Goal: Task Accomplishment & Management: Complete application form

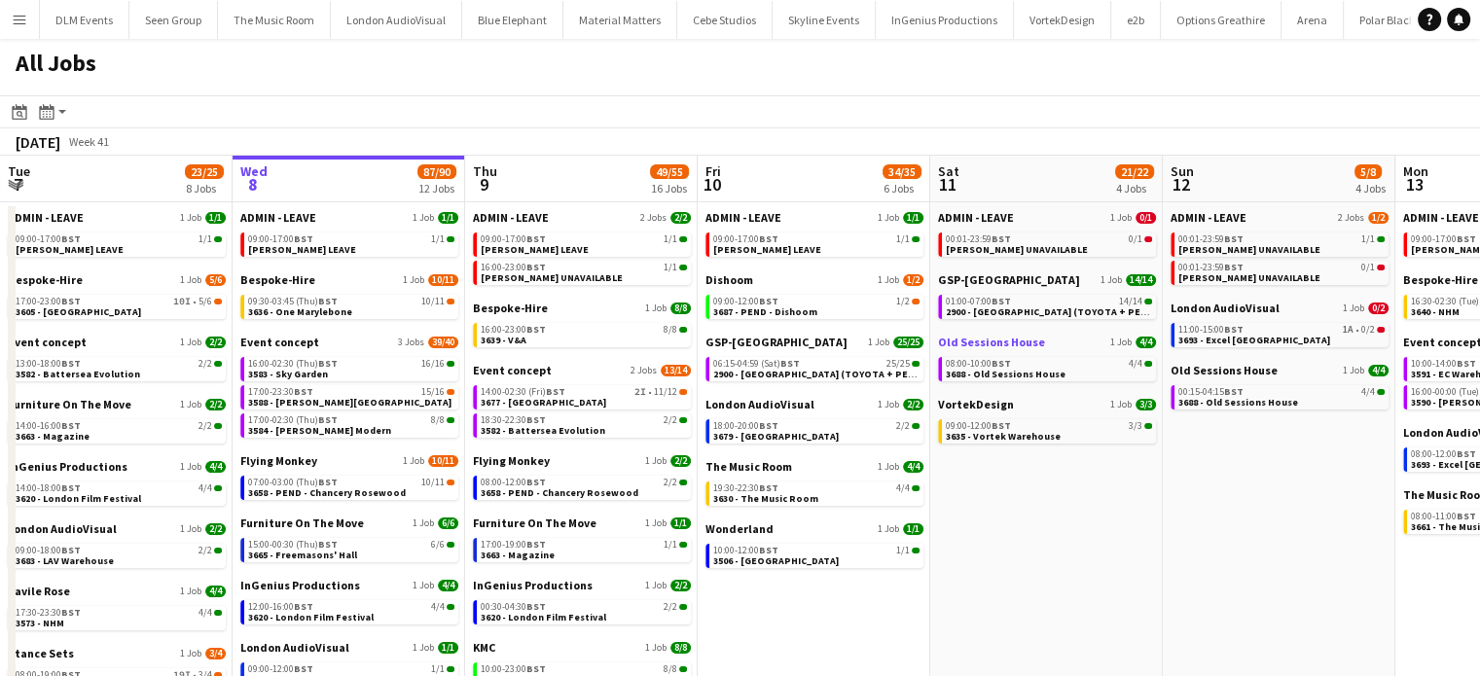
scroll to position [0, 692]
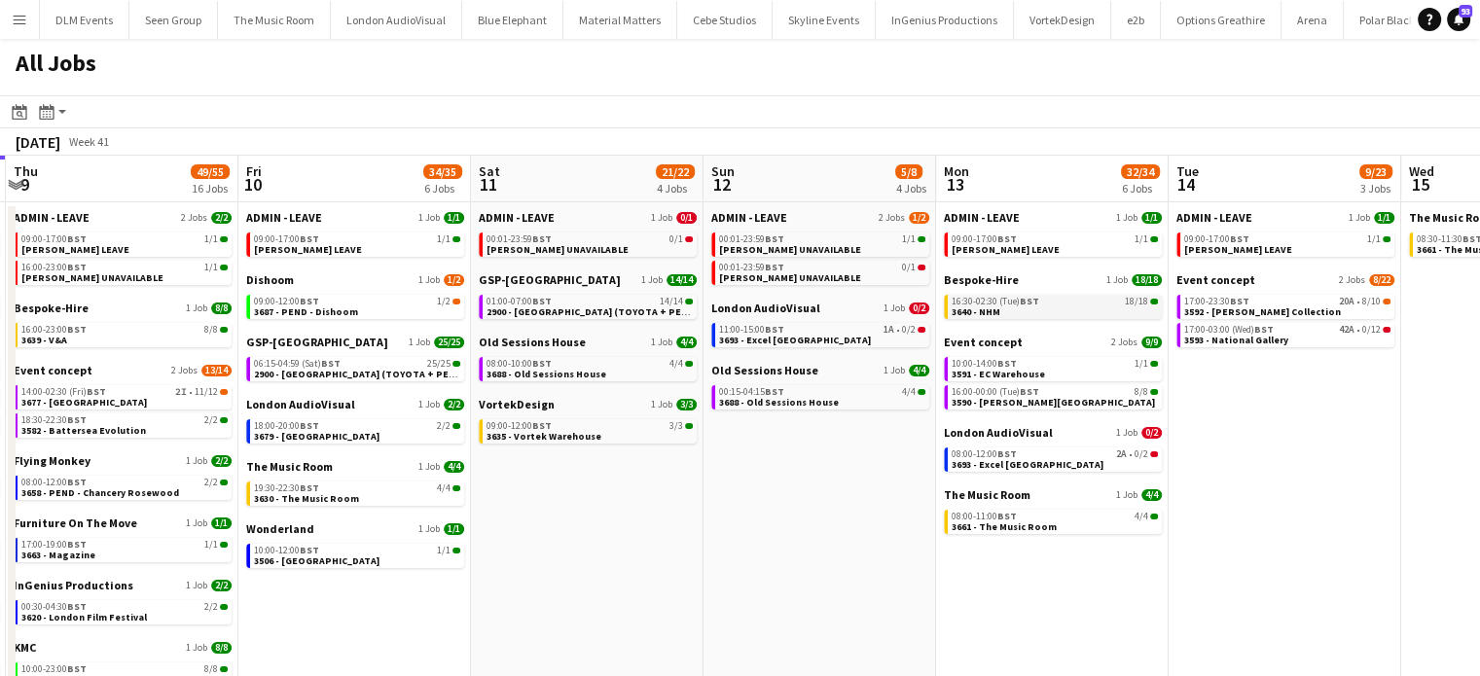
click at [1059, 303] on div "16:30-02:30 (Tue) BST 18/18" at bounding box center [1054, 302] width 206 height 10
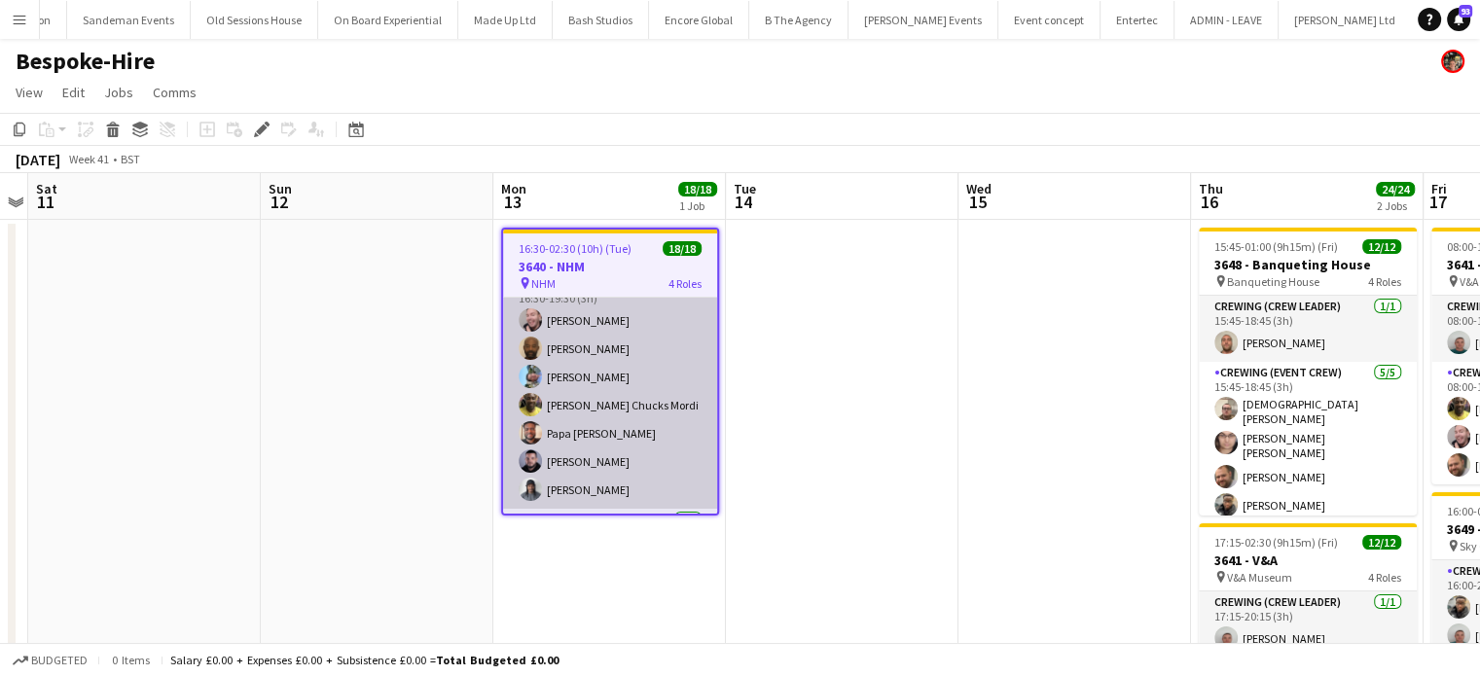
scroll to position [113, 0]
click at [647, 439] on app-card-role "Crewing (Event Crew) 7/7 16:30-19:30 (3h) Eldon Taylor Kevin Olanrewaju Liam Ki…" at bounding box center [610, 396] width 214 height 235
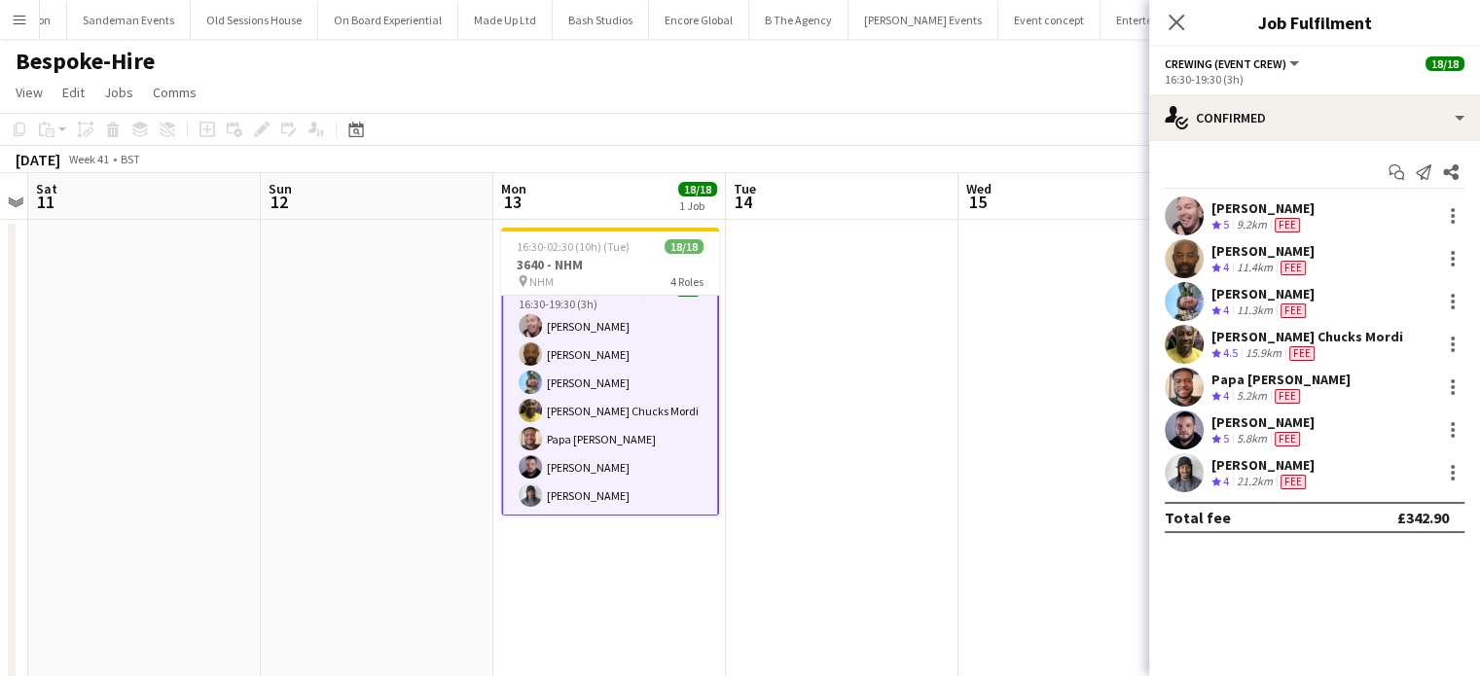
scroll to position [114, 0]
click at [1313, 267] on div "Crew rating 4 11.4km Fee" at bounding box center [1262, 268] width 103 height 17
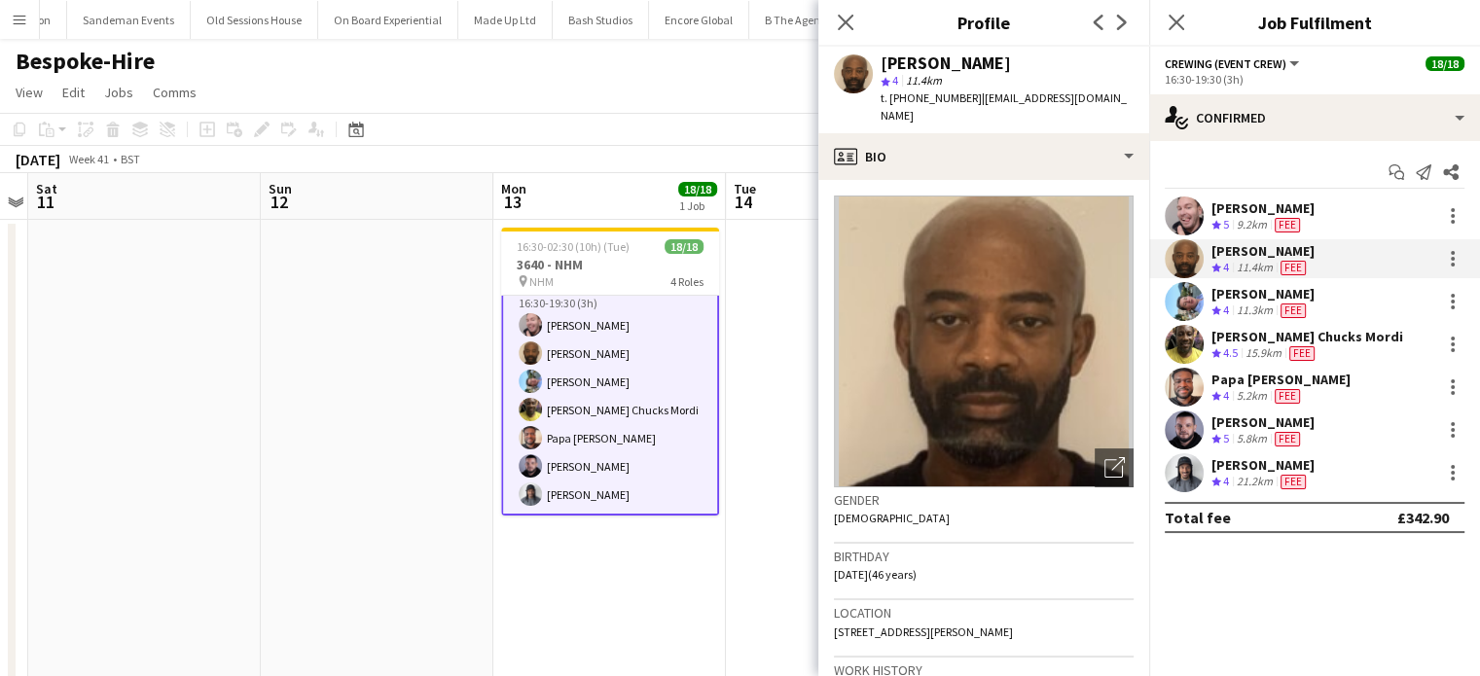
click at [977, 65] on div "[PERSON_NAME]" at bounding box center [945, 63] width 130 height 18
copy div "[PERSON_NAME]"
copy span "[PHONE_NUMBER]"
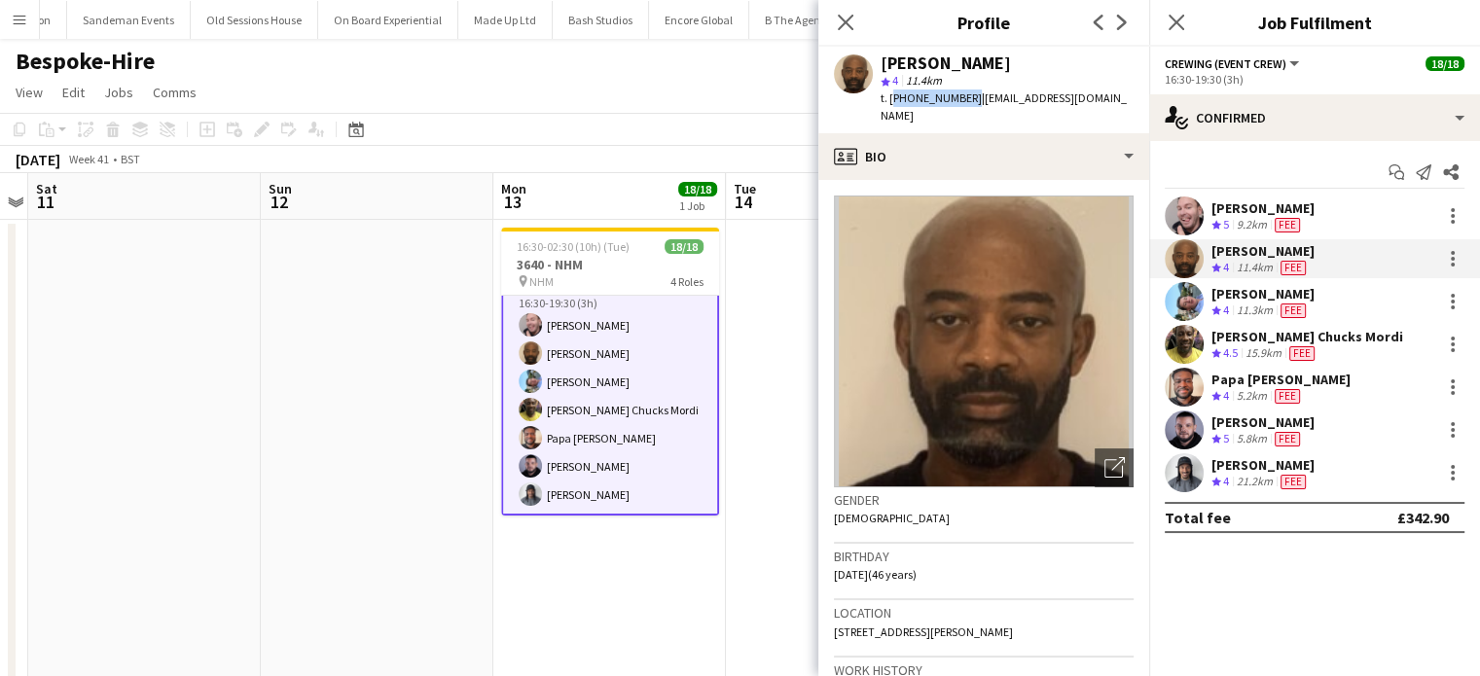
drag, startPoint x: 964, startPoint y: 96, endPoint x: 888, endPoint y: 108, distance: 76.8
click at [888, 108] on div "Kevin Olanrewaju star 4 11.4km t. +447446908300 | kevinlanre@googlemail.com" at bounding box center [983, 90] width 331 height 87
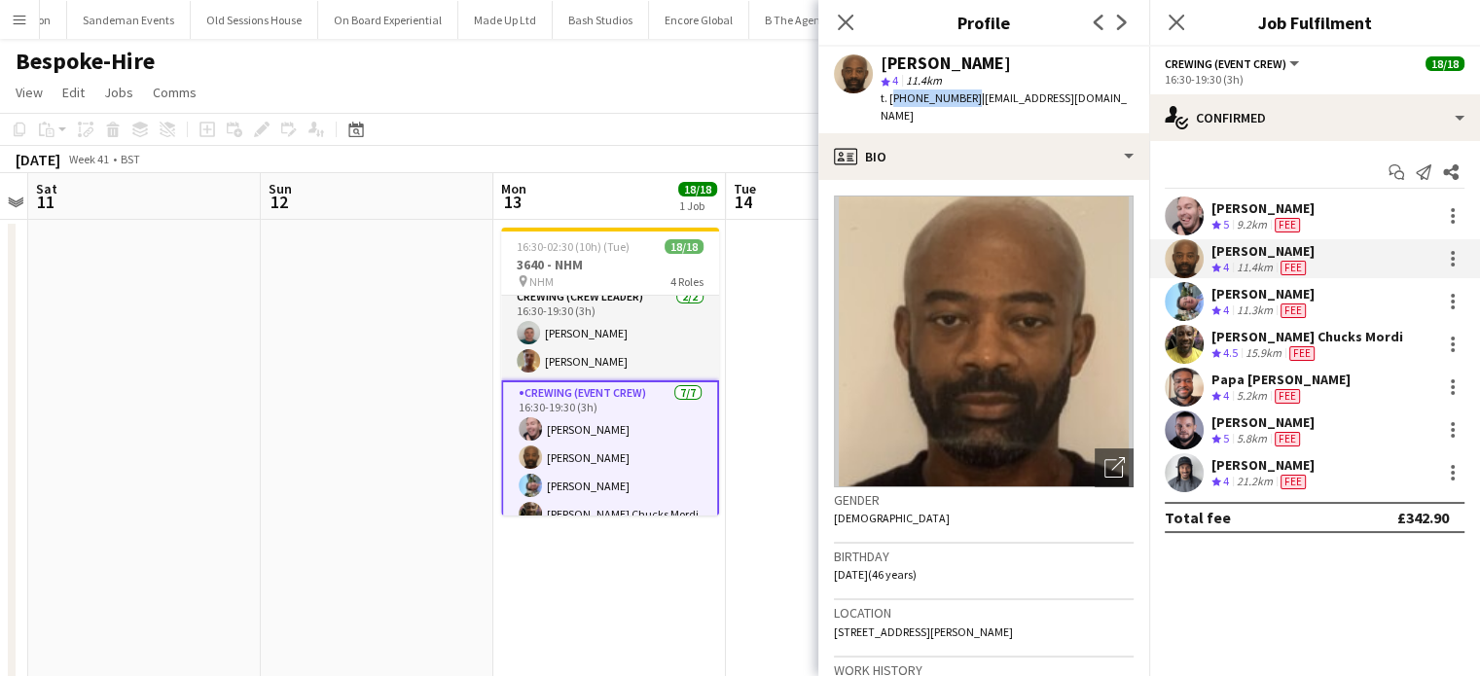
scroll to position [0, 0]
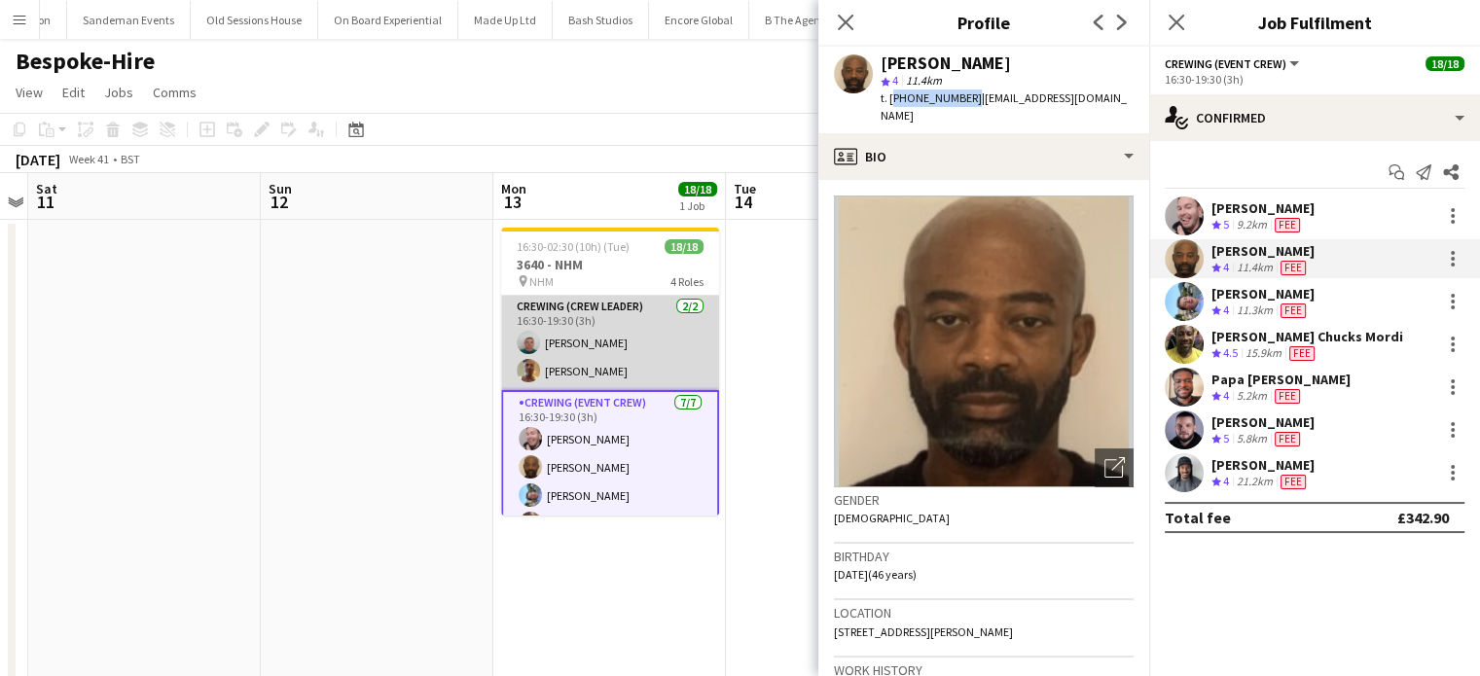
click at [641, 384] on app-card-role "Crewing (Crew Leader) 2/2 16:30-19:30 (3h) Brayden Davison Jason Aspinall" at bounding box center [610, 343] width 218 height 94
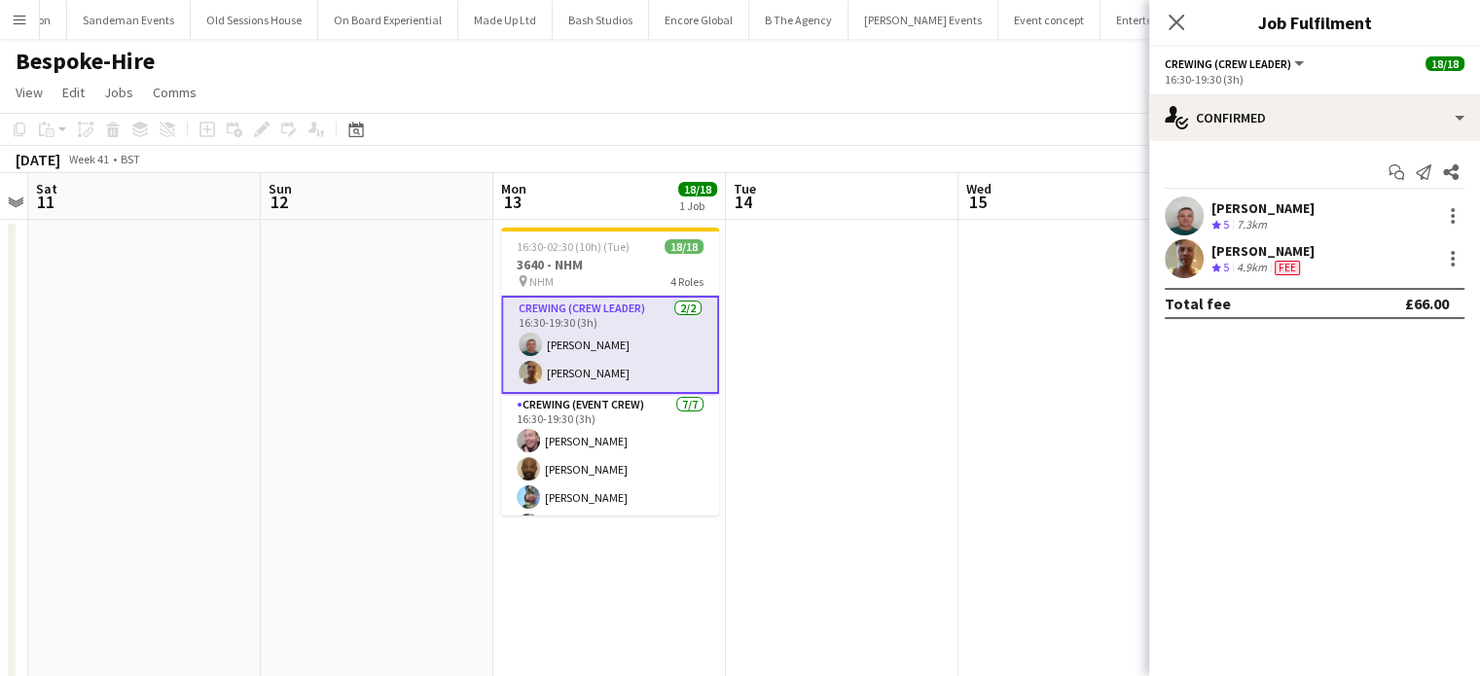
click at [1278, 248] on div "[PERSON_NAME]" at bounding box center [1262, 251] width 103 height 18
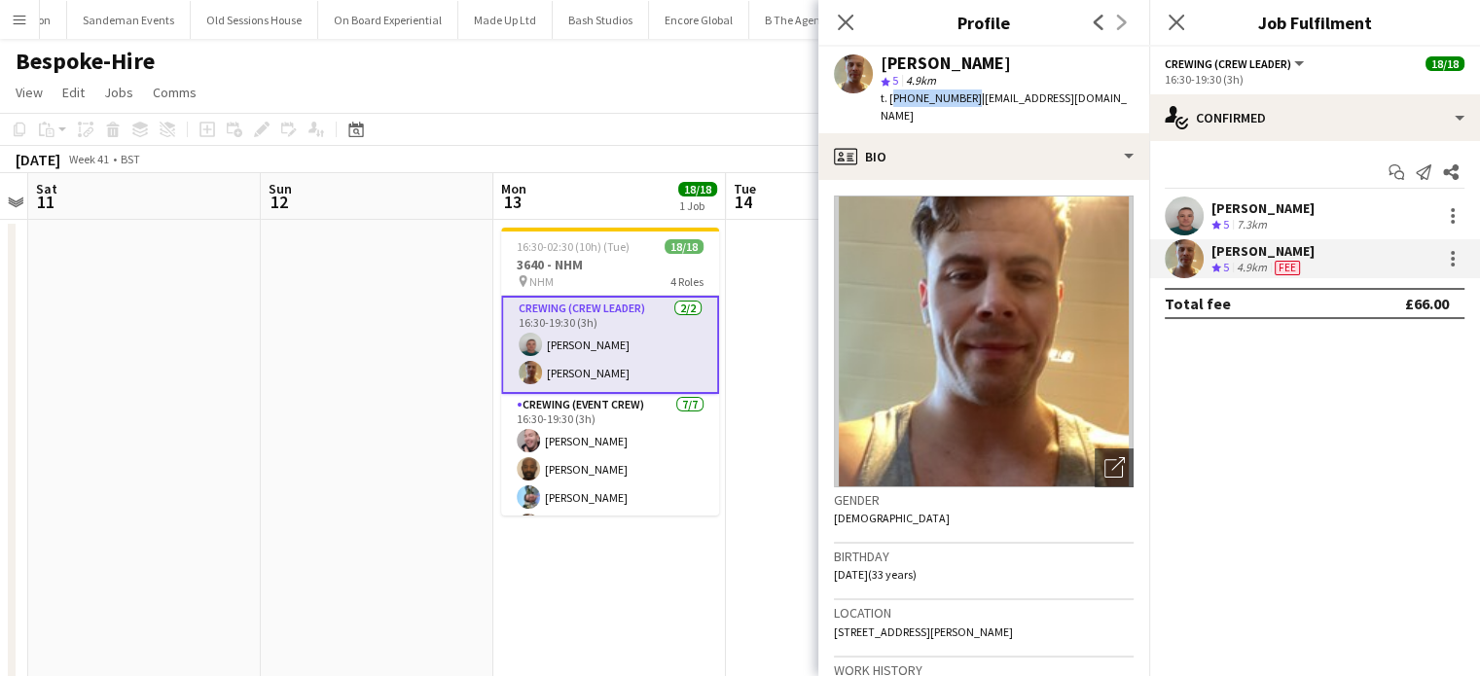
copy span "+447783634445"
drag, startPoint x: 964, startPoint y: 97, endPoint x: 890, endPoint y: 105, distance: 74.3
click at [890, 105] on div "t. +447783634445 | aspinall.jason13@gmail.com" at bounding box center [1006, 106] width 253 height 35
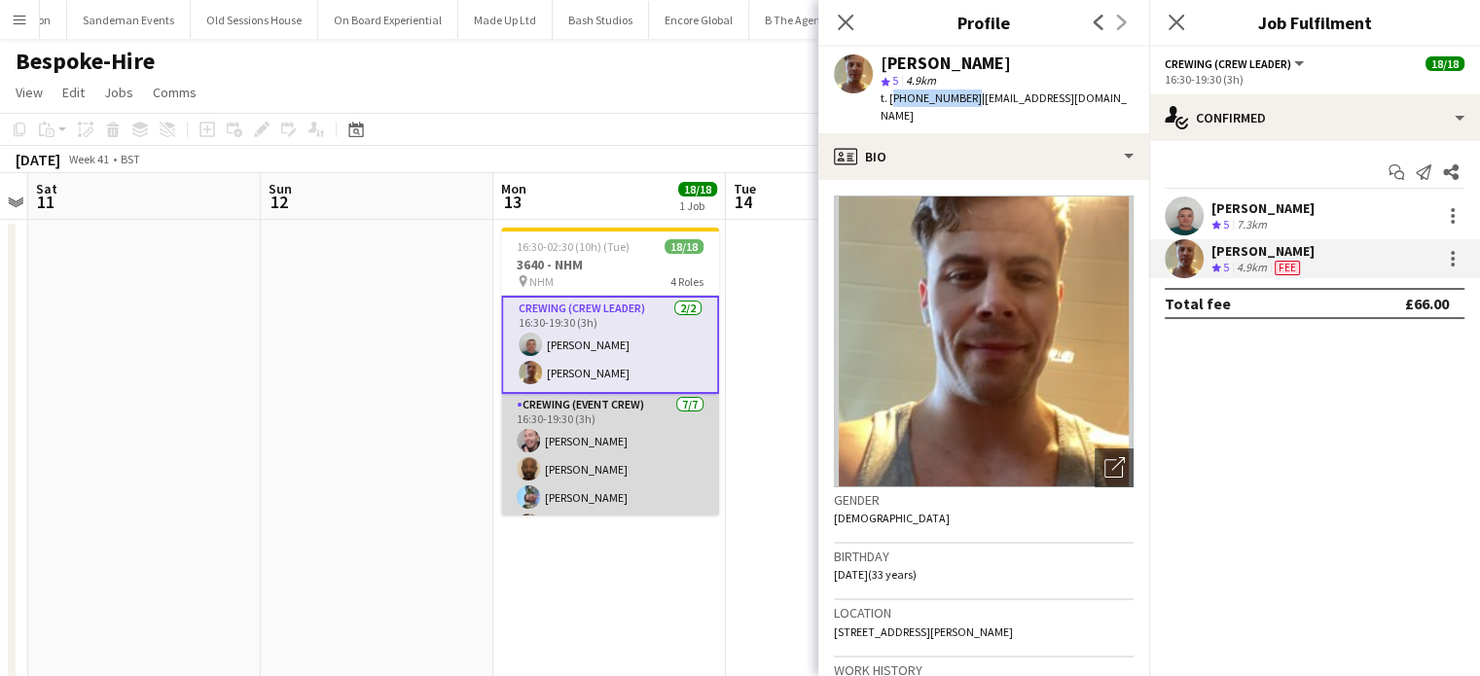
click at [575, 433] on app-card-role "Crewing (Event Crew) 7/7 16:30-19:30 (3h) Eldon Taylor Kevin Olanrewaju Liam Ki…" at bounding box center [610, 511] width 218 height 235
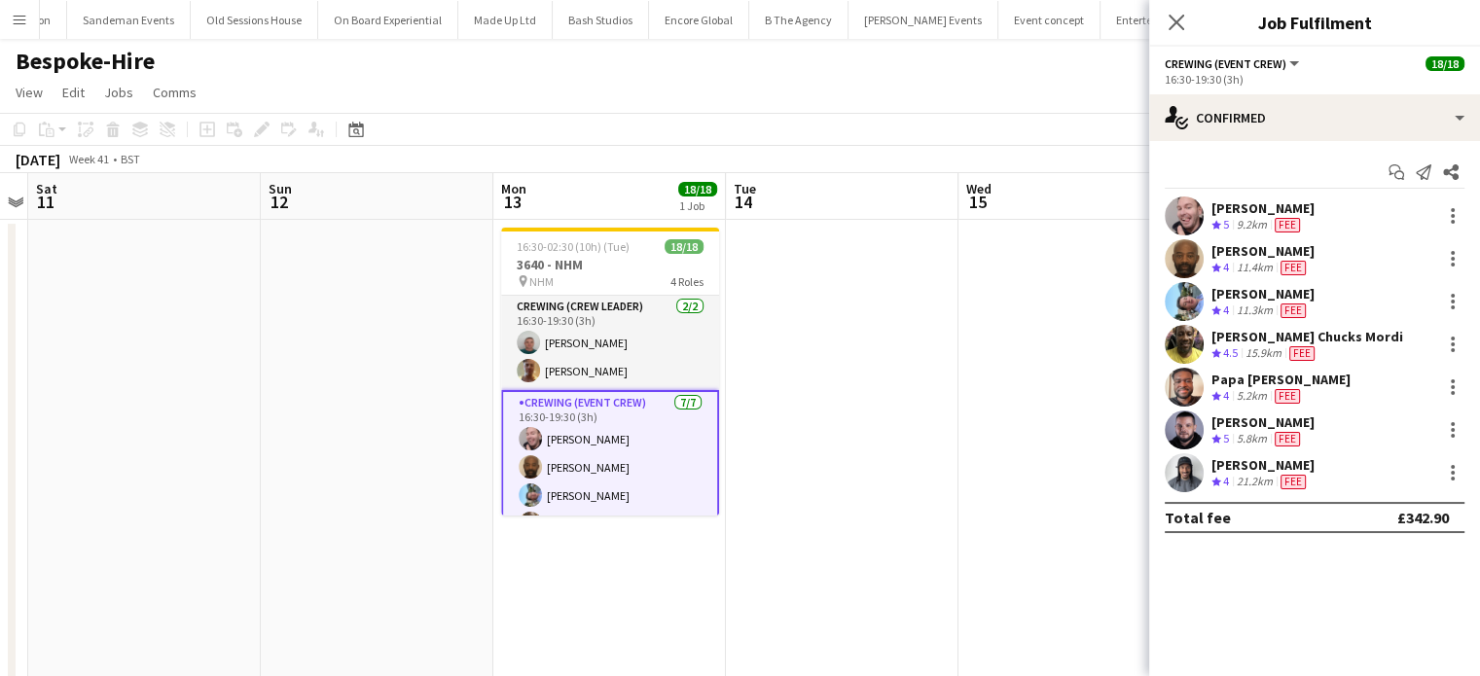
click at [1338, 224] on div "Eldon Taylor Crew rating 5 9.2km Fee" at bounding box center [1314, 215] width 331 height 39
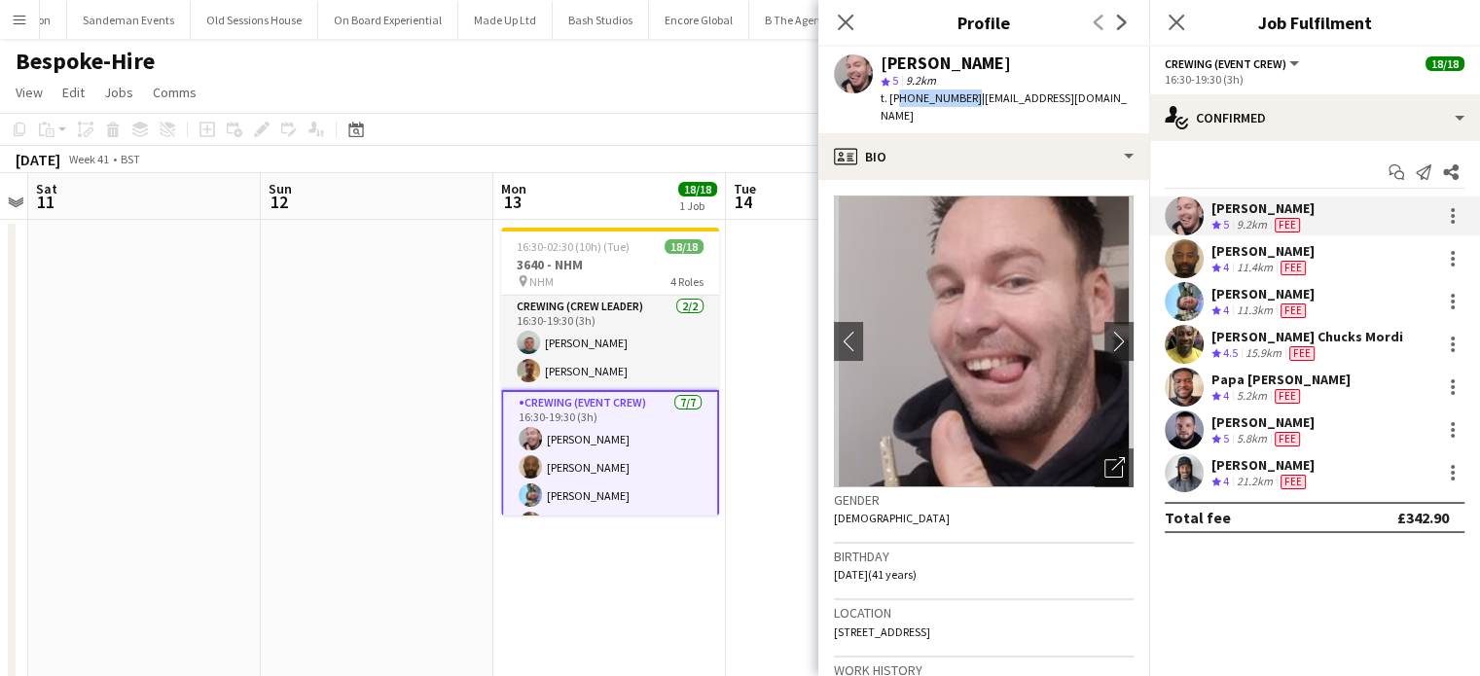
copy span "447853246368"
copy span "+447853246368"
drag, startPoint x: 965, startPoint y: 97, endPoint x: 889, endPoint y: 104, distance: 76.2
click at [889, 104] on span "t. +447853246368" at bounding box center [930, 97] width 101 height 15
click at [1310, 289] on div "Liam Kinsella Crew rating 4 11.3km Fee" at bounding box center [1314, 301] width 331 height 39
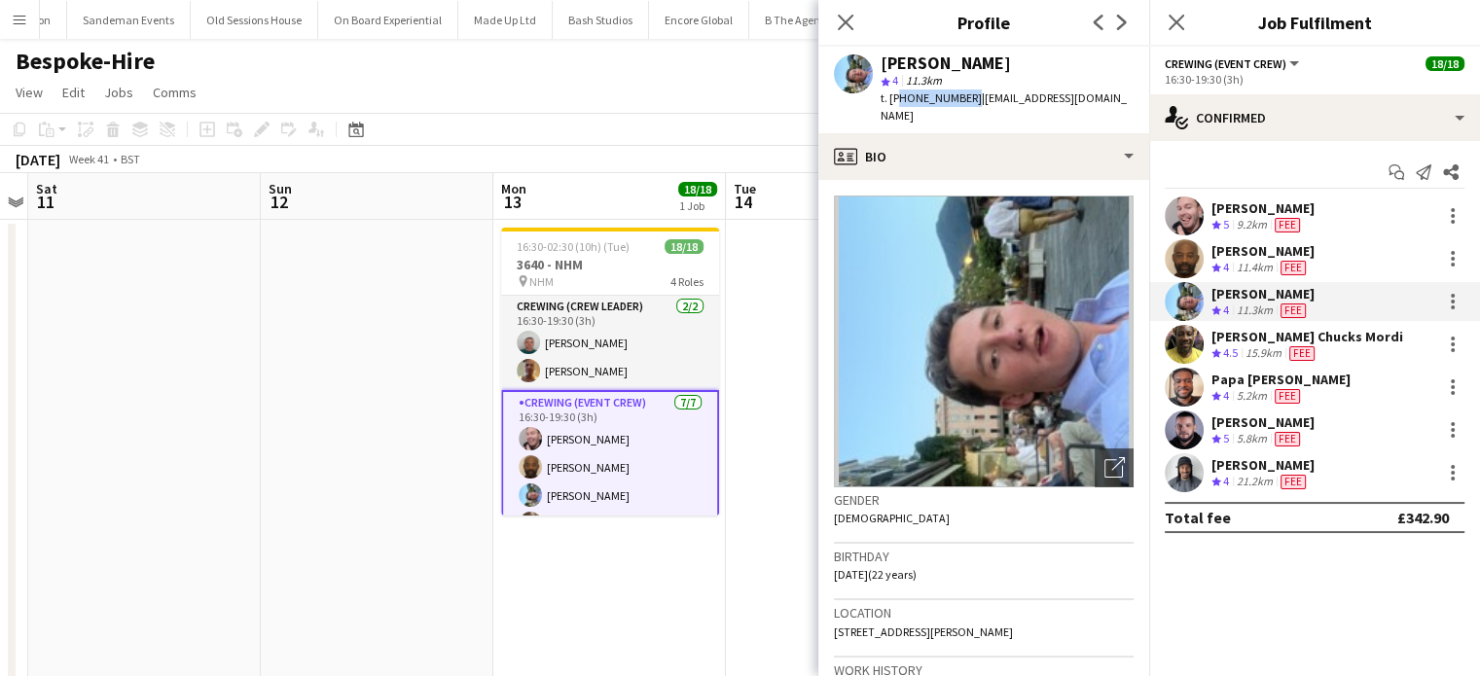
drag, startPoint x: 965, startPoint y: 93, endPoint x: 893, endPoint y: 111, distance: 74.1
click at [893, 111] on div "Liam Kinsella star 4 11.3km t. +447362728112 | liamkinsella2003@icloud.com" at bounding box center [983, 90] width 331 height 87
copy span "447362728112"
click at [891, 102] on span "t. +447362728112" at bounding box center [930, 97] width 101 height 15
copy span "+447362728112"
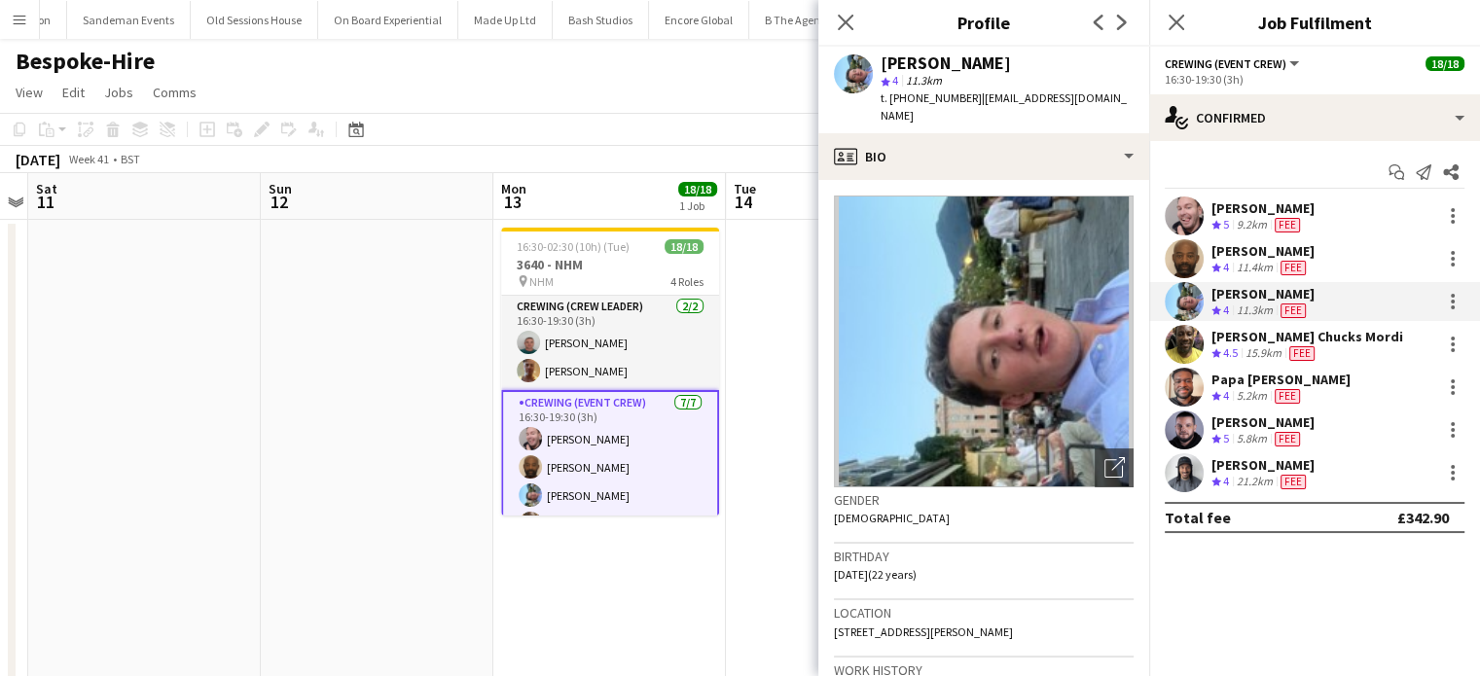
click at [1254, 341] on div "Alphonsus Chucks Mordi" at bounding box center [1307, 337] width 192 height 18
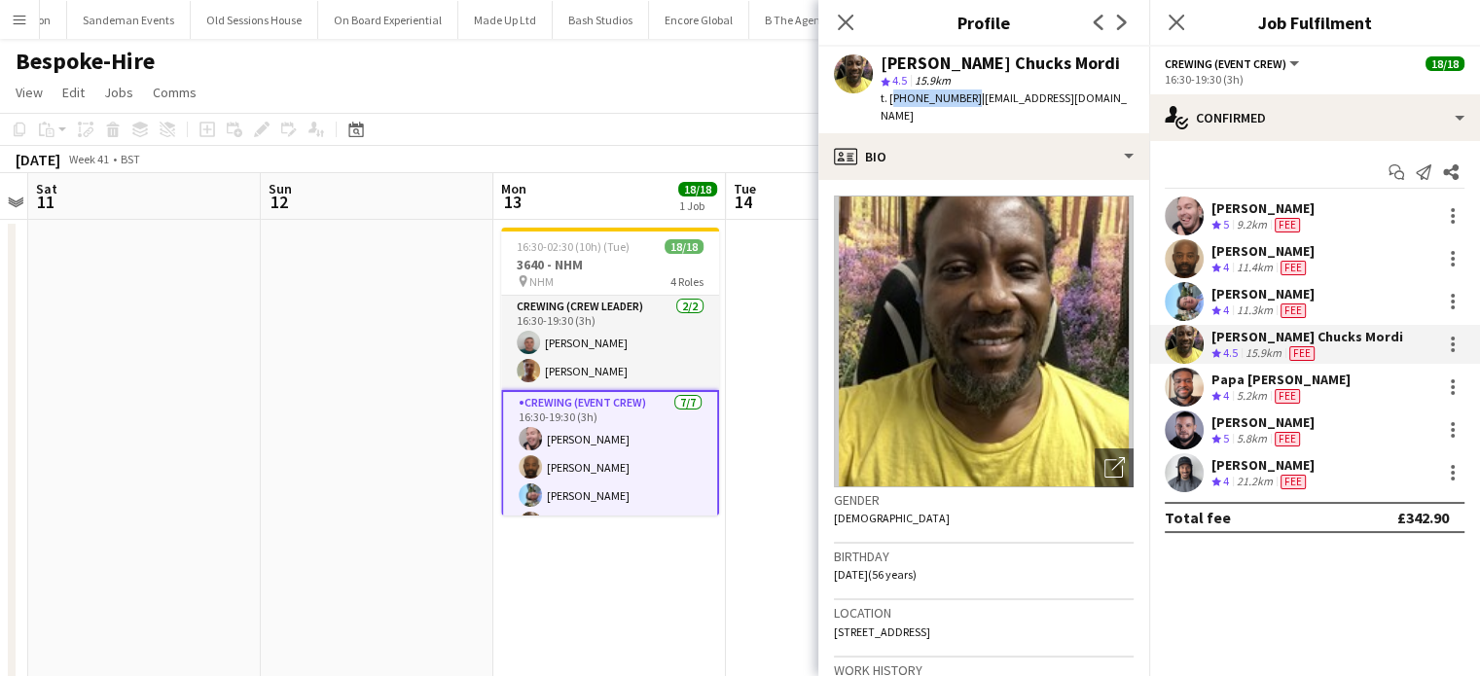
copy span "+447805926328"
drag, startPoint x: 965, startPoint y: 101, endPoint x: 891, endPoint y: 111, distance: 74.6
click at [891, 111] on div "Alphonsus Chucks Mordi star 4.5 15.9km t. +447805926328 | cmordi21814@gmail.com" at bounding box center [983, 90] width 331 height 87
click at [1394, 400] on div "Papa Opoku-Adjei Crew rating 4 5.2km Fee" at bounding box center [1314, 387] width 331 height 39
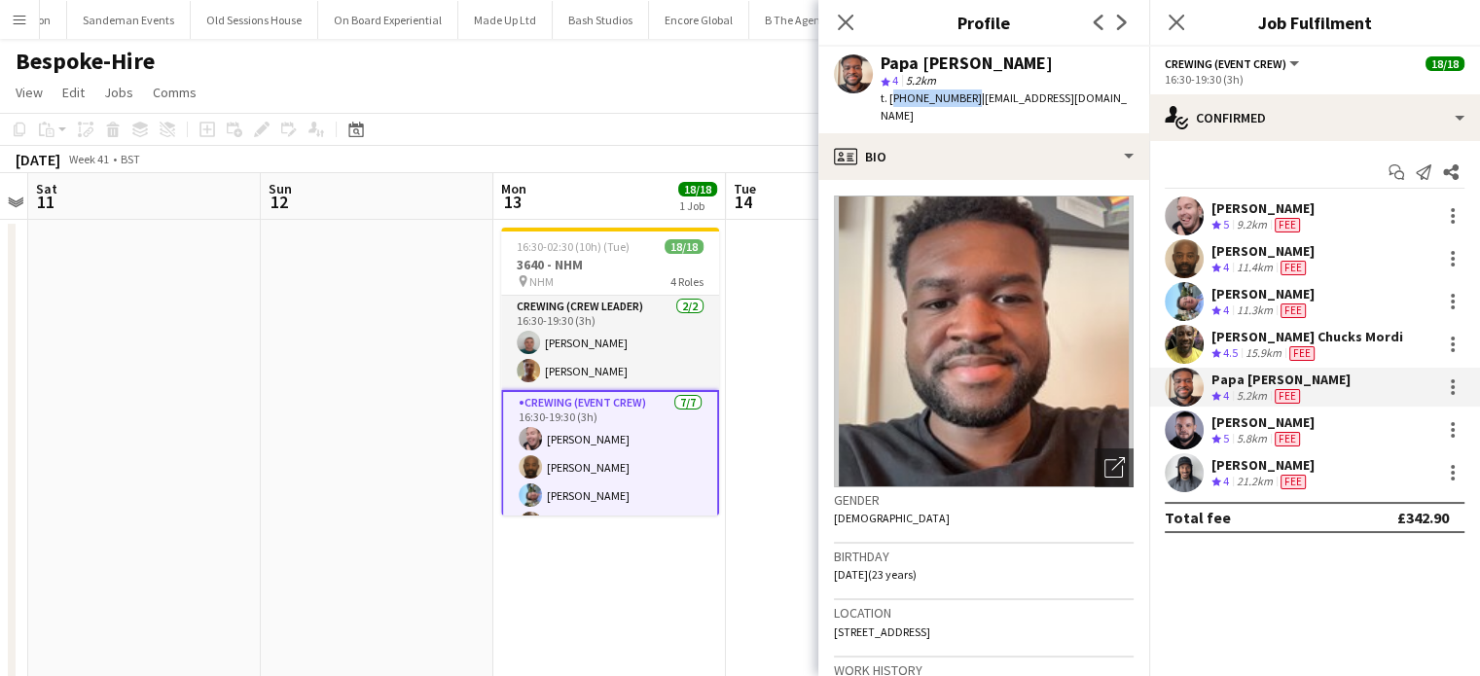
drag, startPoint x: 963, startPoint y: 98, endPoint x: 891, endPoint y: 108, distance: 72.6
click at [891, 108] on div "Papa Opoku-Adjei star 4 5.2km t. +447480152787 | papaoadjei@gmail.com" at bounding box center [983, 90] width 331 height 87
copy span "+447480152787"
click at [1236, 435] on div "5.8km" at bounding box center [1251, 439] width 38 height 17
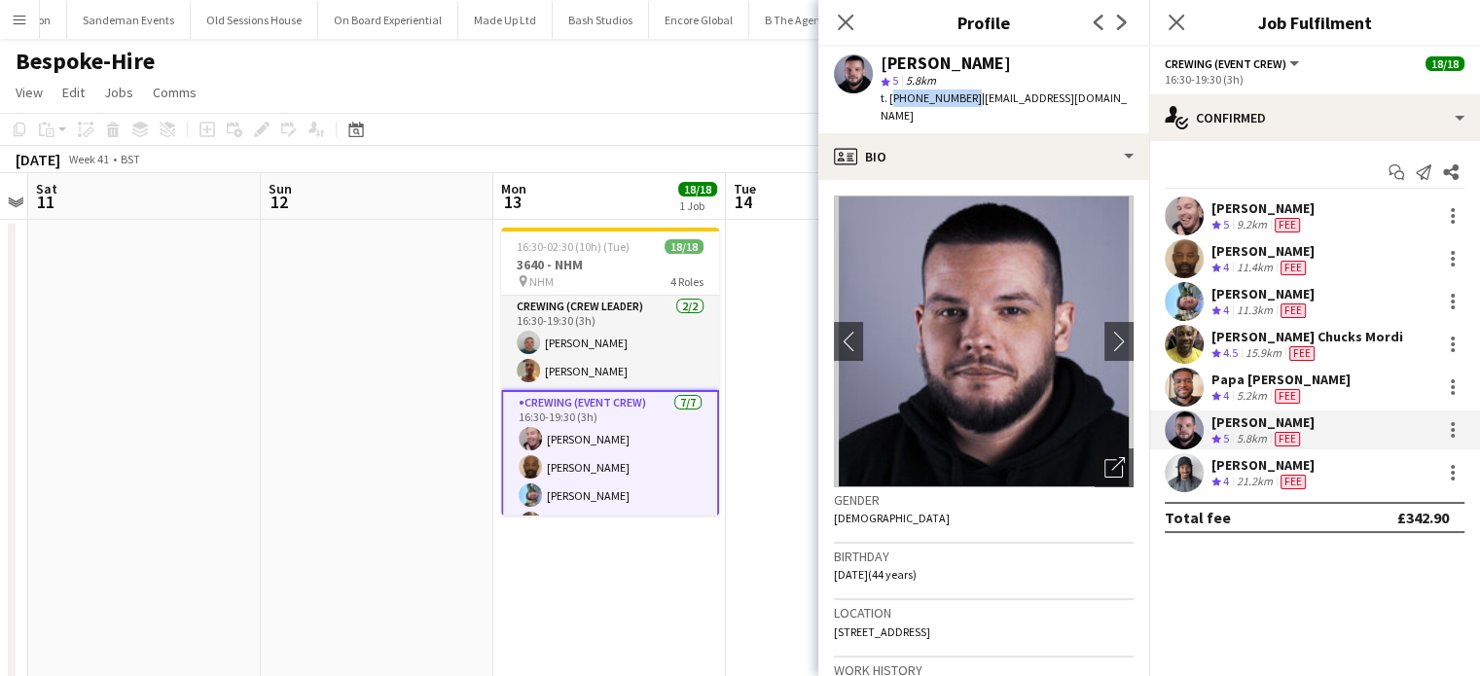
drag, startPoint x: 965, startPoint y: 92, endPoint x: 890, endPoint y: 96, distance: 75.0
click at [890, 96] on span "t. +447399953371" at bounding box center [930, 97] width 101 height 15
copy span "+447399953371"
click at [1266, 478] on div "21.2km" at bounding box center [1254, 482] width 44 height 17
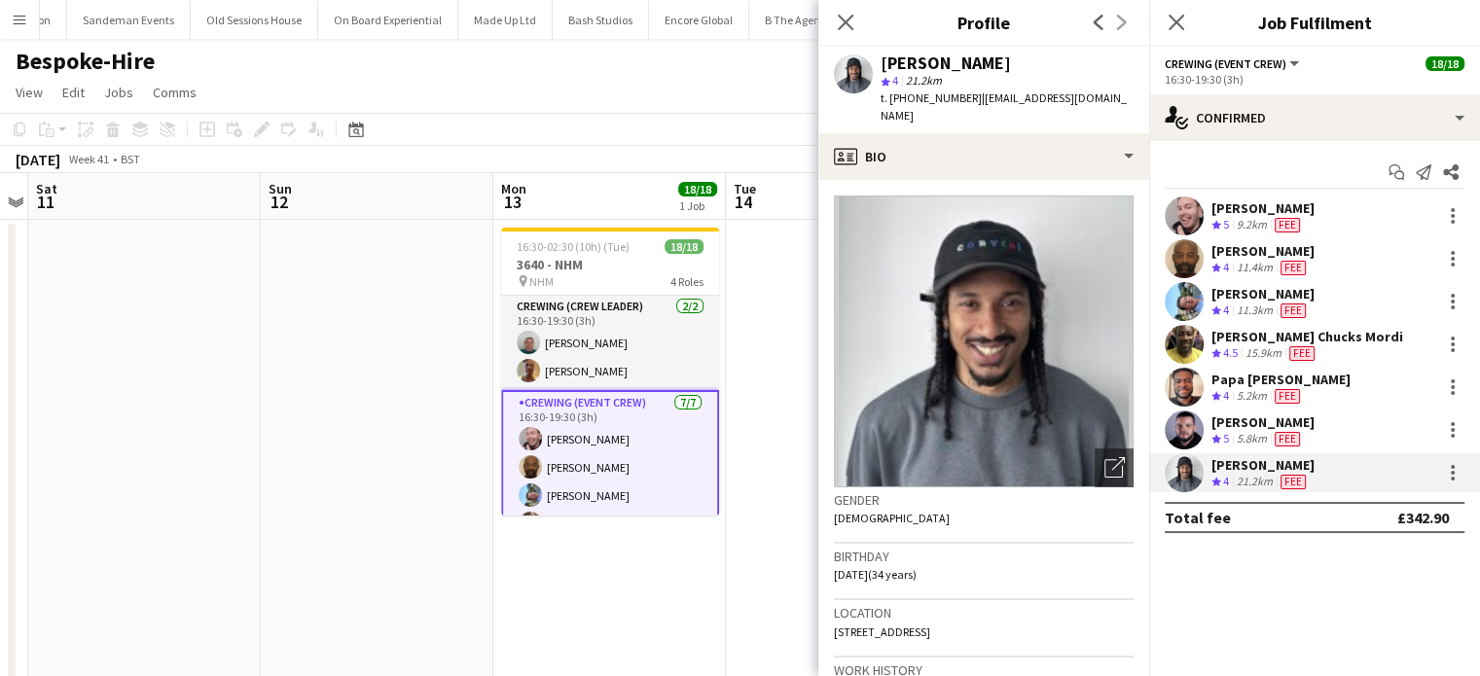
drag, startPoint x: 969, startPoint y: 96, endPoint x: 889, endPoint y: 110, distance: 80.9
click at [889, 110] on div "Kaine Caldeira star 4 21.2km t. +4407507381322 | kainecaldeira@hotmail.co.uk" at bounding box center [983, 90] width 331 height 87
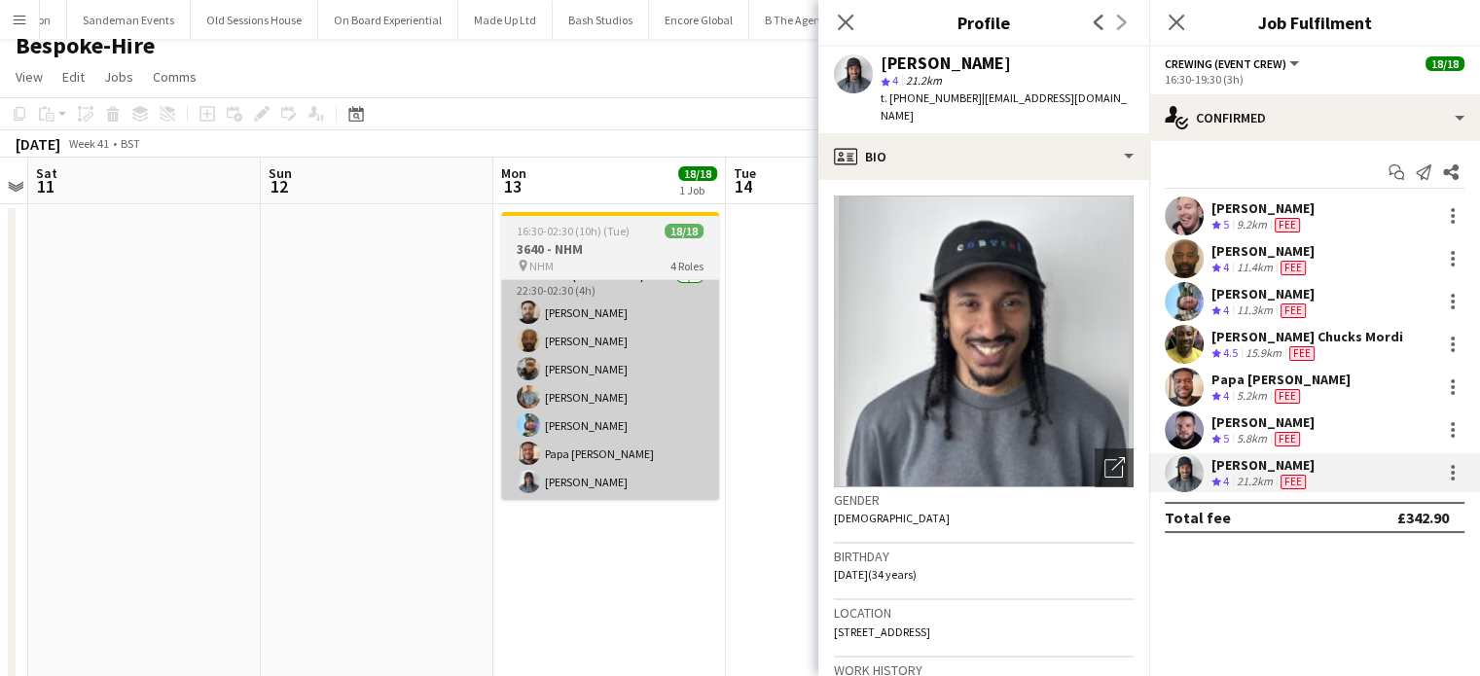
scroll to position [19, 0]
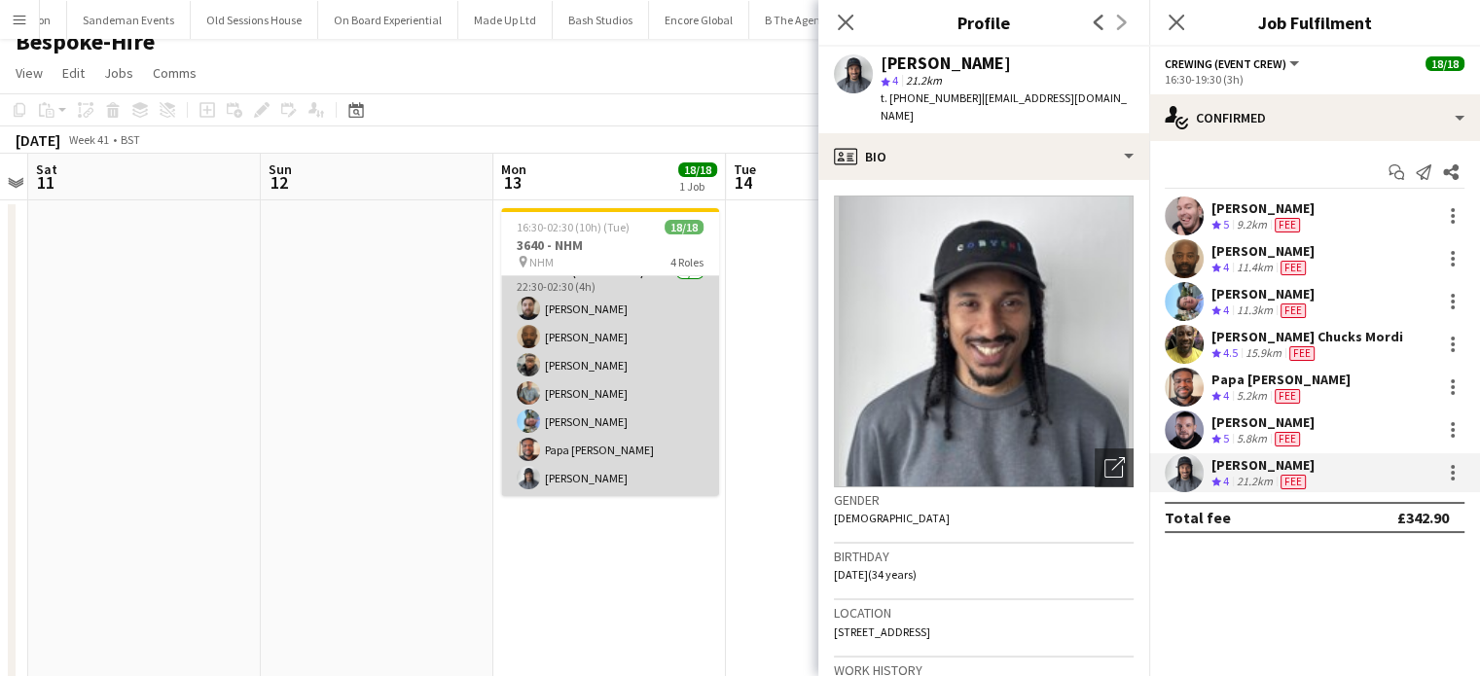
click at [553, 478] on app-card-role "Crewing (Event Crew) 7/7 22:30-02:30 (4h) Sergey Dominguez Kevin Olanrewaju Sam…" at bounding box center [610, 379] width 218 height 235
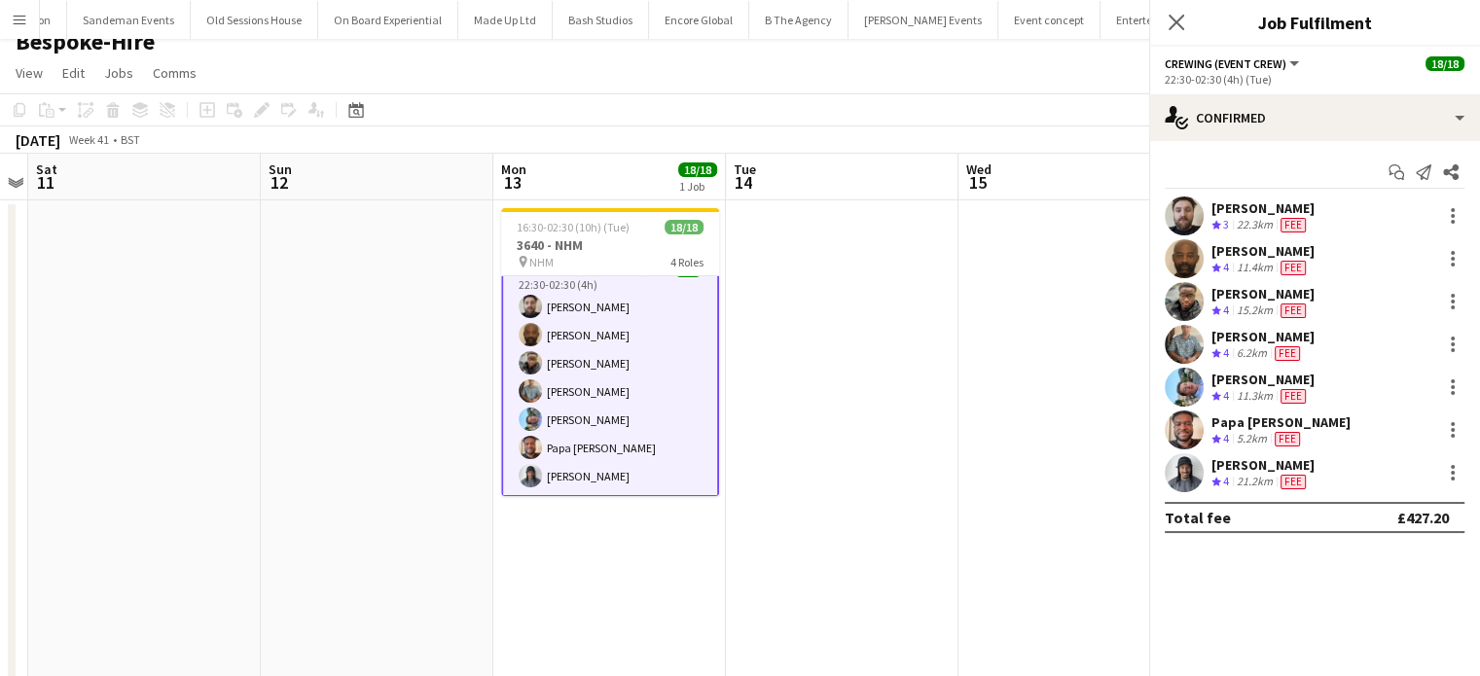
scroll to position [441, 0]
click at [1350, 300] on div "Samuel Kusimo Crew rating 4 15.2km Fee" at bounding box center [1314, 301] width 331 height 39
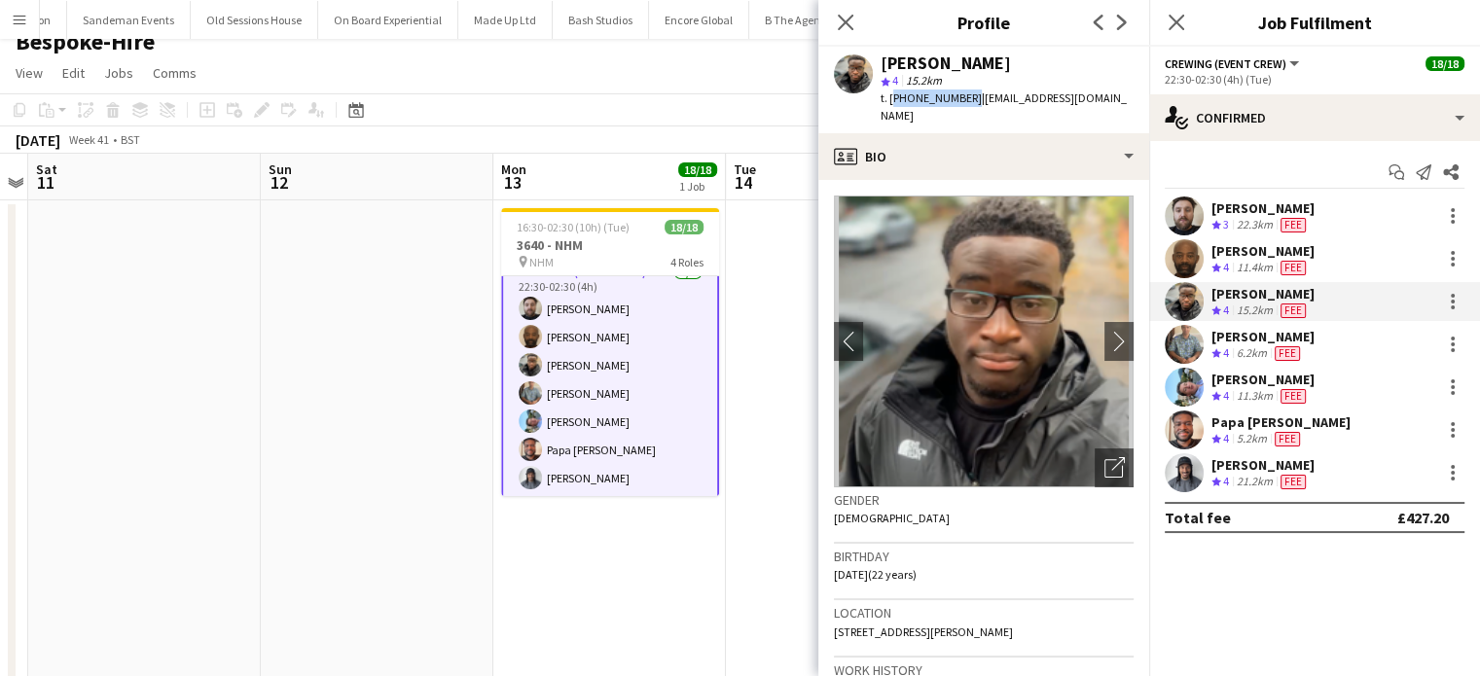
drag, startPoint x: 965, startPoint y: 95, endPoint x: 888, endPoint y: 104, distance: 77.3
click at [888, 104] on span "t. +447903496855" at bounding box center [930, 97] width 101 height 15
click at [1307, 358] on div "Daniel Slack Crew rating 4 6.2km Fee" at bounding box center [1314, 344] width 331 height 39
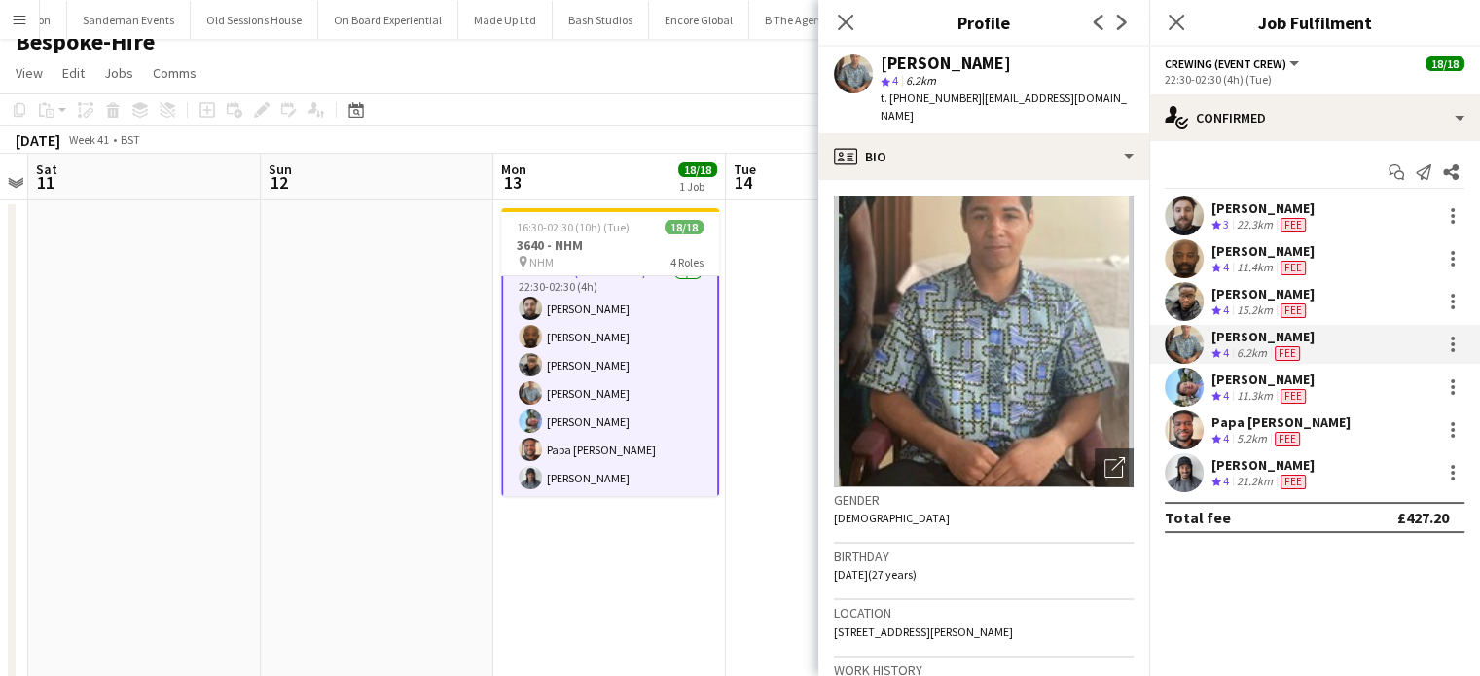
drag, startPoint x: 971, startPoint y: 93, endPoint x: 891, endPoint y: 111, distance: 81.7
click at [891, 111] on div "Daniel Slack star 4 6.2km t. +4407761650349 | danielslack92@gmail.com" at bounding box center [983, 90] width 331 height 87
click at [1342, 230] on div "Sergey Dominguez Crew rating 3 22.3km Fee" at bounding box center [1314, 215] width 331 height 39
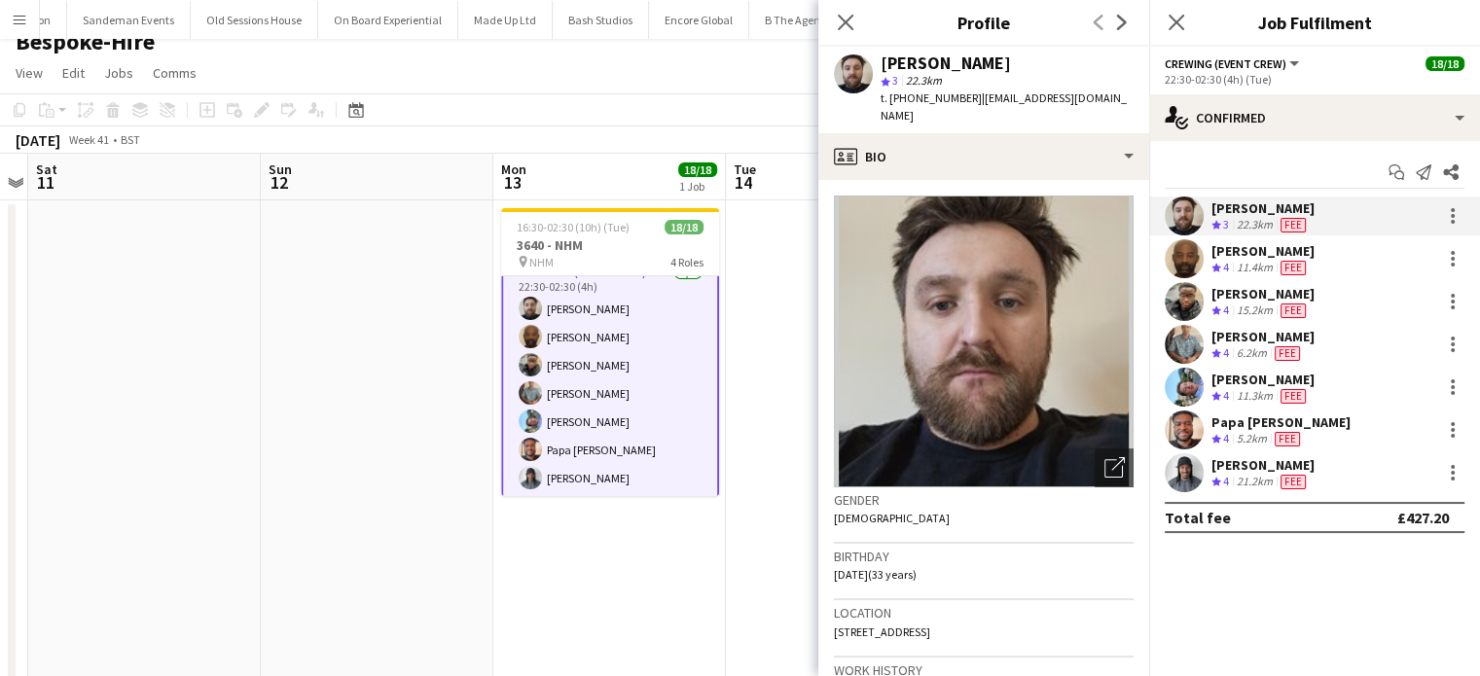
drag, startPoint x: 971, startPoint y: 93, endPoint x: 887, endPoint y: 102, distance: 84.1
click at [887, 102] on span "t. +4407710251150" at bounding box center [930, 97] width 101 height 15
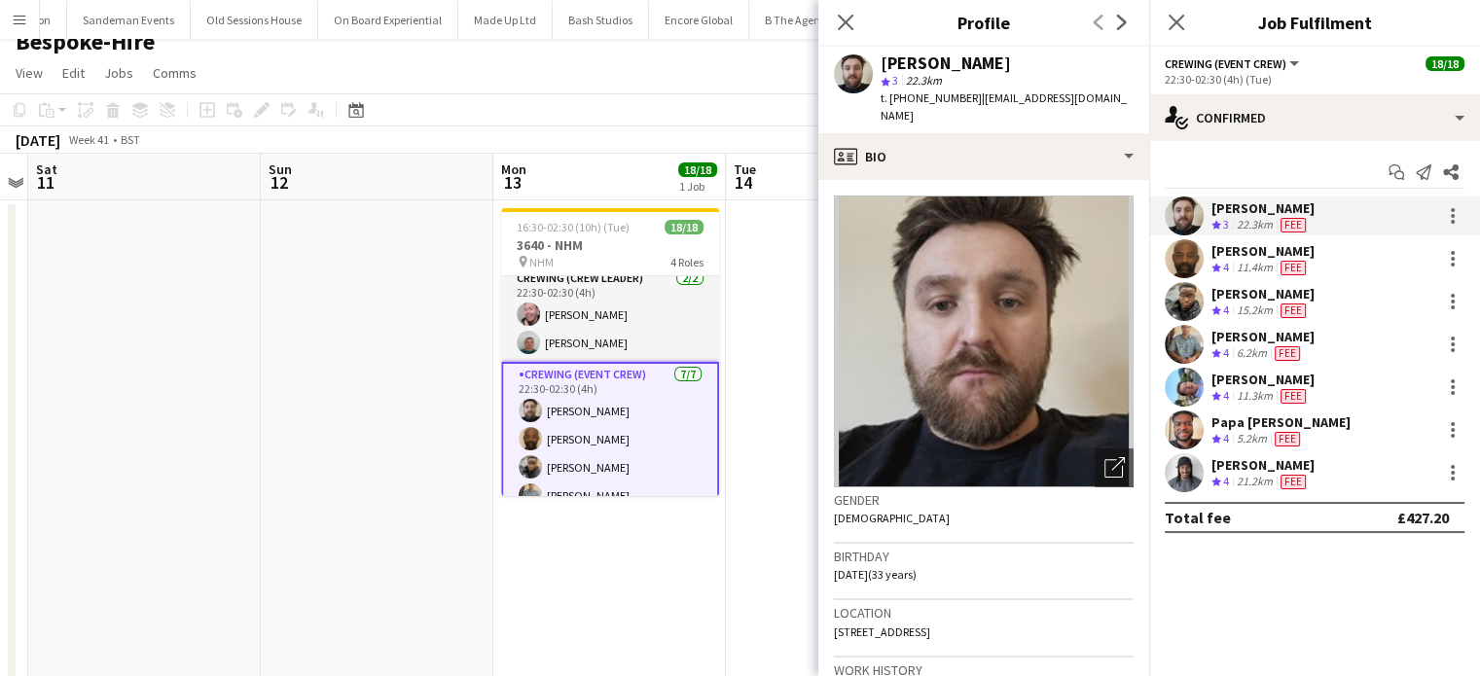
scroll to position [337, 0]
click at [393, 235] on app-date-cell at bounding box center [377, 515] width 232 height 630
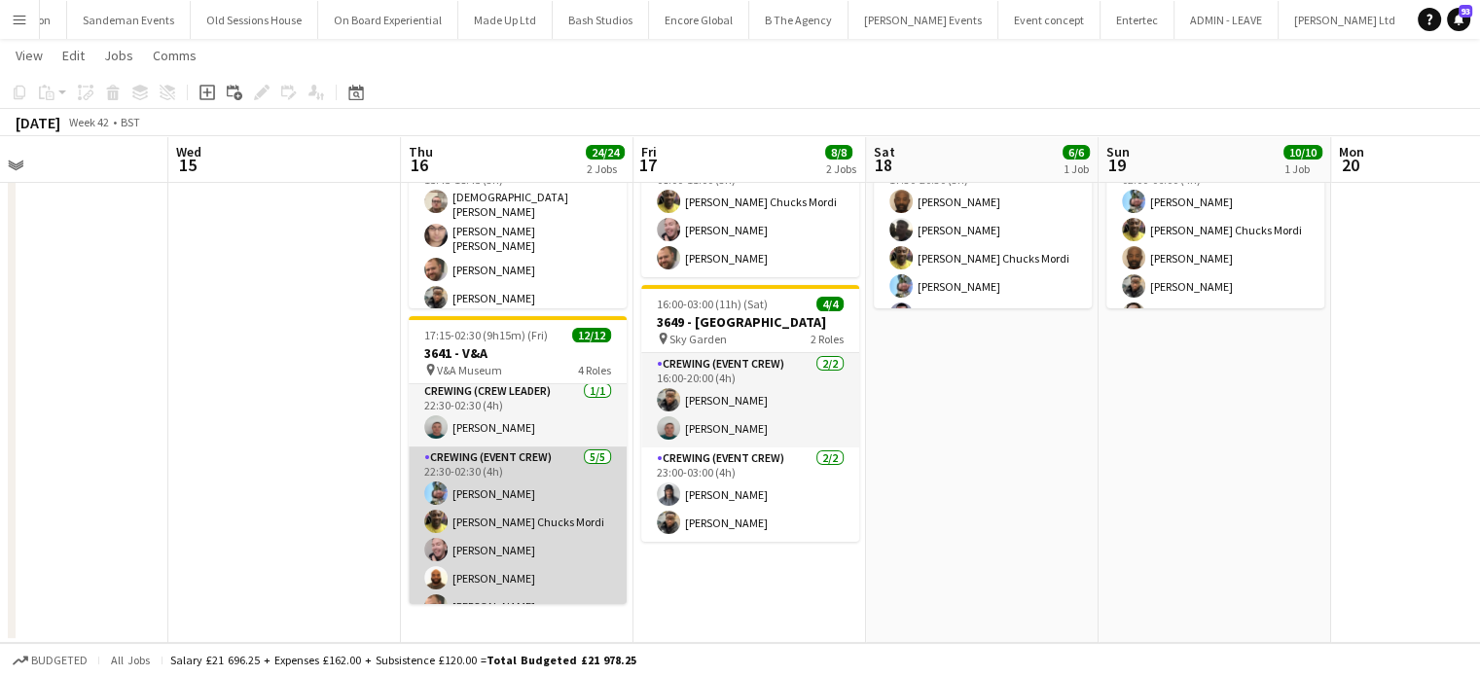
scroll to position [269, 0]
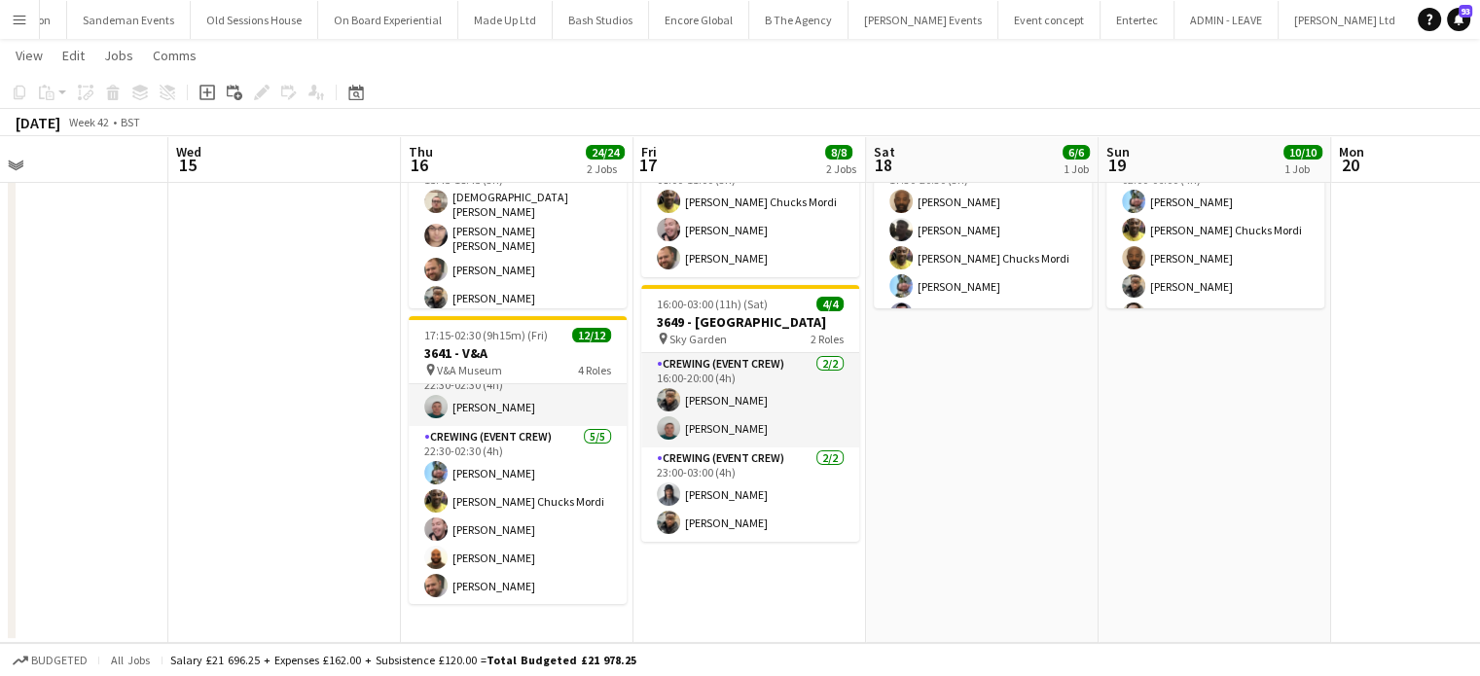
click at [515, 634] on app-date-cell "15:45-01:00 (9h15m) (Fri) 12/12 3648 - Banqueting House pin Banqueting House 4 …" at bounding box center [517, 328] width 232 height 630
click at [202, 99] on icon at bounding box center [207, 93] width 16 height 16
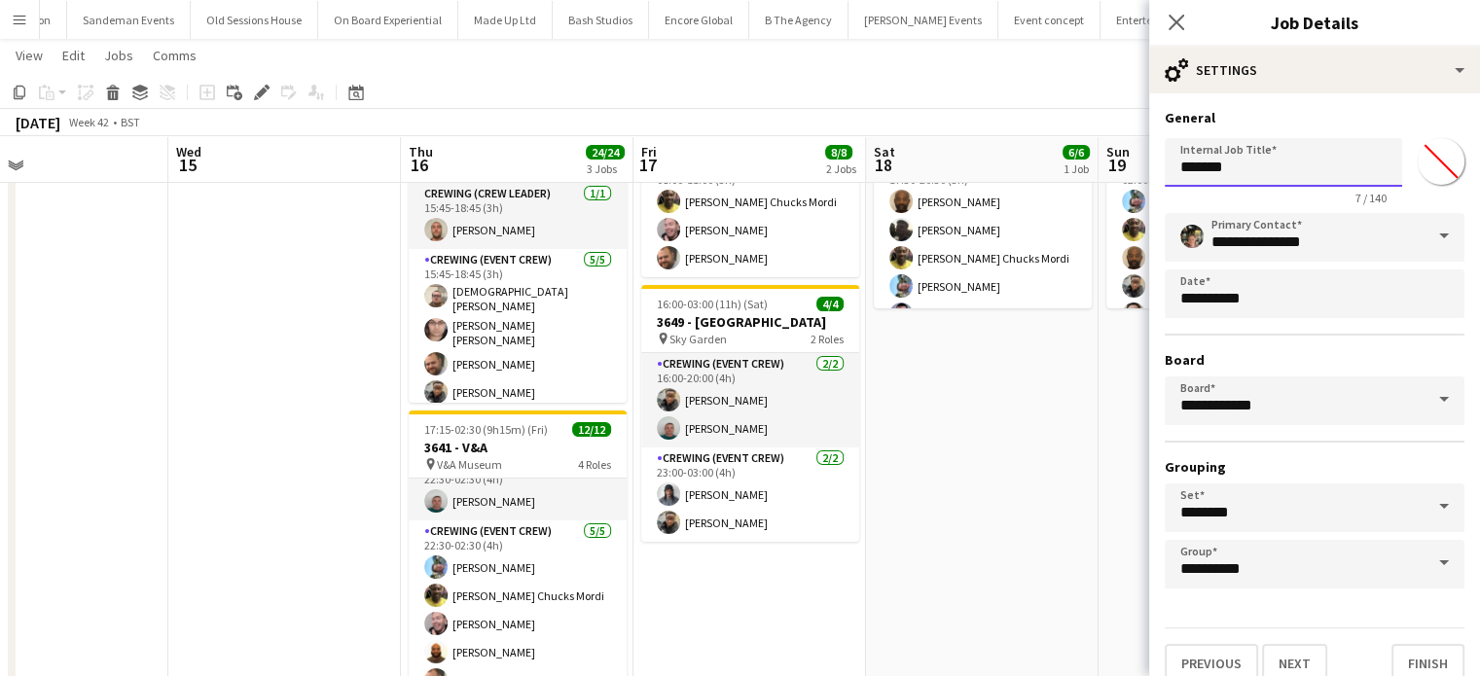
click at [1247, 151] on input "*******" at bounding box center [1282, 162] width 237 height 49
paste input "********"
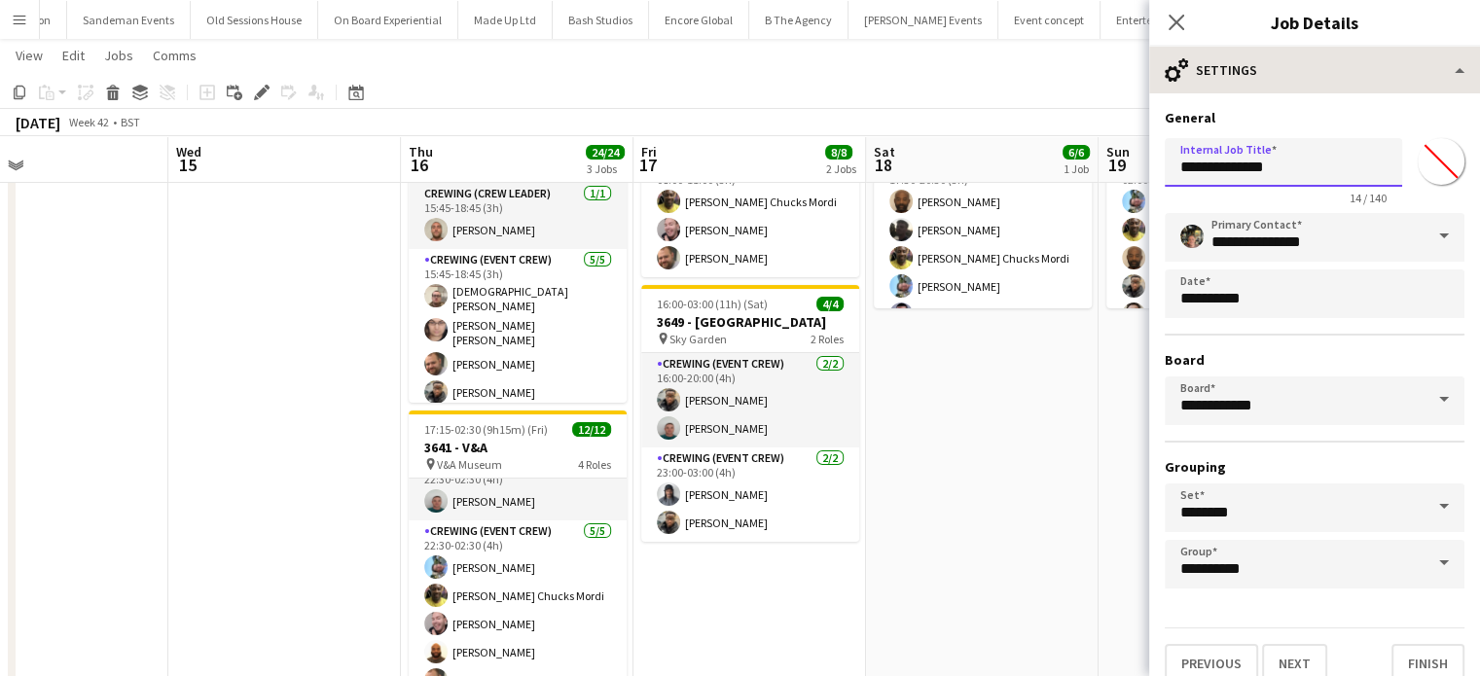
type input "**********"
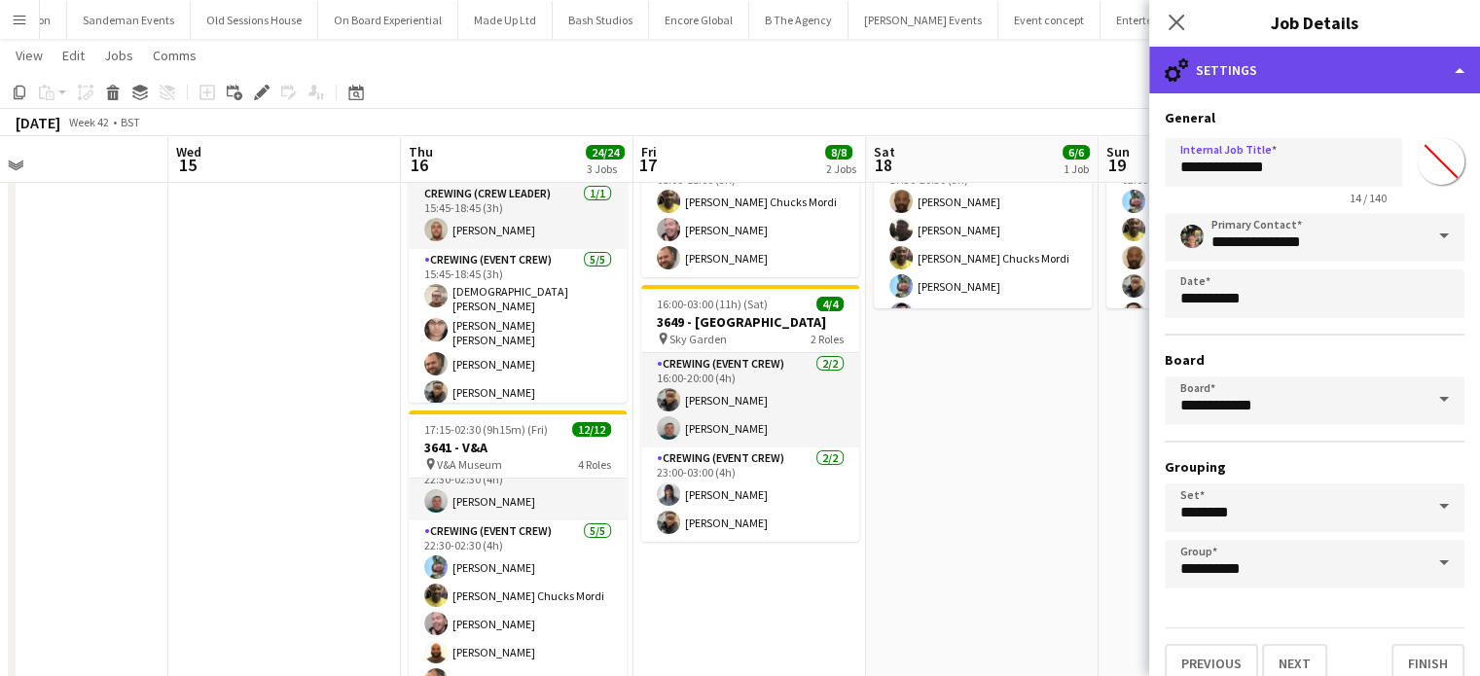
click at [1362, 86] on div "cog-double-3 Settings" at bounding box center [1314, 70] width 331 height 47
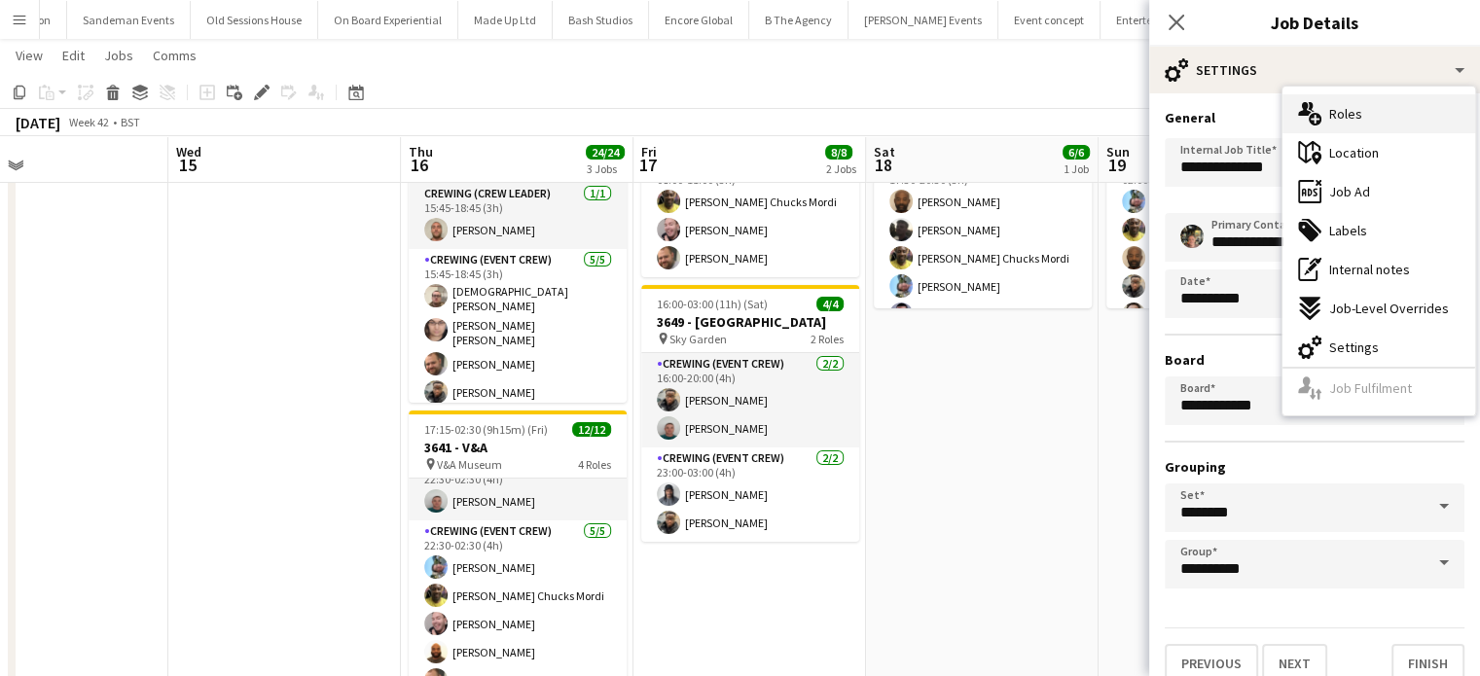
click at [1368, 121] on div "multiple-users-add Roles" at bounding box center [1378, 113] width 193 height 39
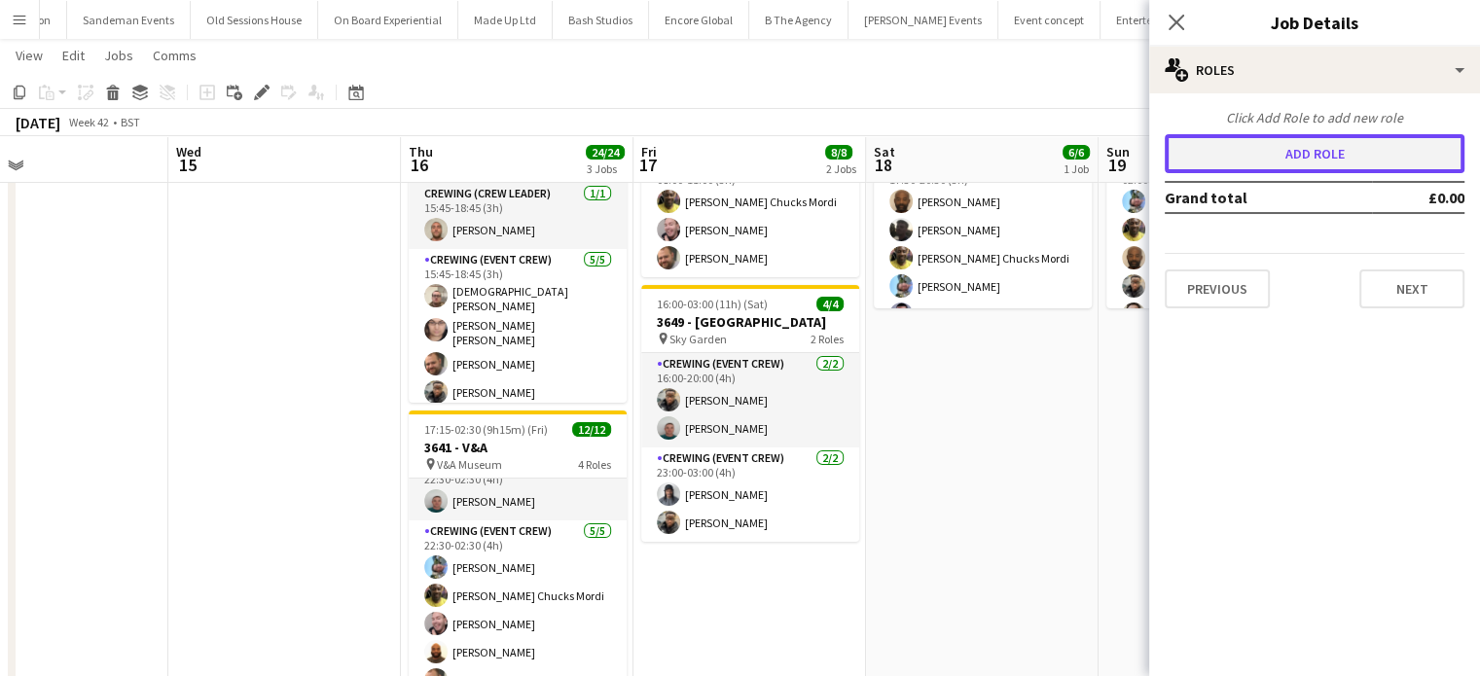
click at [1223, 149] on button "Add role" at bounding box center [1314, 153] width 300 height 39
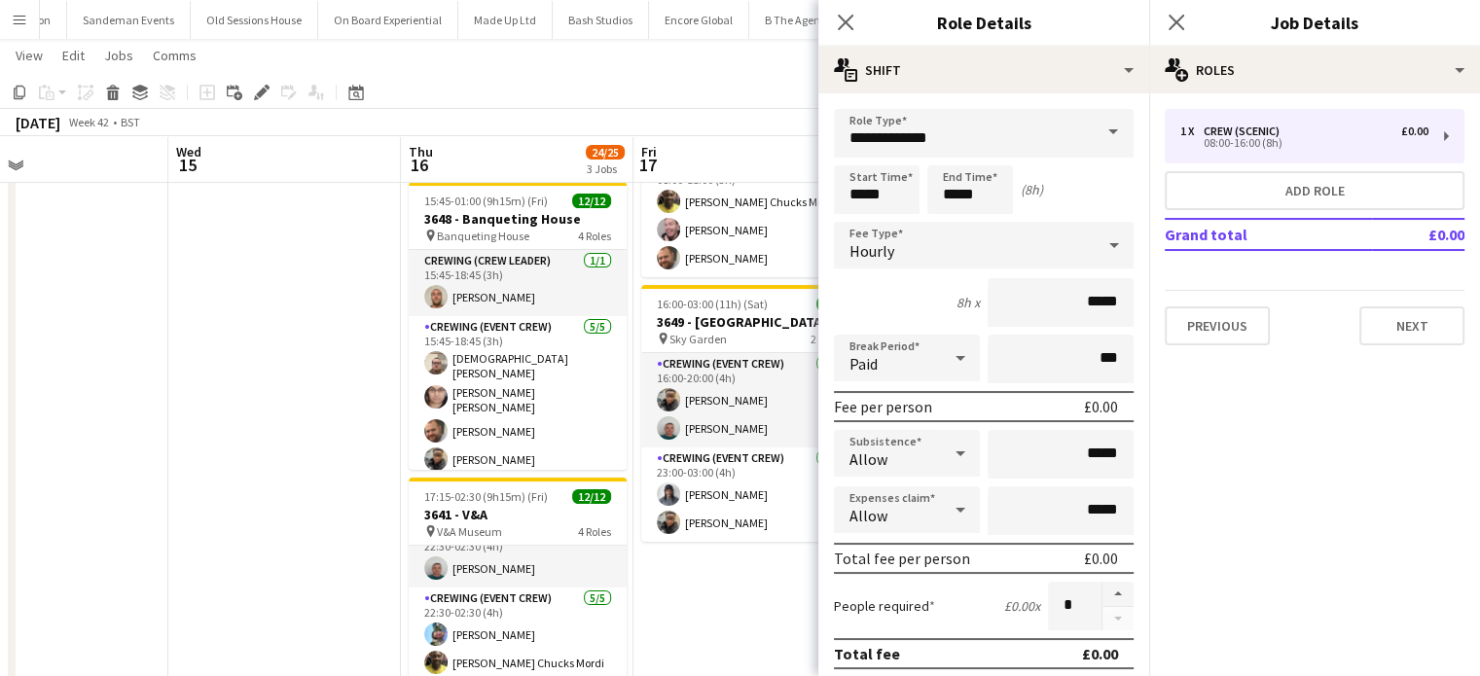
click at [1092, 132] on span at bounding box center [1112, 132] width 41 height 47
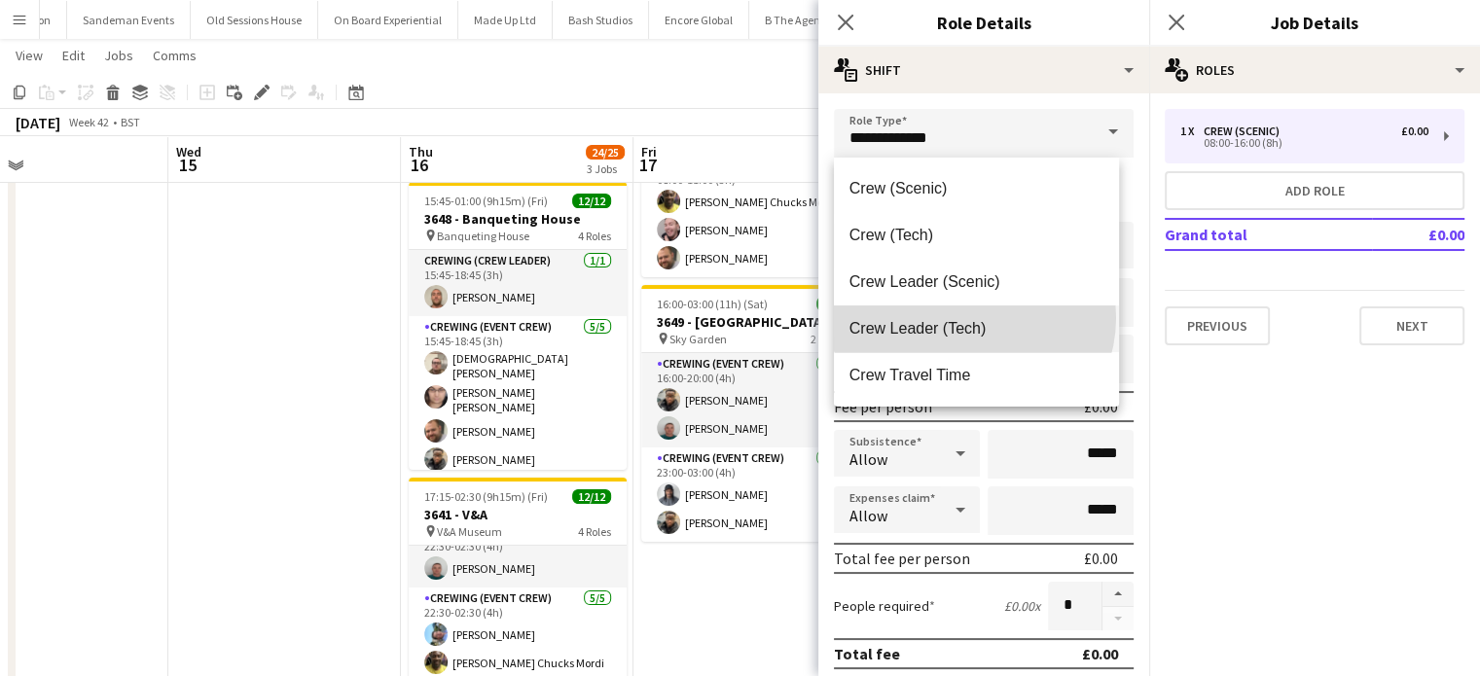
click at [973, 319] on span "Crew Leader (Tech)" at bounding box center [976, 328] width 254 height 18
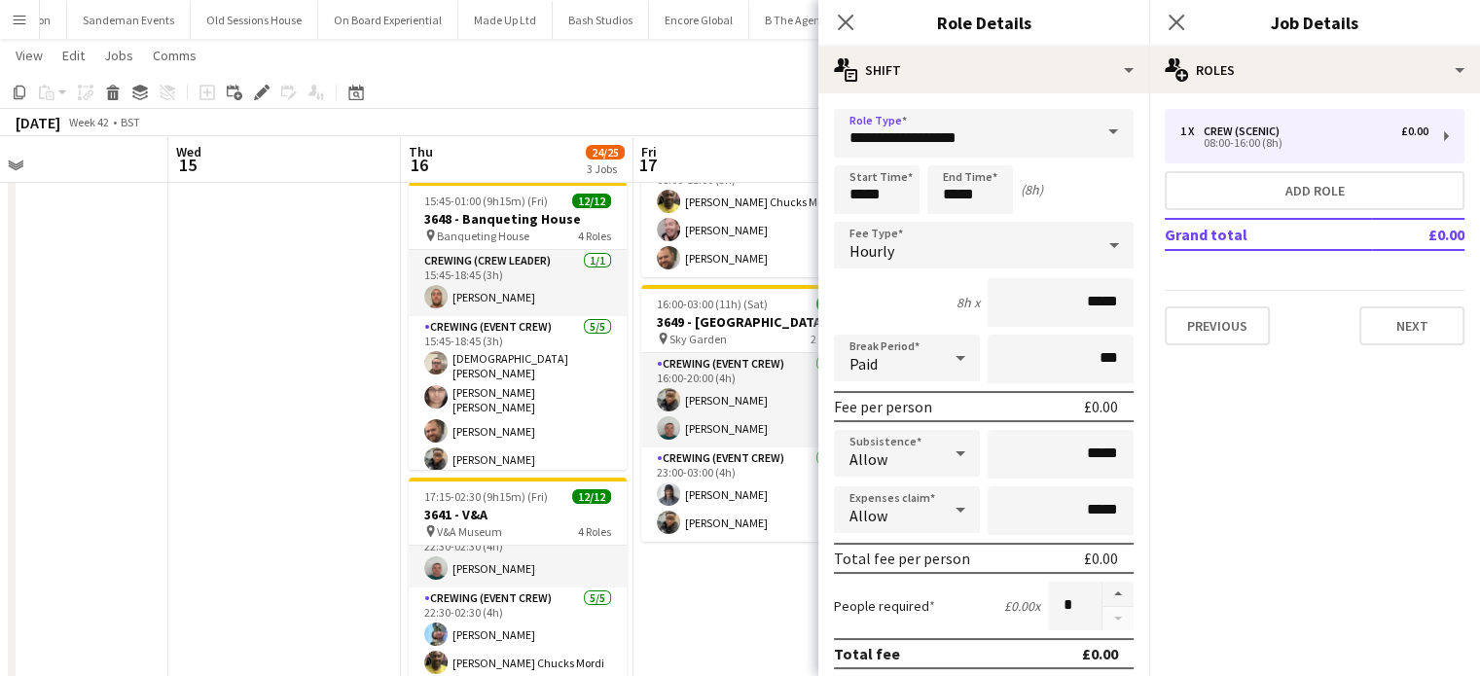
click at [1019, 158] on form "**********" at bounding box center [983, 663] width 331 height 1109
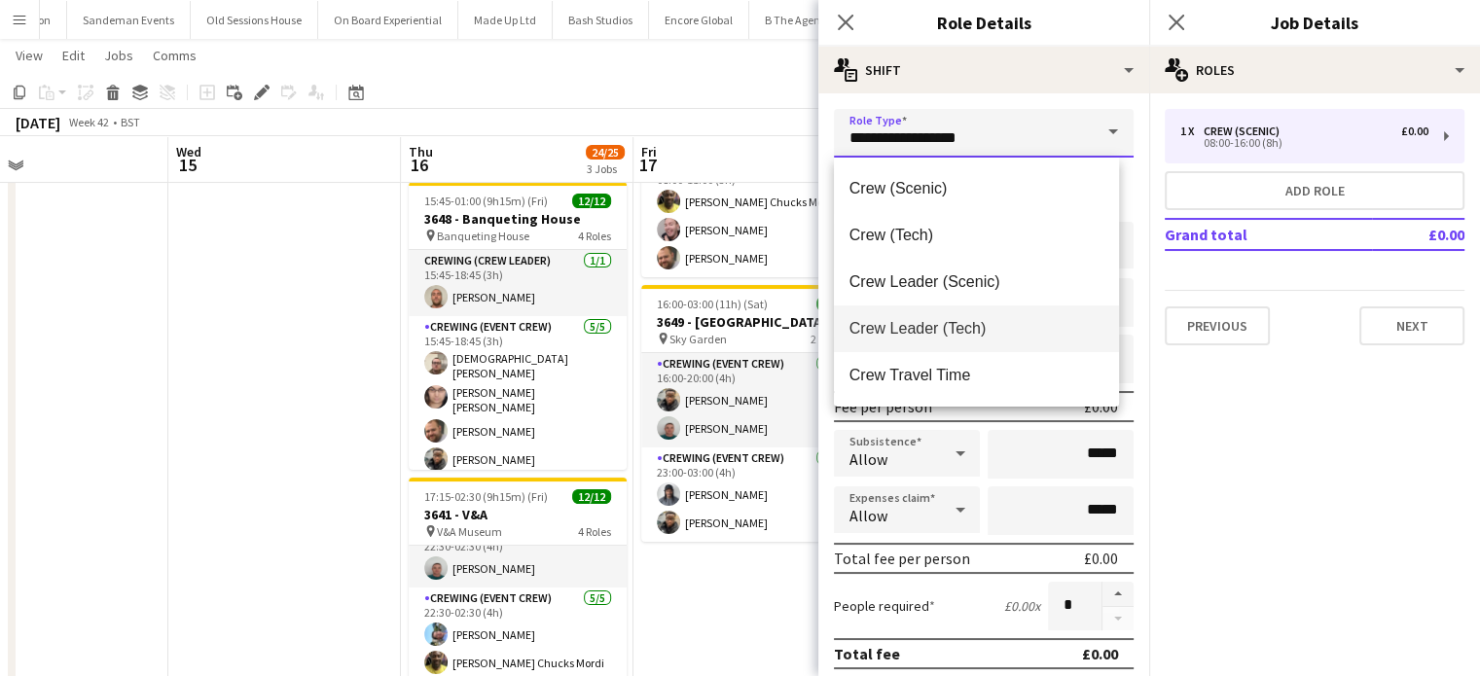
click at [1034, 139] on input "**********" at bounding box center [984, 133] width 300 height 49
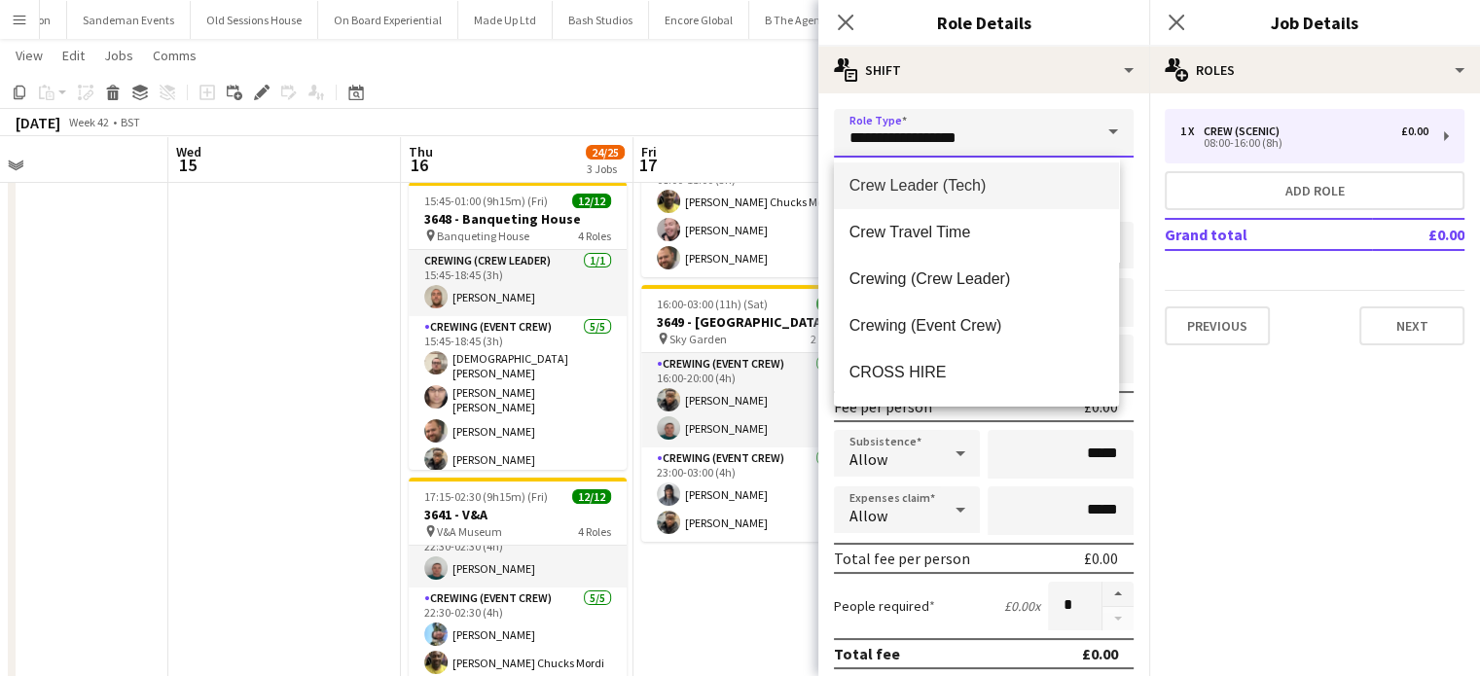
scroll to position [147, 0]
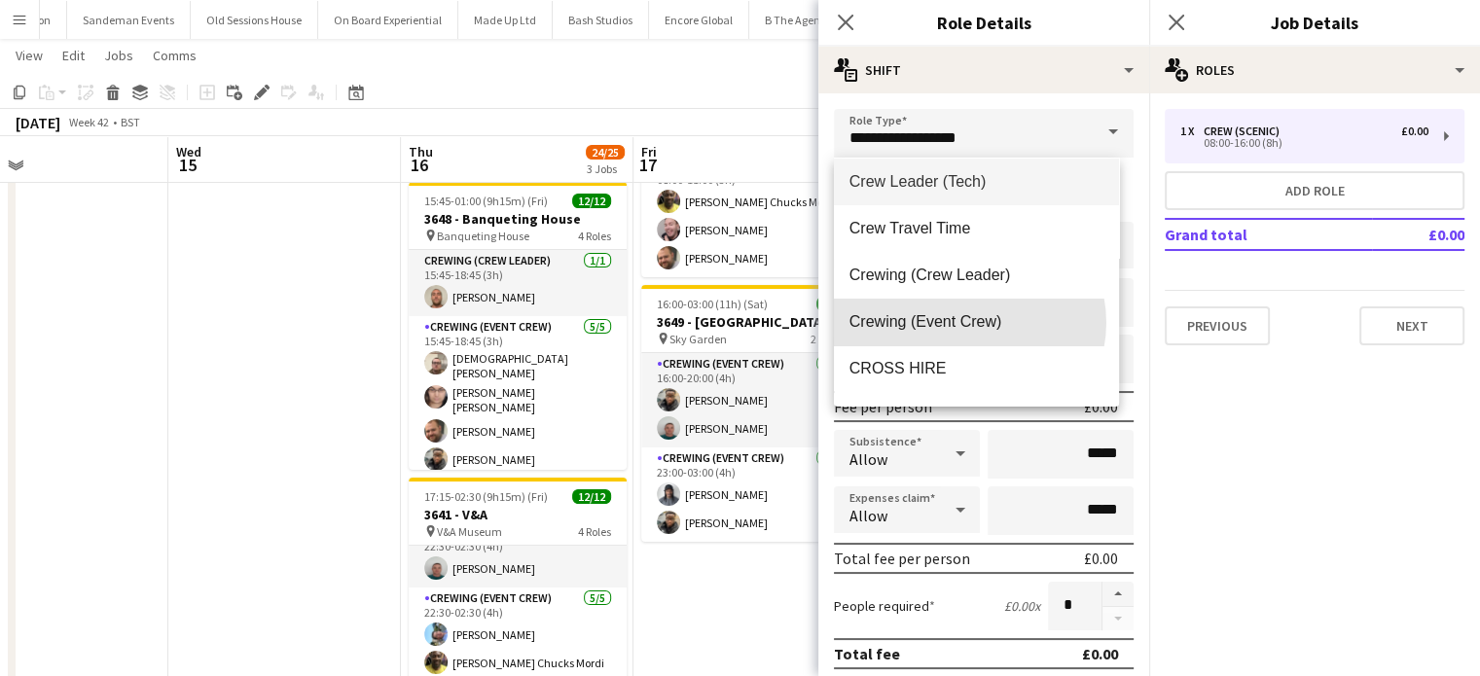
click at [968, 322] on span "Crewing (Event Crew)" at bounding box center [976, 321] width 254 height 18
type input "**********"
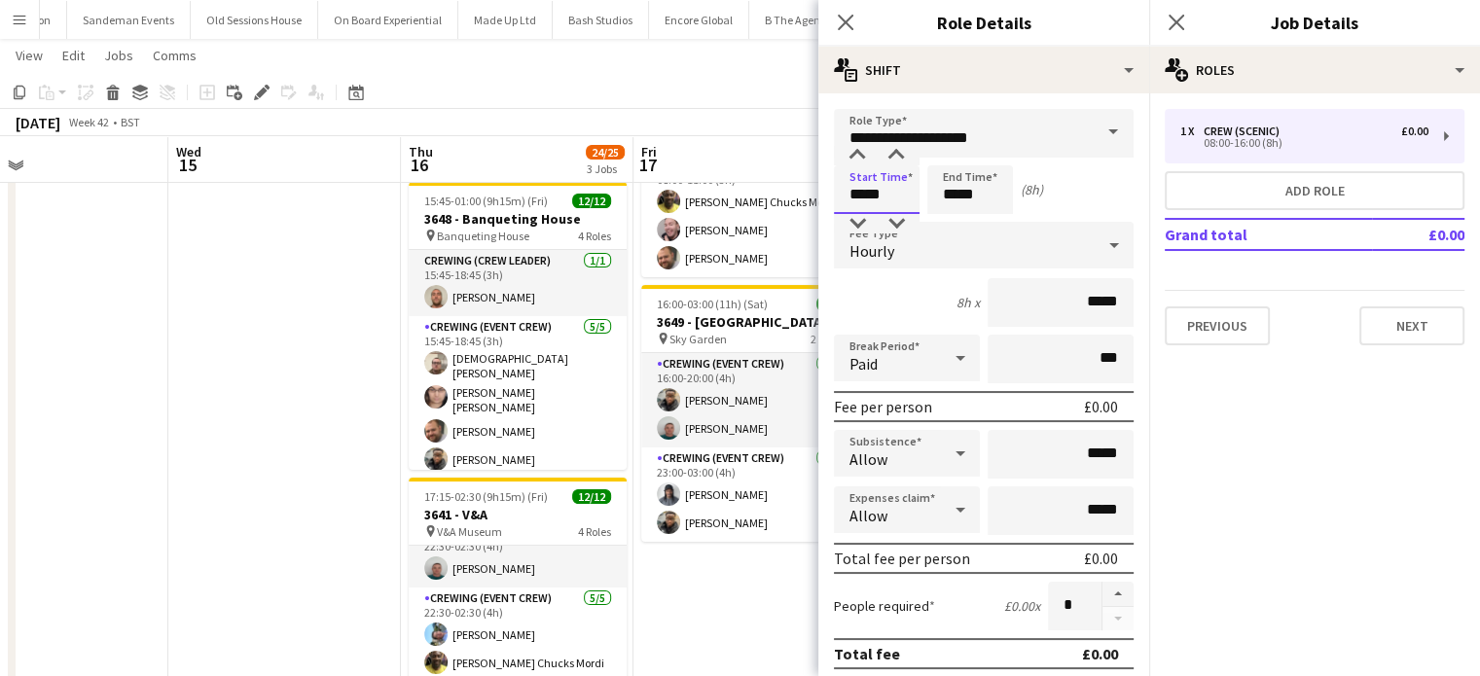
click at [868, 183] on input "*****" at bounding box center [877, 189] width 86 height 49
type input "*****"
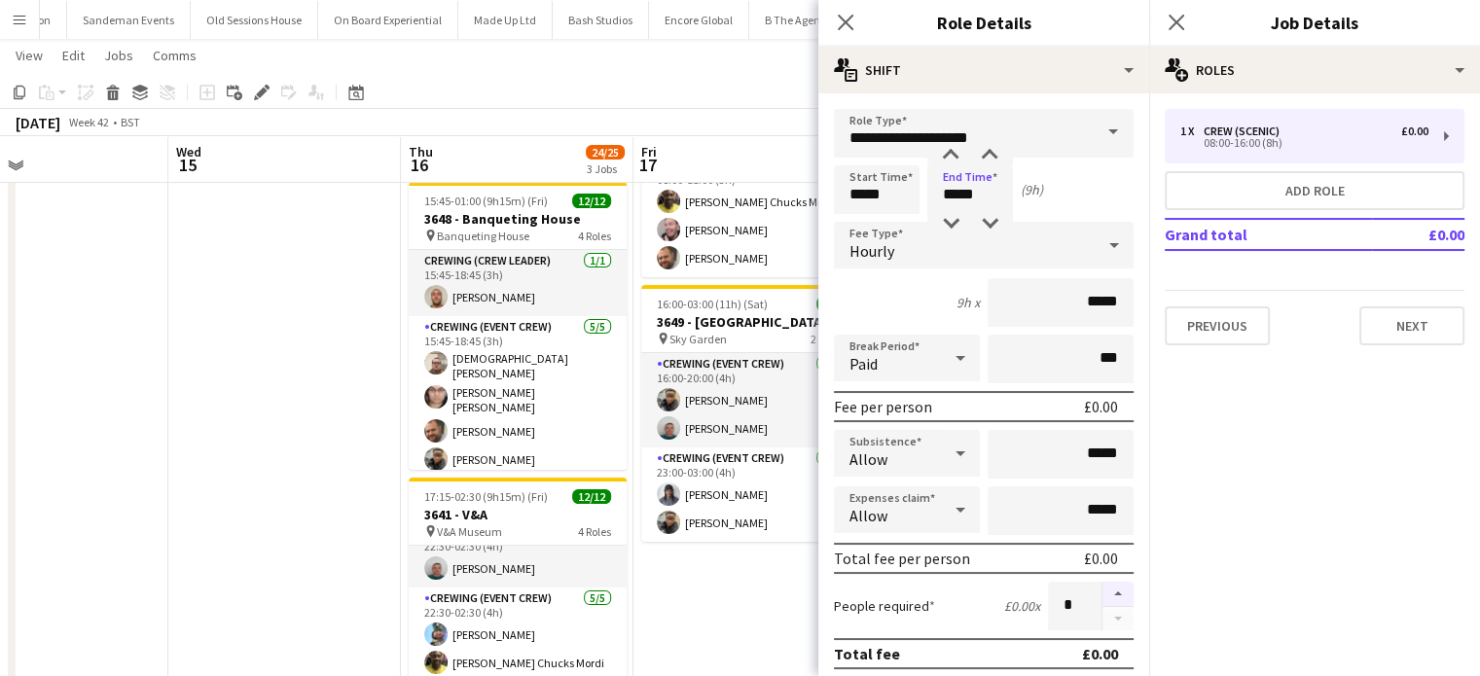
click at [1102, 589] on button "button" at bounding box center [1117, 594] width 31 height 25
type input "*"
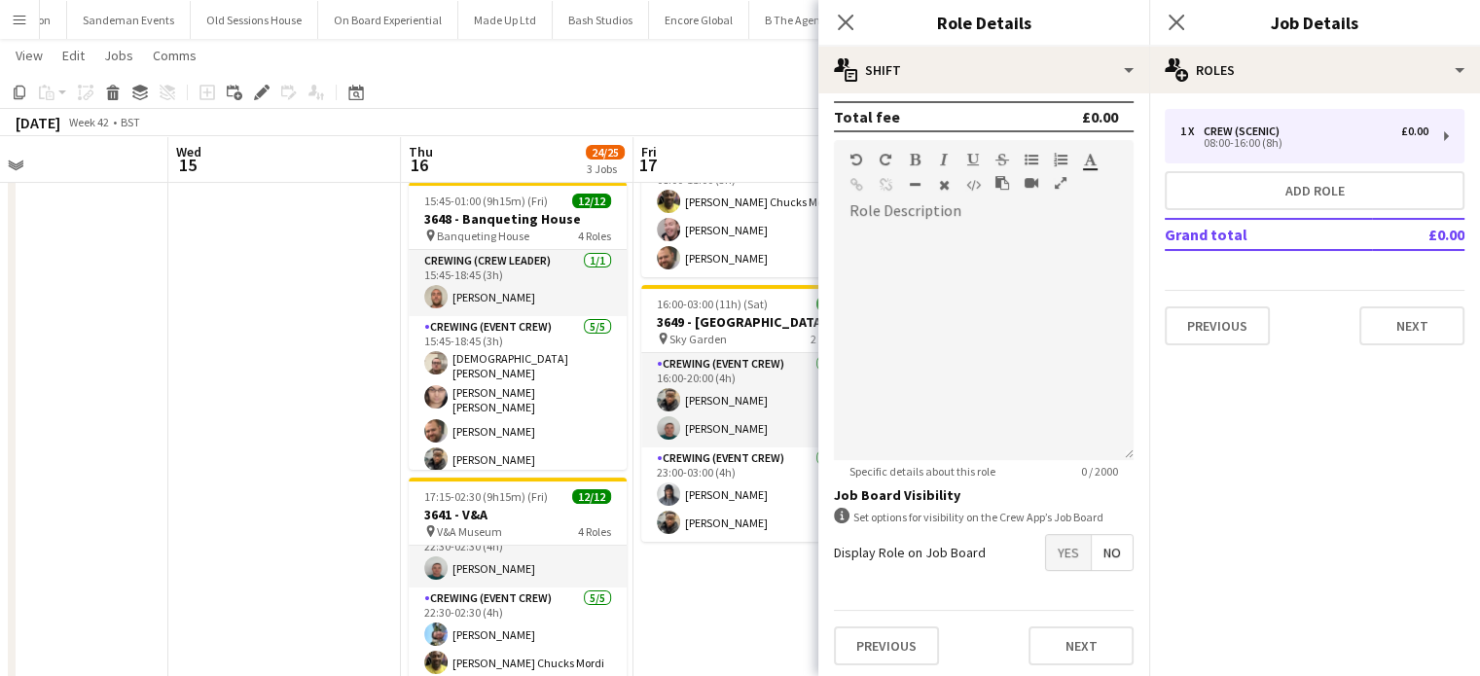
click at [1058, 554] on span "Yes" at bounding box center [1068, 552] width 45 height 35
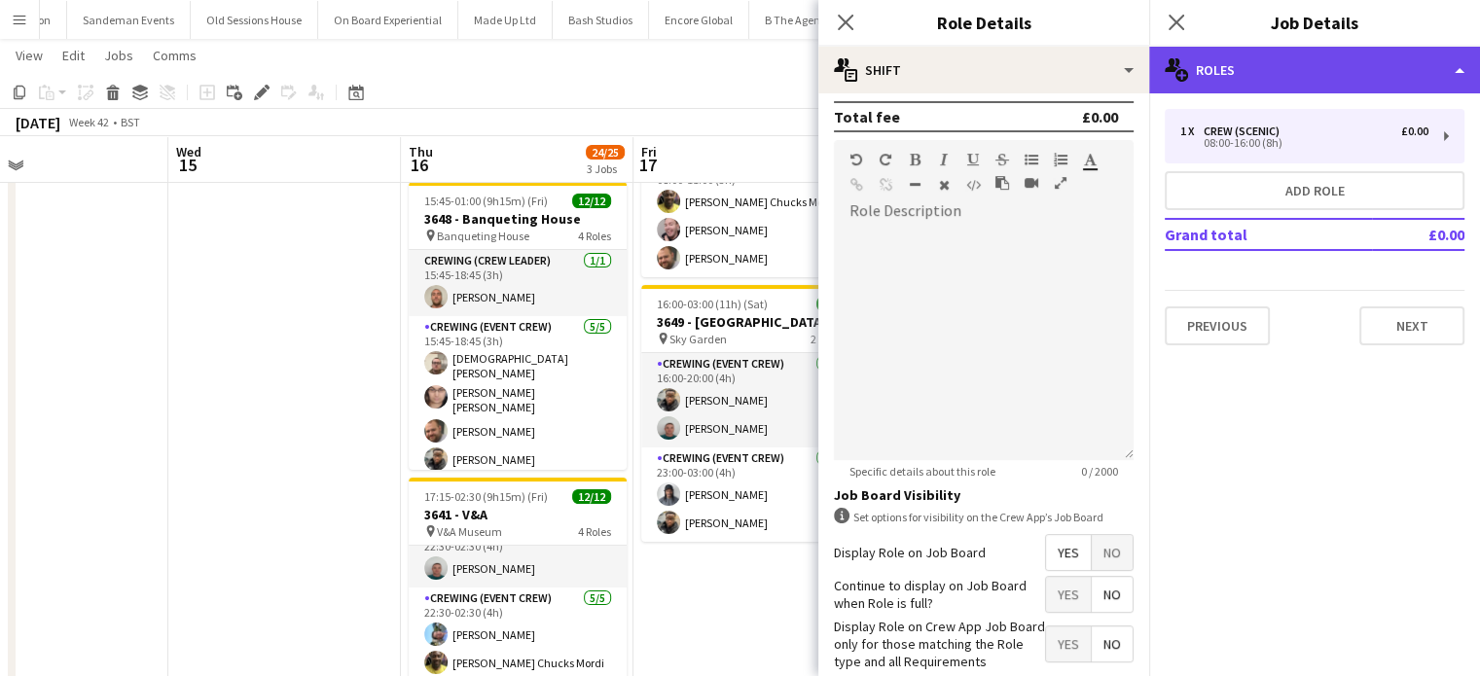
click at [1302, 57] on div "multiple-users-add Roles" at bounding box center [1314, 70] width 331 height 47
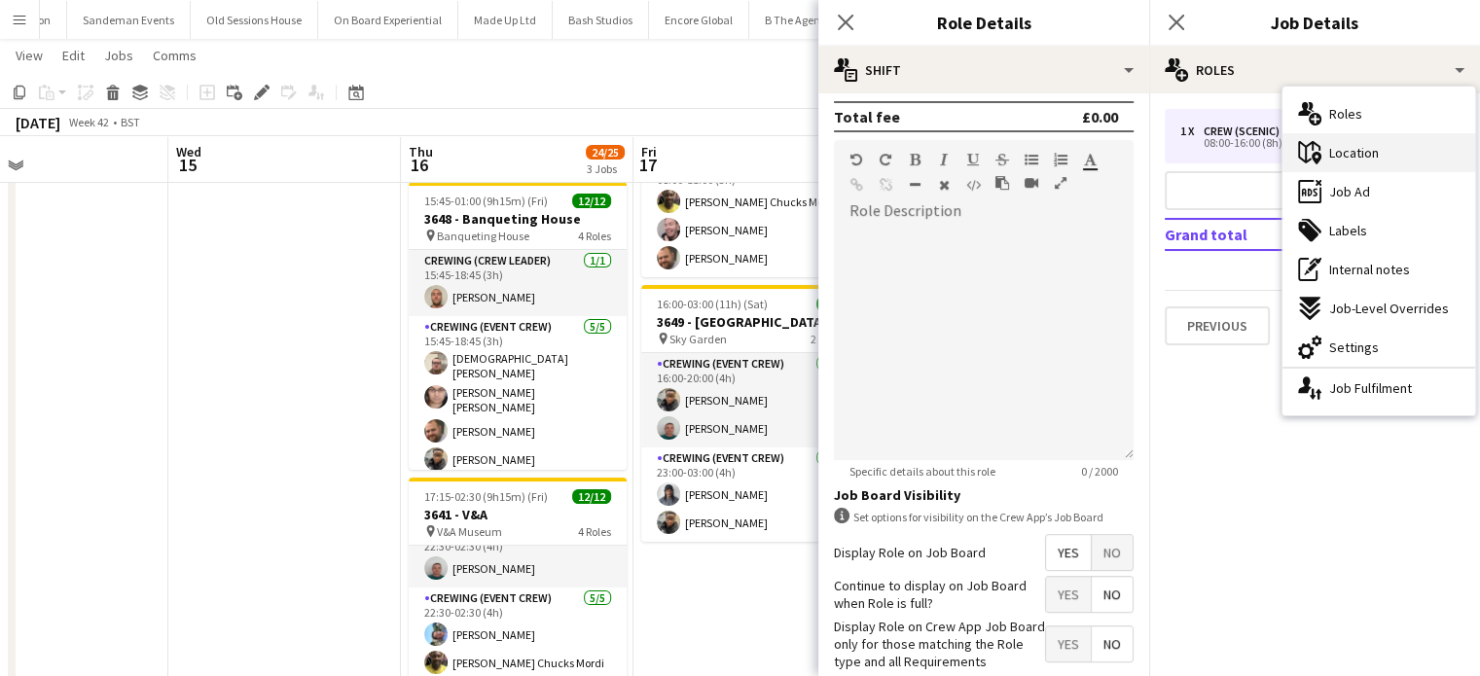
click at [1347, 159] on span "Location" at bounding box center [1354, 153] width 50 height 18
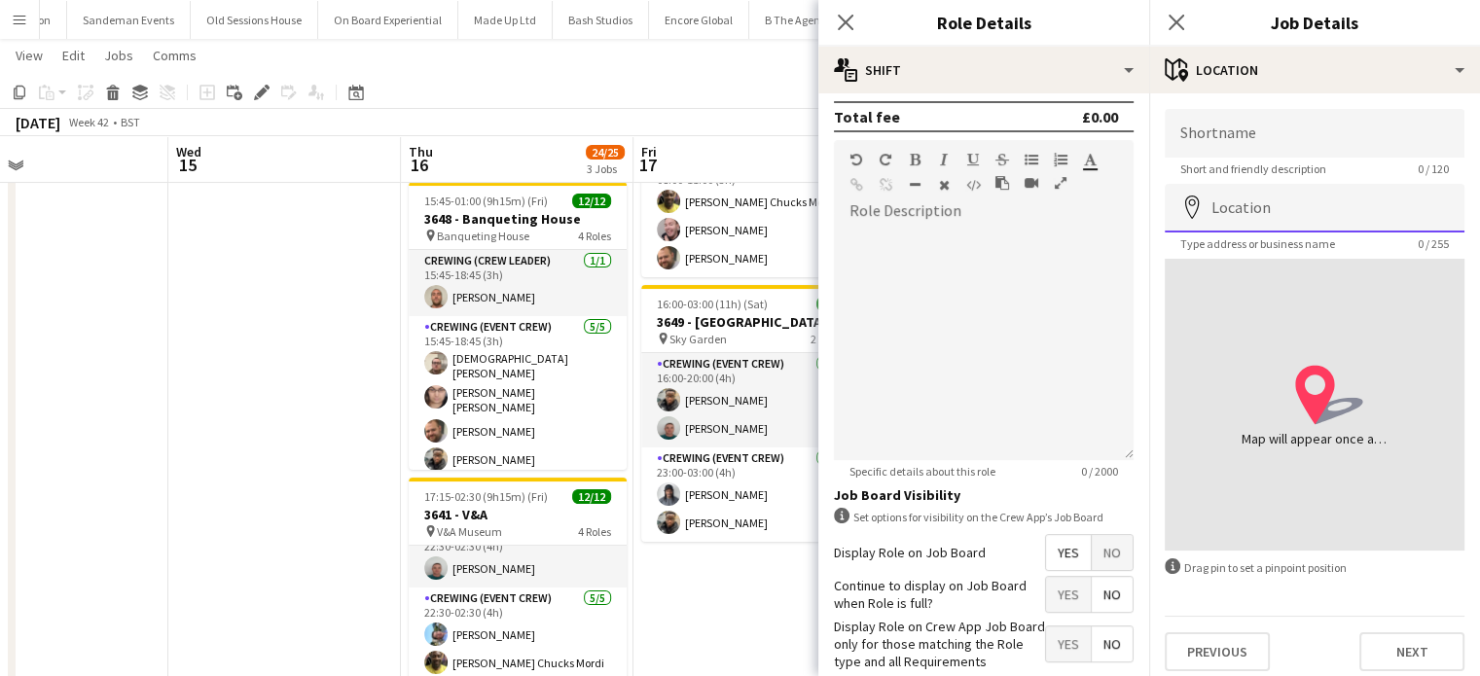
click at [1235, 214] on input "Location" at bounding box center [1314, 208] width 300 height 49
paste input "*******"
type input "**********"
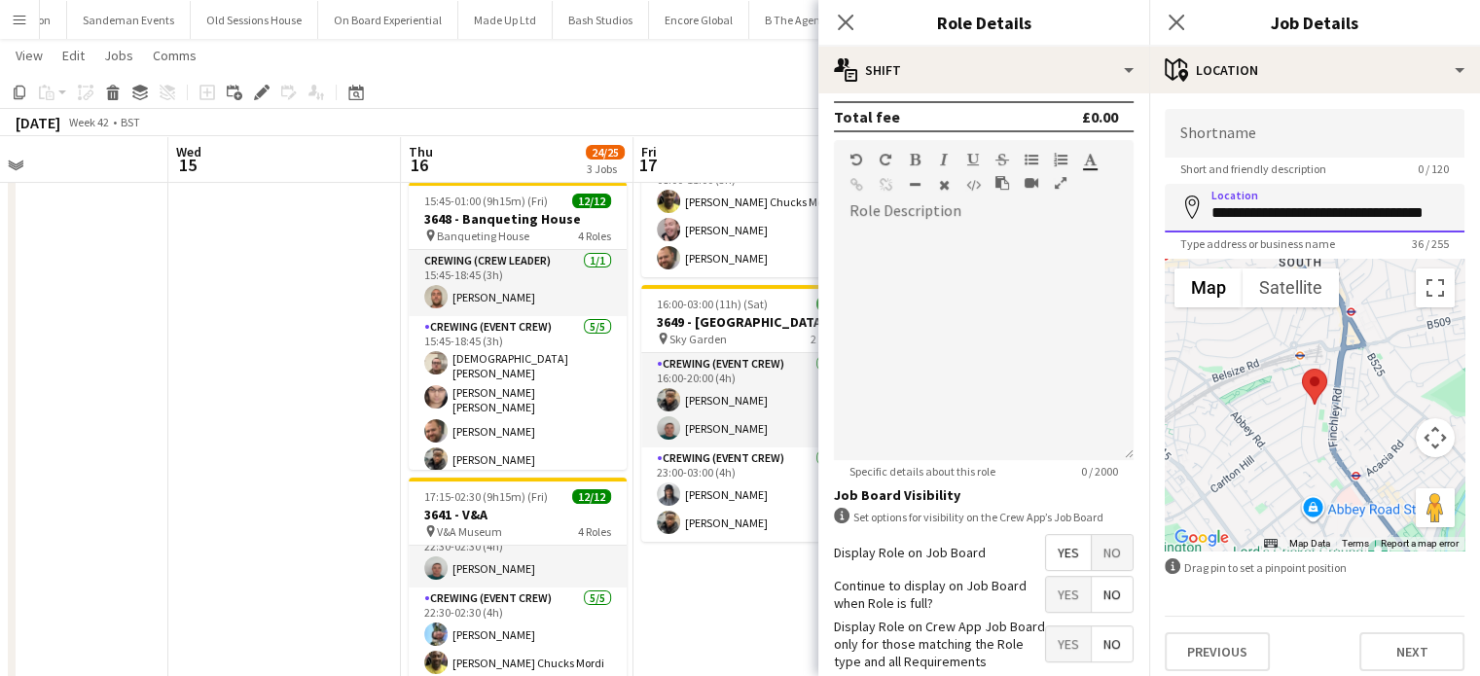
click at [1263, 204] on input "**********" at bounding box center [1314, 208] width 300 height 49
click at [1257, 143] on input "Shortname" at bounding box center [1314, 133] width 300 height 49
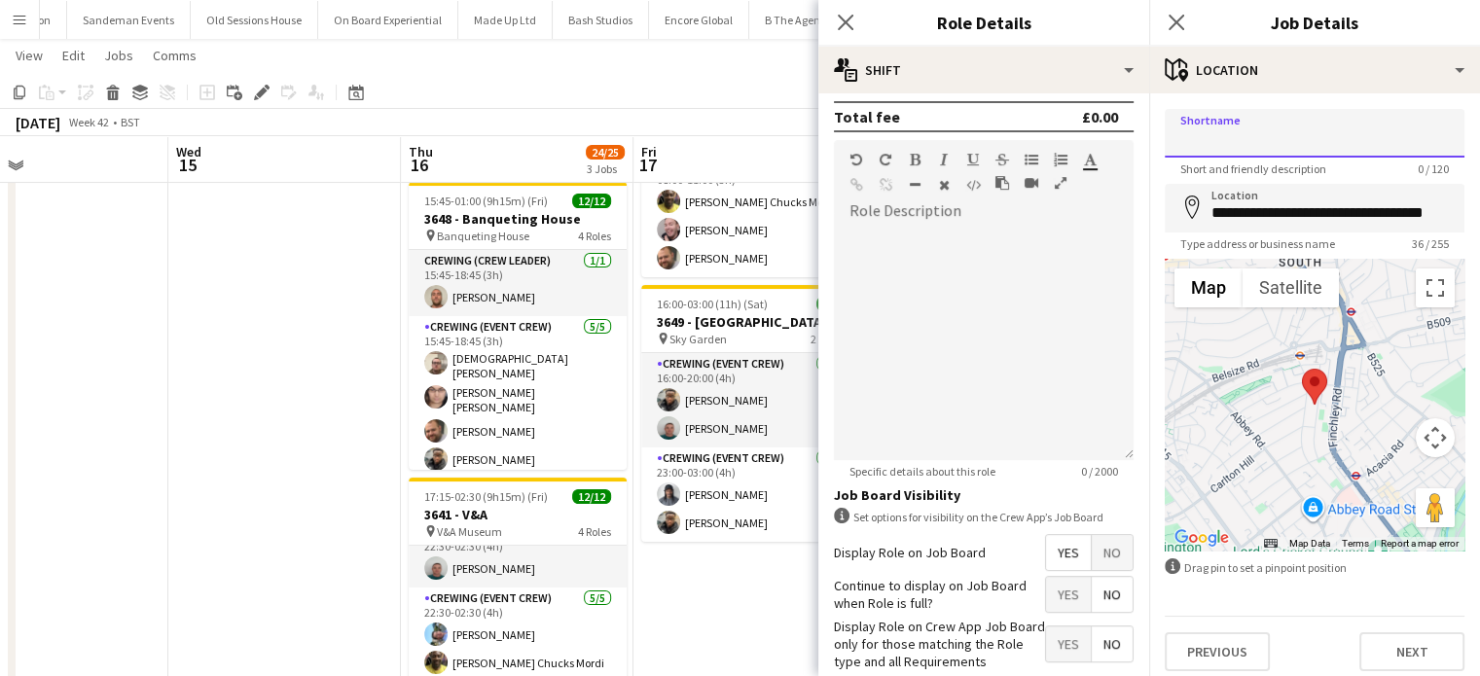
paste input "*******"
type input "*******"
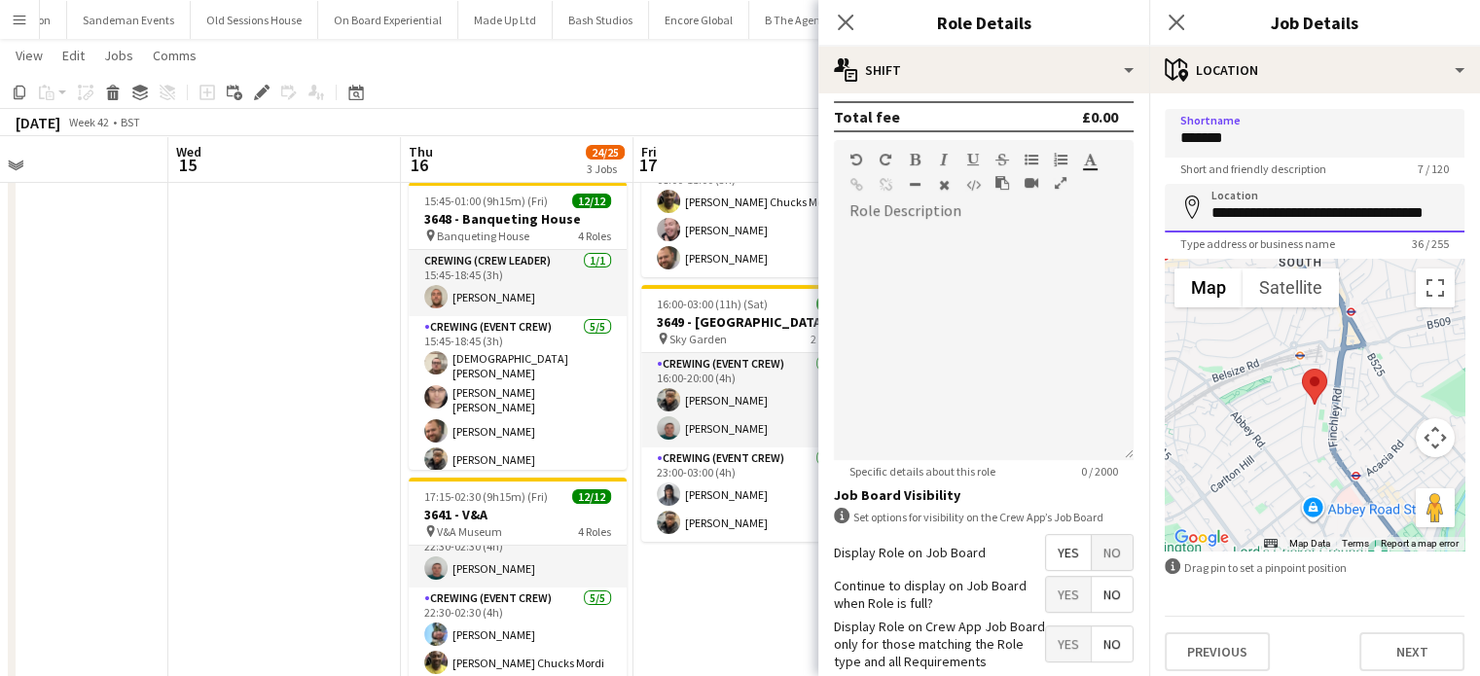
click at [1255, 197] on input "**********" at bounding box center [1314, 208] width 300 height 49
click at [1277, 44] on div "Close pop-in Job Details" at bounding box center [1314, 23] width 331 height 47
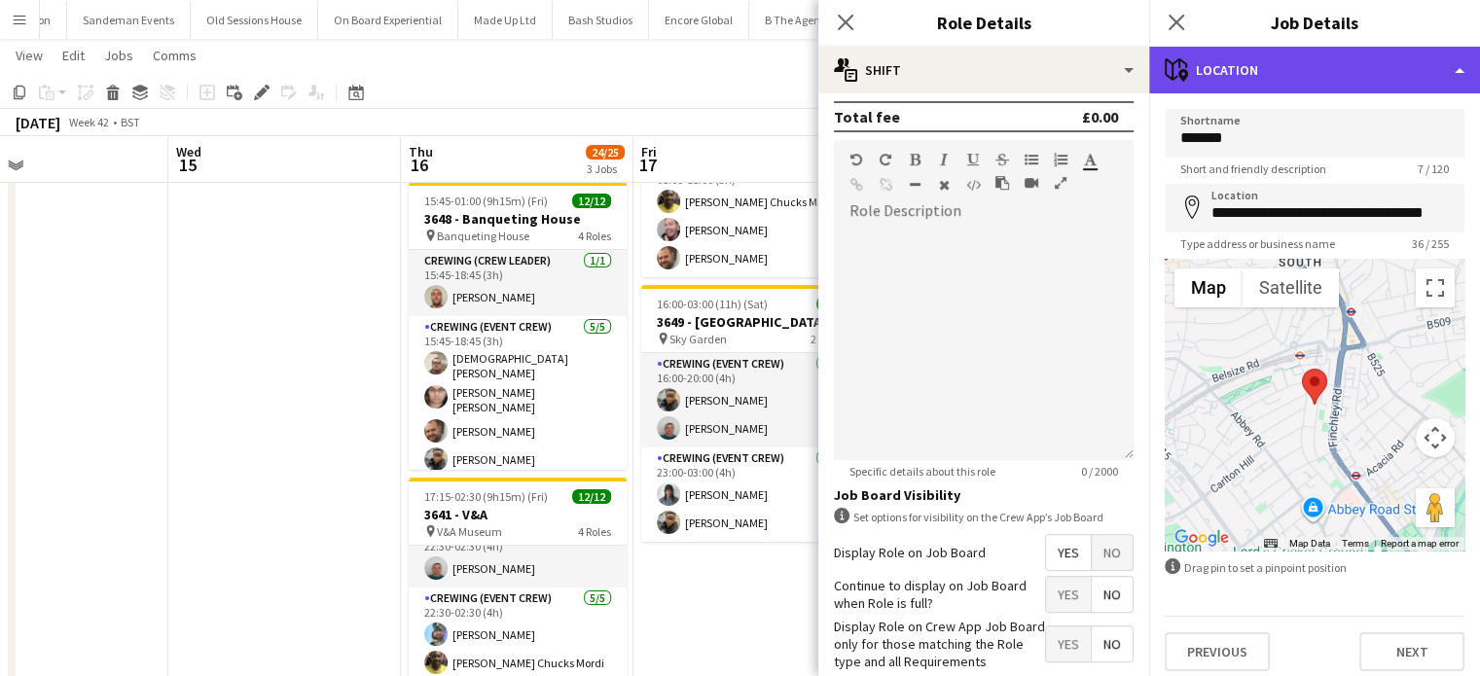
click at [1282, 89] on div "maps-pin-1 Location" at bounding box center [1314, 70] width 331 height 47
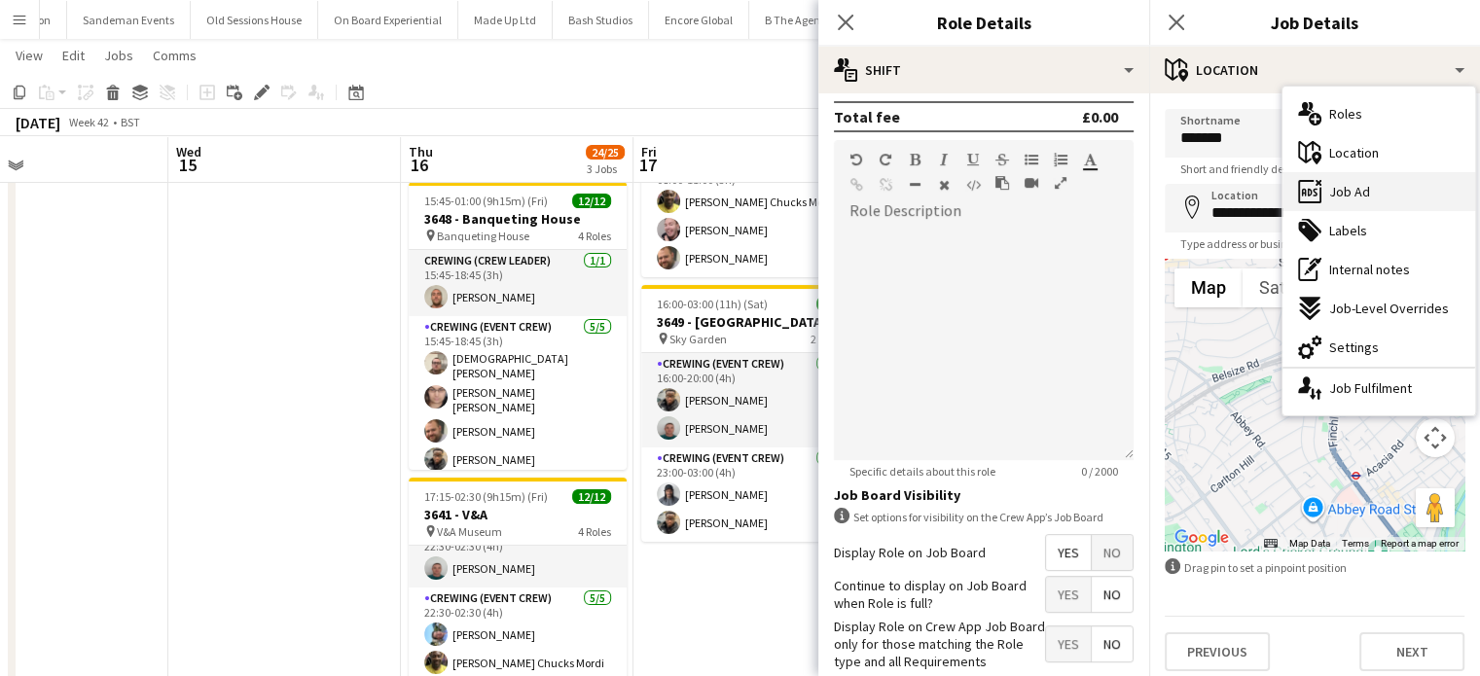
click at [1323, 188] on div "ads-window Job Ad" at bounding box center [1378, 191] width 193 height 39
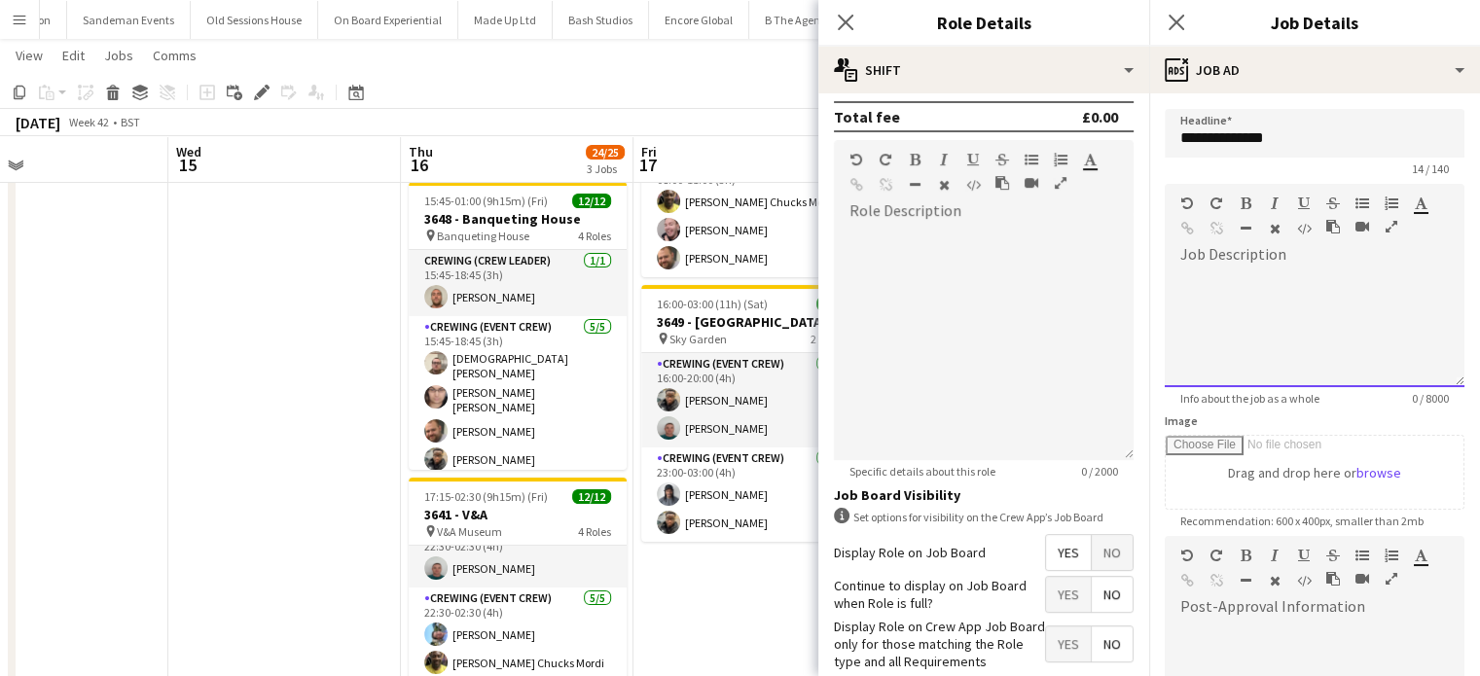
click at [1250, 281] on div at bounding box center [1314, 328] width 300 height 117
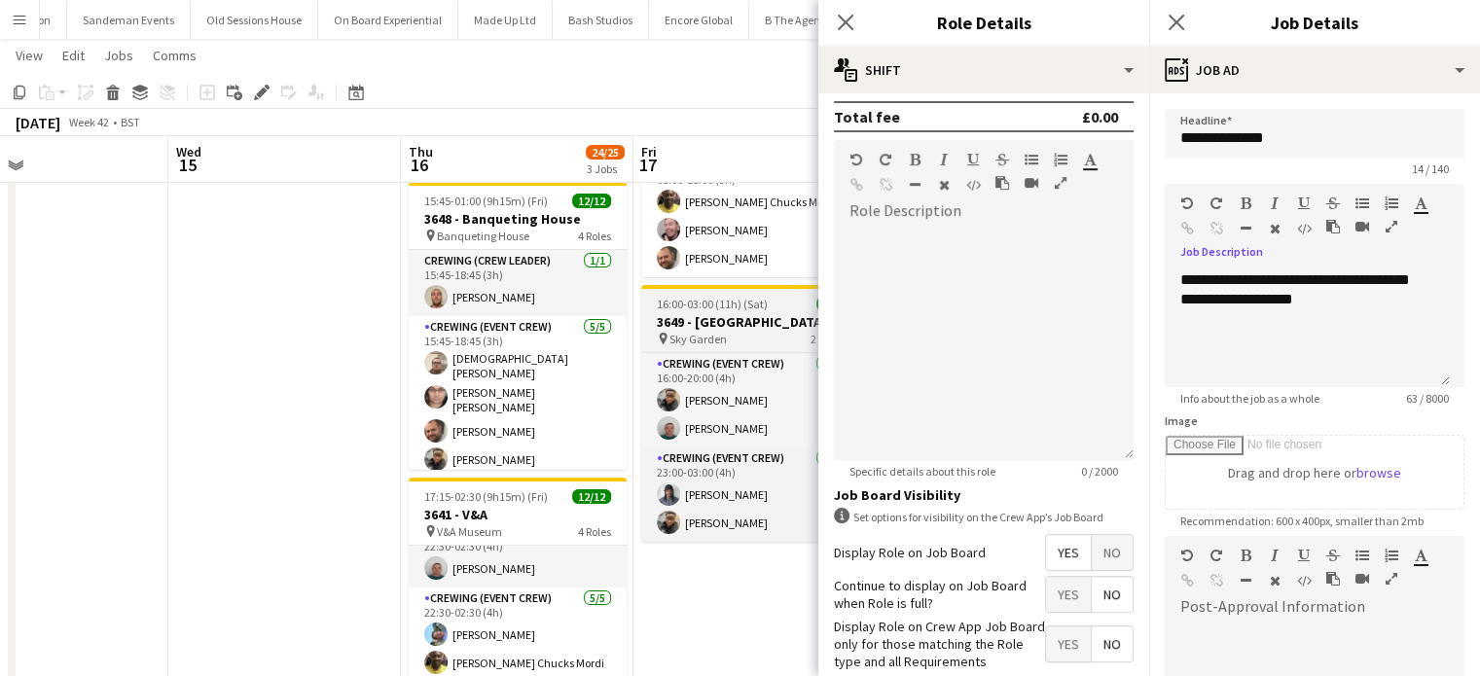
click at [708, 299] on span "16:00-03:00 (11h) (Sat)" at bounding box center [712, 304] width 111 height 15
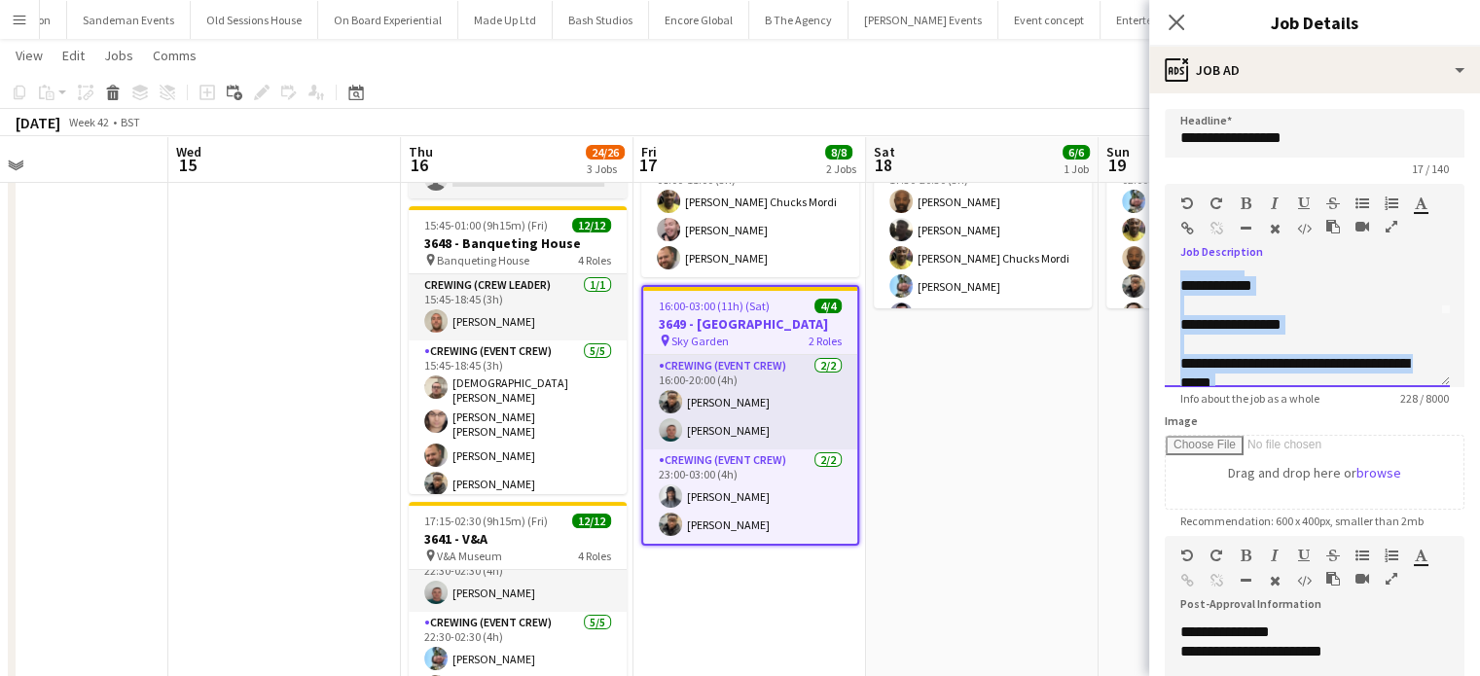
scroll to position [171, 0]
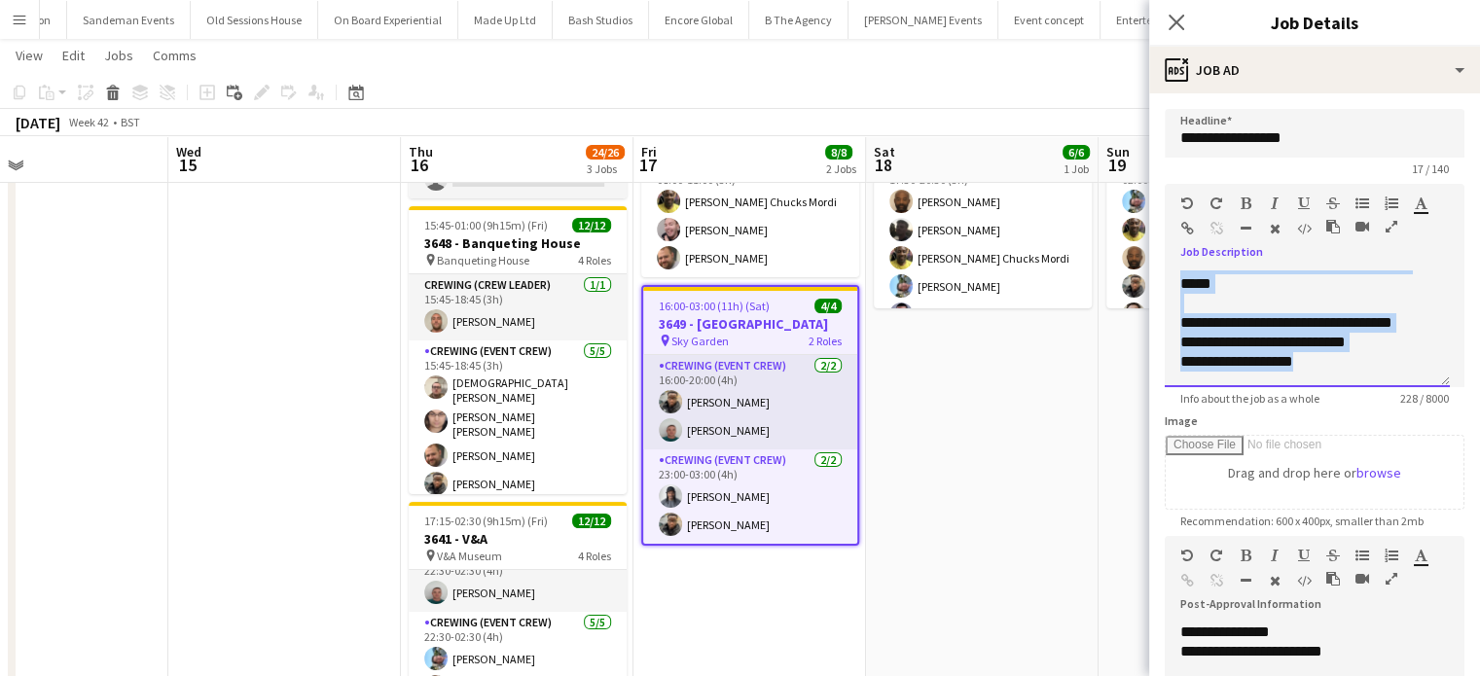
drag, startPoint x: 1179, startPoint y: 335, endPoint x: 1328, endPoint y: 393, distance: 159.9
click at [1328, 393] on app-form-group "**********" at bounding box center [1314, 295] width 300 height 222
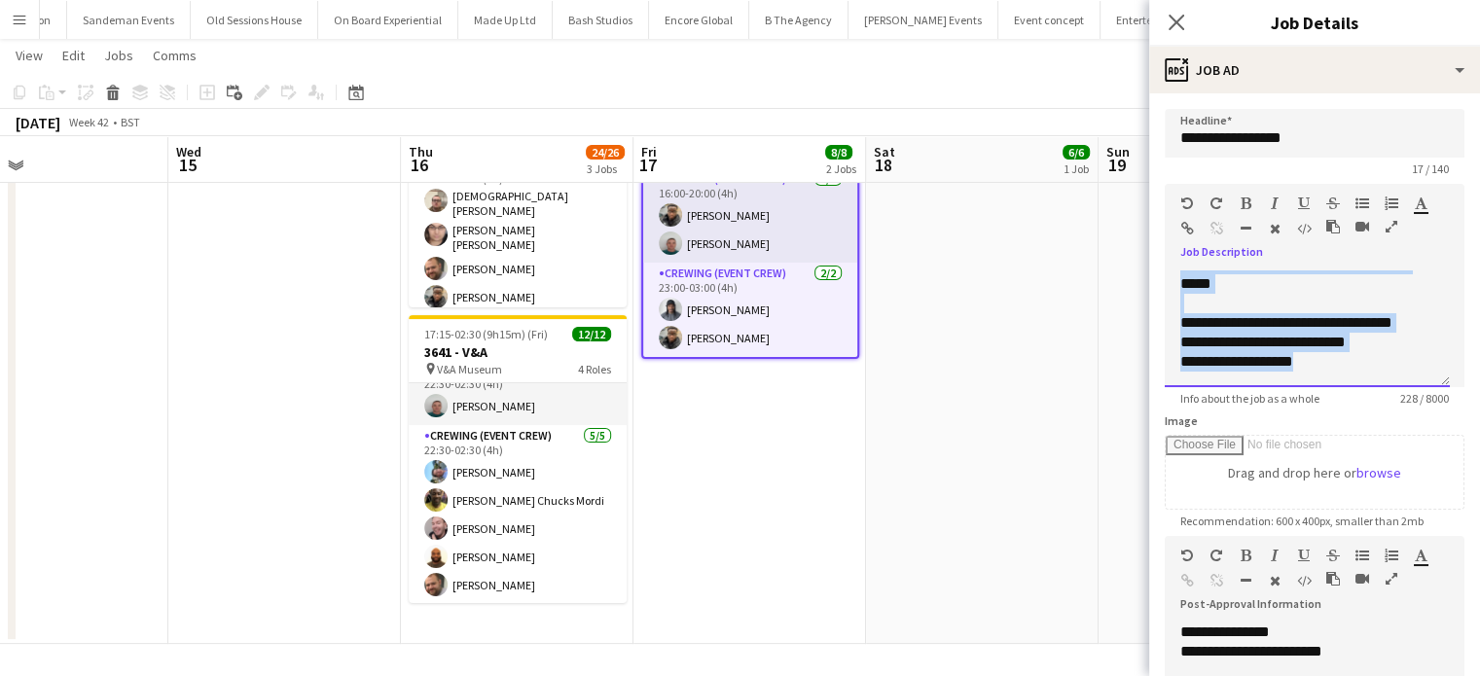
scroll to position [0, 0]
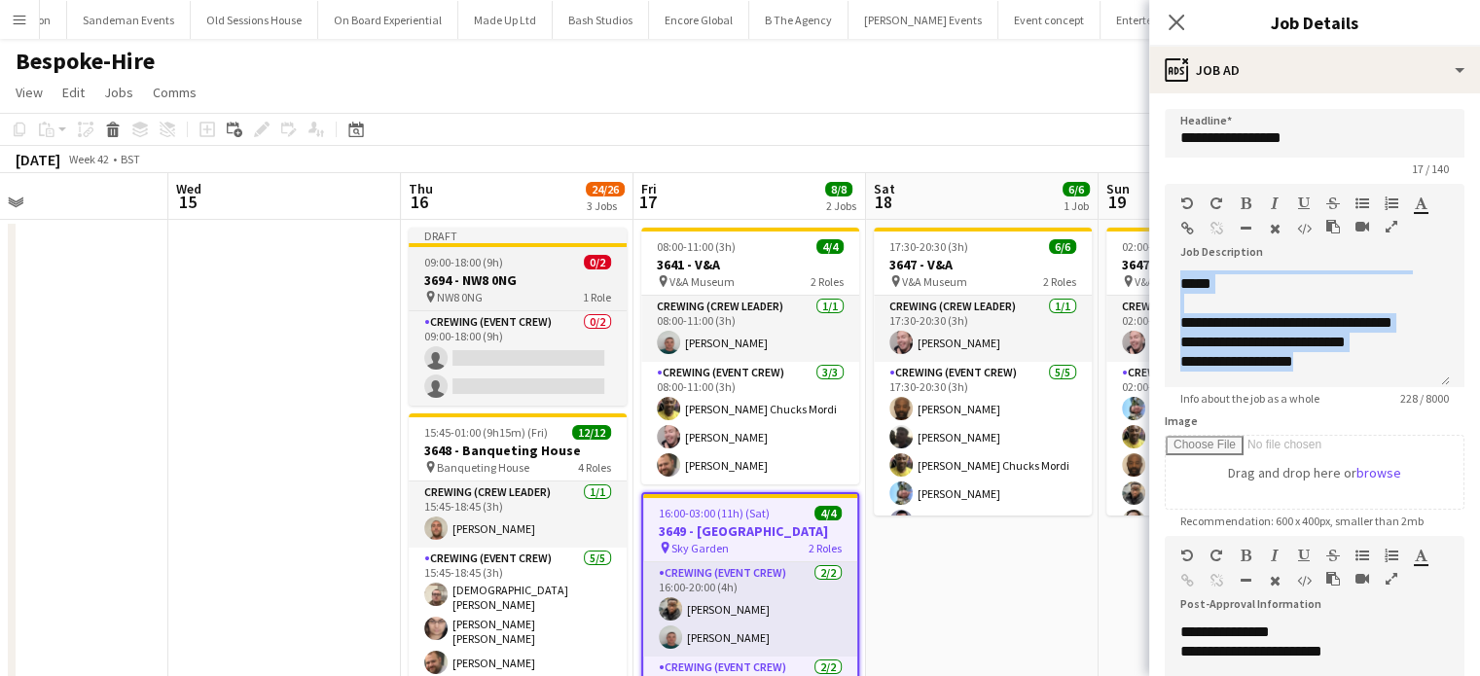
click at [528, 253] on app-job-card "Draft 09:00-18:00 (9h) 0/2 3694 - NW8 0NG pin NW8 0NG 1 Role Crewing (Event Cre…" at bounding box center [518, 317] width 218 height 178
type input "**********"
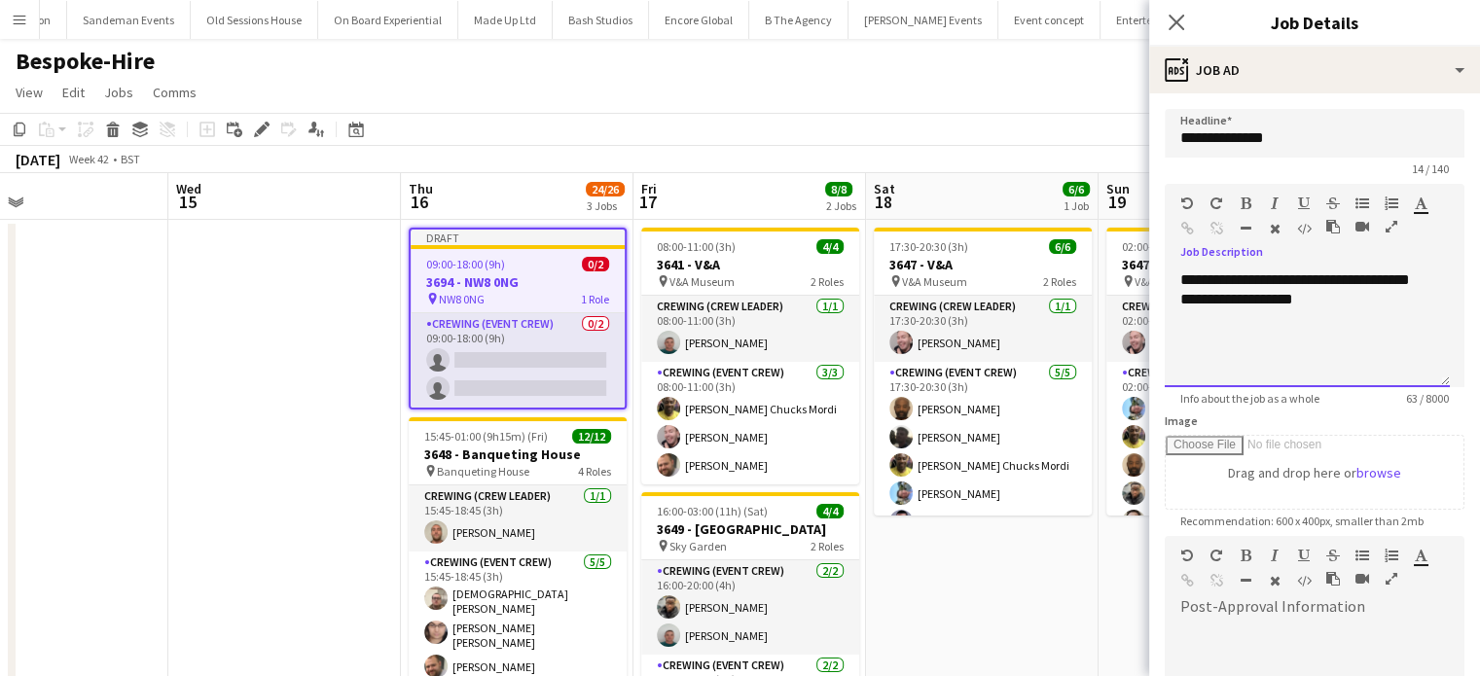
click at [1343, 356] on div "**********" at bounding box center [1306, 328] width 285 height 117
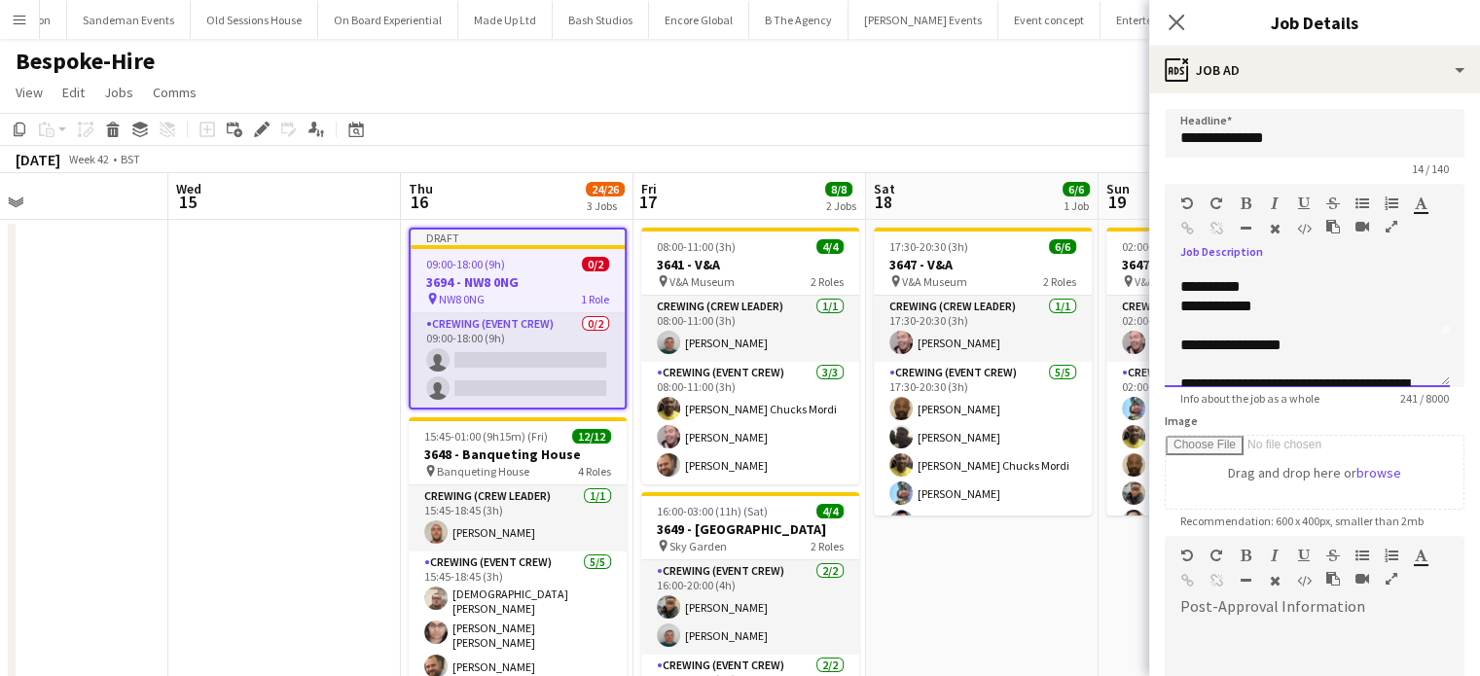
scroll to position [48, 0]
click at [1257, 315] on div "**********" at bounding box center [1299, 310] width 239 height 19
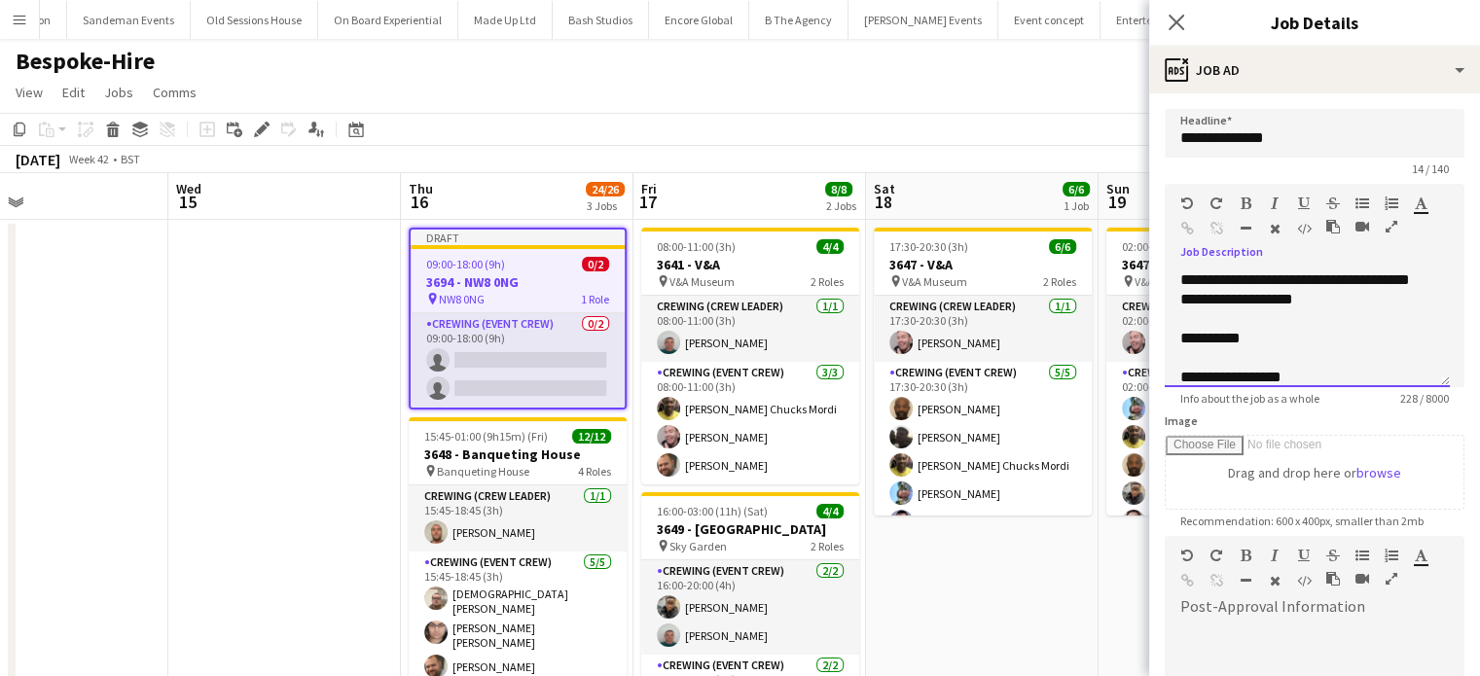
scroll to position [11, 0]
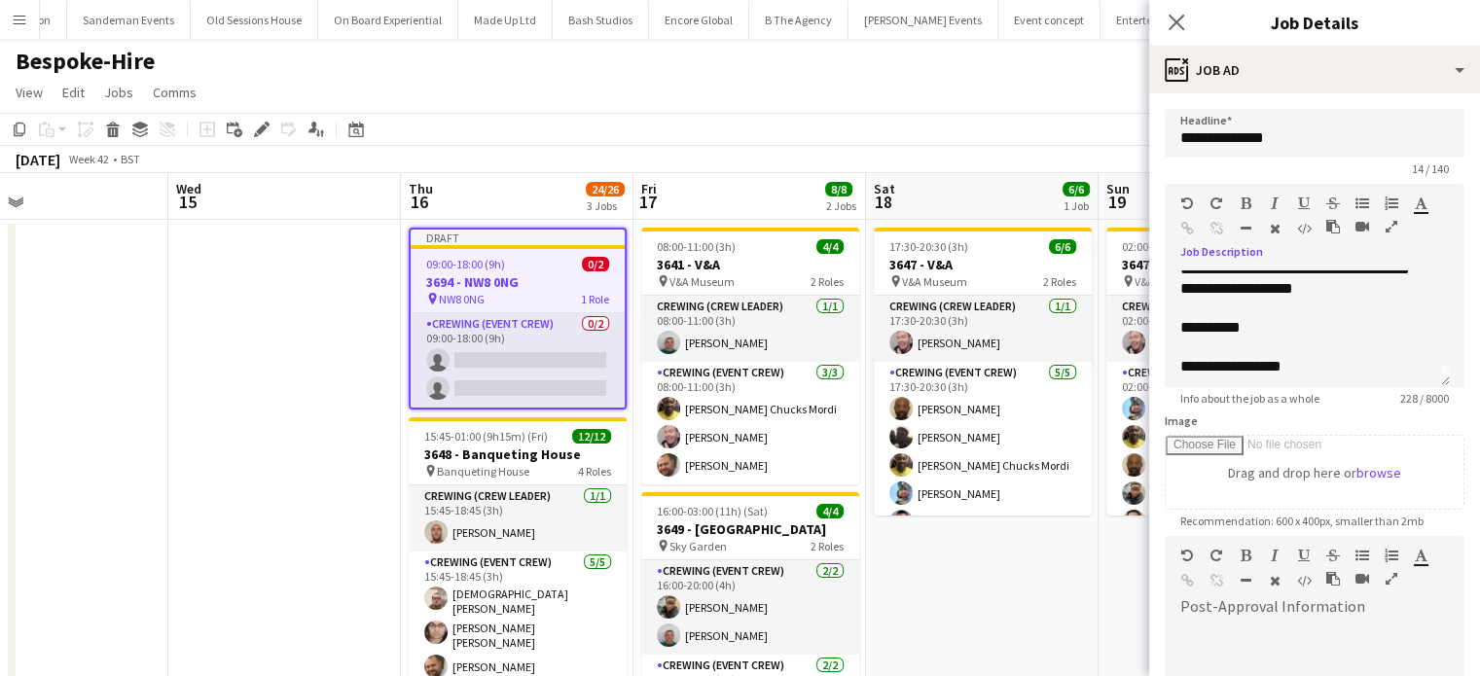
click at [1253, 624] on div at bounding box center [1306, 681] width 285 height 117
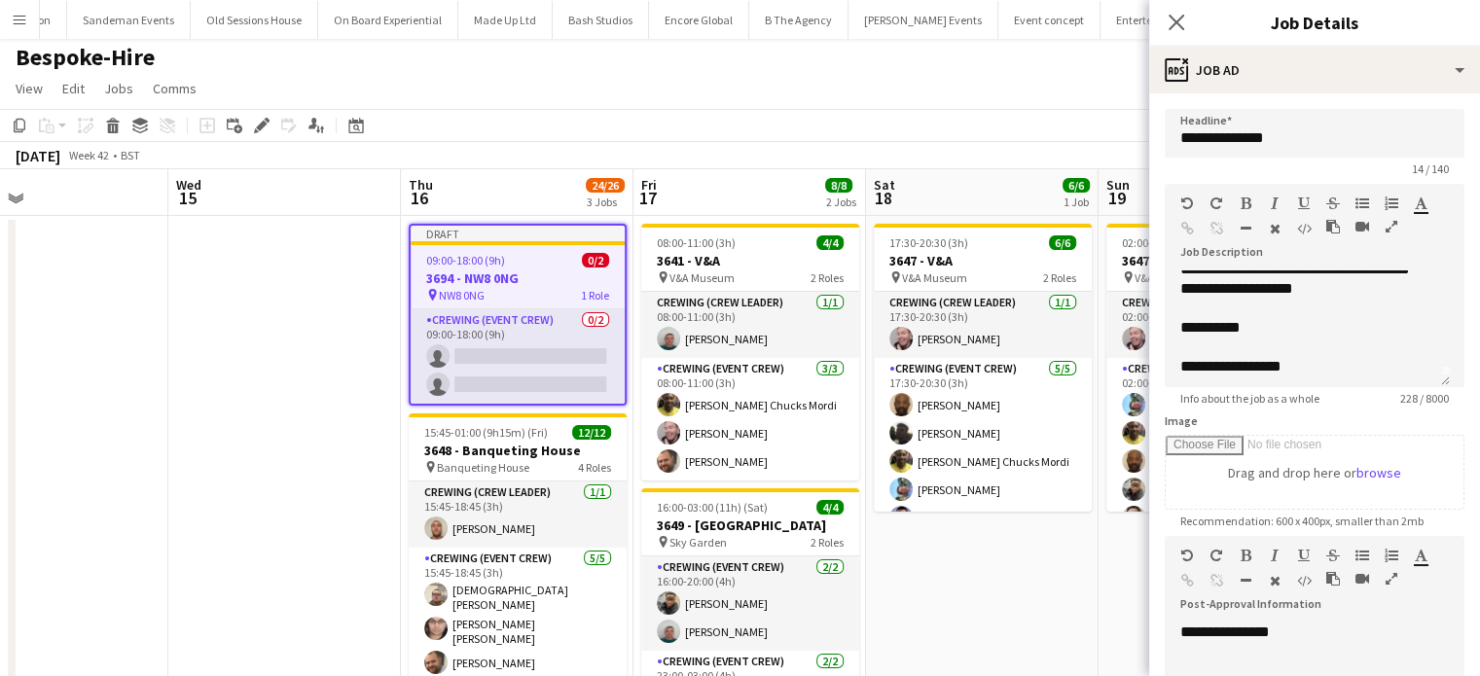
scroll to position [0, 0]
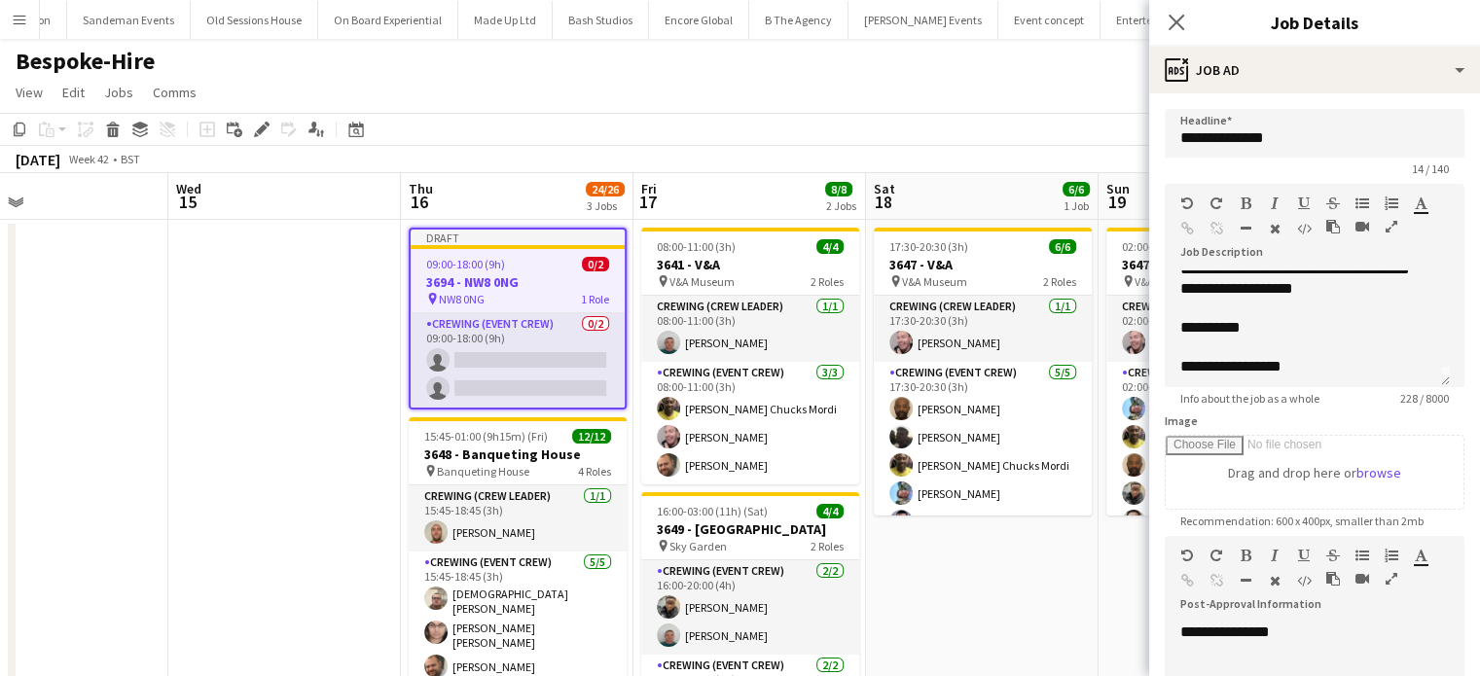
click at [290, 322] on app-date-cell at bounding box center [284, 629] width 232 height 818
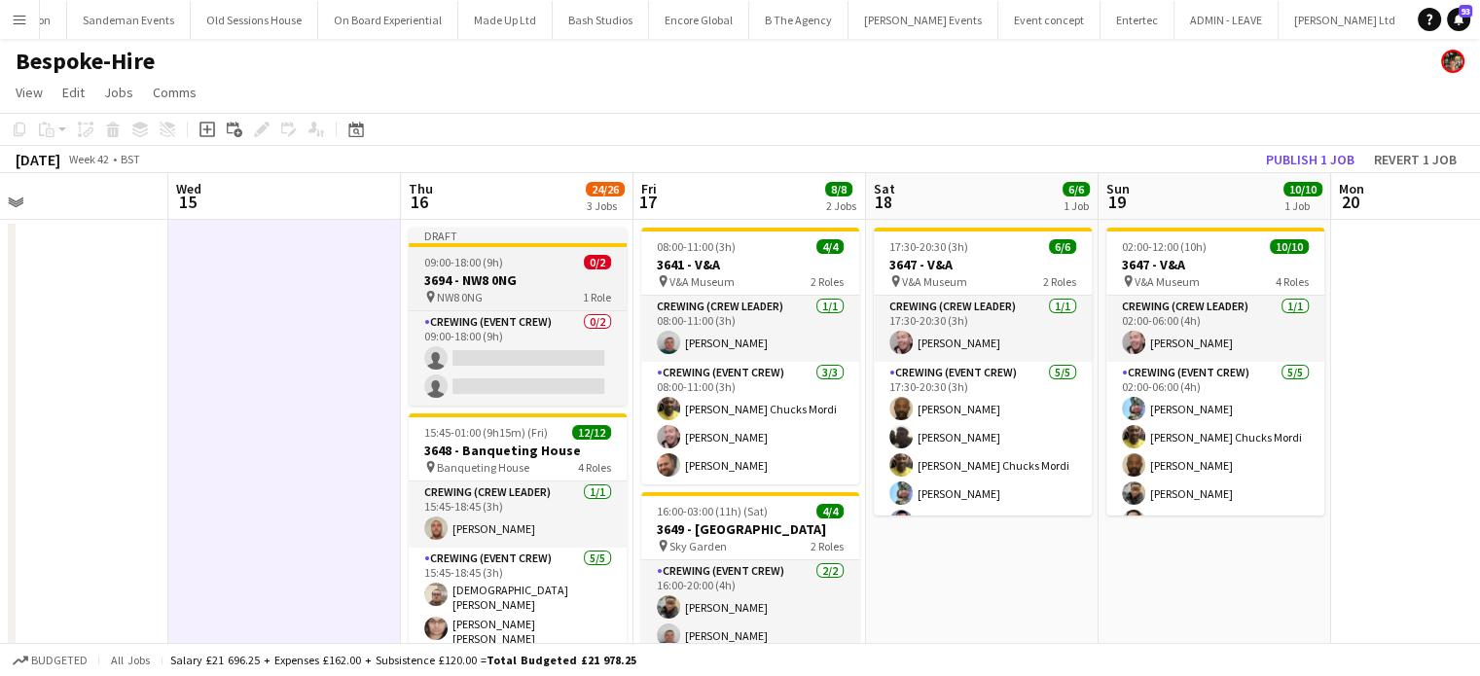
click at [471, 261] on span "09:00-18:00 (9h)" at bounding box center [463, 262] width 79 height 15
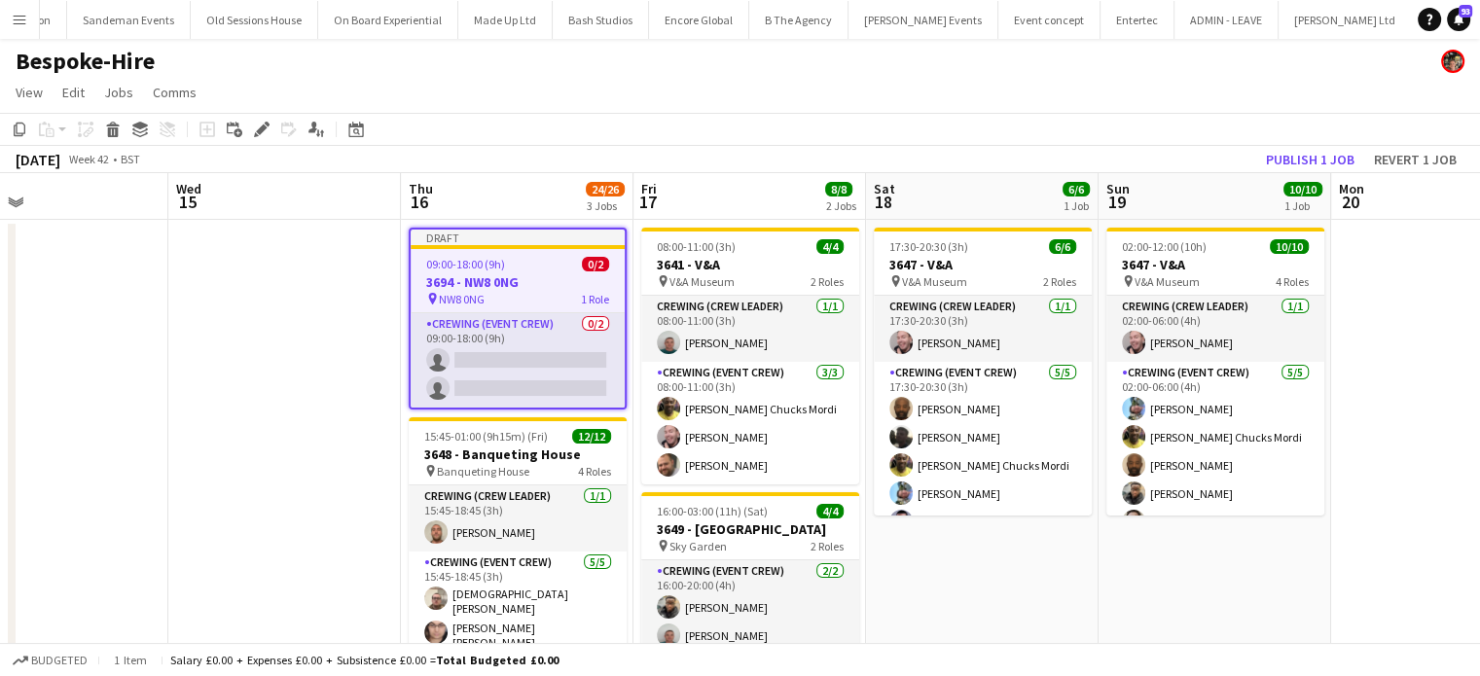
click at [991, 548] on app-date-cell "17:30-20:30 (3h) 6/6 3647 - V&A pin V&A Museum 2 Roles Crewing (Crew Leader) 1/…" at bounding box center [982, 629] width 232 height 818
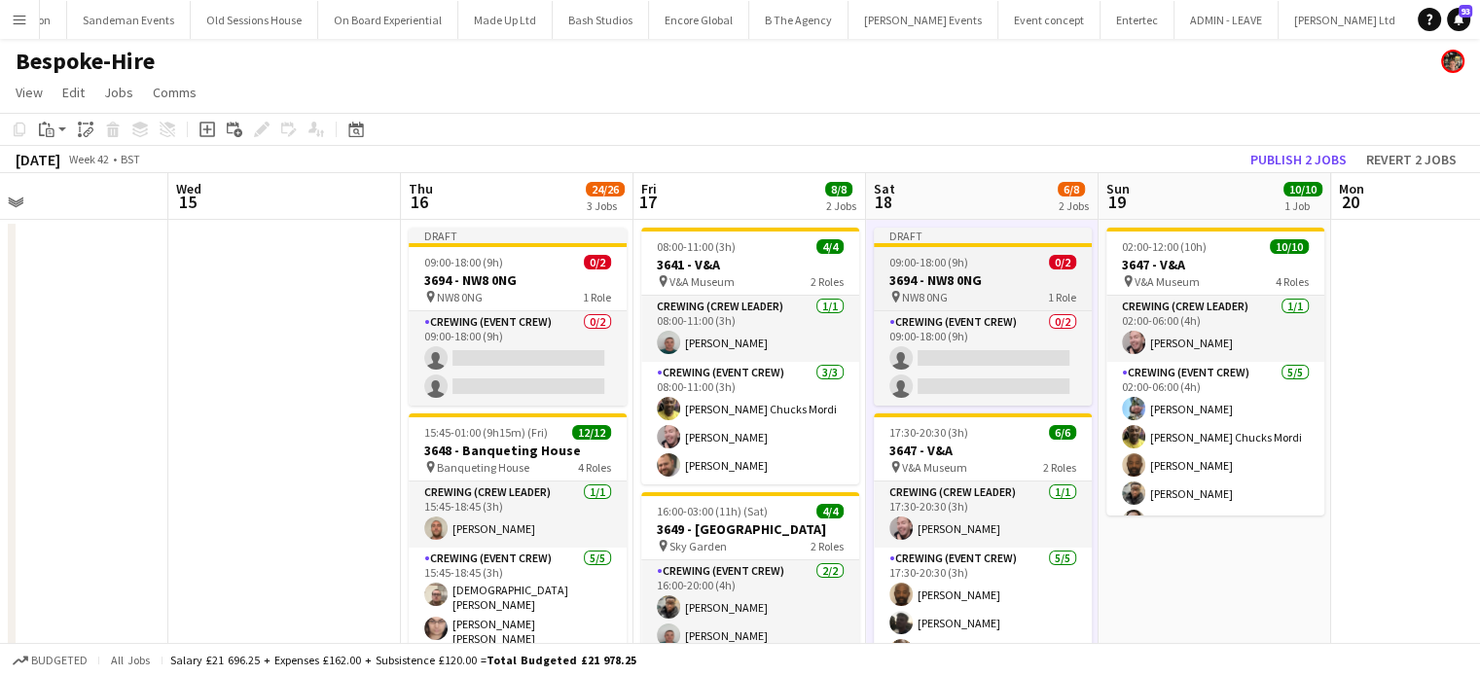
click at [966, 249] on app-job-card "Draft 09:00-18:00 (9h) 0/2 3694 - NW8 0NG pin NW8 0NG 1 Role Crewing (Event Cre…" at bounding box center [983, 317] width 218 height 178
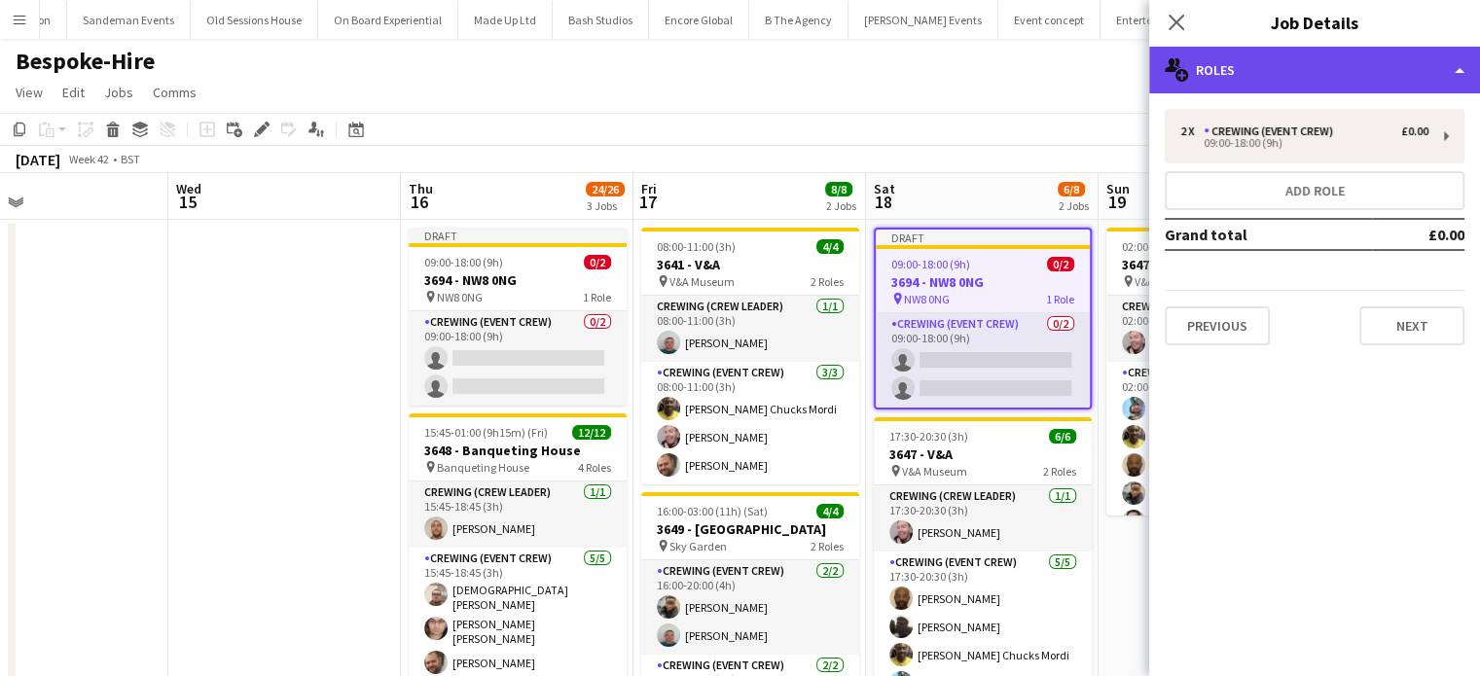
click at [1289, 89] on div "multiple-users-add Roles" at bounding box center [1314, 70] width 331 height 47
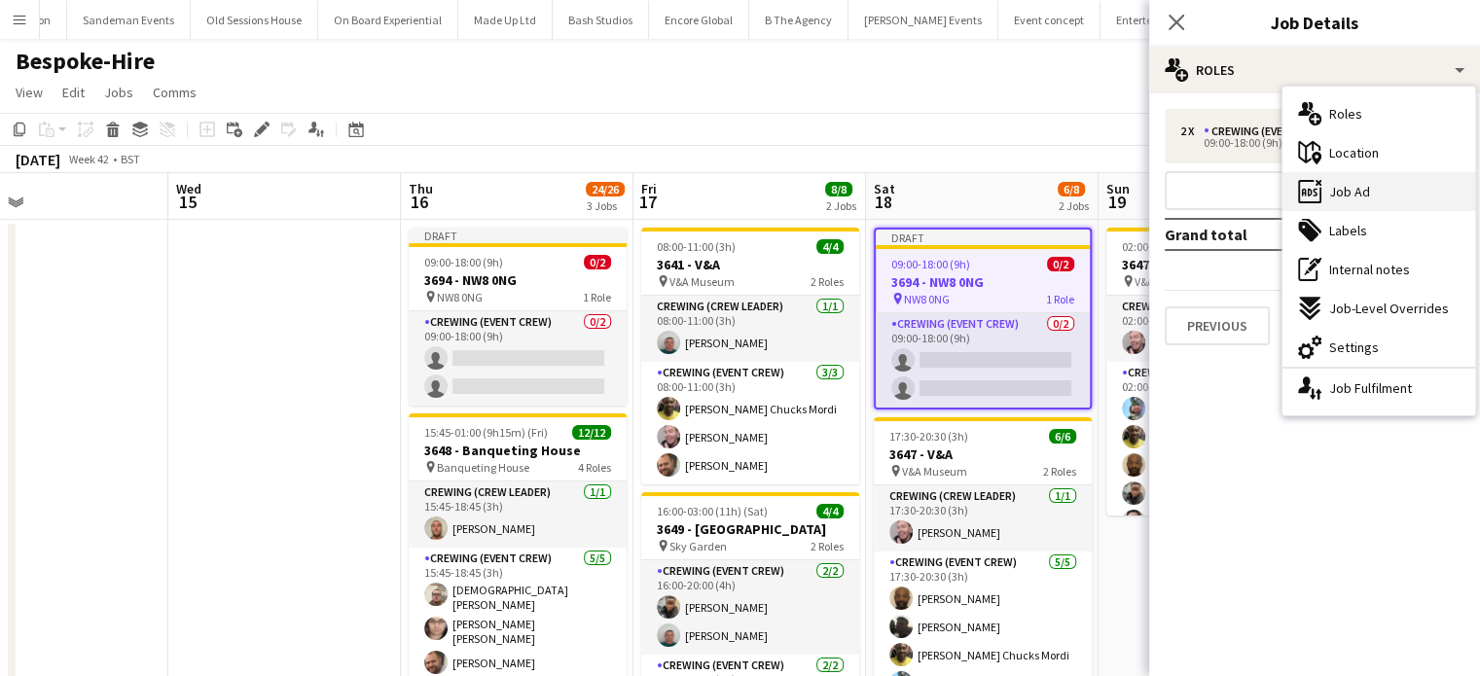
click at [1330, 181] on div "ads-window Job Ad" at bounding box center [1378, 191] width 193 height 39
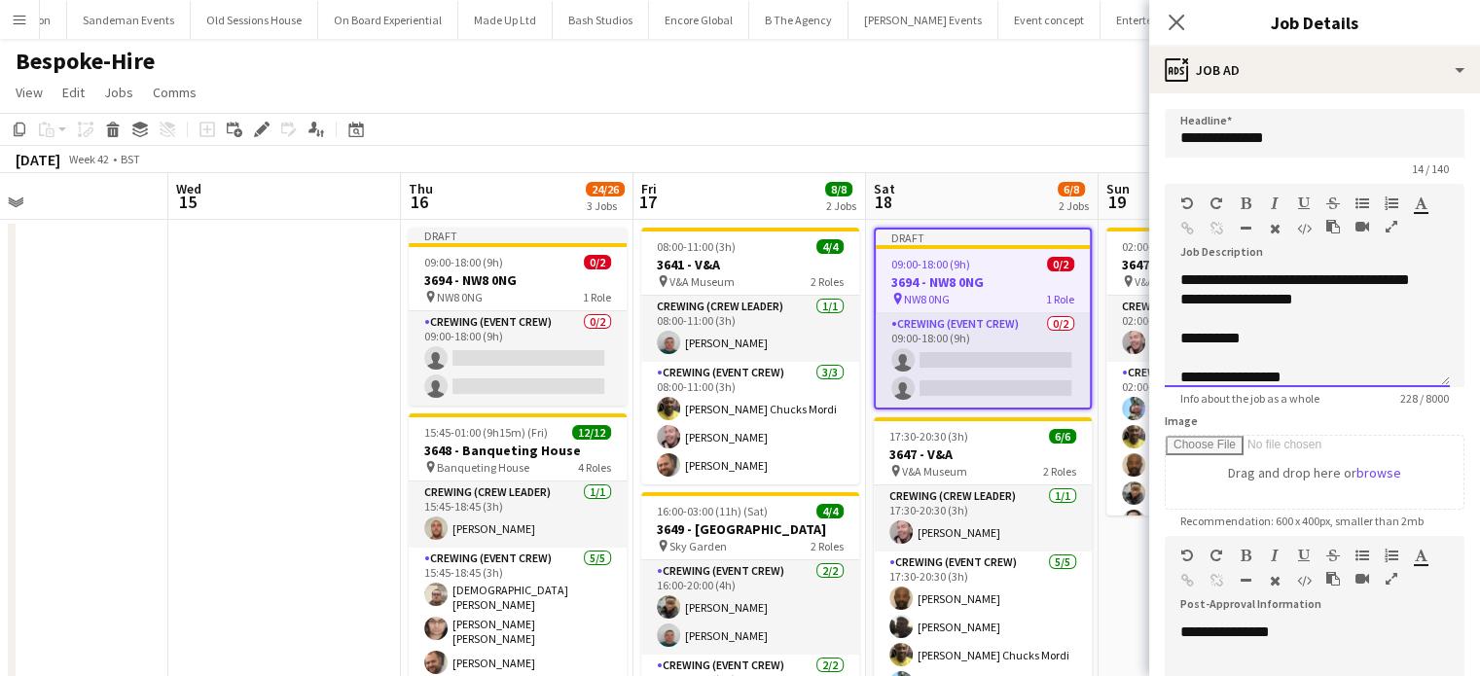
click at [1258, 342] on div "**********" at bounding box center [1299, 338] width 239 height 19
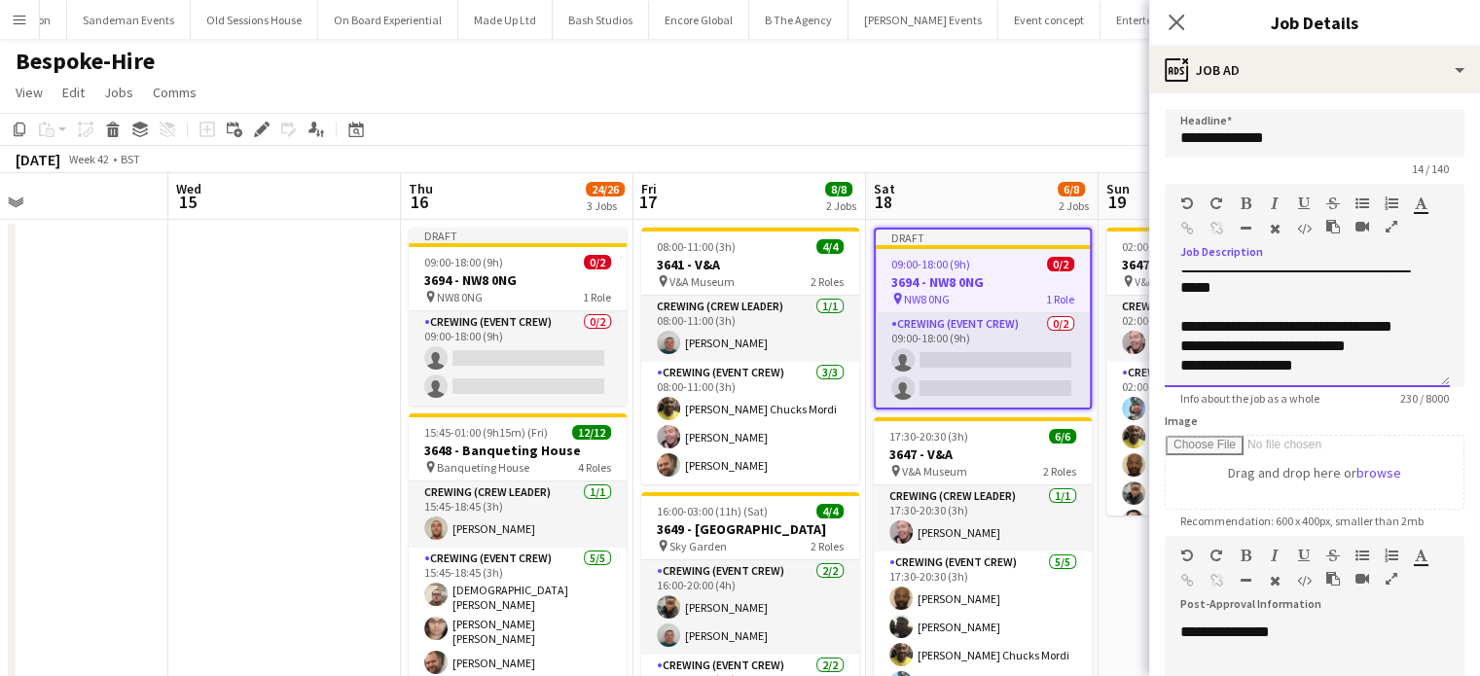
scroll to position [152, 0]
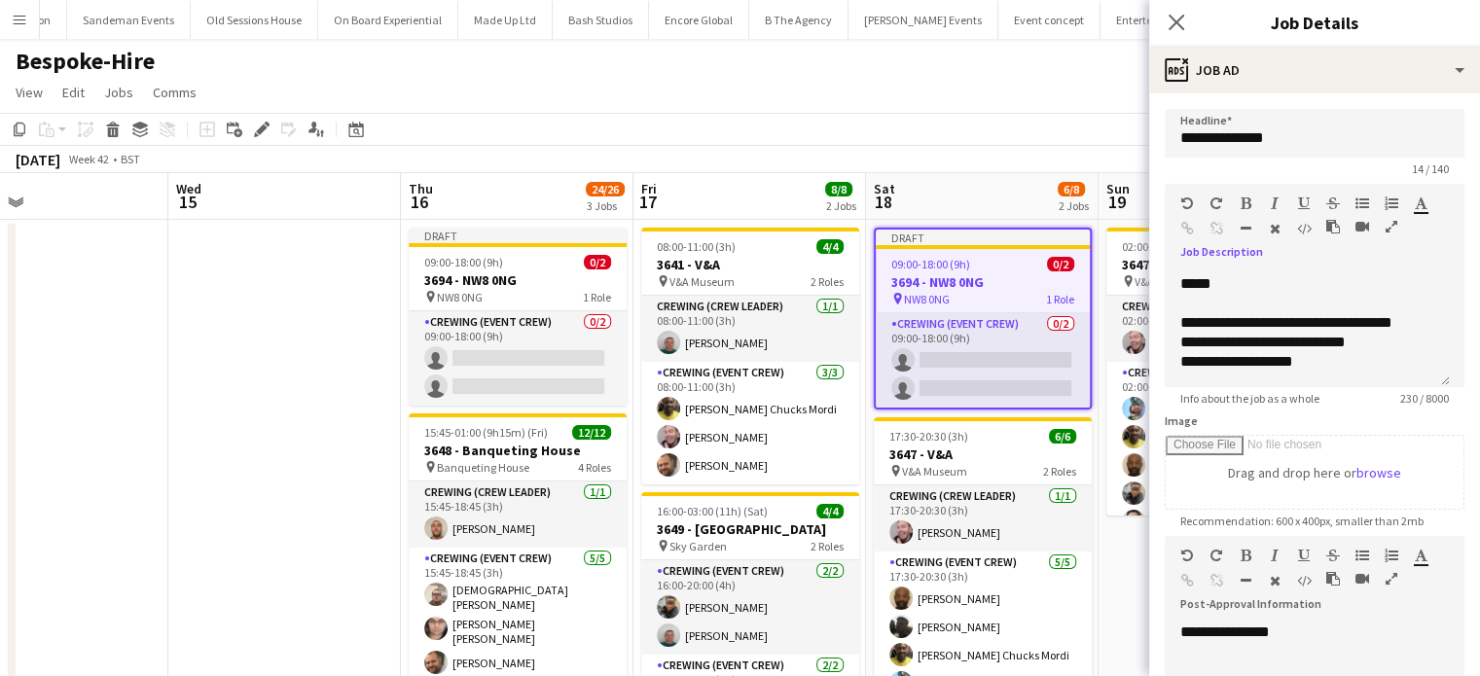
click at [381, 544] on app-date-cell at bounding box center [284, 629] width 232 height 818
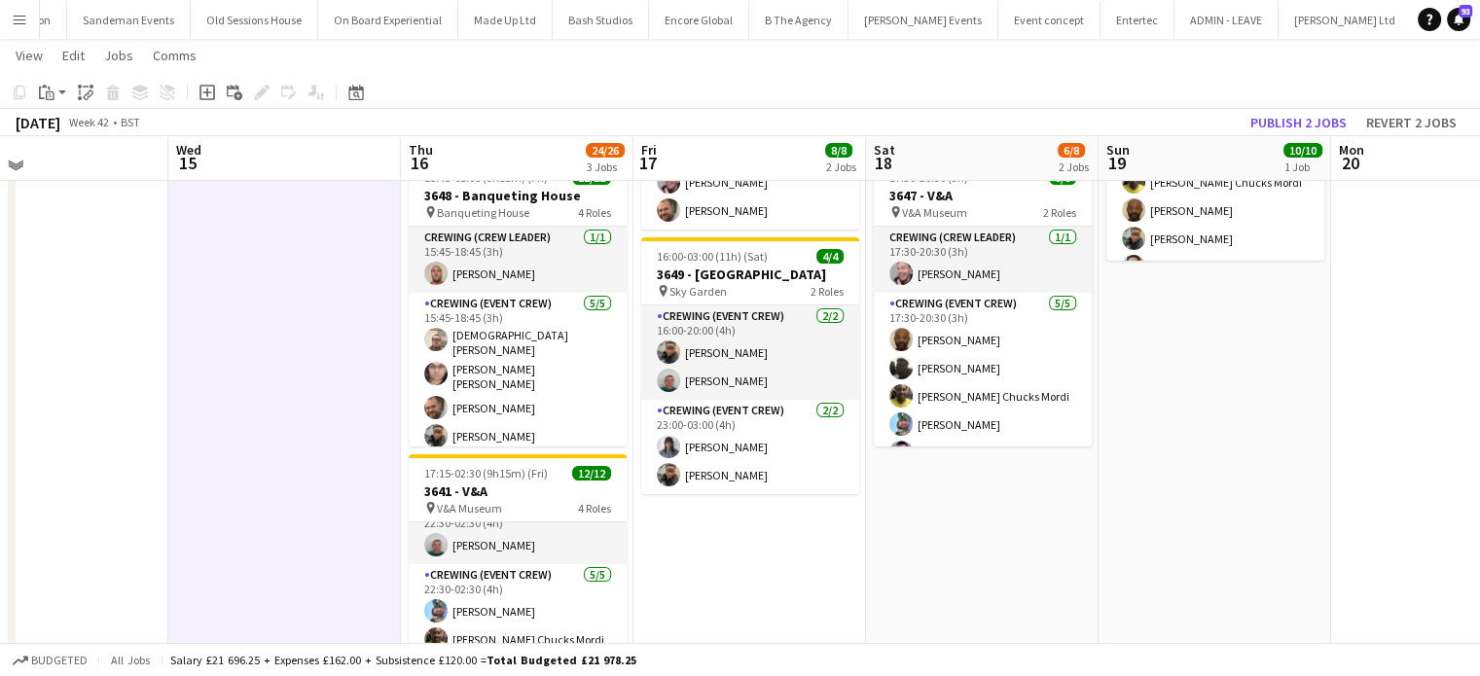
scroll to position [253, 0]
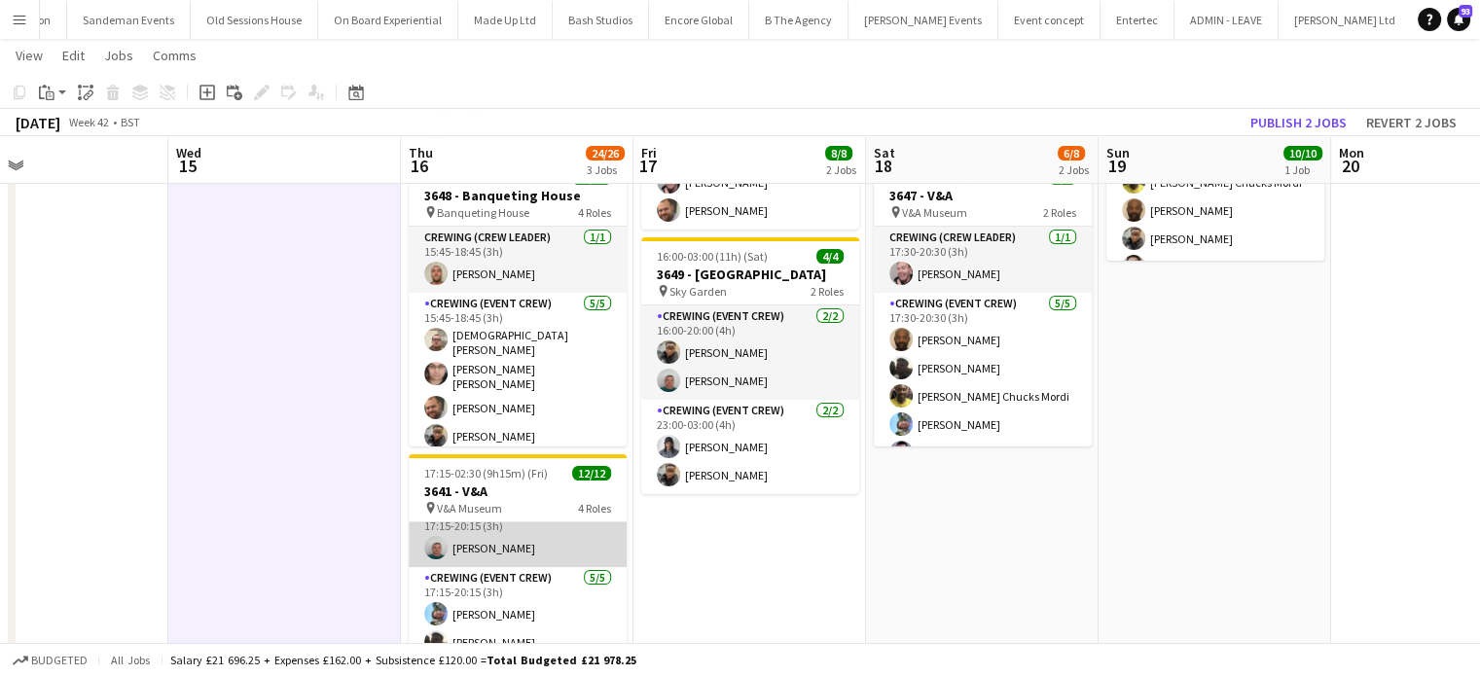
click at [516, 550] on app-card-role "Crewing (Crew Leader) 1/1 17:15-20:15 (3h) Brayden Davison" at bounding box center [518, 534] width 218 height 66
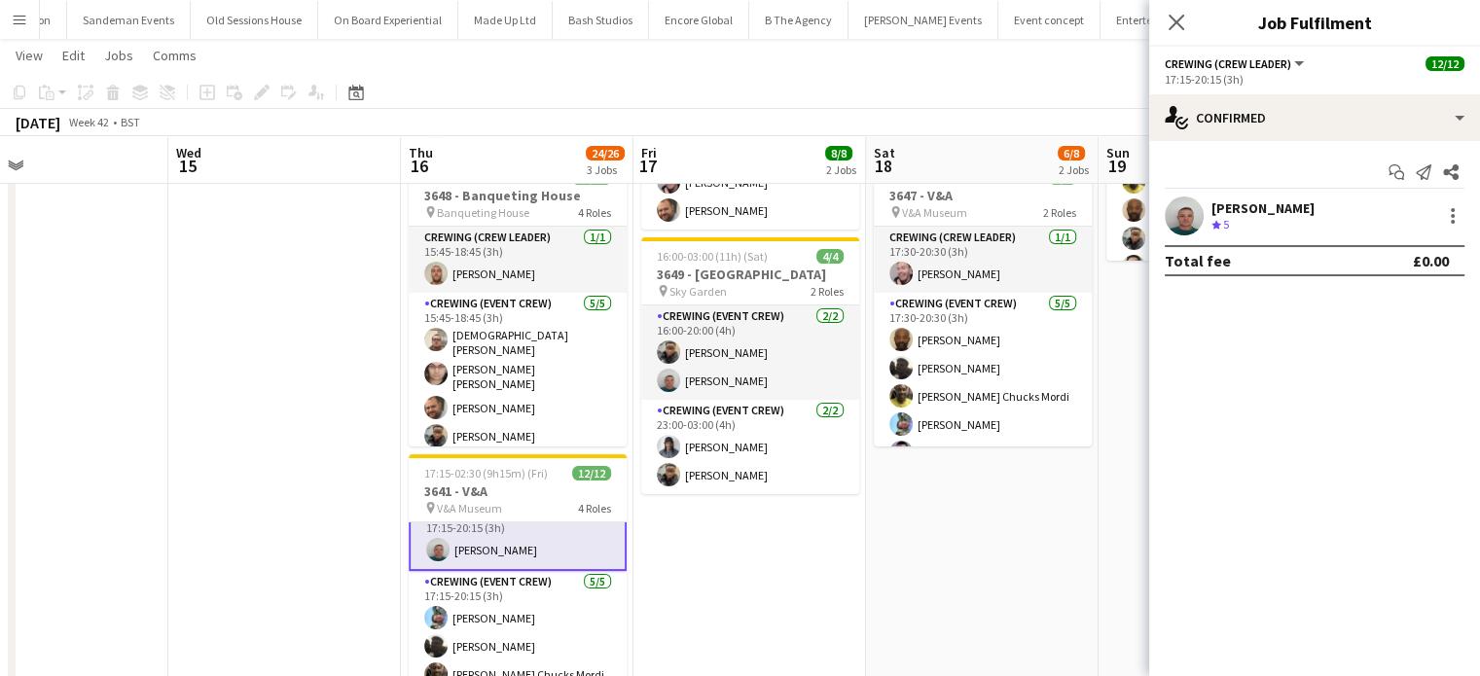
scroll to position [23, 0]
click at [1450, 210] on div at bounding box center [1452, 210] width 4 height 4
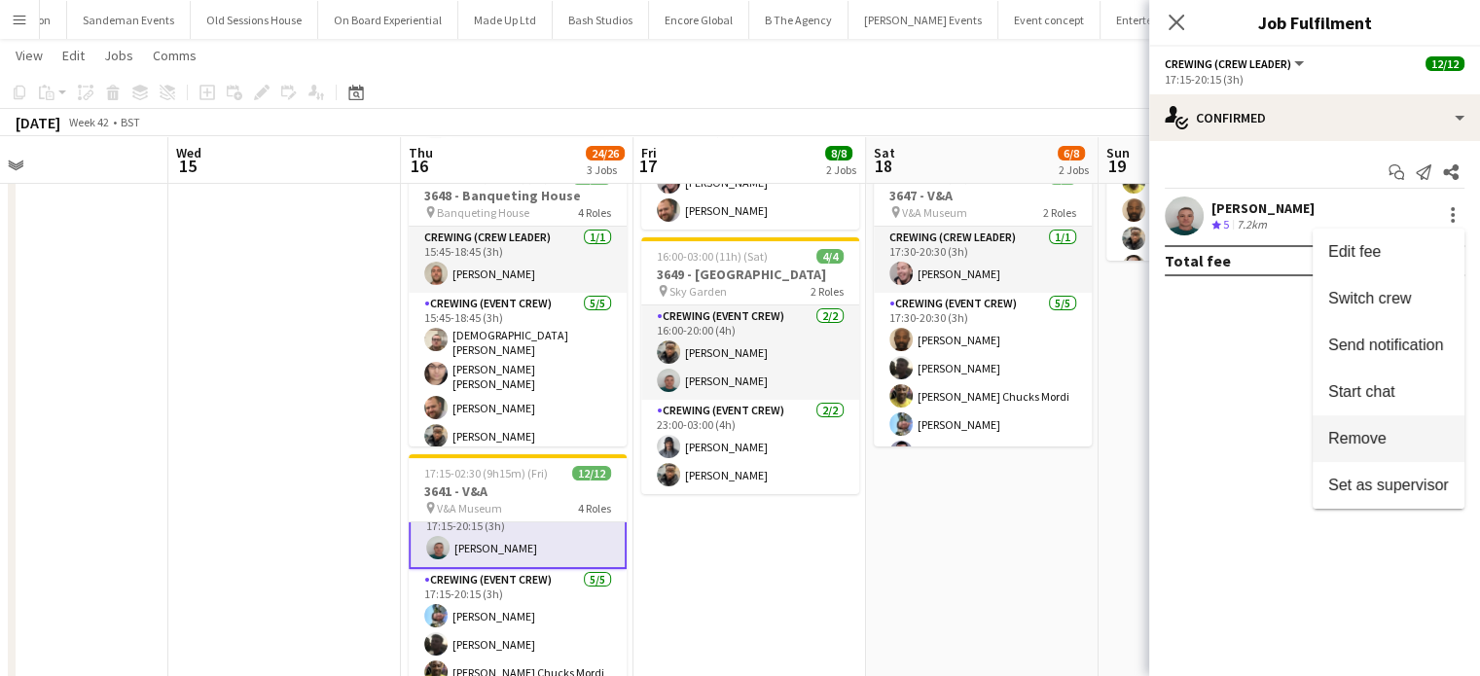
click at [1373, 443] on span "Remove" at bounding box center [1357, 438] width 58 height 17
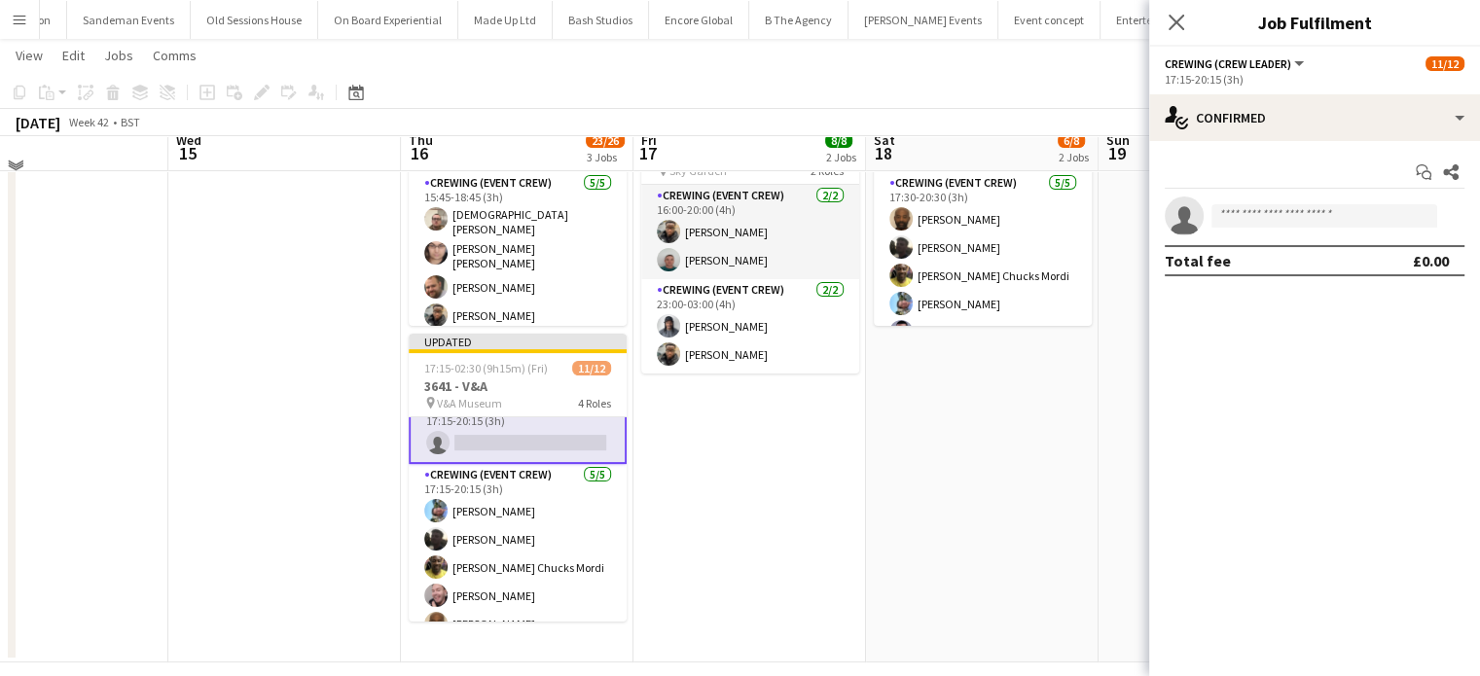
scroll to position [379, 0]
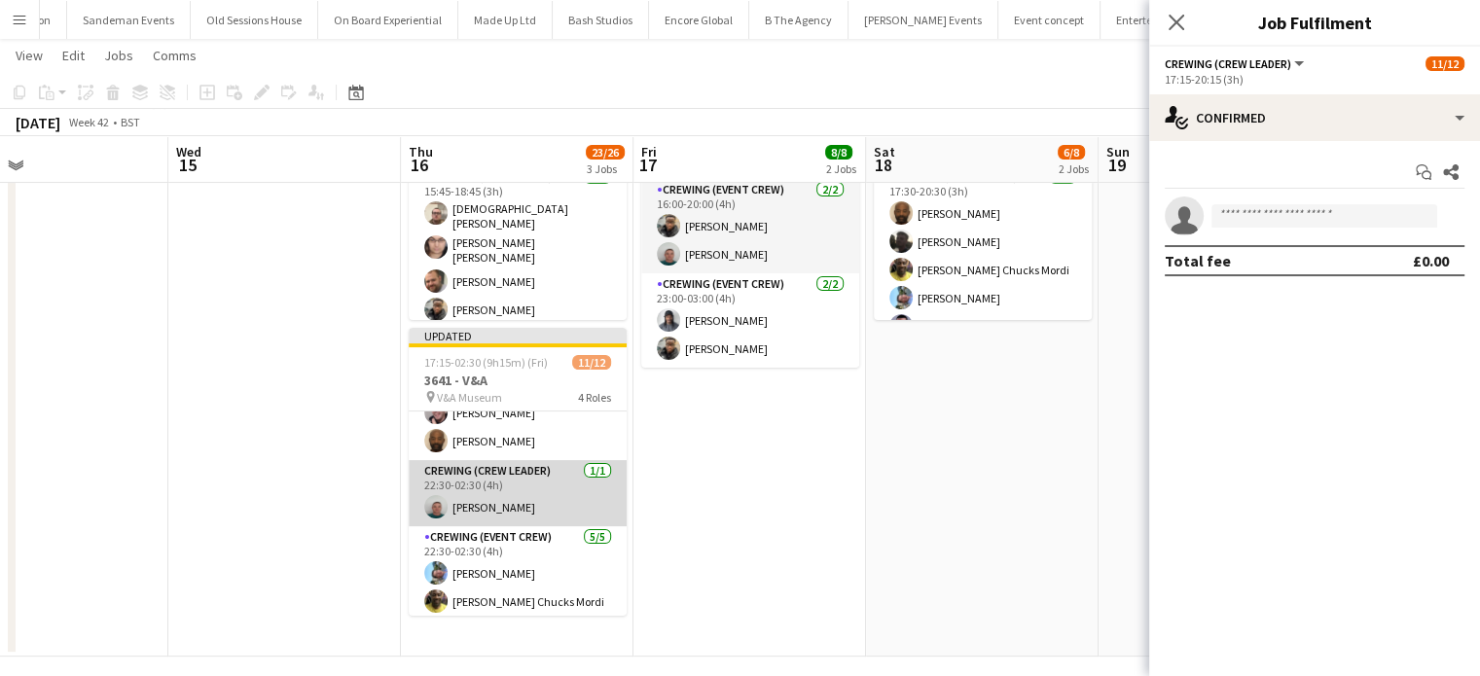
click at [581, 493] on app-card-role "Crewing (Crew Leader) 1/1 22:30-02:30 (4h) Brayden Davison" at bounding box center [518, 493] width 218 height 66
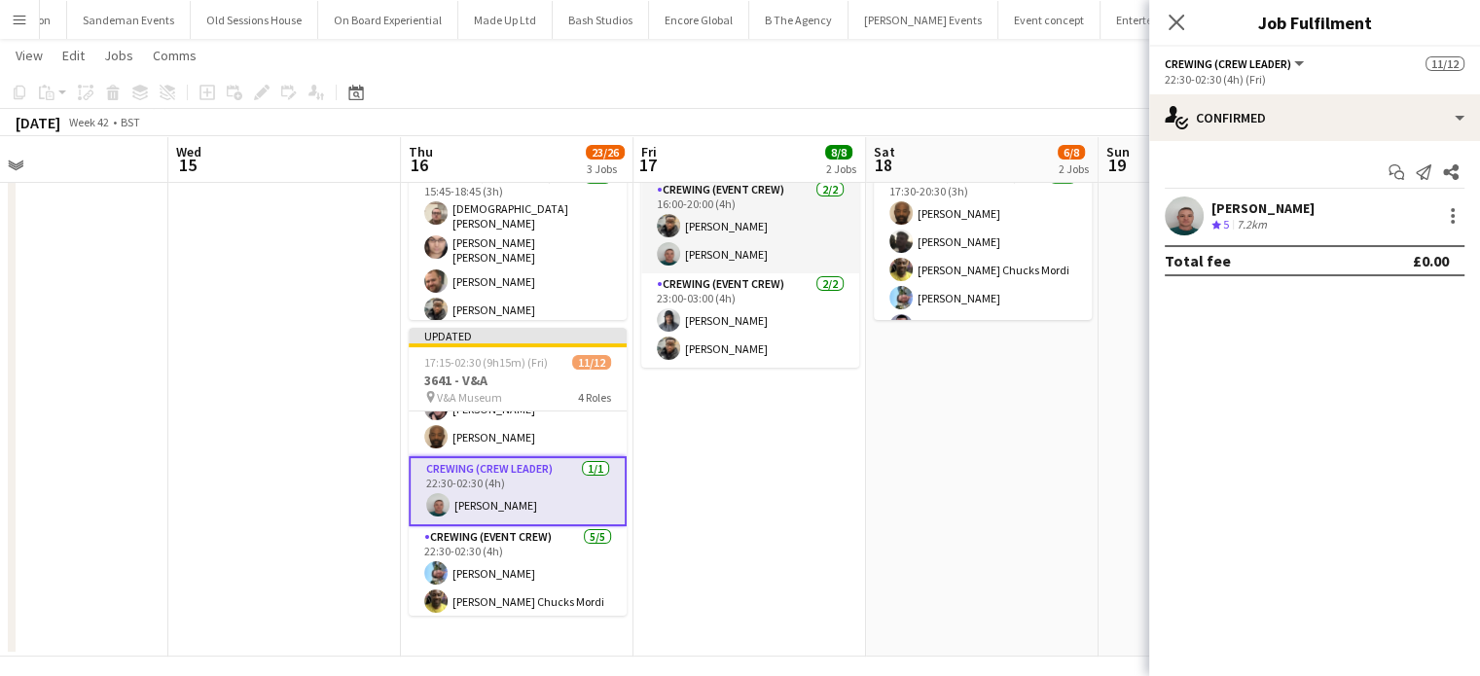
scroll to position [197, 0]
click at [1447, 214] on div at bounding box center [1452, 215] width 23 height 23
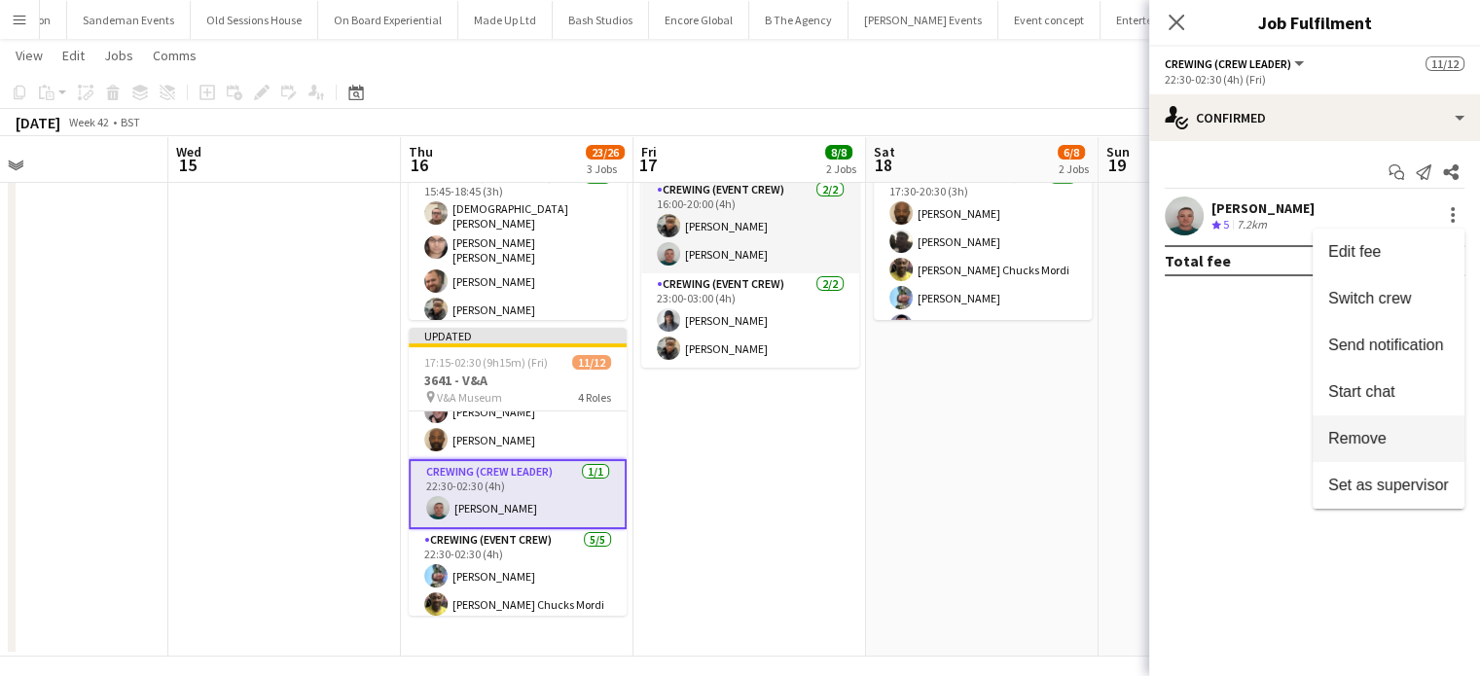
click at [1397, 435] on span "Remove" at bounding box center [1388, 439] width 121 height 18
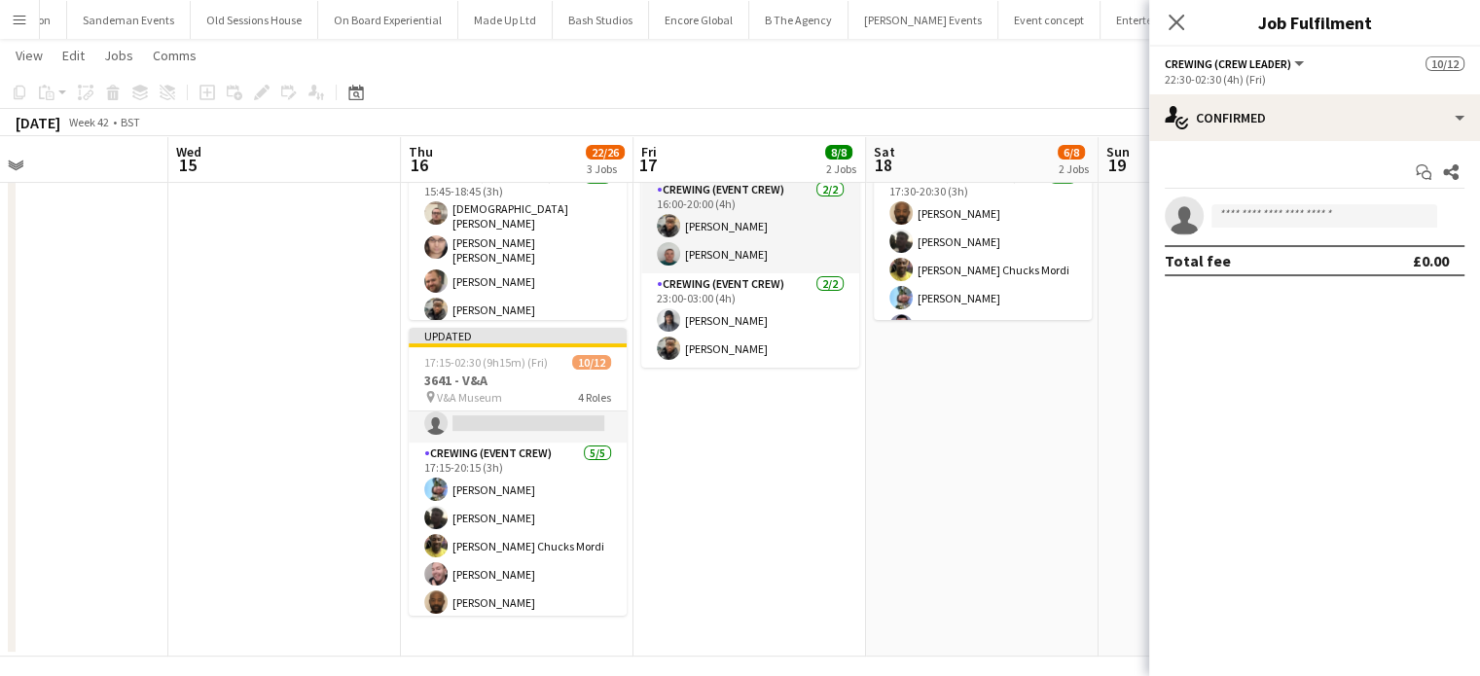
scroll to position [0, 0]
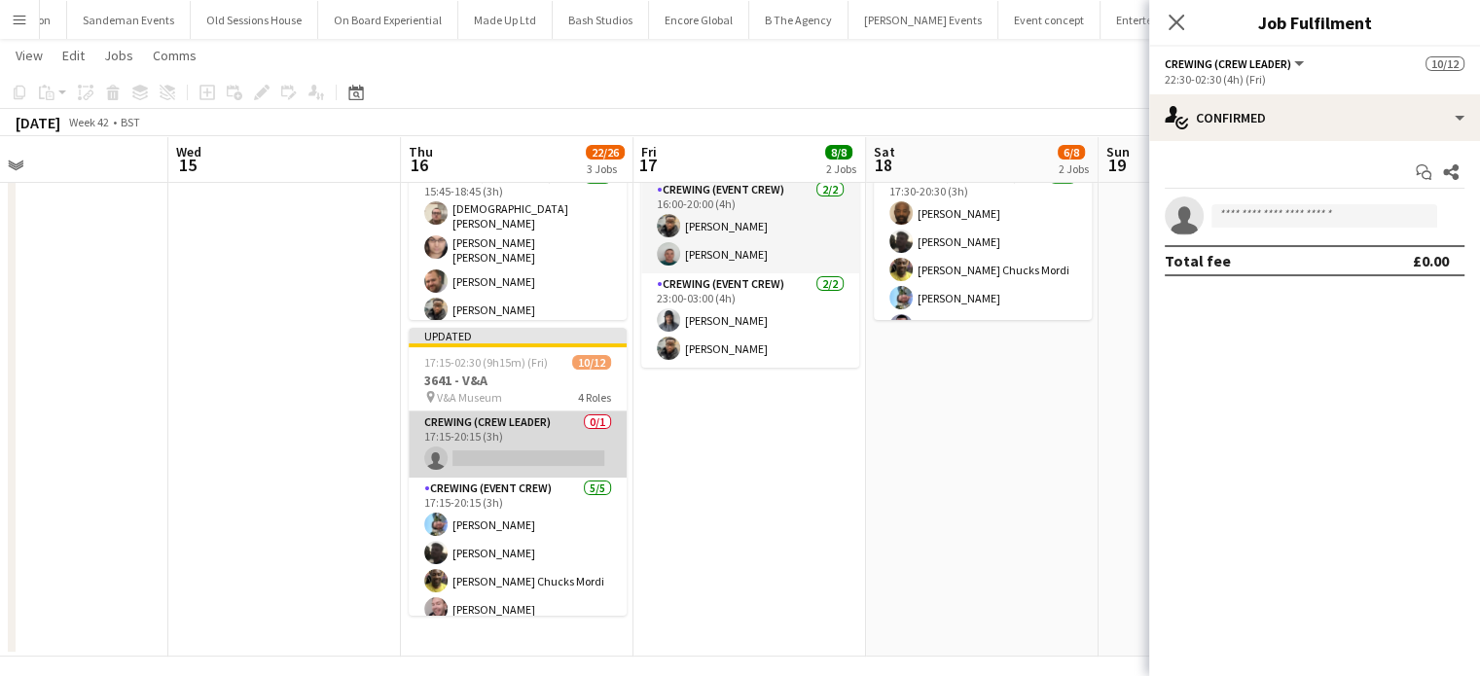
click at [519, 439] on app-card-role "Crewing (Crew Leader) 0/1 17:15-20:15 (3h) single-neutral-actions" at bounding box center [518, 444] width 218 height 66
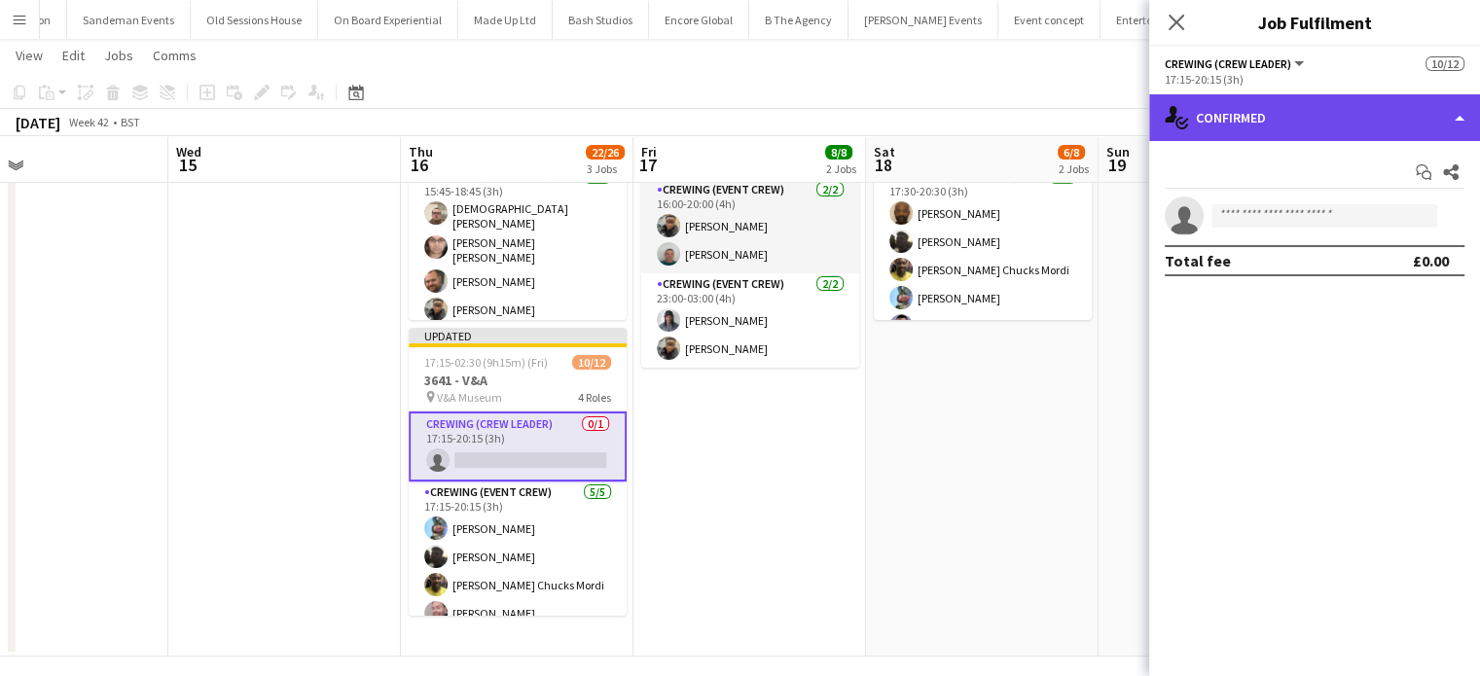
click at [1342, 97] on div "single-neutral-actions-check-2 Confirmed" at bounding box center [1314, 117] width 331 height 47
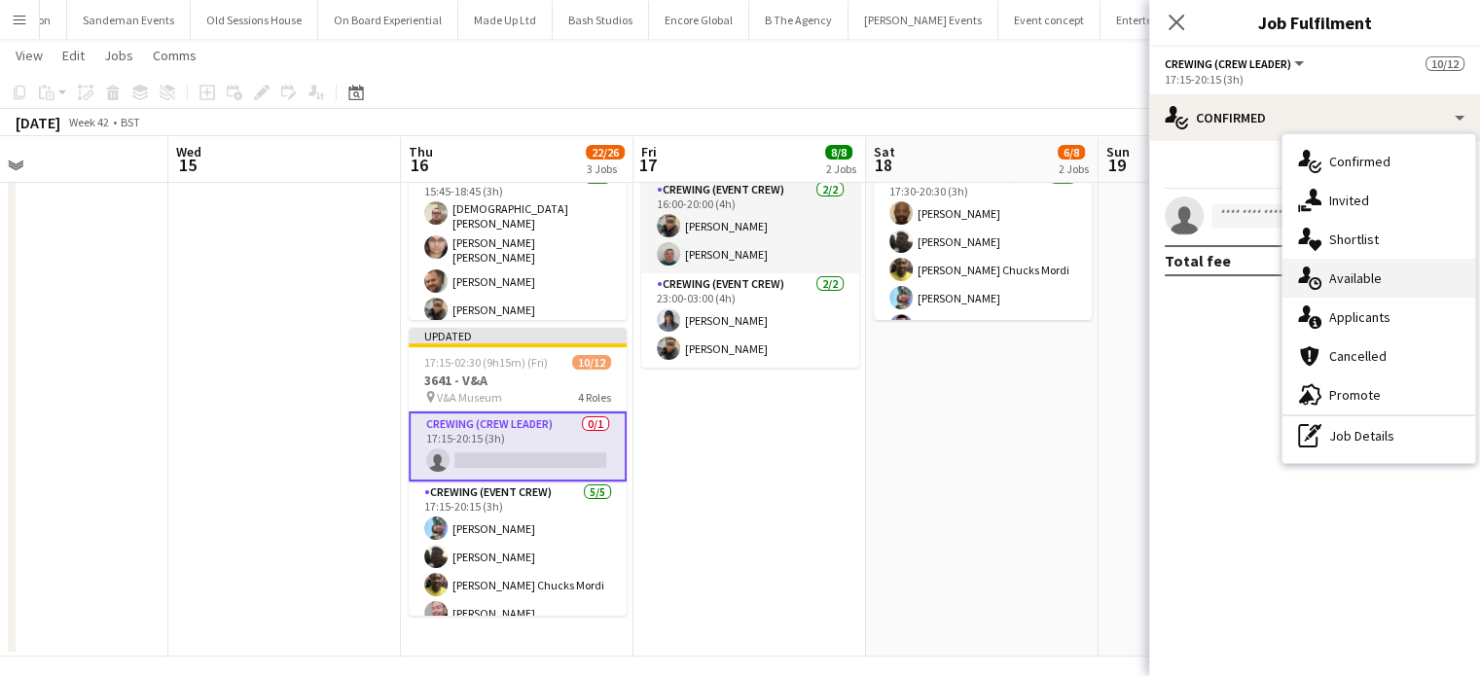
click at [1377, 288] on div "single-neutral-actions-upload Available" at bounding box center [1378, 278] width 193 height 39
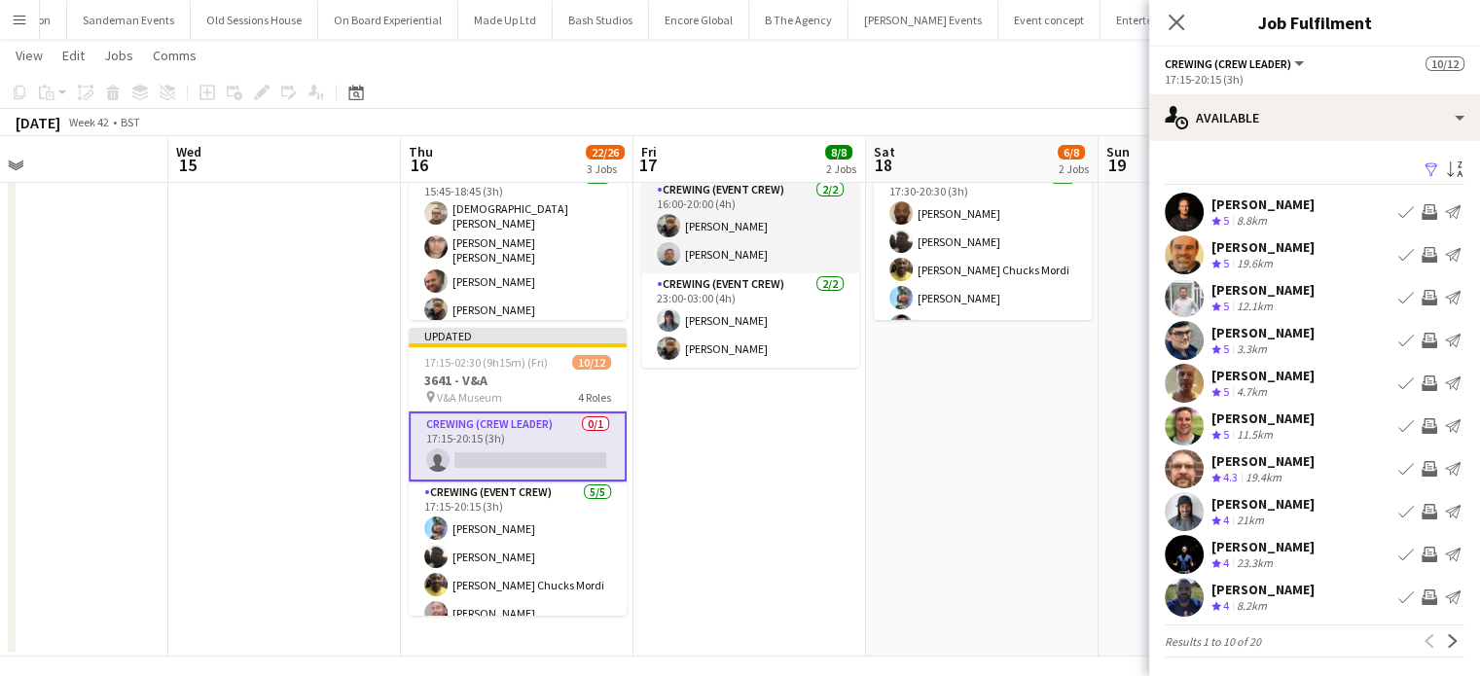
click at [1421, 298] on app-icon "Invite crew" at bounding box center [1429, 298] width 16 height 16
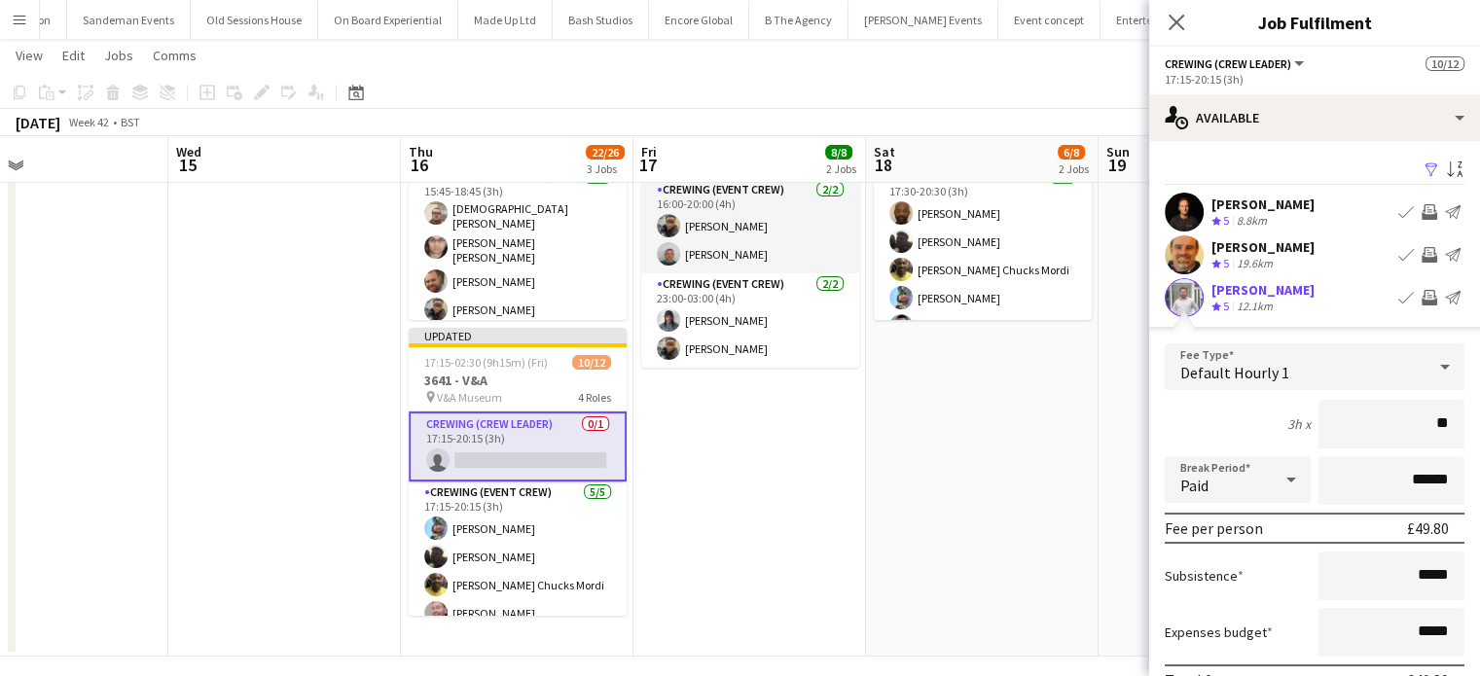
type input "***"
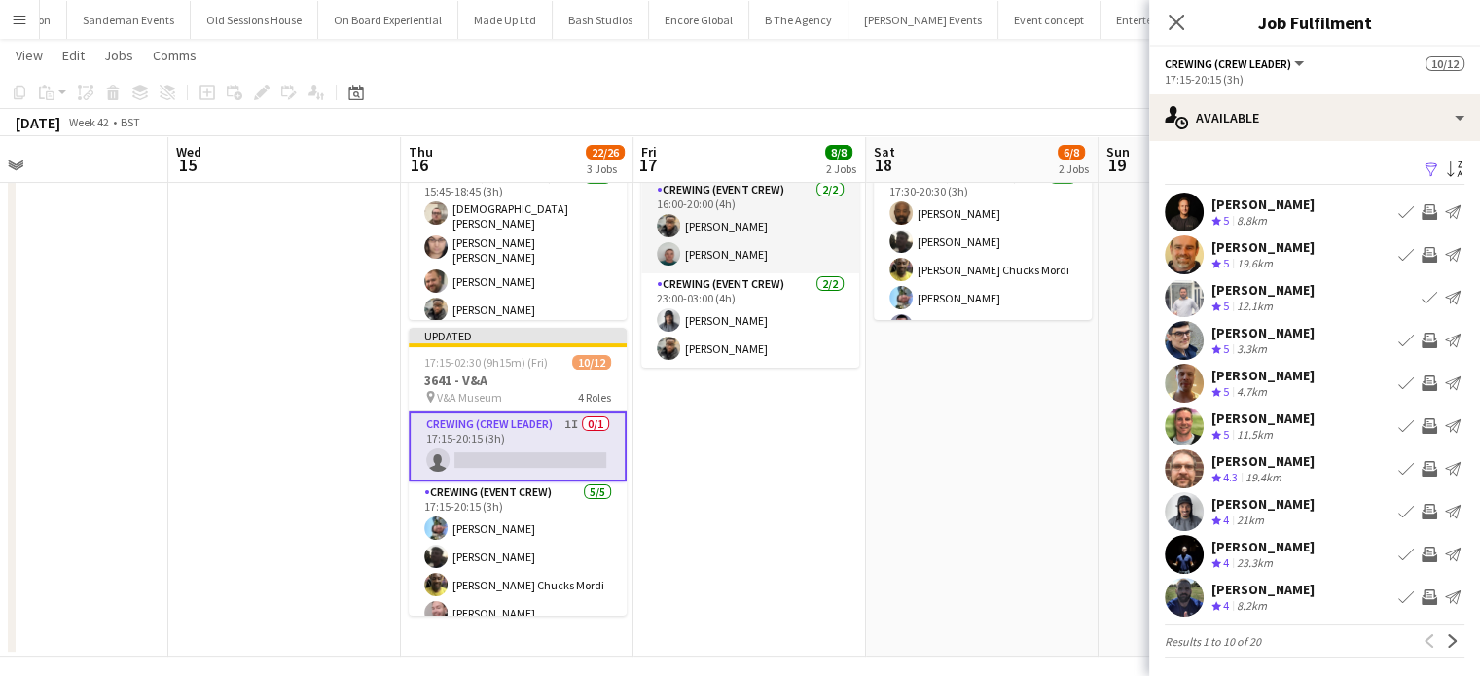
click at [401, 567] on app-date-cell "Draft 09:00-18:00 (9h) 0/2 3694 - NW8 0NG pin NW8 0NG 1 Role Crewing (Event Cre…" at bounding box center [517, 248] width 232 height 818
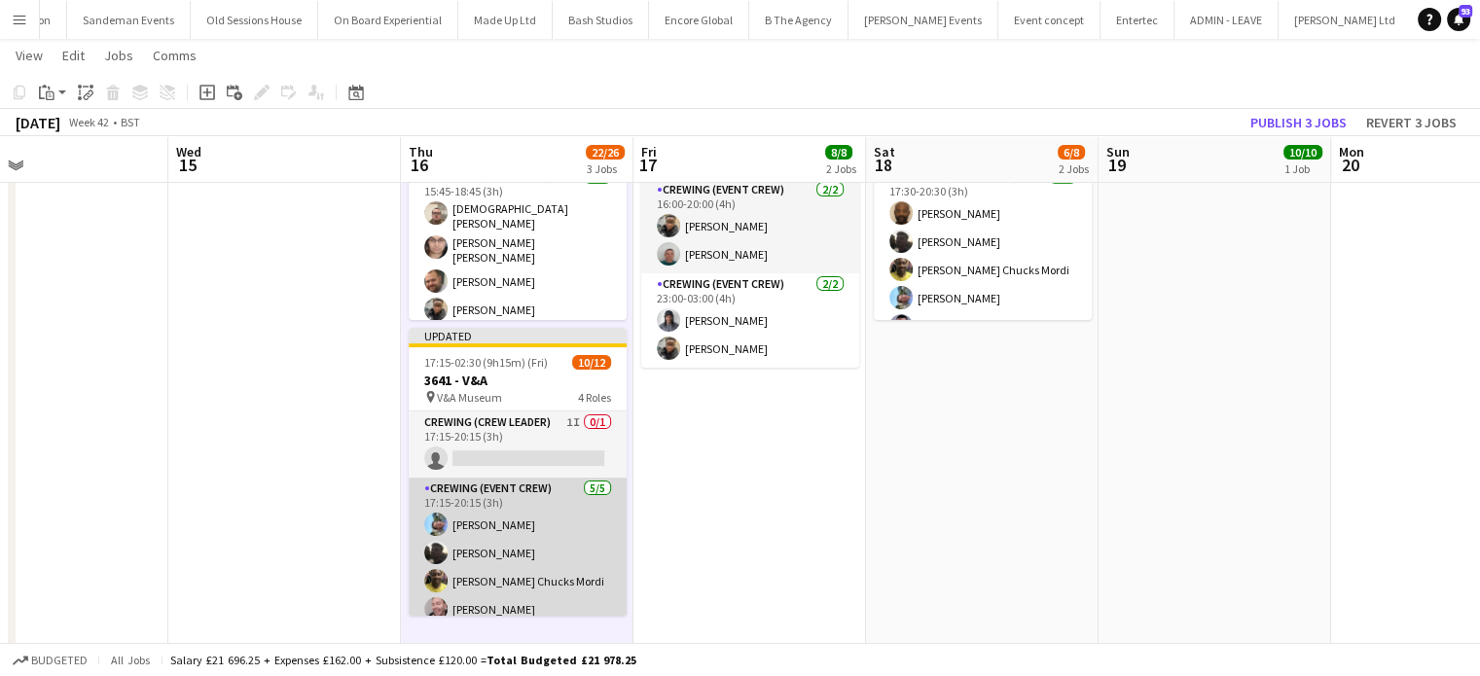
click at [537, 567] on app-card-role "Crewing (Event Crew) 5/5 17:15-20:15 (3h) Liam Kinsella Louie Applin Alphonsus …" at bounding box center [518, 567] width 218 height 179
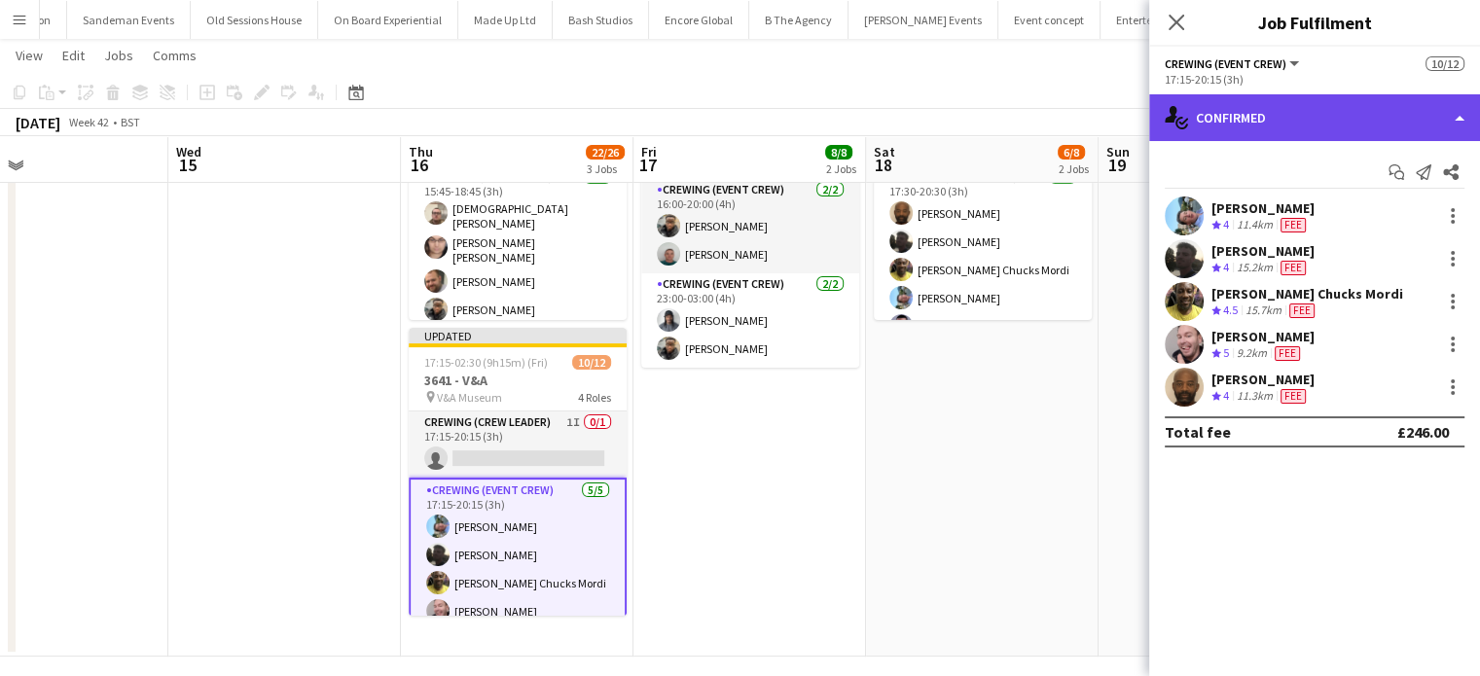
click at [1346, 105] on div "single-neutral-actions-check-2 Confirmed" at bounding box center [1314, 117] width 331 height 47
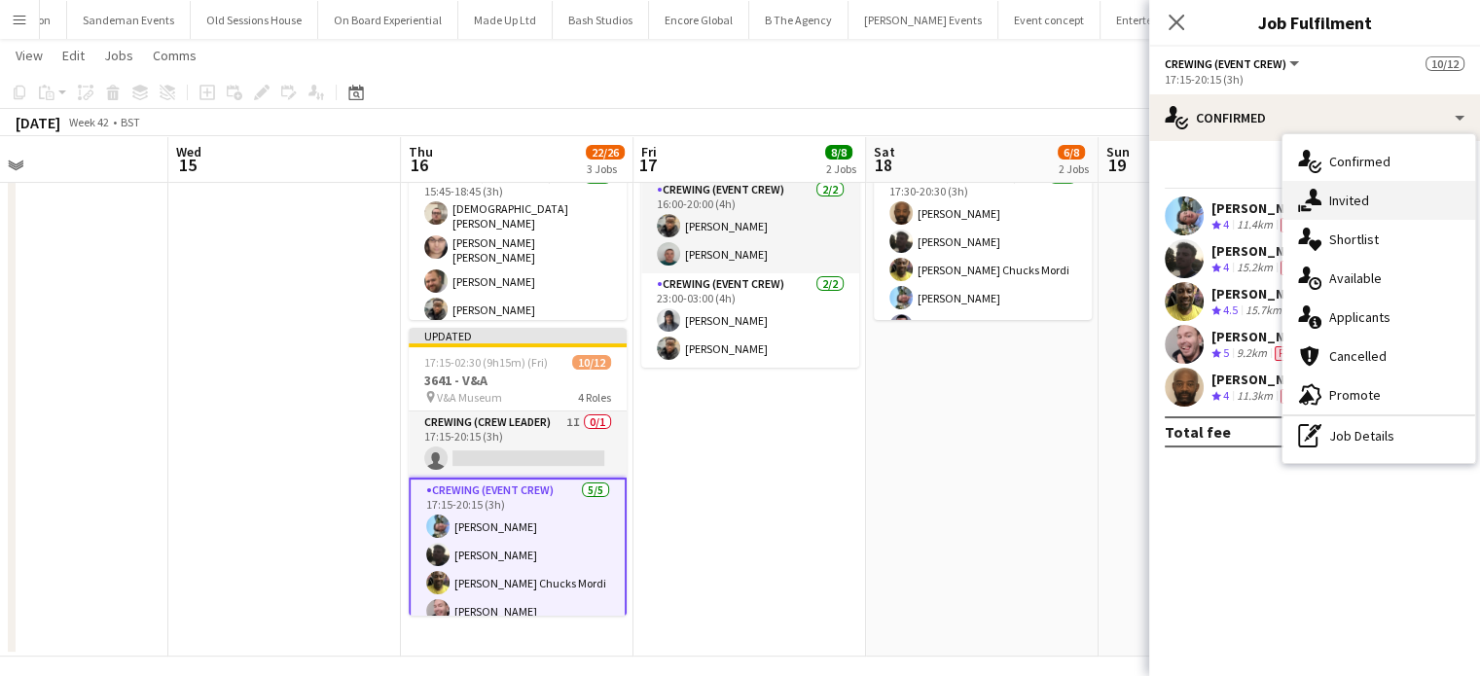
click at [1366, 210] on div "single-neutral-actions-share-1 Invited" at bounding box center [1378, 200] width 193 height 39
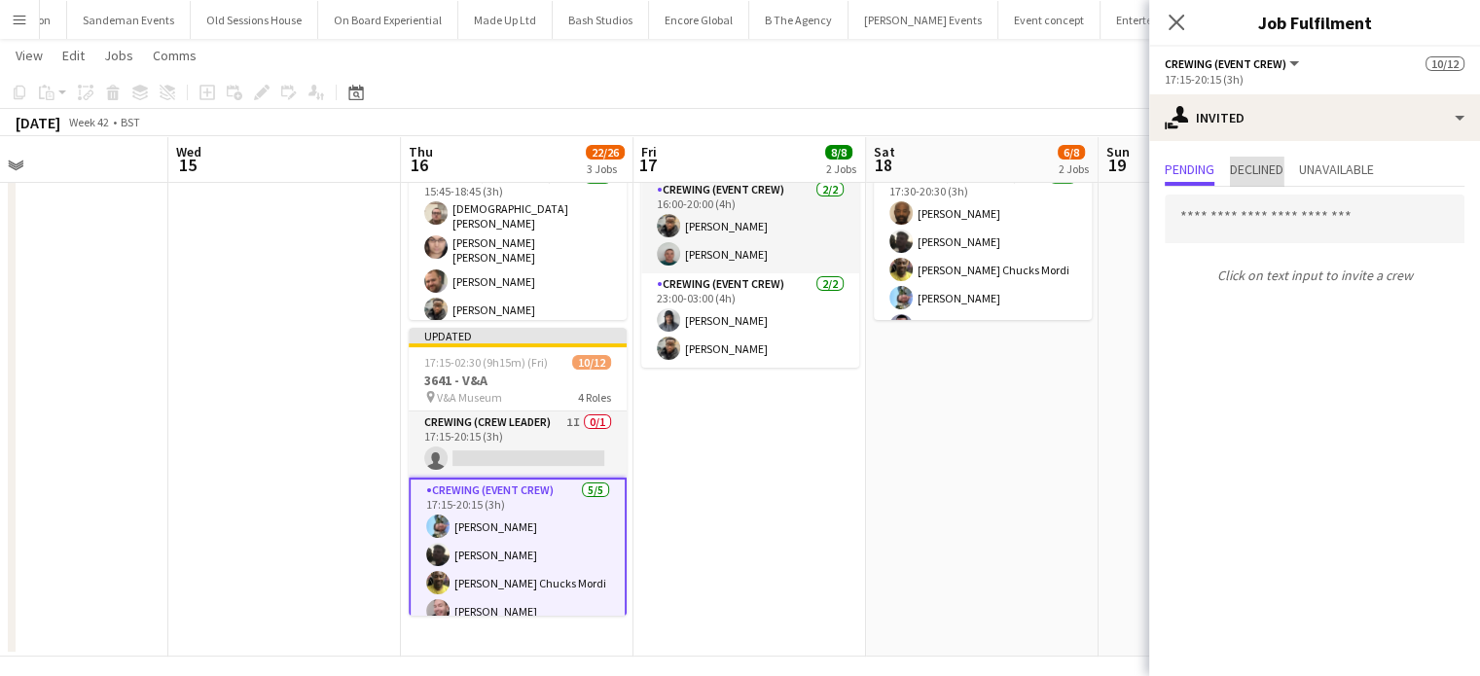
click at [1251, 178] on span "Declined" at bounding box center [1256, 171] width 53 height 29
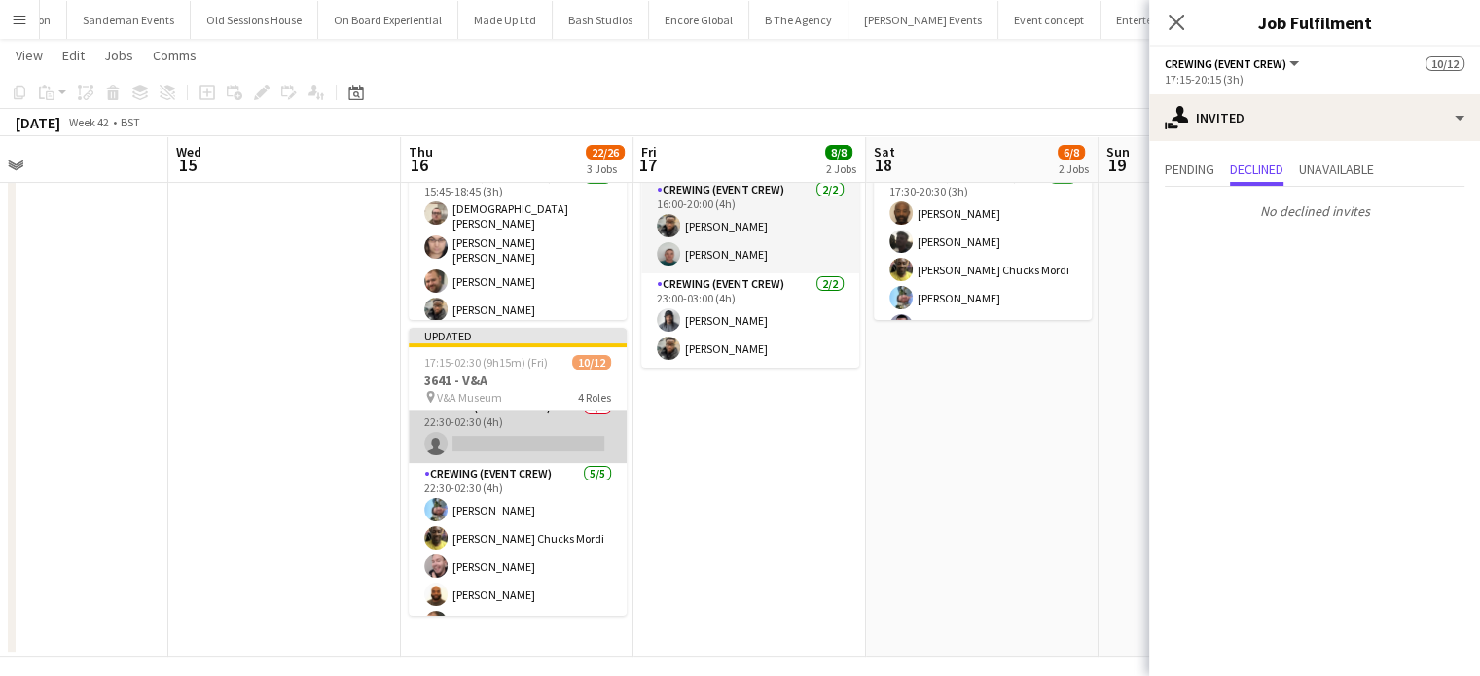
click at [517, 438] on app-card-role "Crewing (Crew Leader) 0/1 22:30-02:30 (4h) single-neutral-actions" at bounding box center [518, 430] width 218 height 66
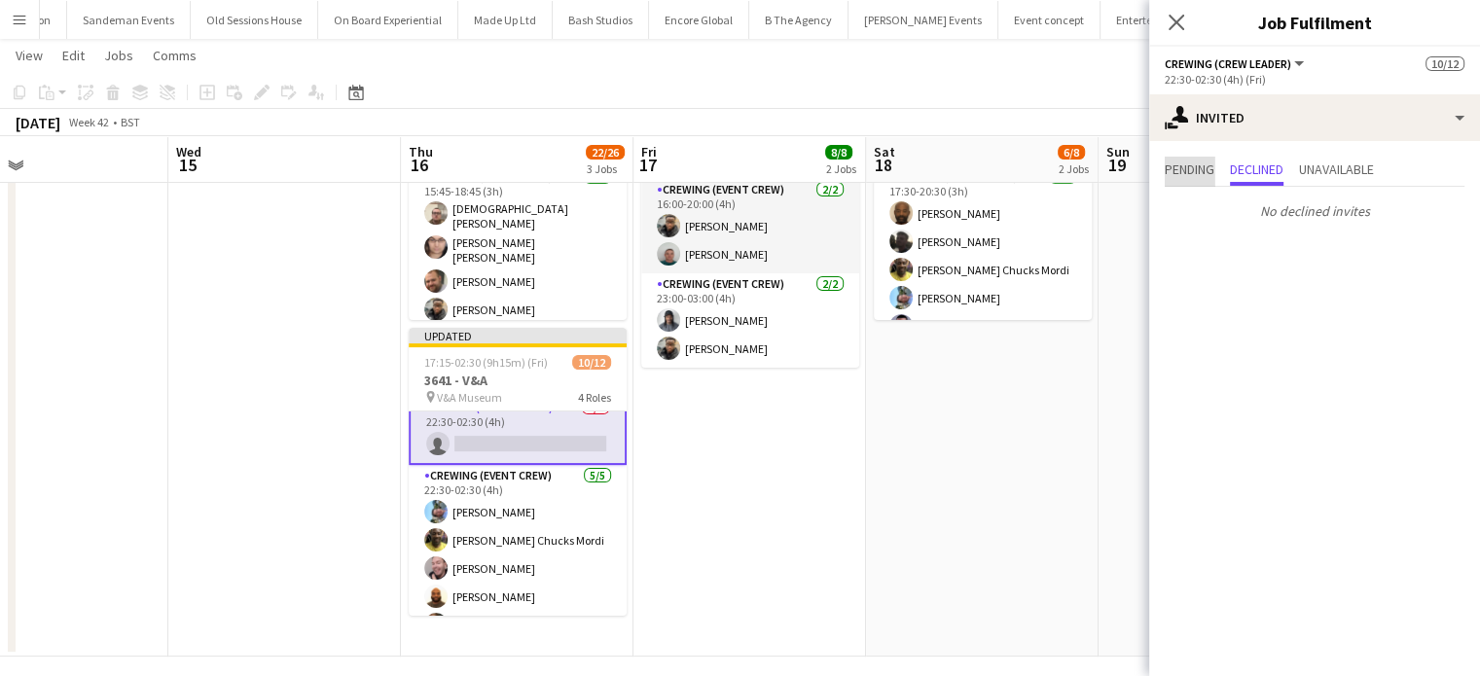
click at [1165, 166] on span "Pending" at bounding box center [1189, 169] width 50 height 14
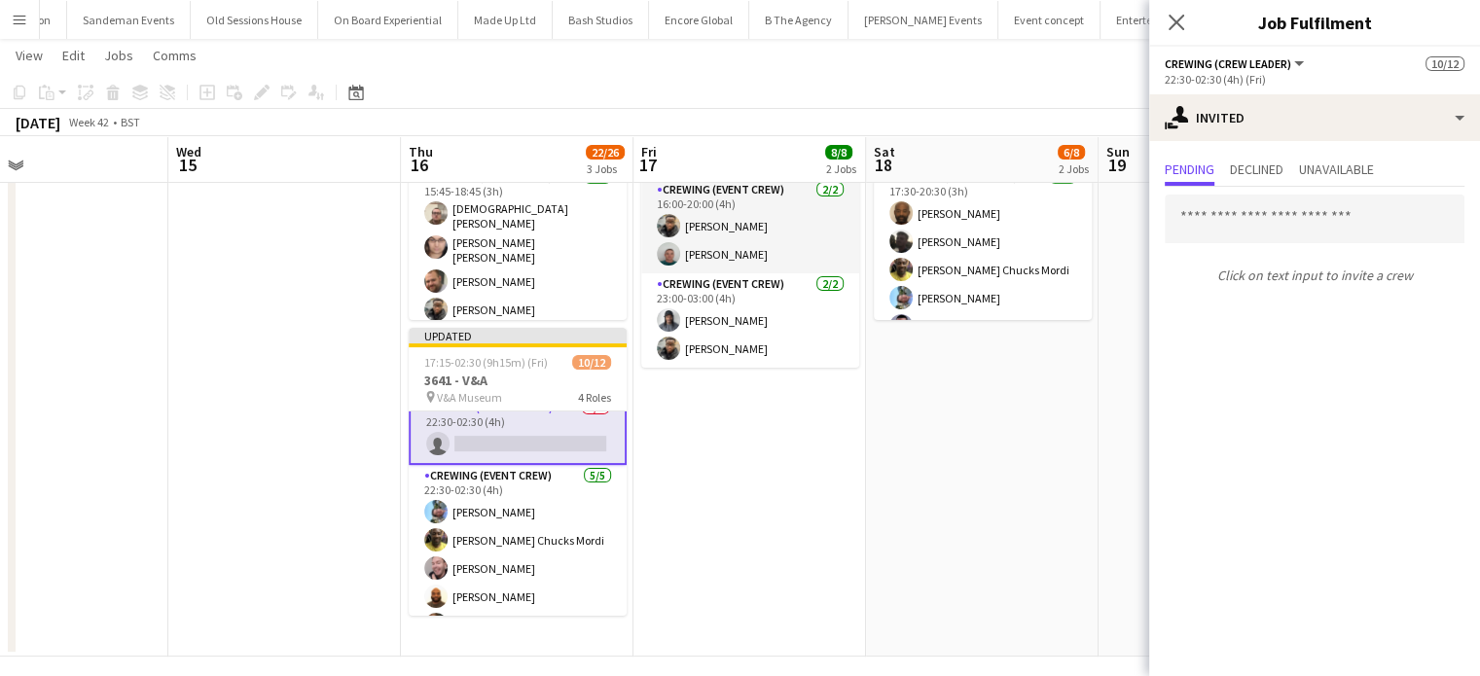
click at [1272, 243] on div "Click on text input to invite a crew" at bounding box center [1314, 239] width 331 height 105
click at [1277, 227] on input "text" at bounding box center [1314, 219] width 300 height 49
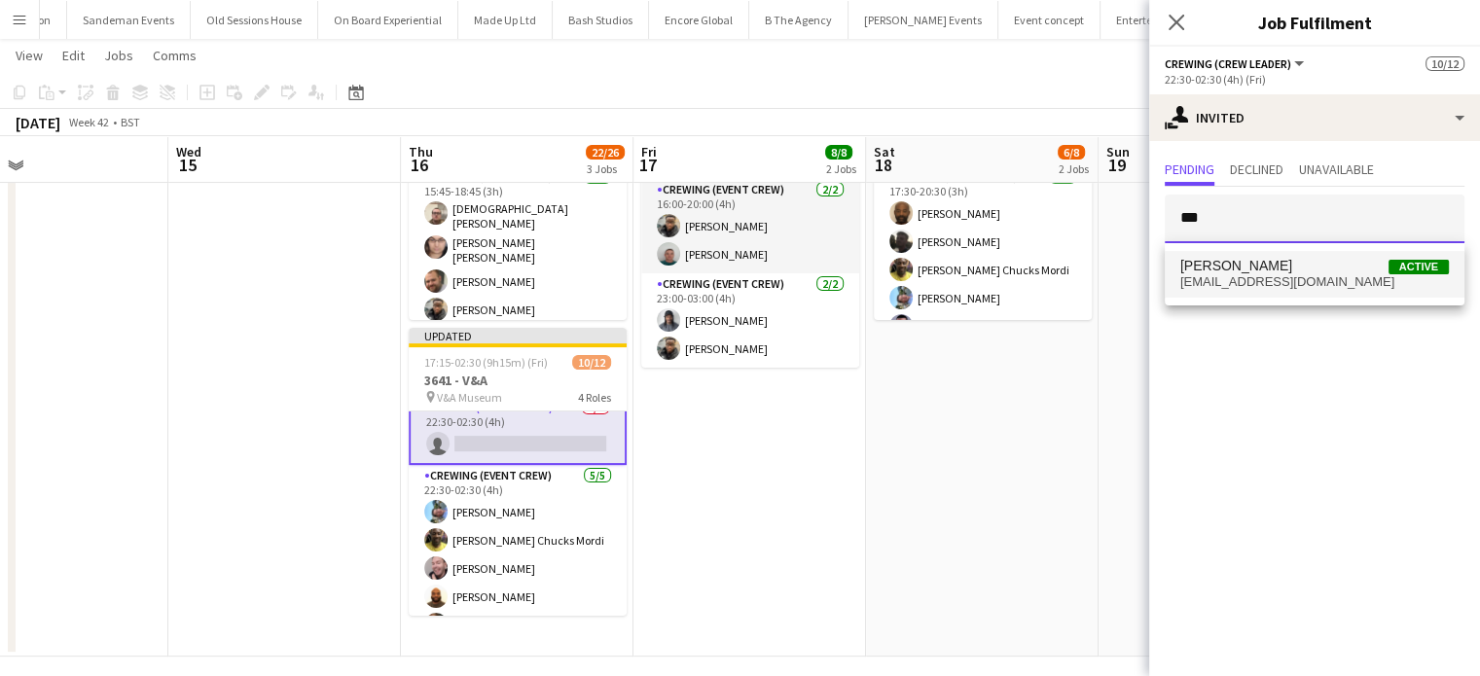
type input "***"
click at [1292, 278] on span "gmrex@hotmail.co.za" at bounding box center [1314, 282] width 268 height 16
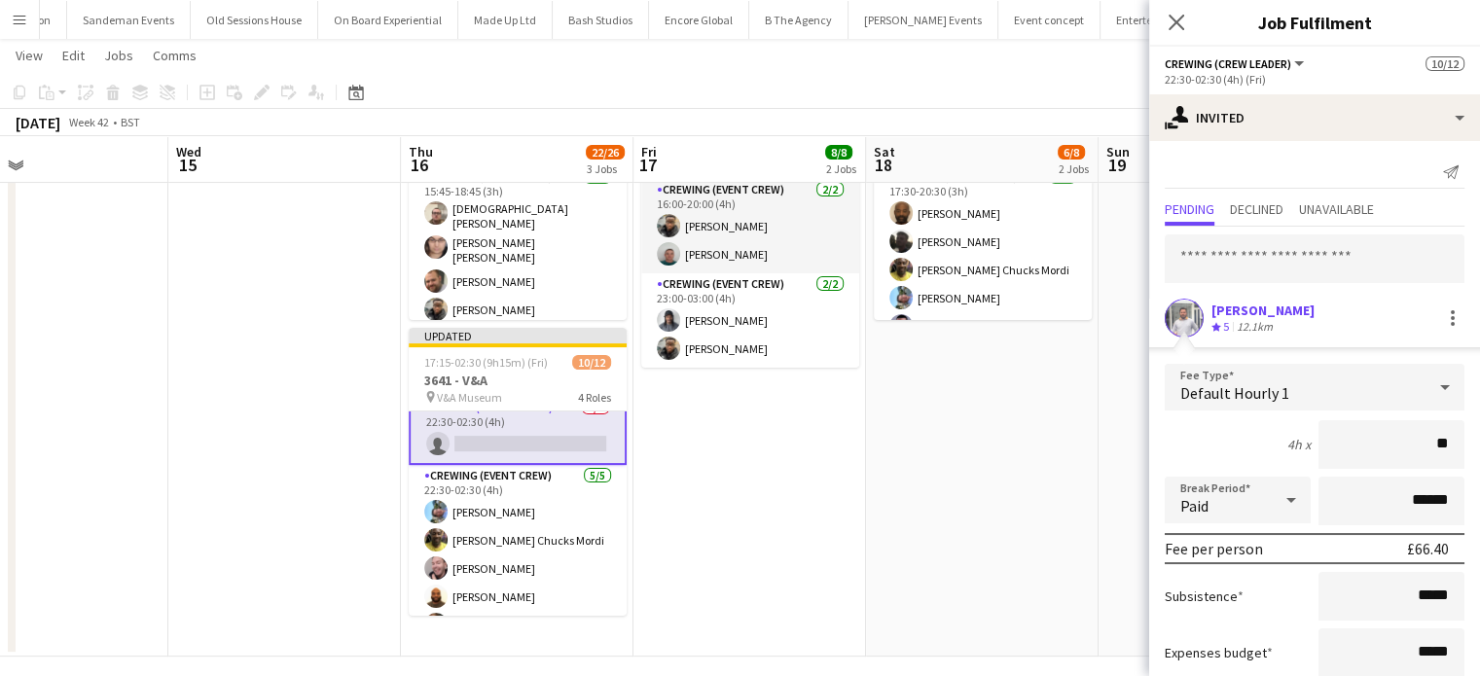
type input "***"
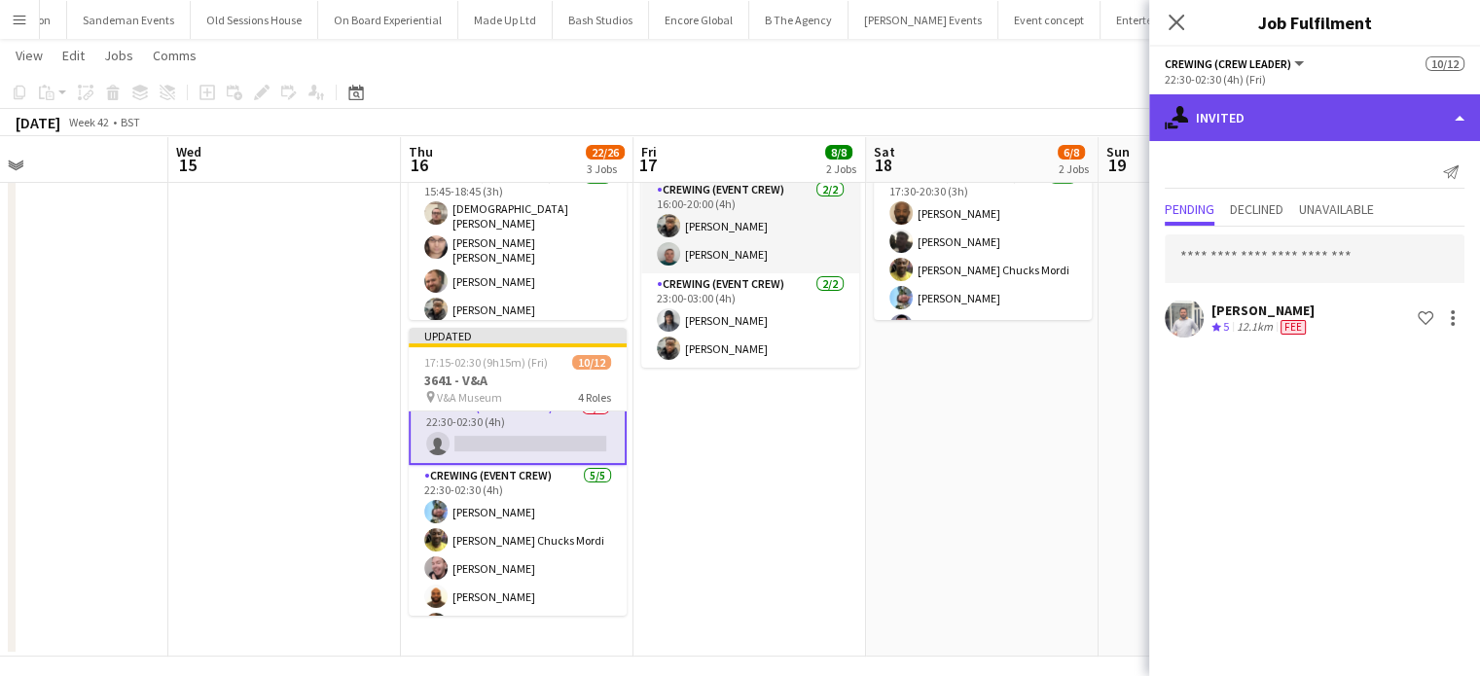
click at [1293, 127] on div "single-neutral-actions-share-1 Invited" at bounding box center [1314, 117] width 331 height 47
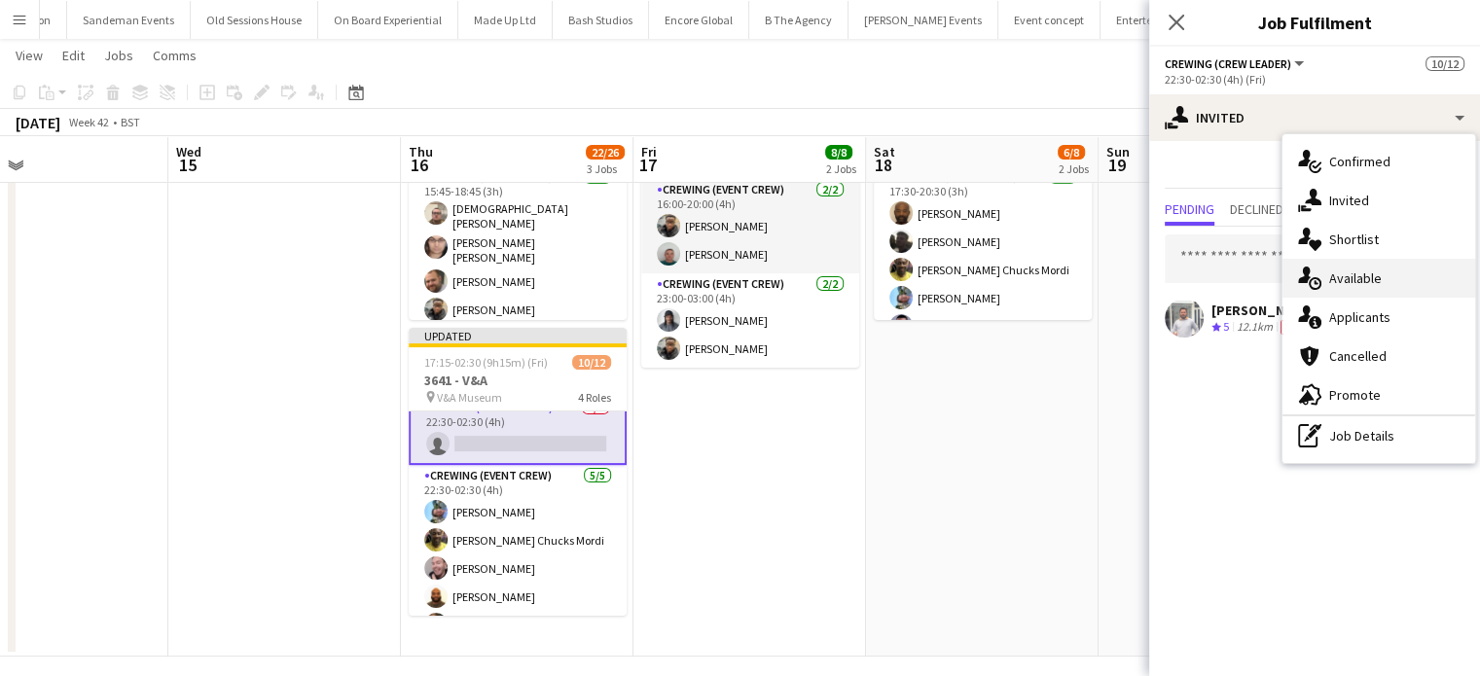
click at [1340, 262] on div "single-neutral-actions-upload Available" at bounding box center [1378, 278] width 193 height 39
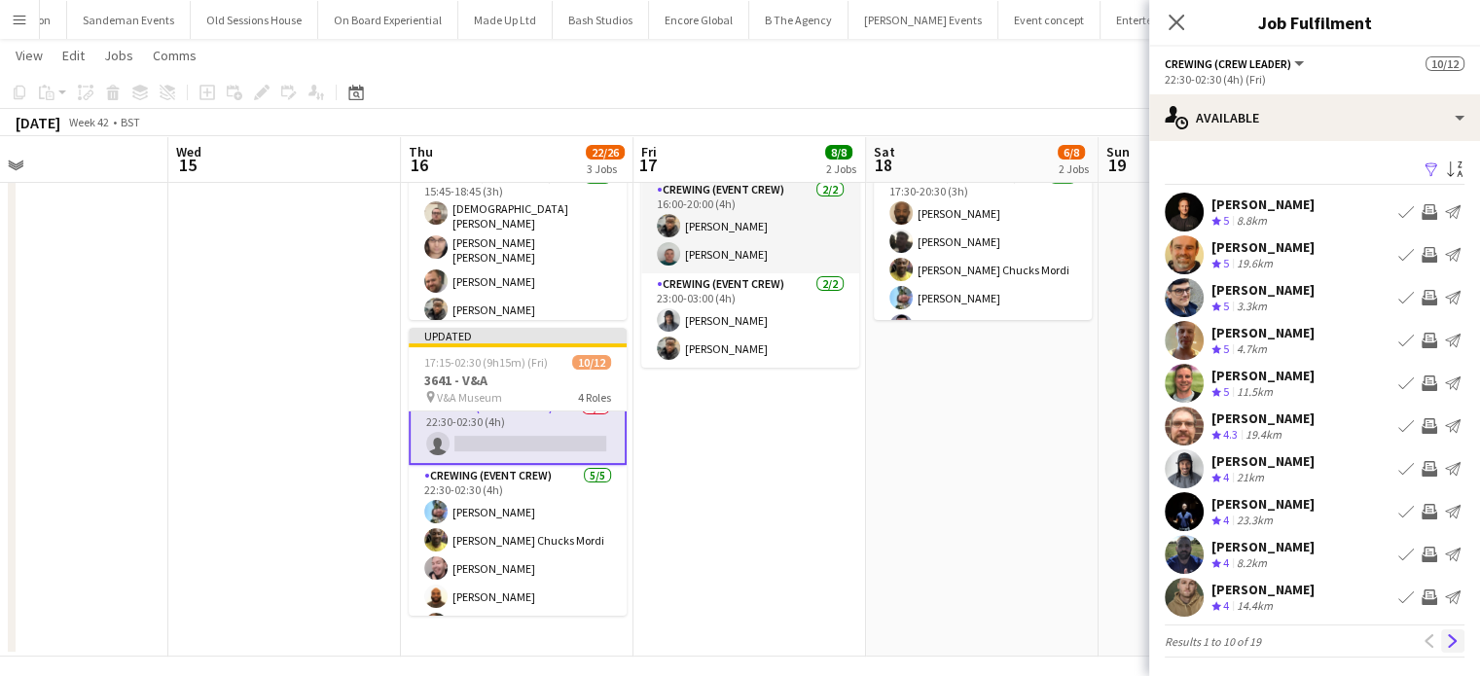
click at [1444, 633] on button "Next" at bounding box center [1452, 640] width 23 height 23
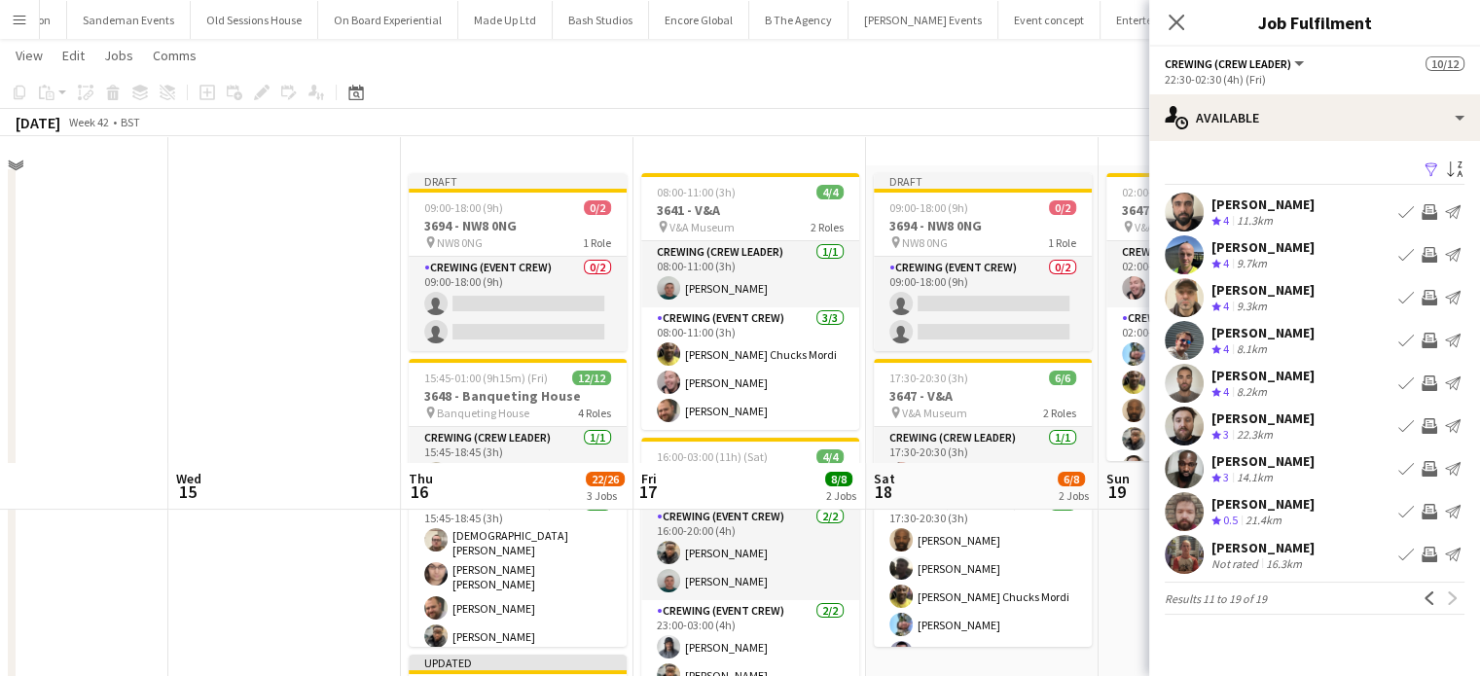
scroll to position [0, 0]
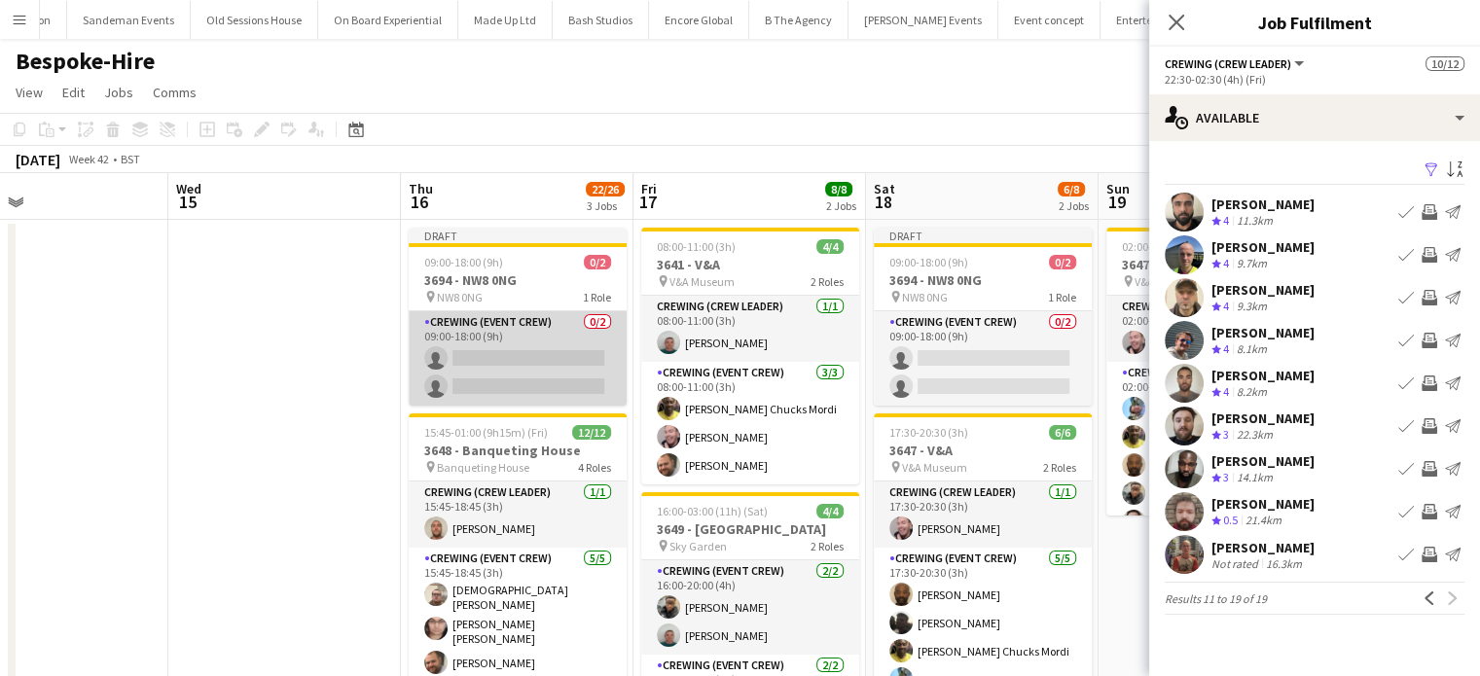
click at [560, 325] on app-card-role "Crewing (Event Crew) 0/2 09:00-18:00 (9h) single-neutral-actions single-neutral…" at bounding box center [518, 358] width 218 height 94
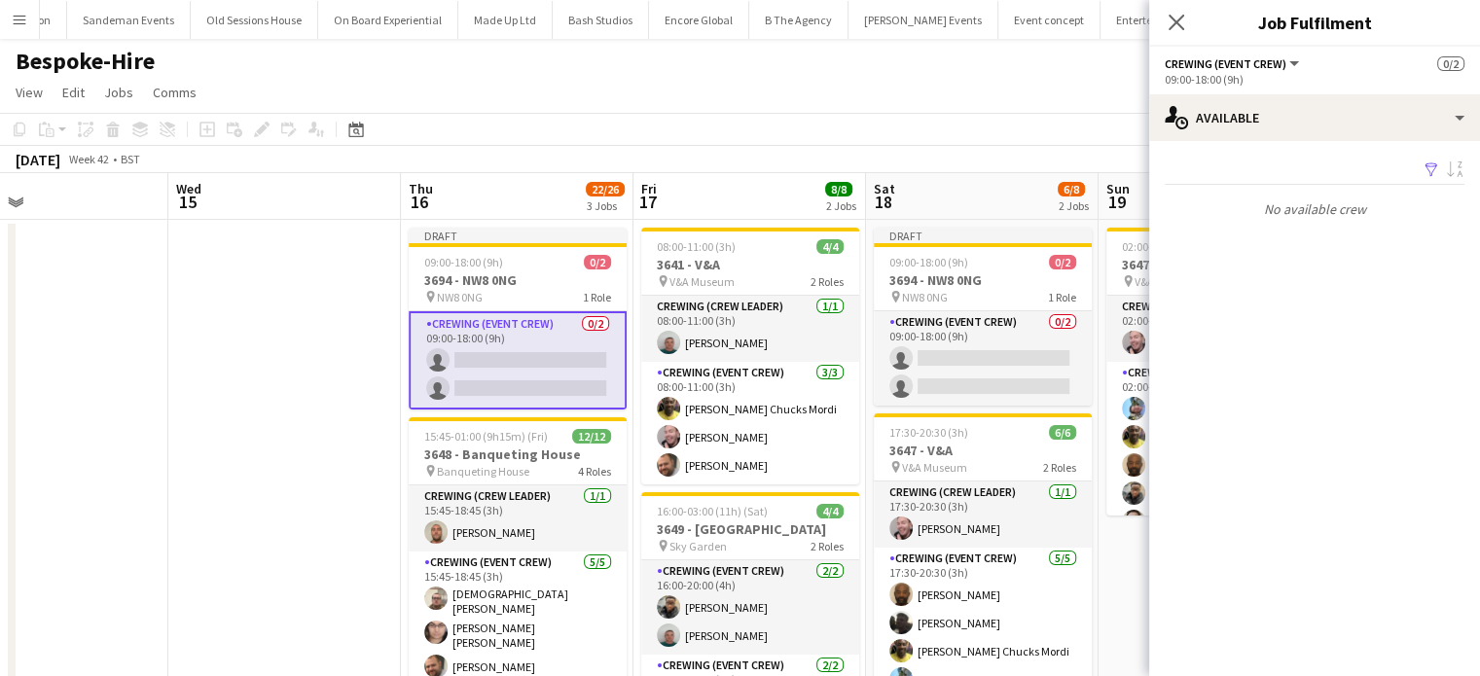
click at [537, 329] on app-card-role "Crewing (Event Crew) 0/2 09:00-18:00 (9h) single-neutral-actions single-neutral…" at bounding box center [518, 360] width 218 height 98
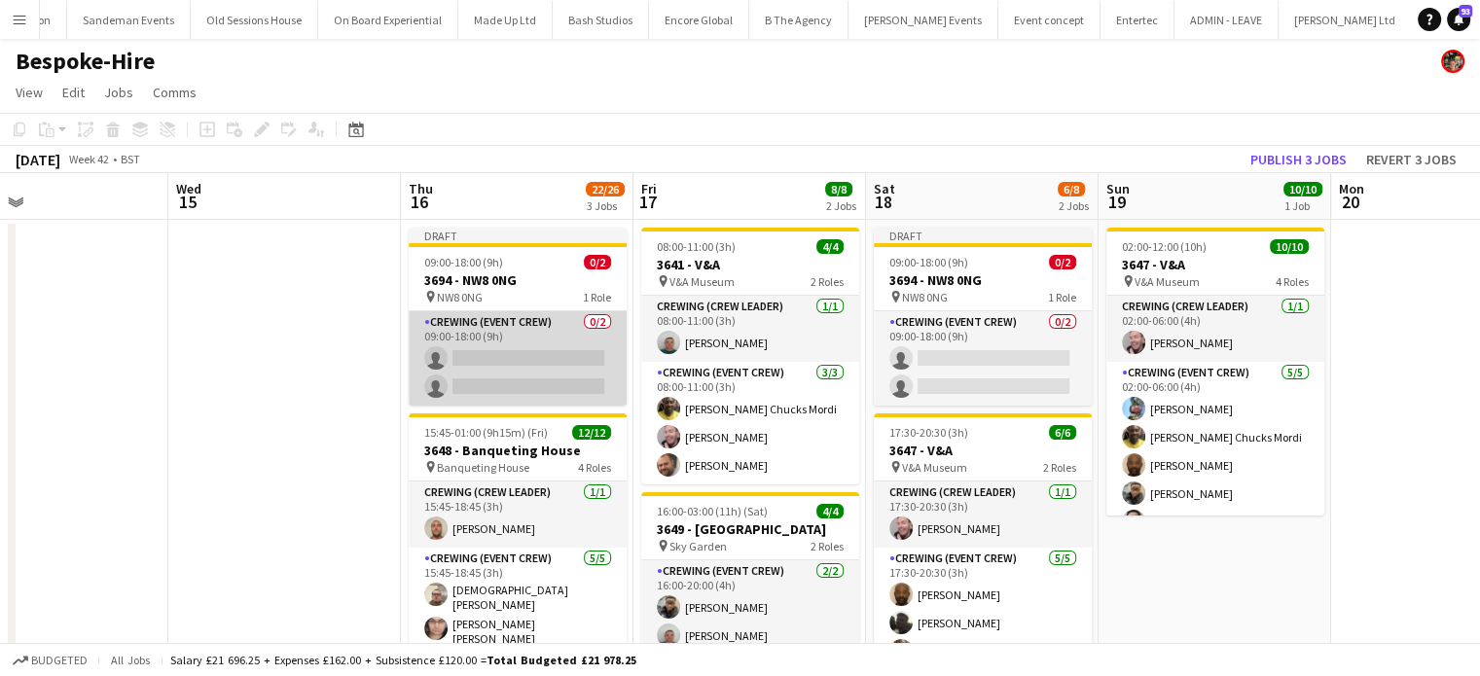
click at [537, 329] on app-card-role "Crewing (Event Crew) 0/2 09:00-18:00 (9h) single-neutral-actions single-neutral…" at bounding box center [518, 358] width 218 height 94
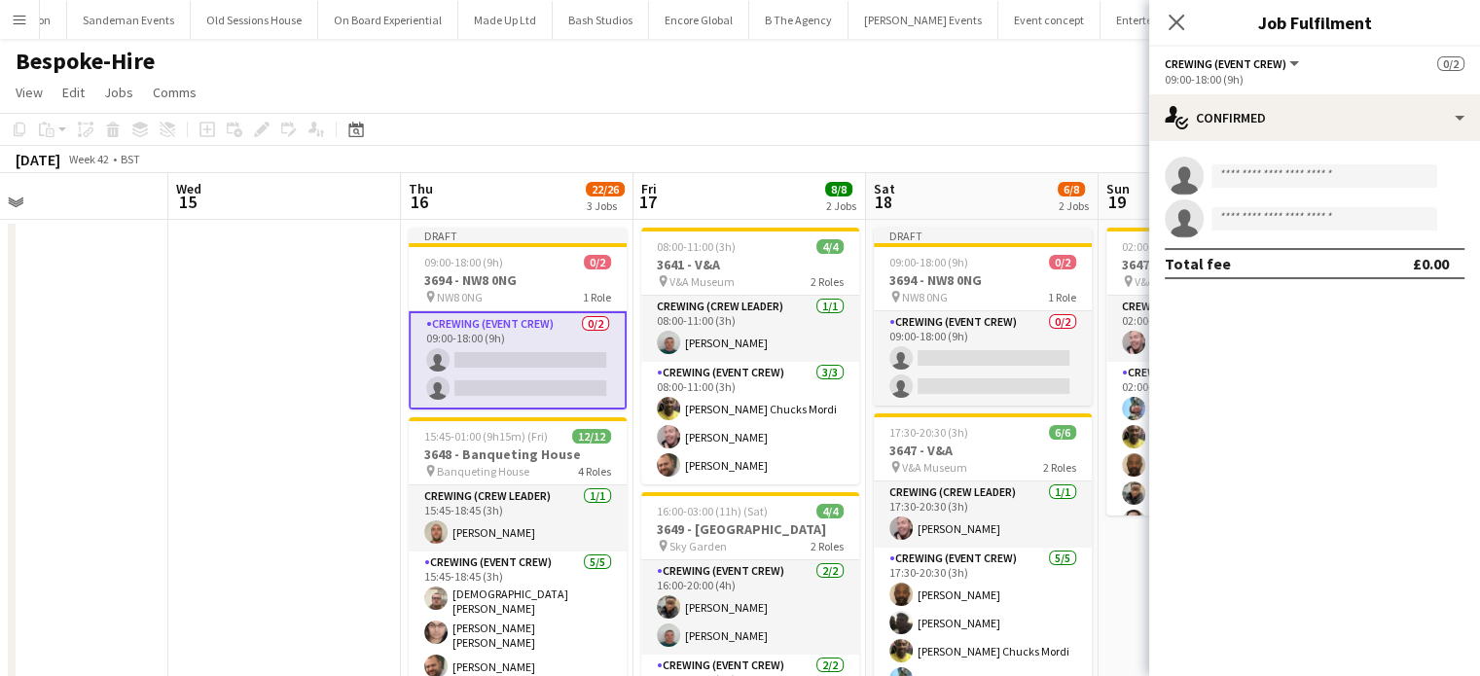
click at [1245, 188] on app-invite-slot "single-neutral-actions" at bounding box center [1314, 176] width 331 height 39
click at [1245, 188] on body "Menu Boards Boards Boards All jobs Status Workforce Workforce My Workforce Recr…" at bounding box center [740, 535] width 1480 height 1071
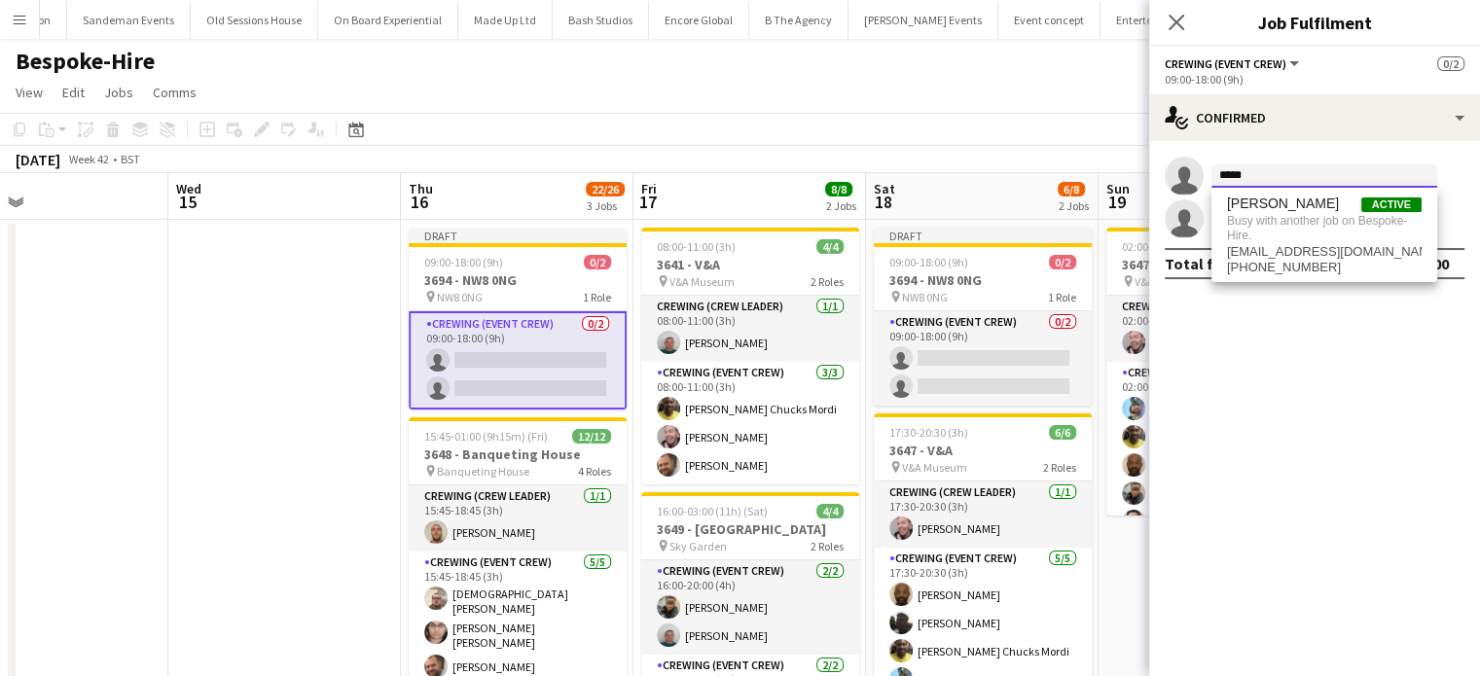
type input "*****"
click at [253, 403] on app-date-cell at bounding box center [284, 629] width 232 height 818
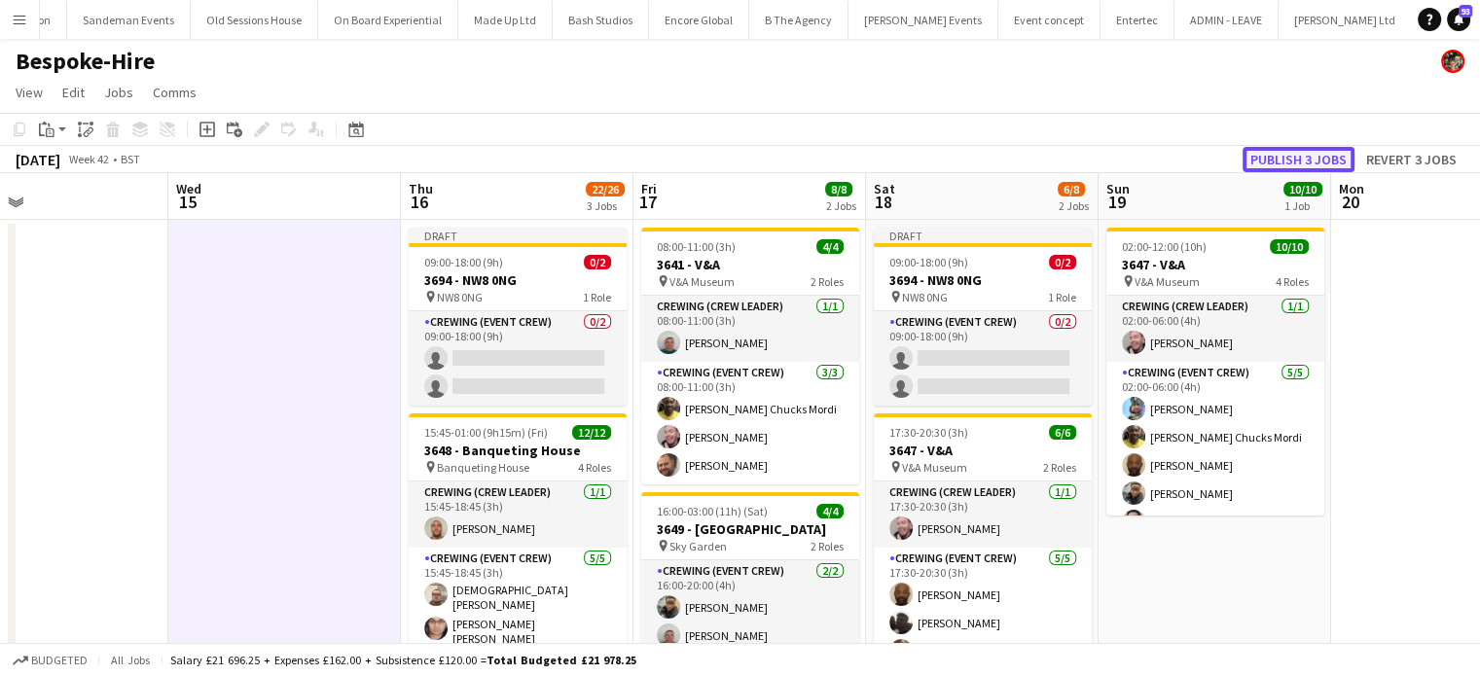
click at [1319, 161] on button "Publish 3 jobs" at bounding box center [1298, 159] width 112 height 25
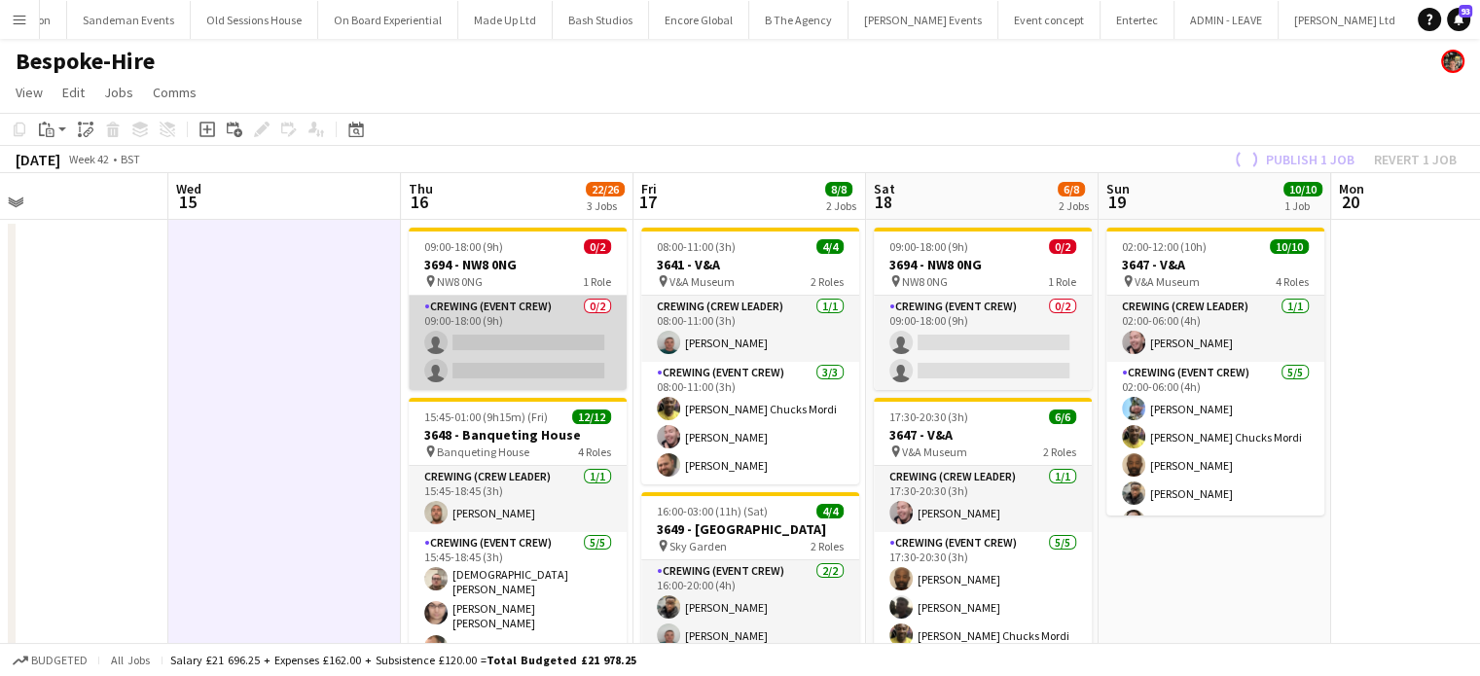
click at [520, 346] on app-card-role "Crewing (Event Crew) 0/2 09:00-18:00 (9h) single-neutral-actions single-neutral…" at bounding box center [518, 343] width 218 height 94
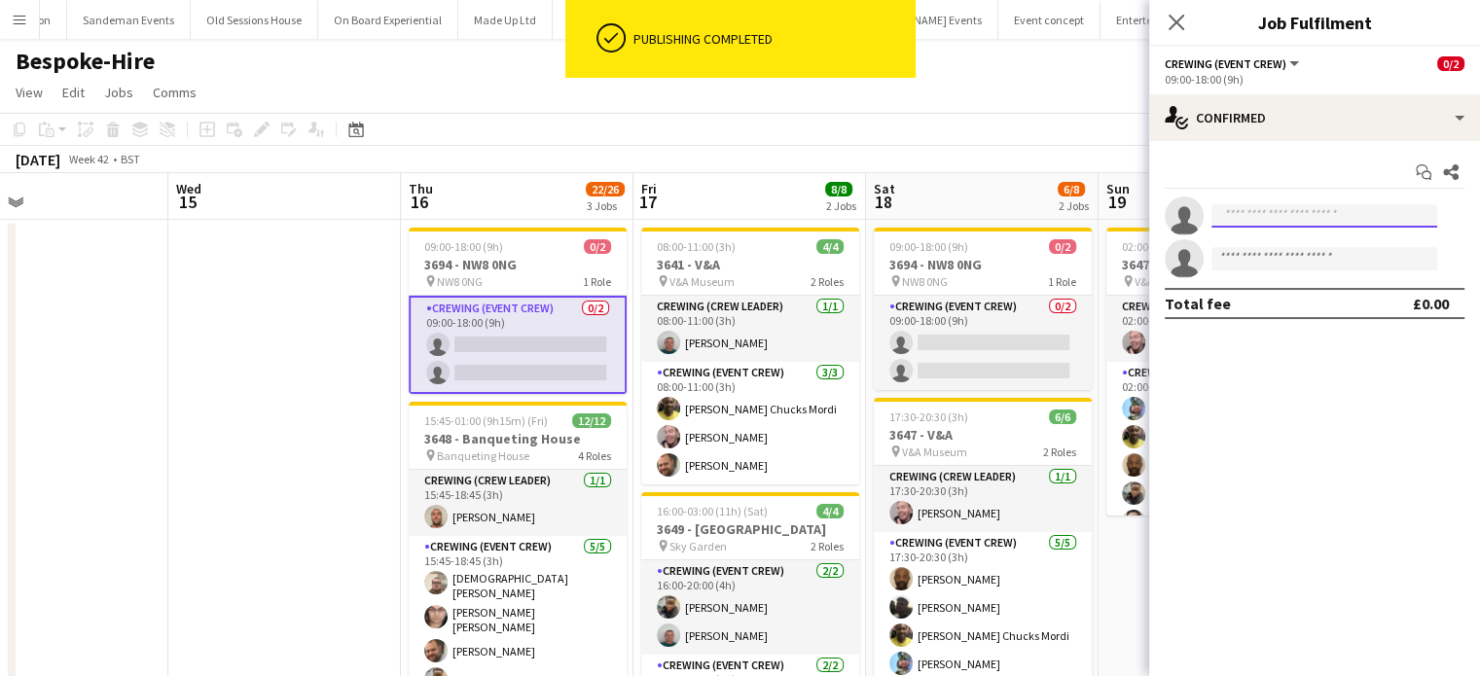
click at [1272, 213] on input at bounding box center [1324, 215] width 226 height 23
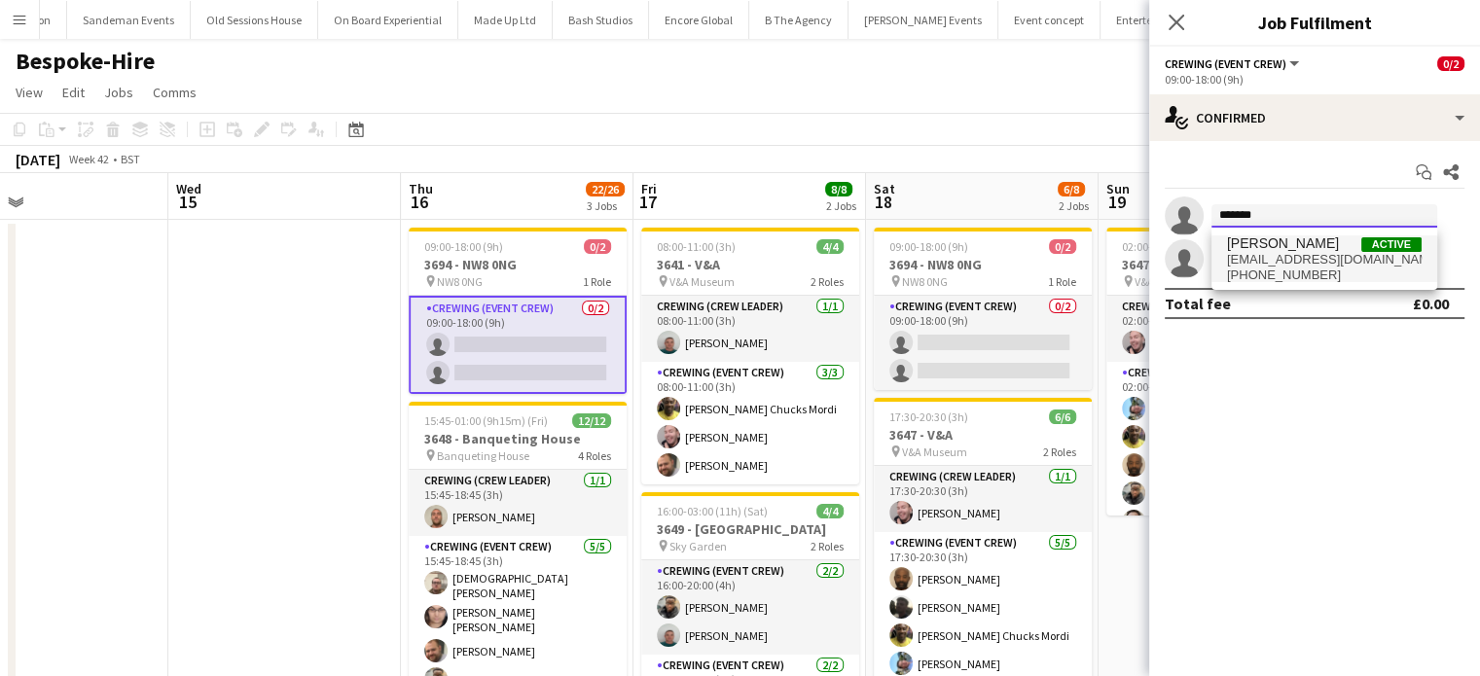
type input "*******"
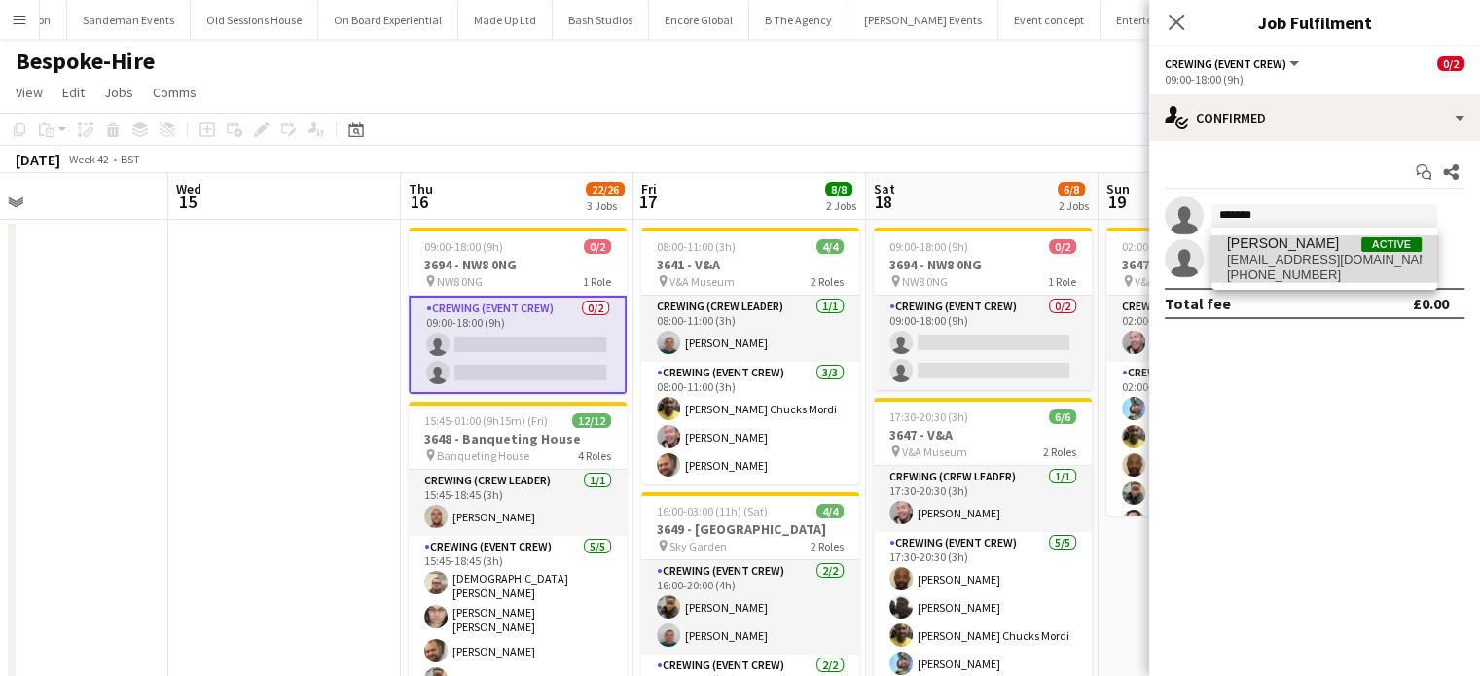
click at [1284, 244] on span "Brayden Davison" at bounding box center [1283, 243] width 112 height 17
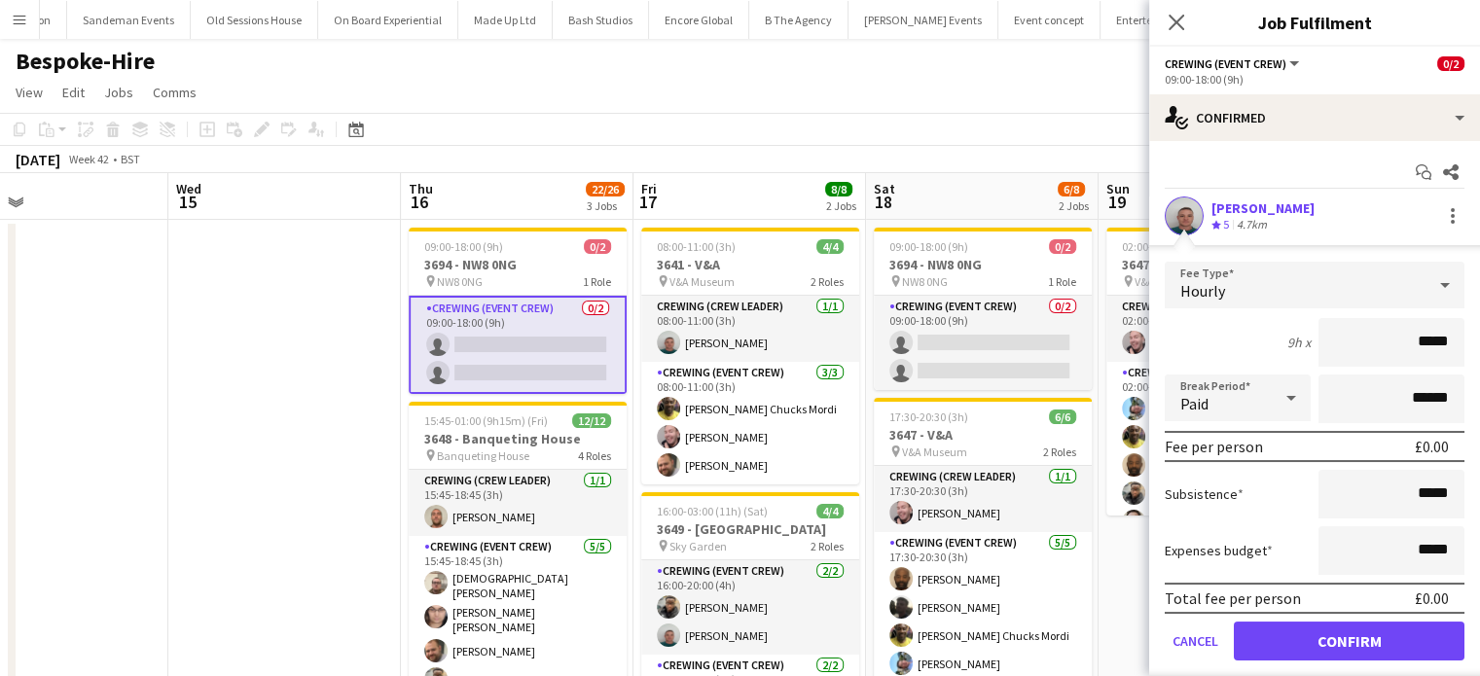
click button "Confirm" at bounding box center [1348, 641] width 231 height 39
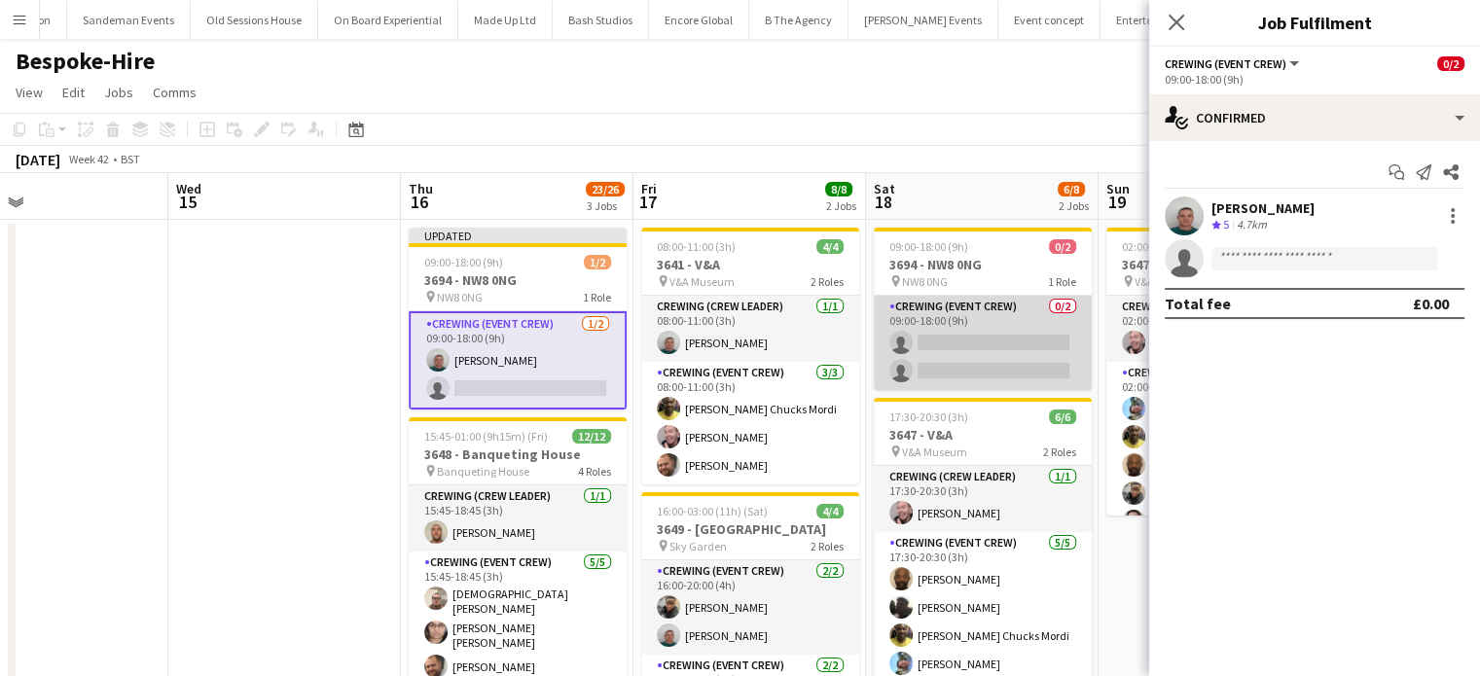
click at [963, 372] on app-card-role "Crewing (Event Crew) 0/2 09:00-18:00 (9h) single-neutral-actions single-neutral…" at bounding box center [983, 343] width 218 height 94
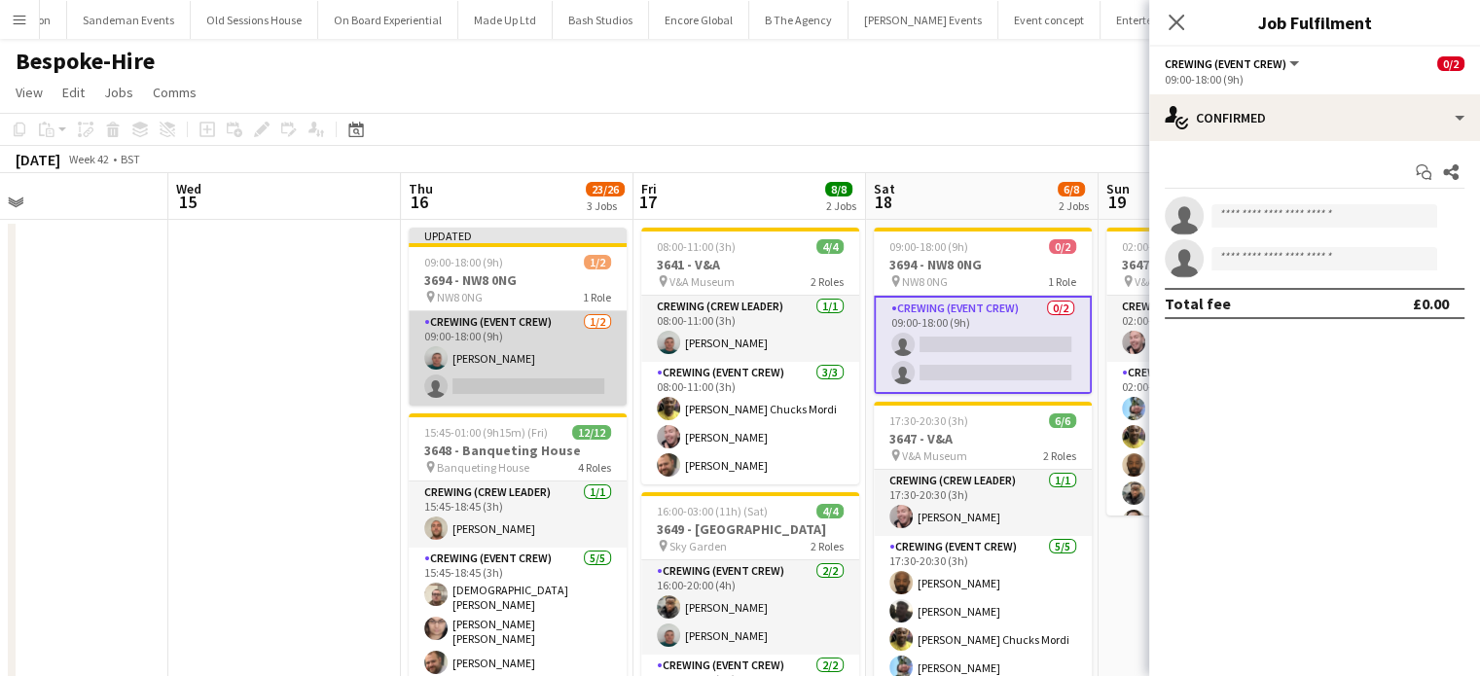
click at [502, 390] on app-card-role "Crewing (Event Crew) 1/2 09:00-18:00 (9h) Brayden Davison single-neutral-actions" at bounding box center [518, 358] width 218 height 94
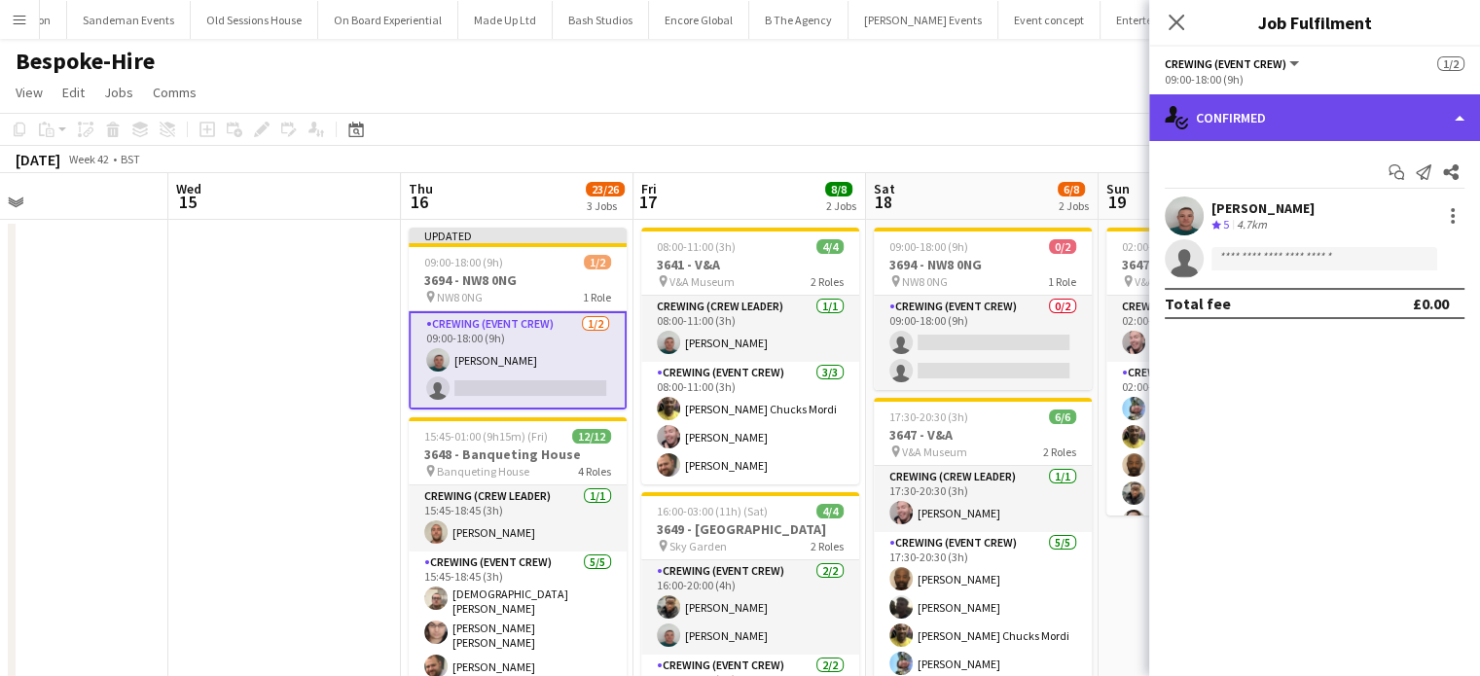
click at [1303, 106] on div "single-neutral-actions-check-2 Confirmed" at bounding box center [1314, 117] width 331 height 47
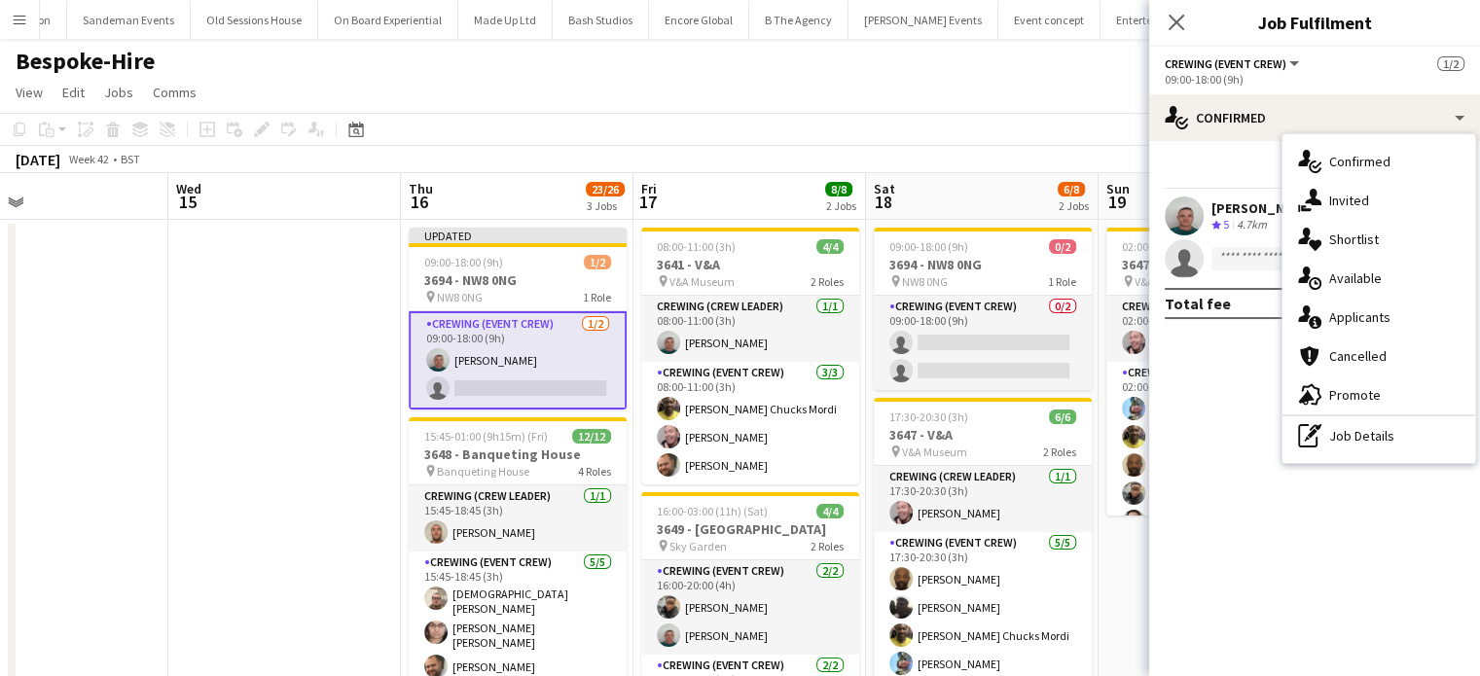
click at [1316, 134] on div "single-neutral-actions-check-2 Confirmed single-neutral-actions-share-1 Invited…" at bounding box center [1378, 298] width 193 height 329
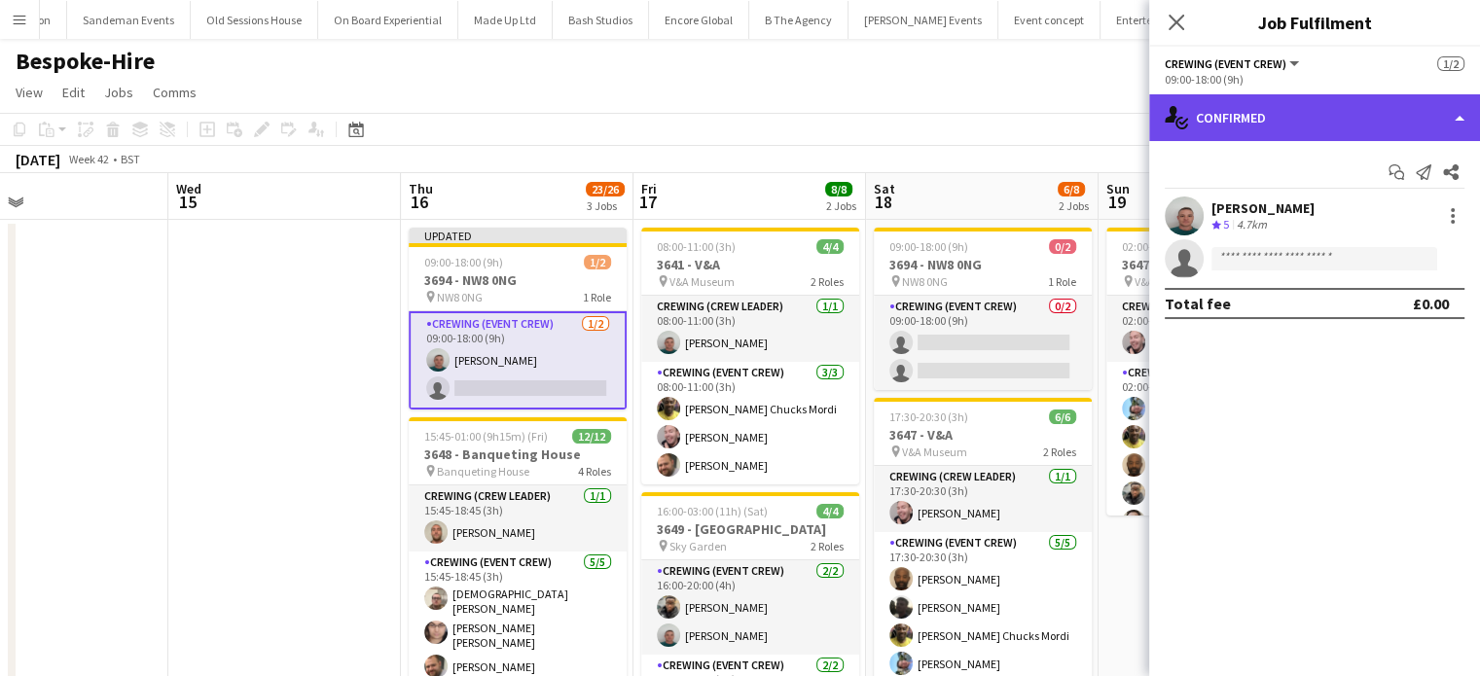
click at [1316, 131] on div "single-neutral-actions-check-2 Confirmed" at bounding box center [1314, 117] width 331 height 47
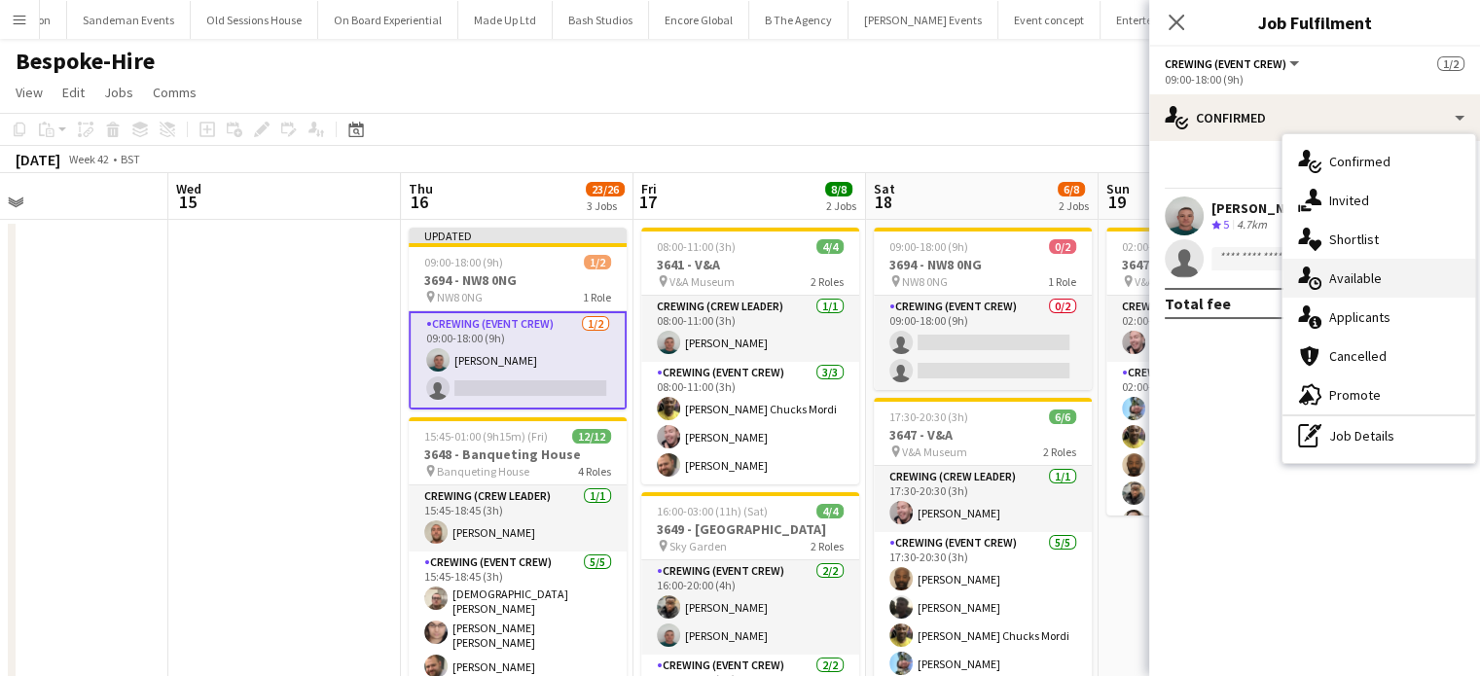
click at [1372, 282] on span "Available" at bounding box center [1355, 278] width 53 height 18
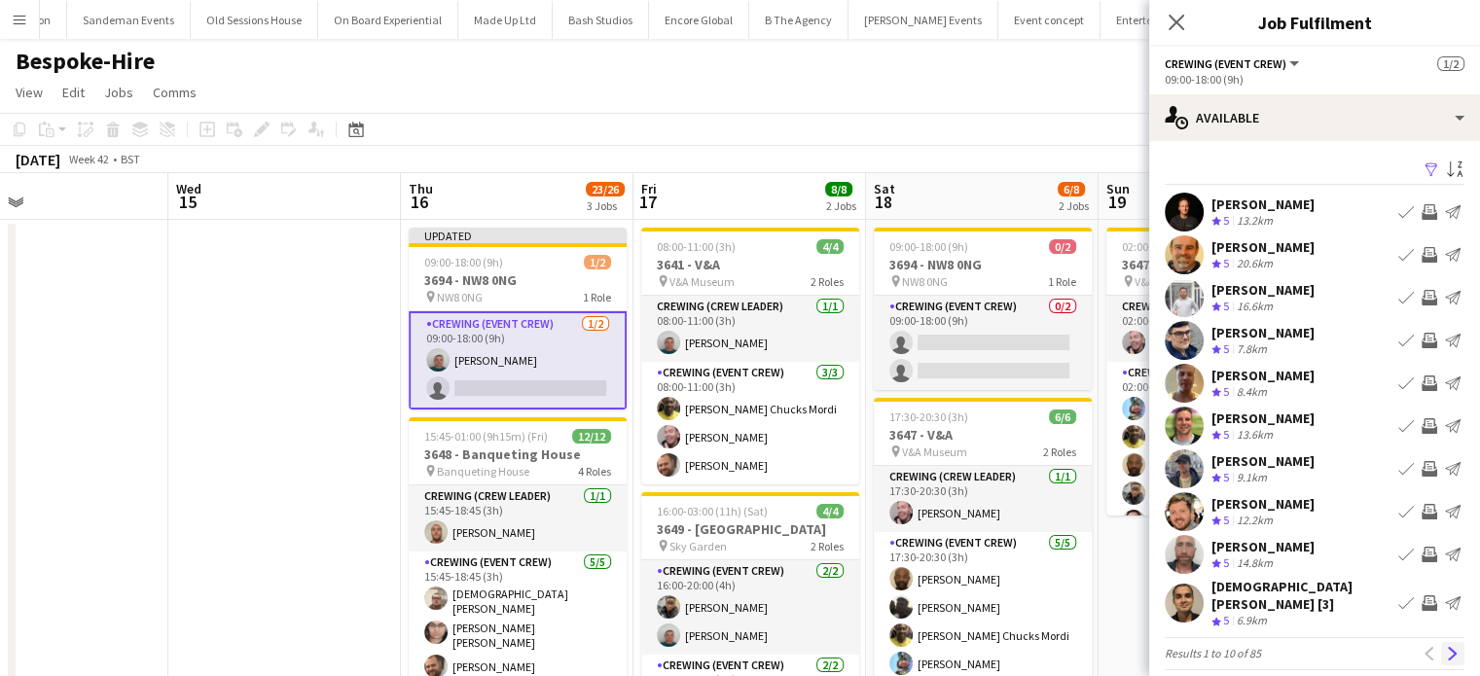
click at [1445, 647] on app-icon "Next" at bounding box center [1452, 654] width 14 height 14
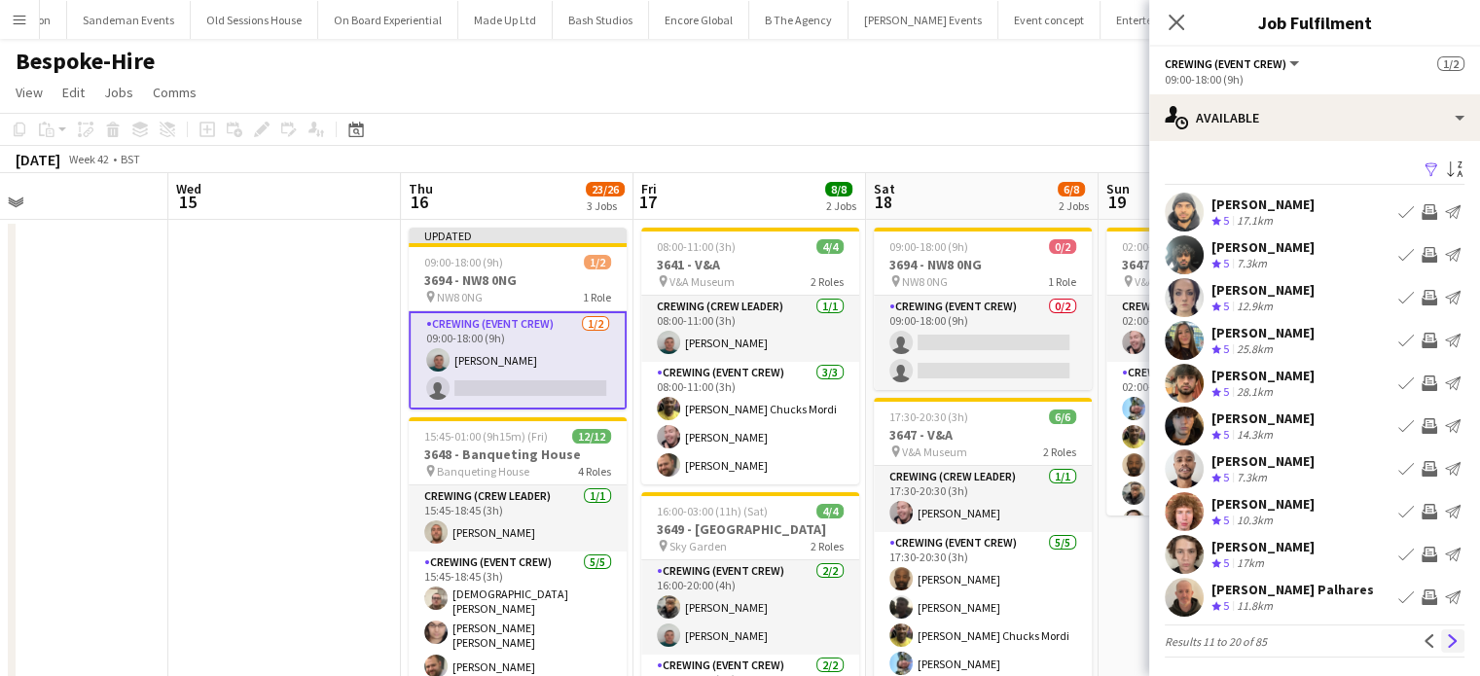
click at [1445, 637] on app-icon "Next" at bounding box center [1452, 641] width 14 height 14
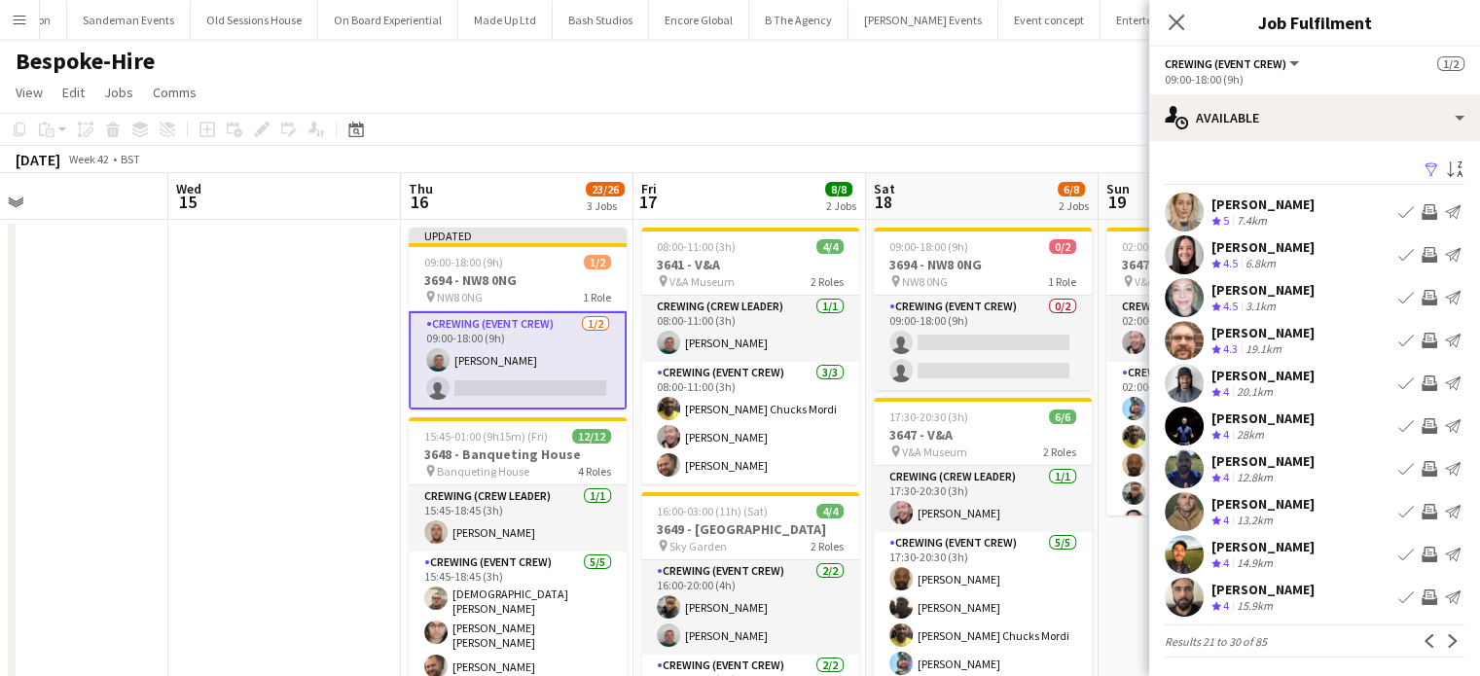
click at [1445, 637] on app-icon "Next" at bounding box center [1452, 641] width 14 height 14
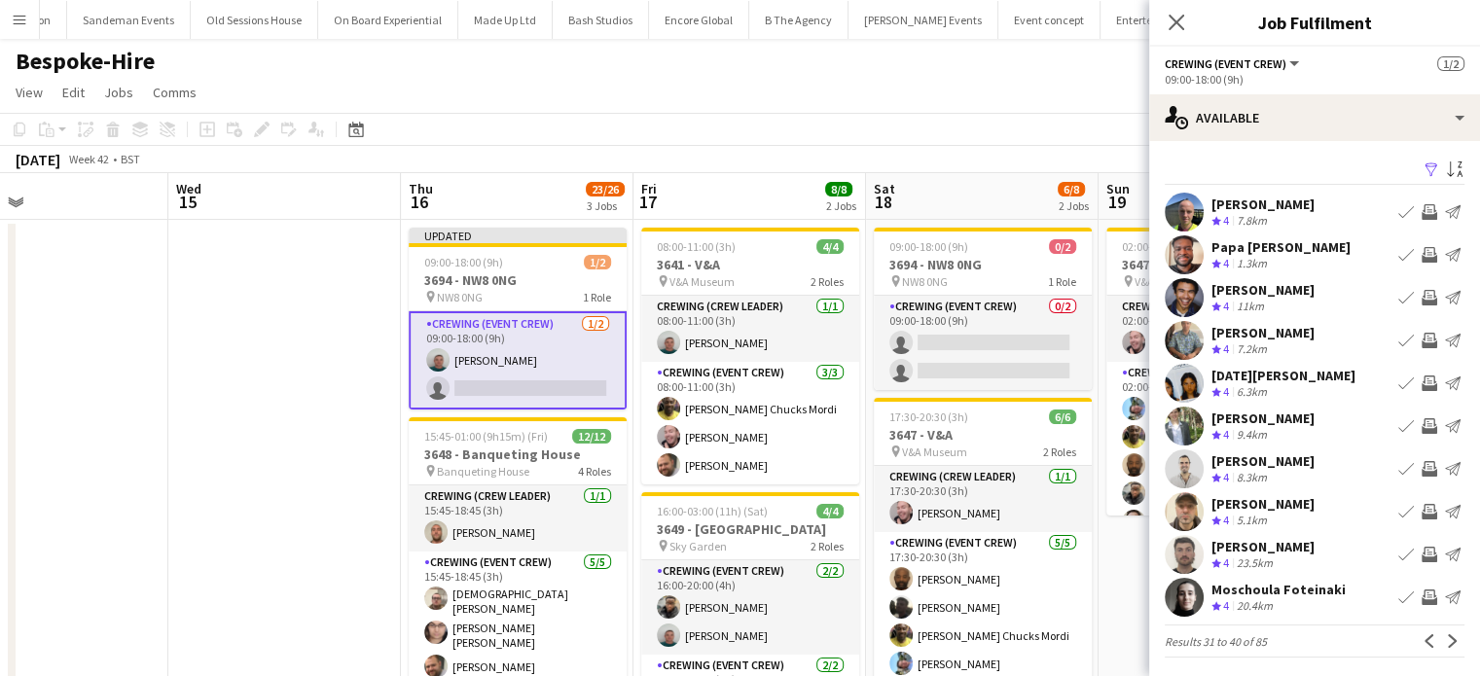
click at [336, 438] on app-date-cell at bounding box center [284, 629] width 232 height 818
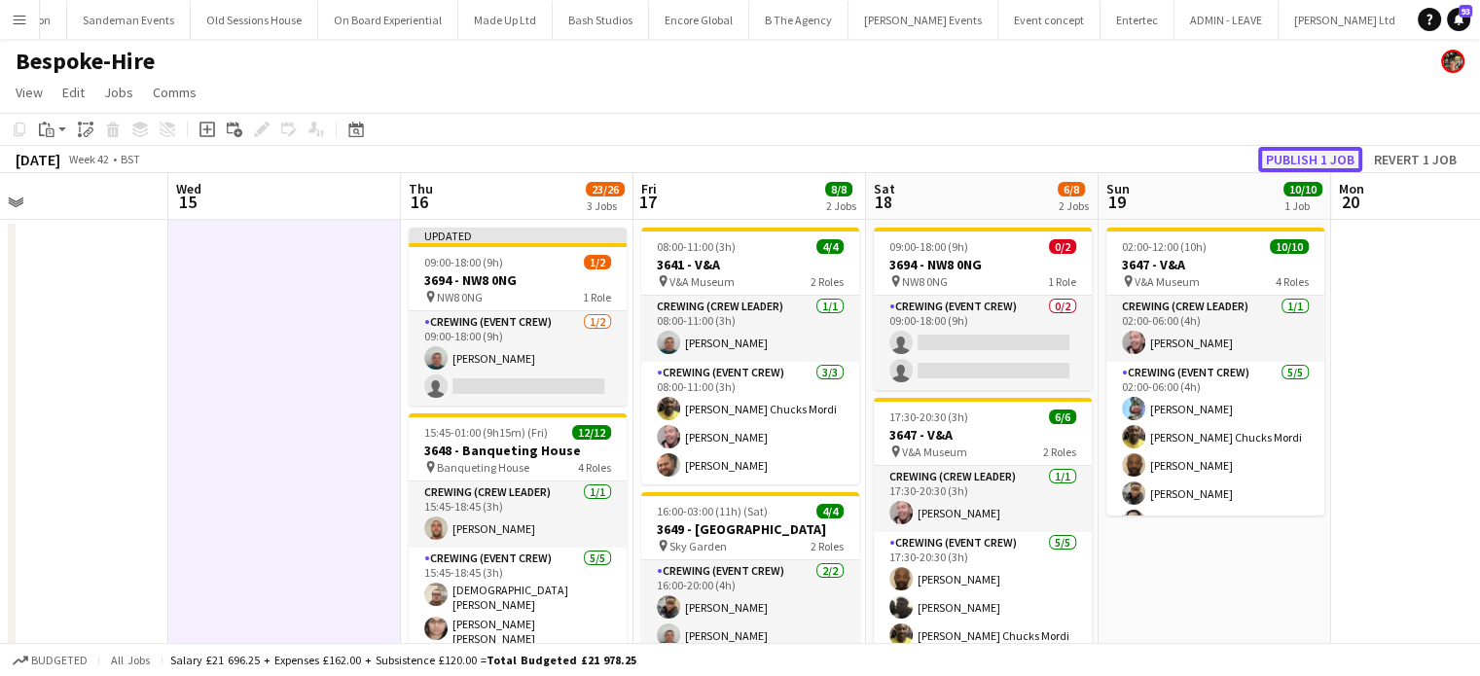
click at [1285, 159] on button "Publish 1 job" at bounding box center [1310, 159] width 104 height 25
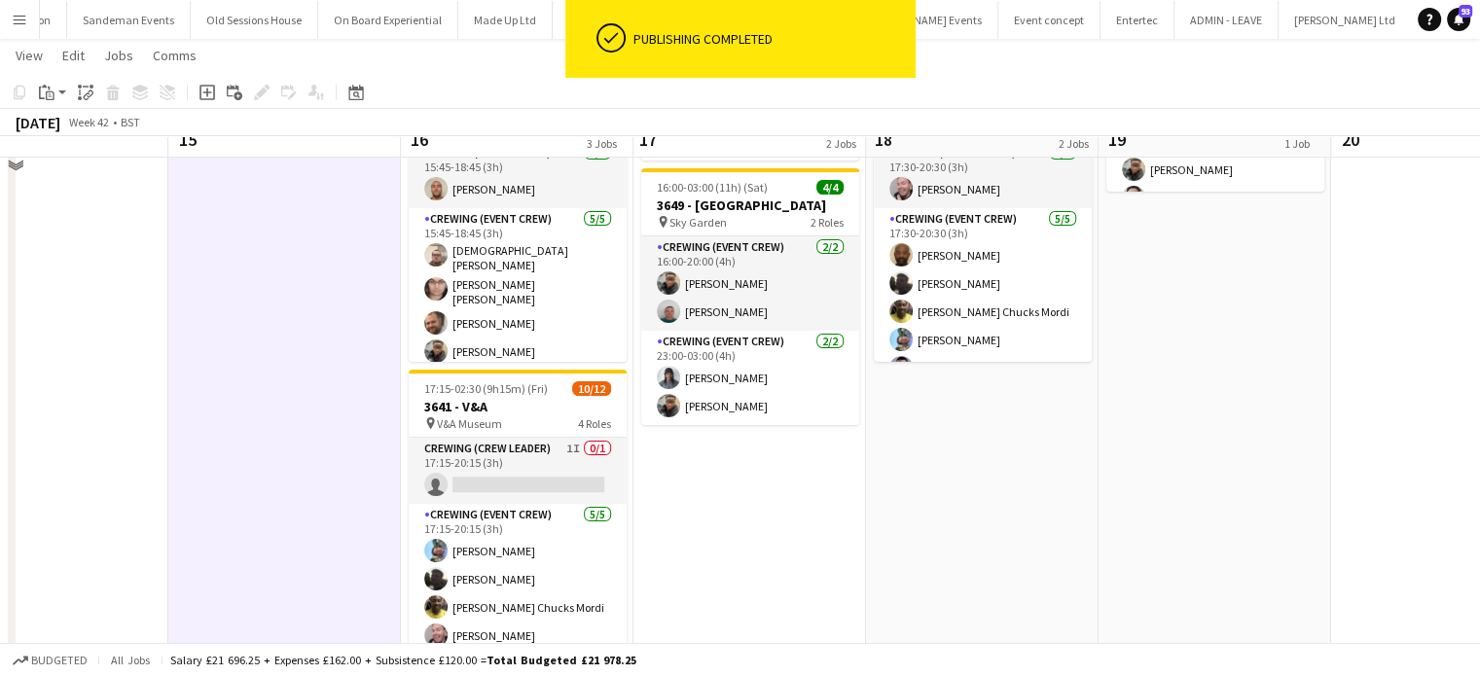
scroll to position [392, 0]
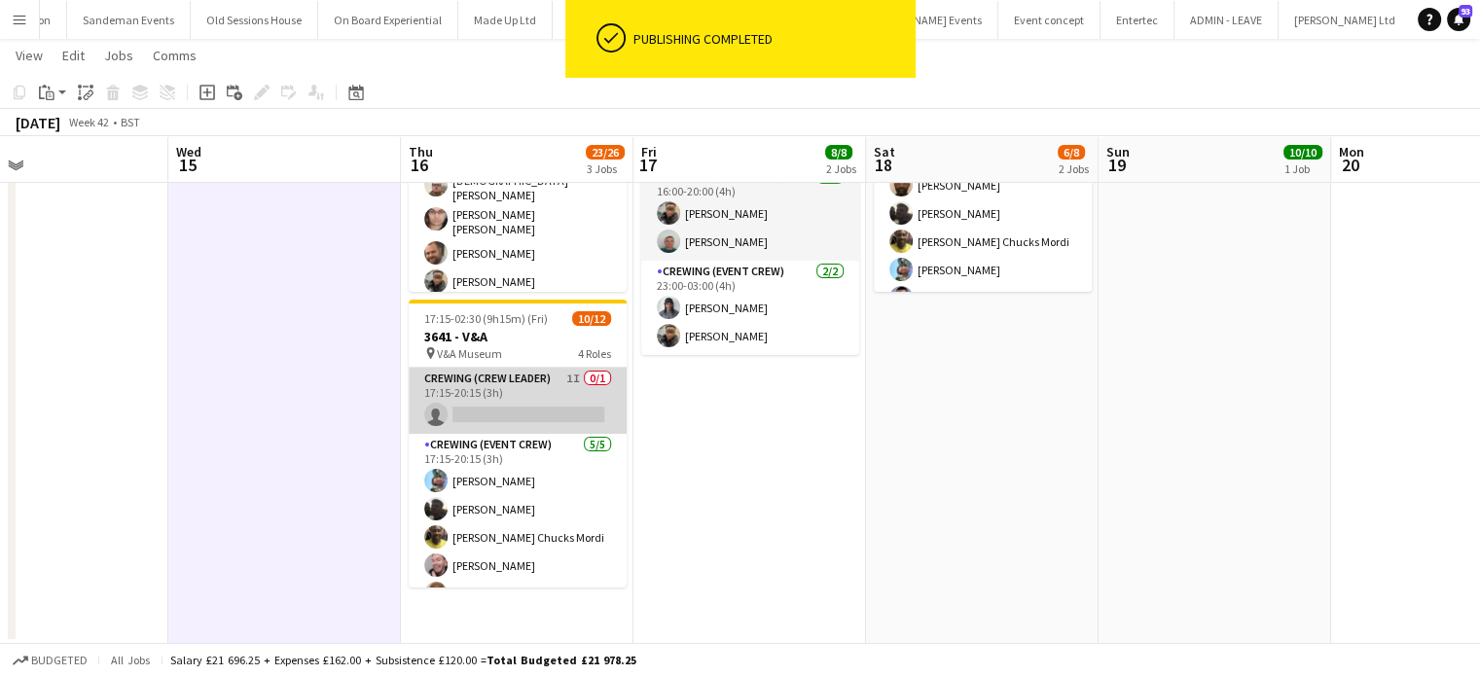
click at [533, 431] on app-card-role "Crewing (Crew Leader) 1I 0/1 17:15-20:15 (3h) single-neutral-actions" at bounding box center [518, 401] width 218 height 66
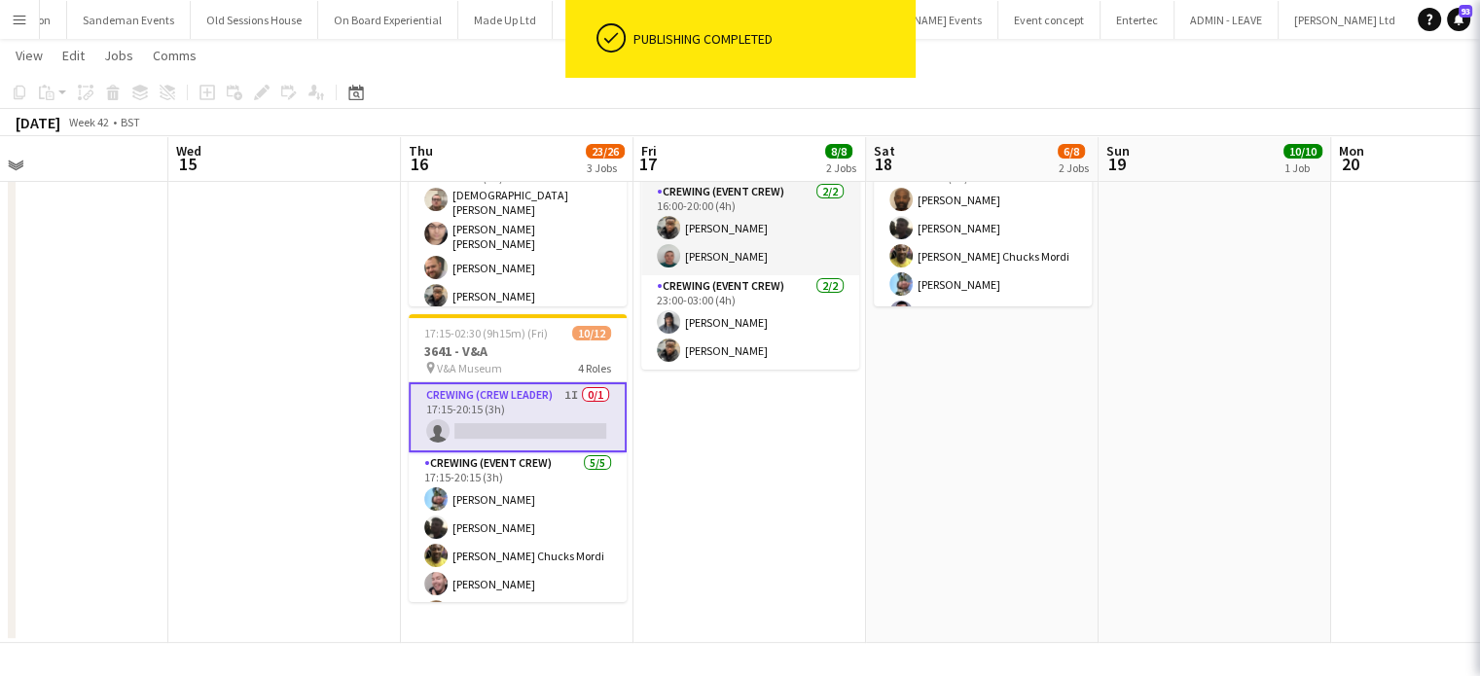
scroll to position [376, 0]
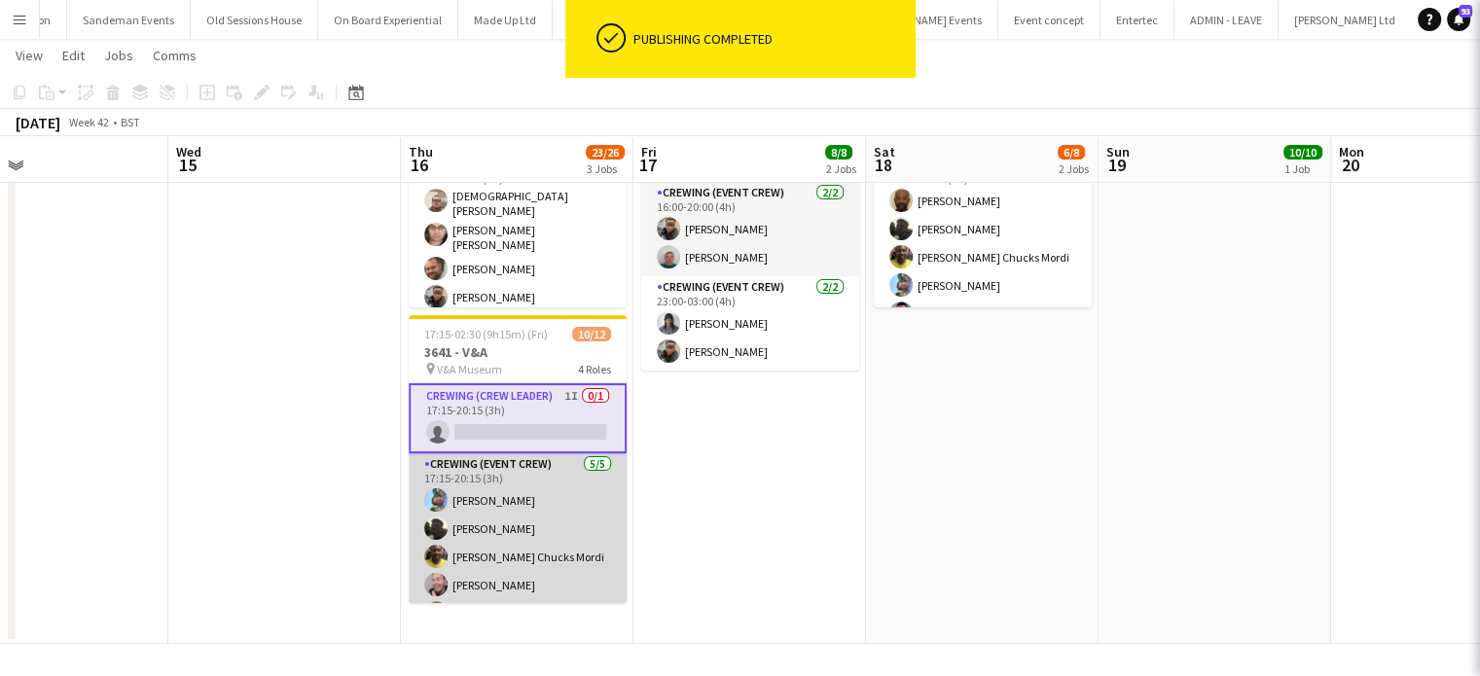
click at [509, 477] on app-card-role "Crewing (Event Crew) 5/5 17:15-20:15 (3h) Liam Kinsella Louie Applin Alphonsus …" at bounding box center [518, 542] width 218 height 179
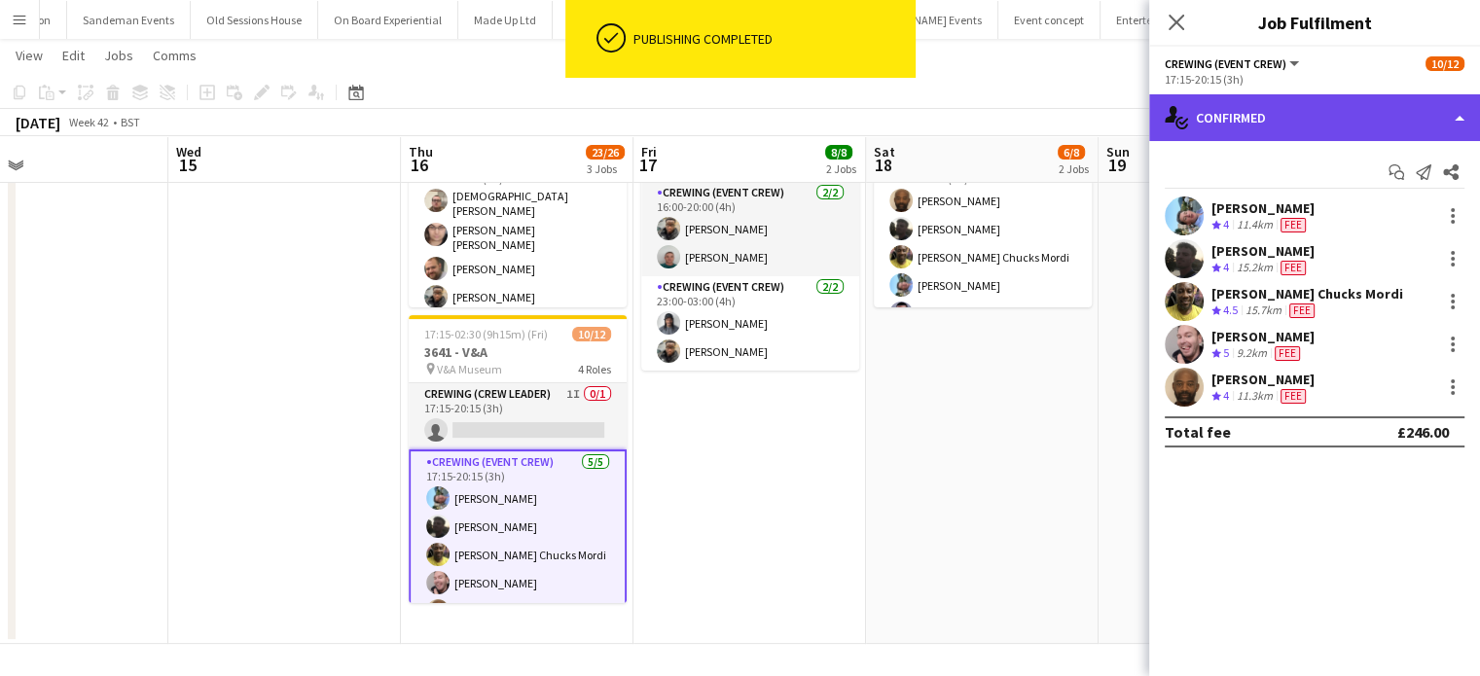
click at [1303, 112] on div "single-neutral-actions-check-2 Confirmed" at bounding box center [1314, 117] width 331 height 47
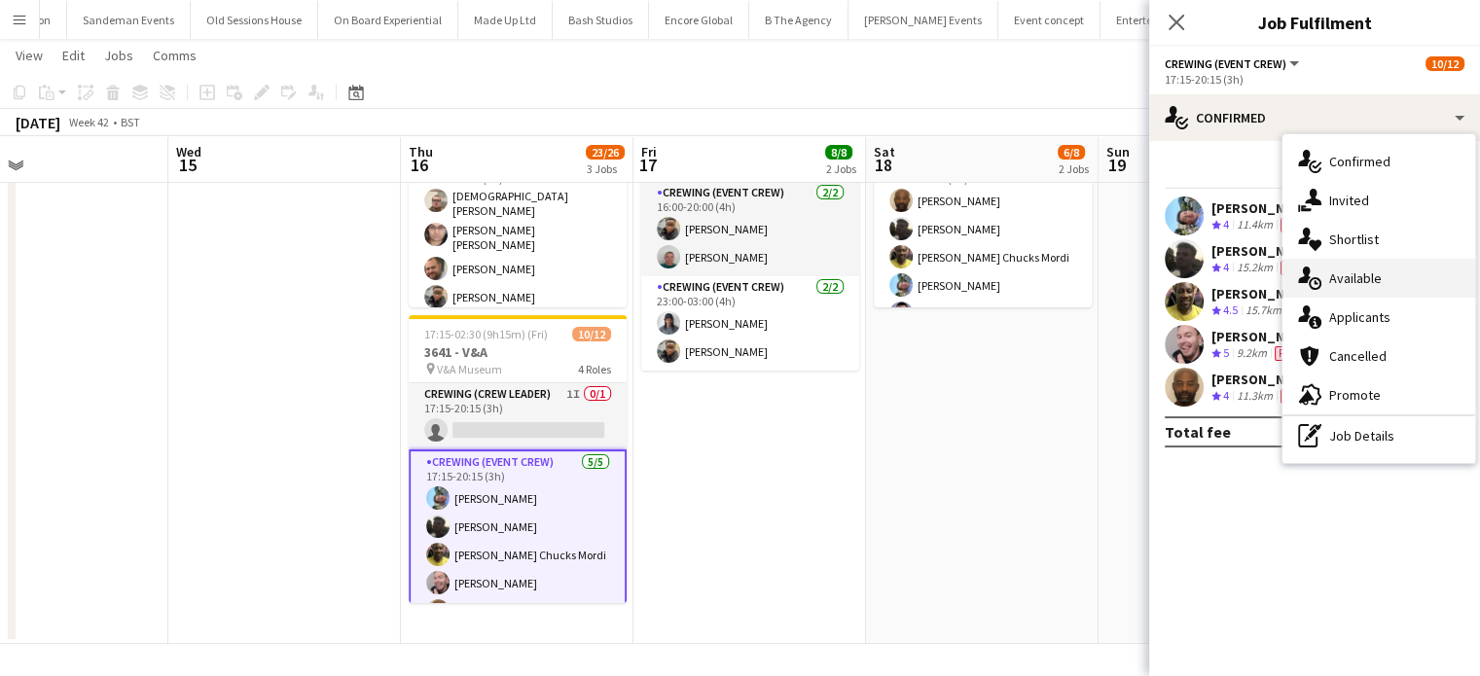
click at [1362, 283] on span "Available" at bounding box center [1355, 278] width 53 height 18
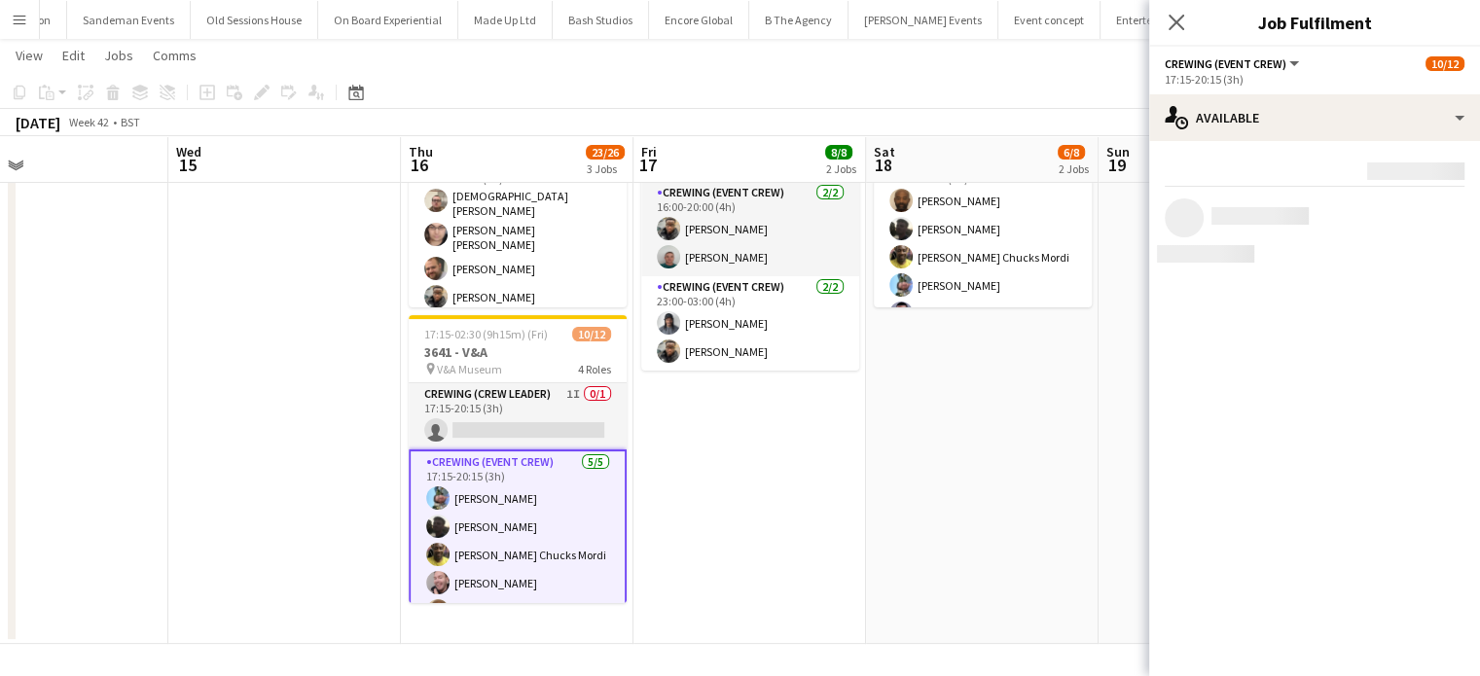
click at [1362, 283] on mat-expansion-panel "users Available Rating: 0 - 5 0 5 Distance: 1km - 1001km+ 1001km+ To use matche…" at bounding box center [1314, 408] width 331 height 535
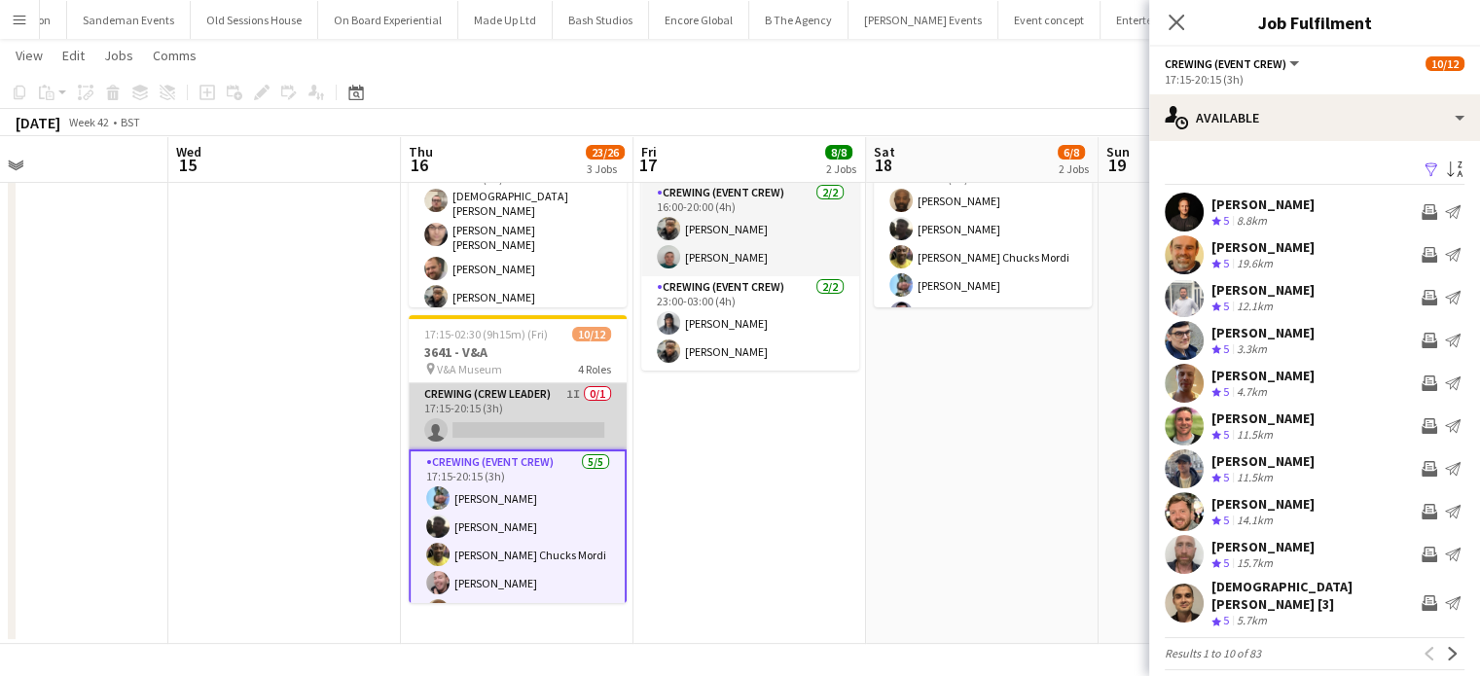
click at [531, 400] on app-card-role "Crewing (Crew Leader) 1I 0/1 17:15-20:15 (3h) single-neutral-actions" at bounding box center [518, 416] width 218 height 66
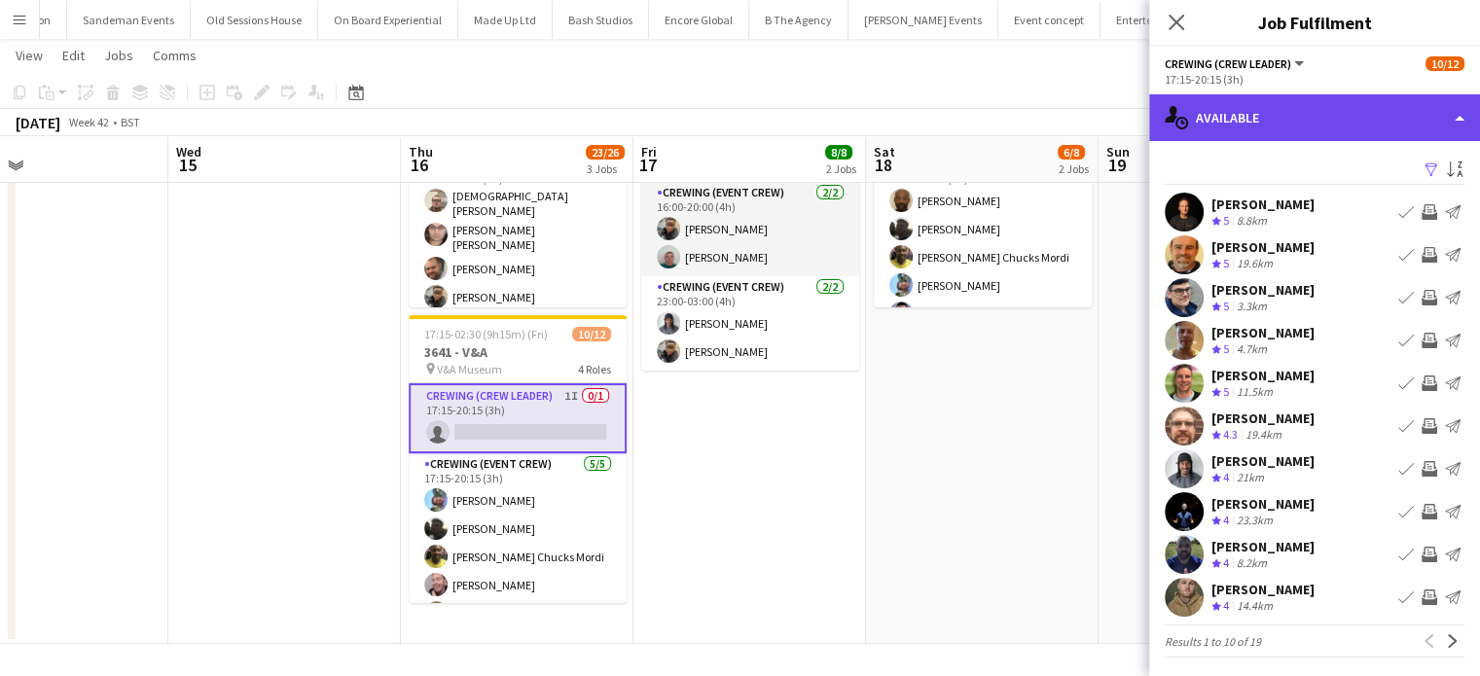
click at [1362, 133] on div "single-neutral-actions-upload Available" at bounding box center [1314, 117] width 331 height 47
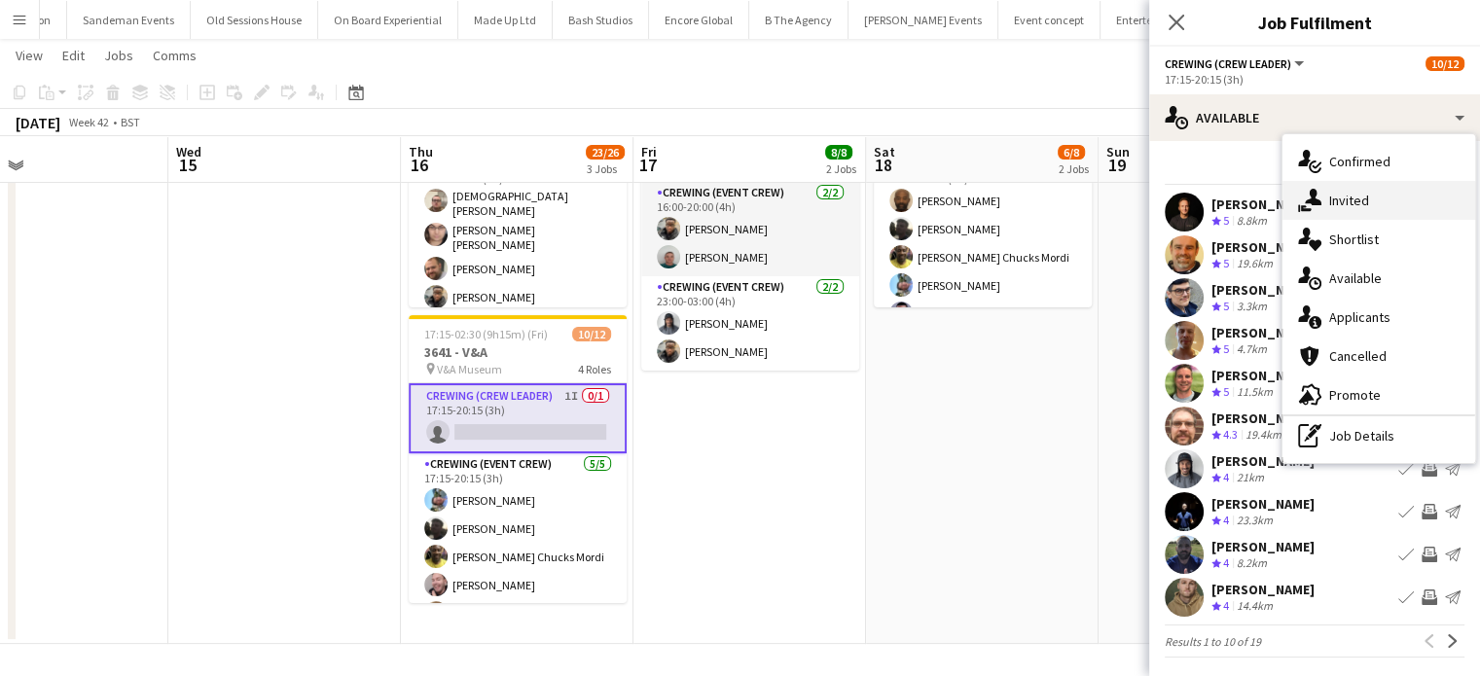
click at [1356, 202] on span "Invited" at bounding box center [1349, 201] width 40 height 18
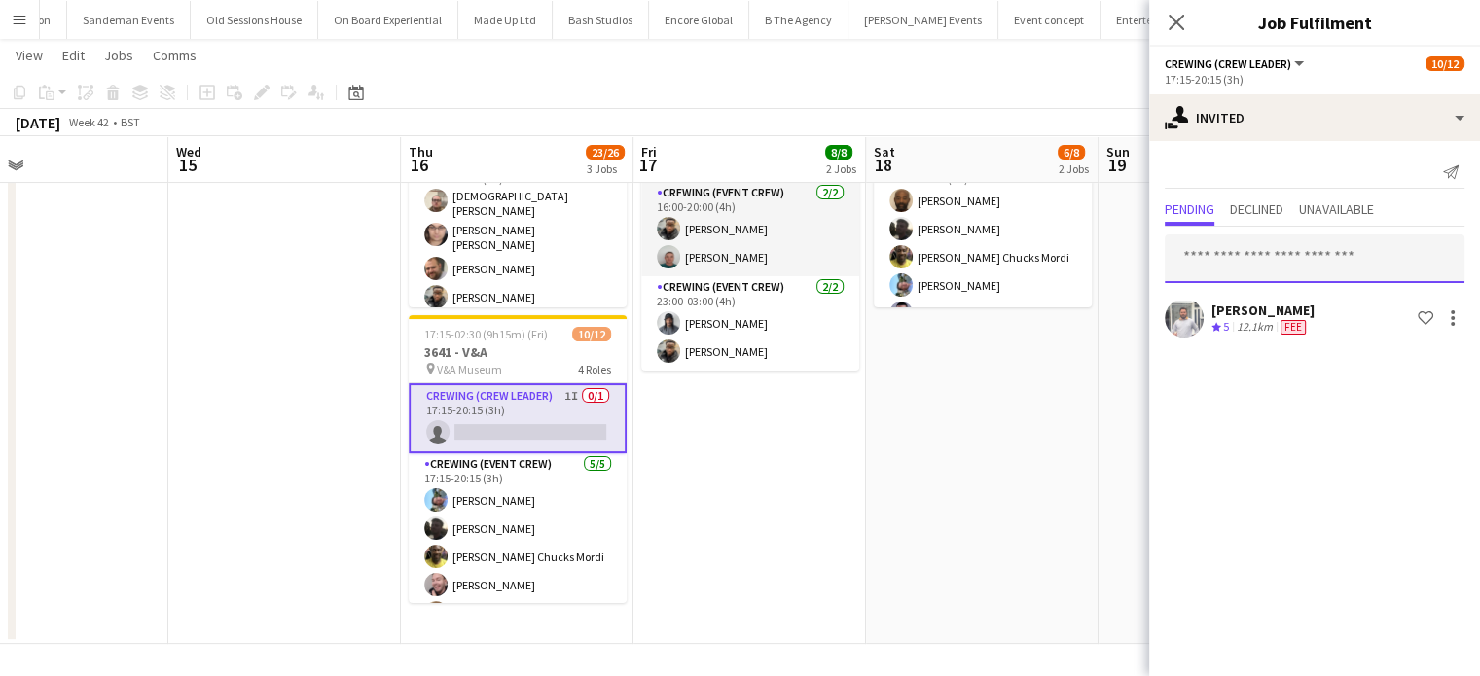
click at [1253, 275] on input "text" at bounding box center [1314, 258] width 300 height 49
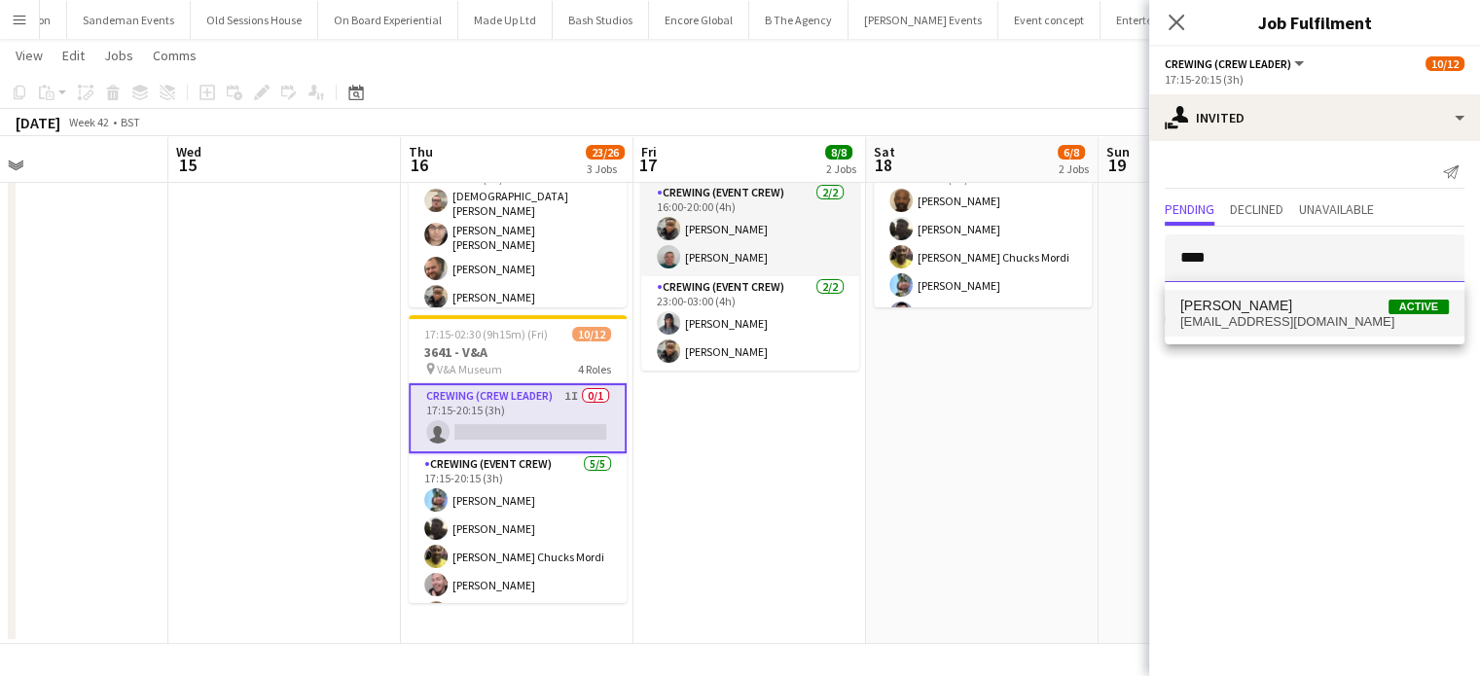
type input "****"
click at [1239, 303] on span "Allan Horsfield" at bounding box center [1236, 306] width 112 height 17
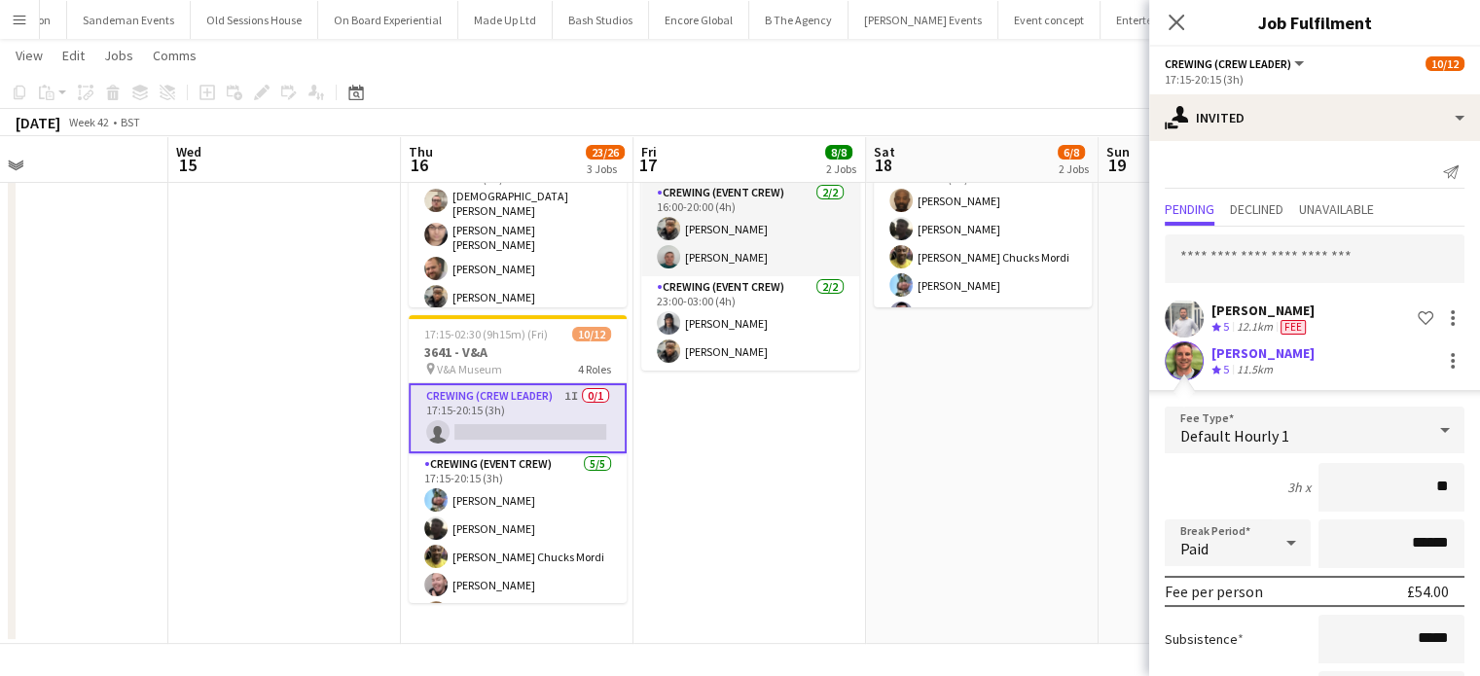
type input "***"
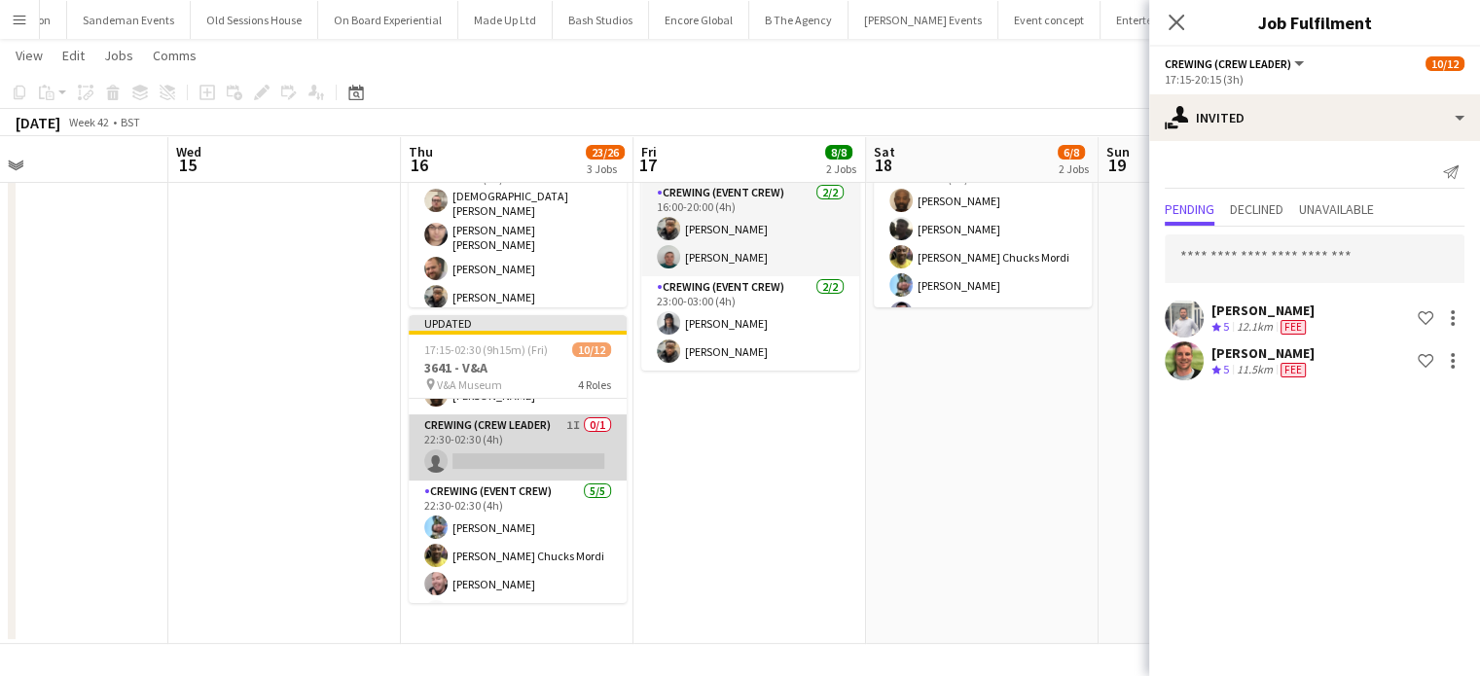
click at [471, 458] on app-card-role "Crewing (Crew Leader) 1I 0/1 22:30-02:30 (4h) single-neutral-actions" at bounding box center [518, 447] width 218 height 66
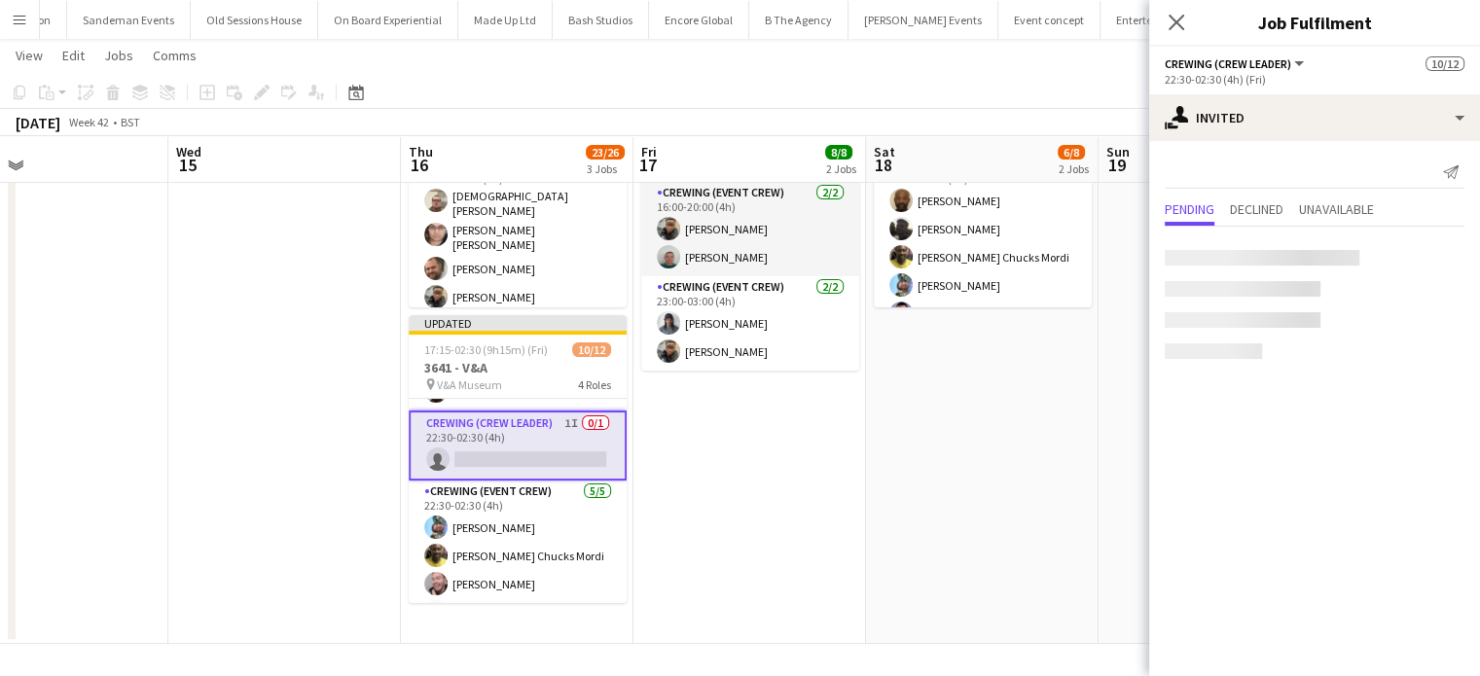
scroll to position [230, 0]
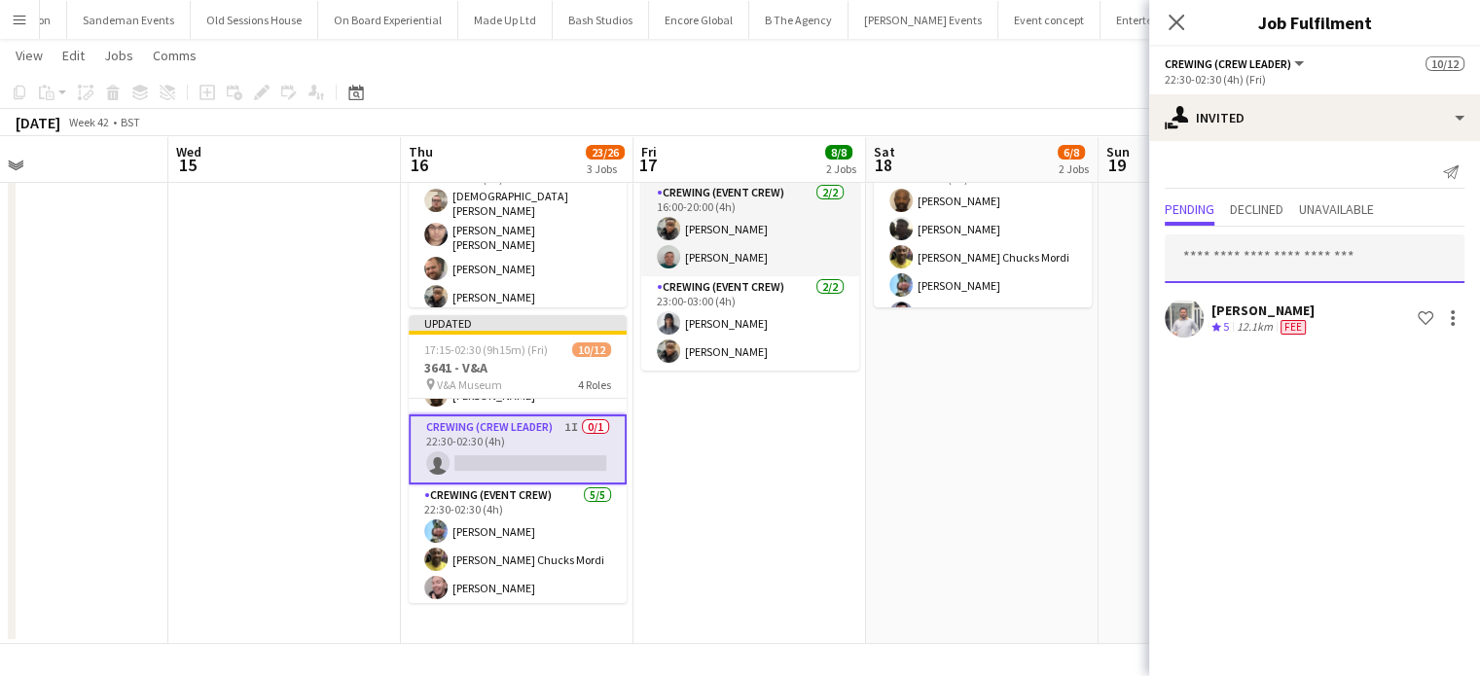
click at [1343, 246] on input "text" at bounding box center [1314, 258] width 300 height 49
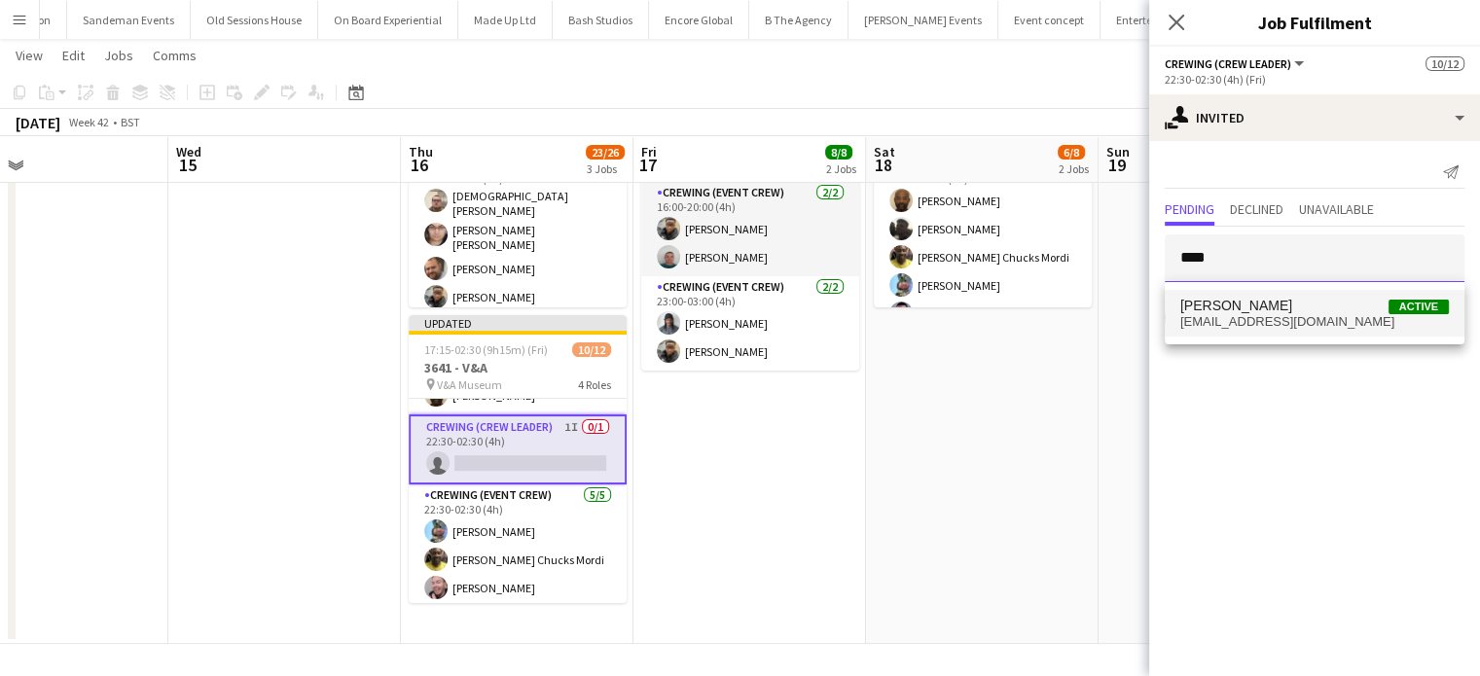
type input "****"
click at [1330, 296] on mat-option "Allan Horsfield Active alhorsfieldlimited@gmail.com" at bounding box center [1314, 313] width 300 height 47
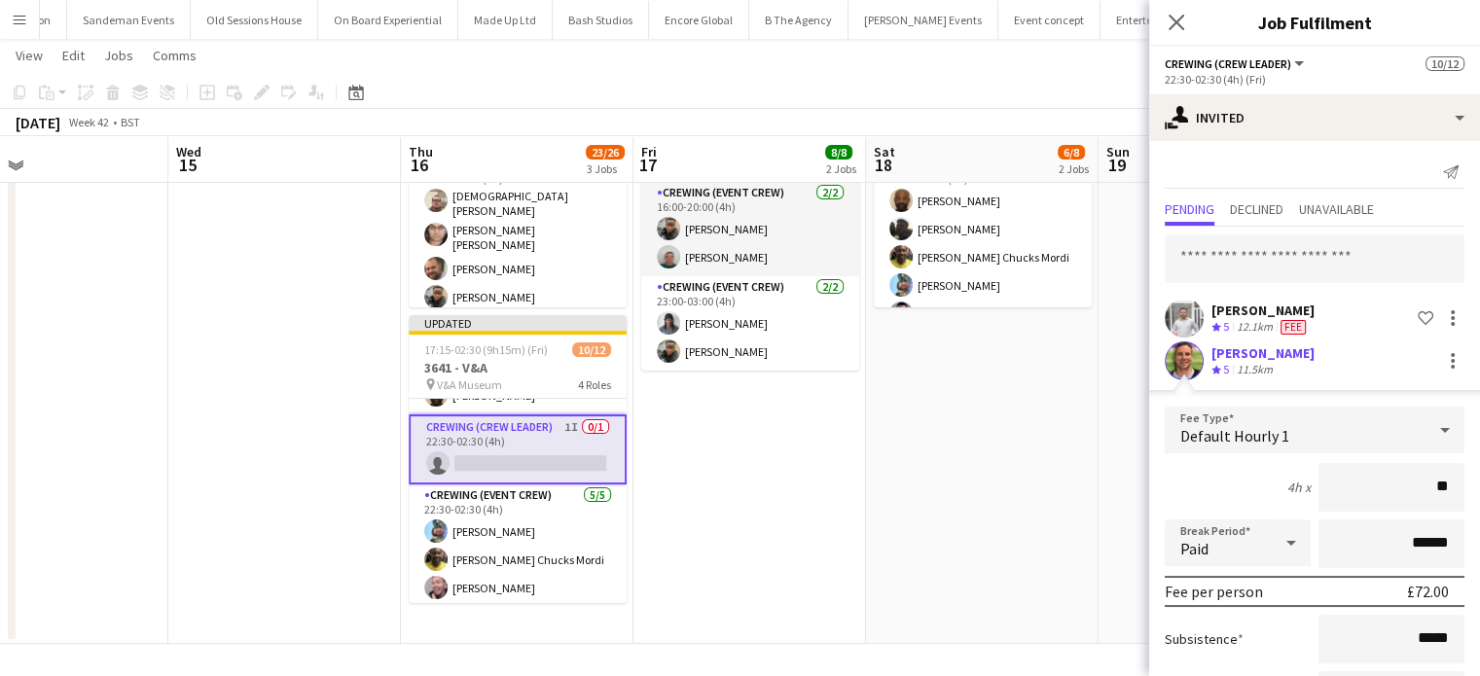
type input "***"
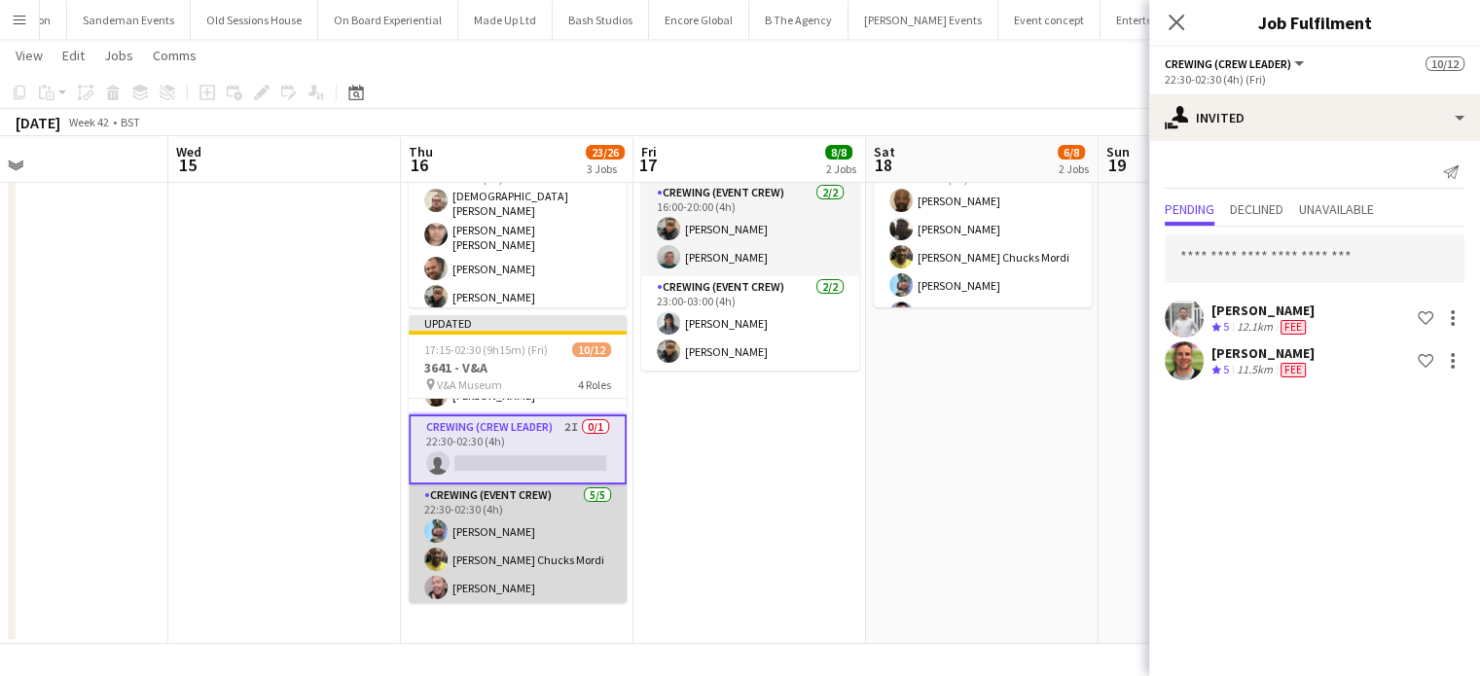
click at [572, 555] on app-card-role "Crewing (Event Crew) 5/5 22:30-02:30 (4h) Liam Kinsella Alphonsus Chucks Mordi …" at bounding box center [518, 573] width 218 height 179
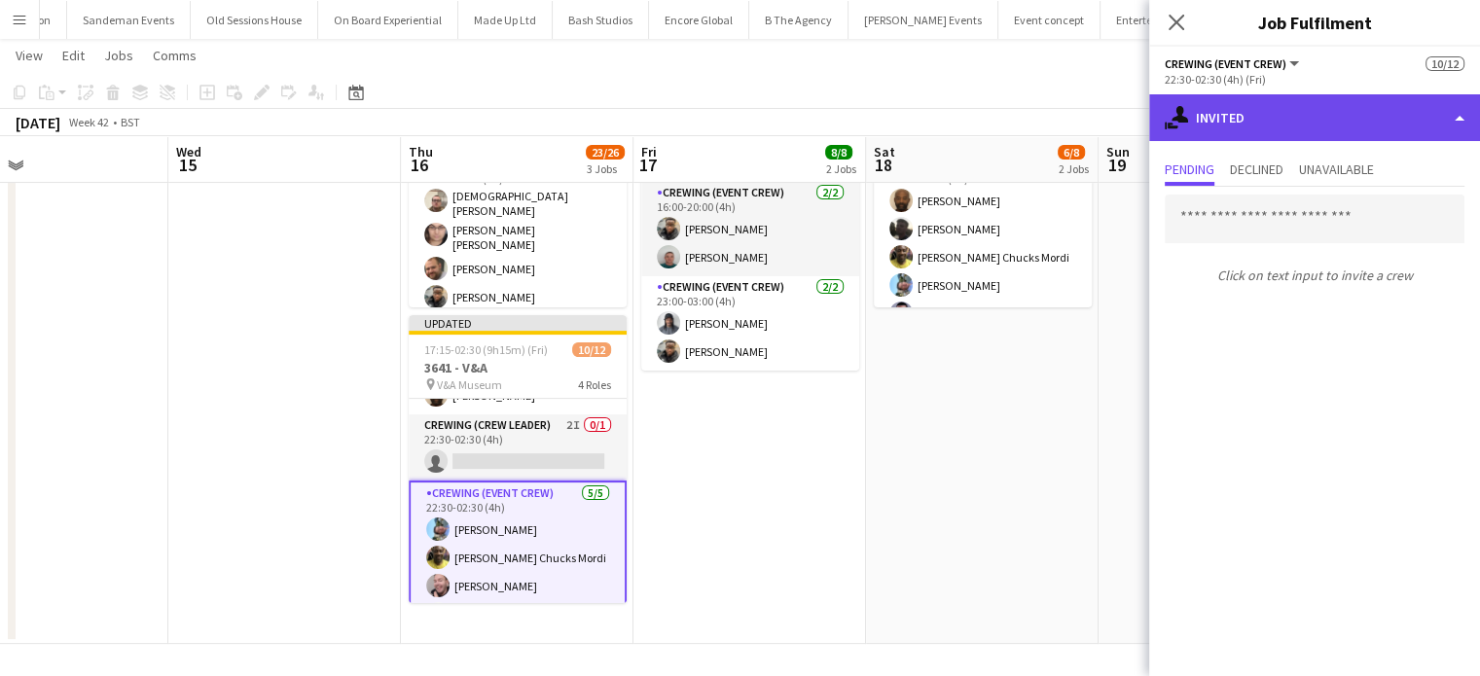
click at [1395, 129] on div "single-neutral-actions-share-1 Invited" at bounding box center [1314, 117] width 331 height 47
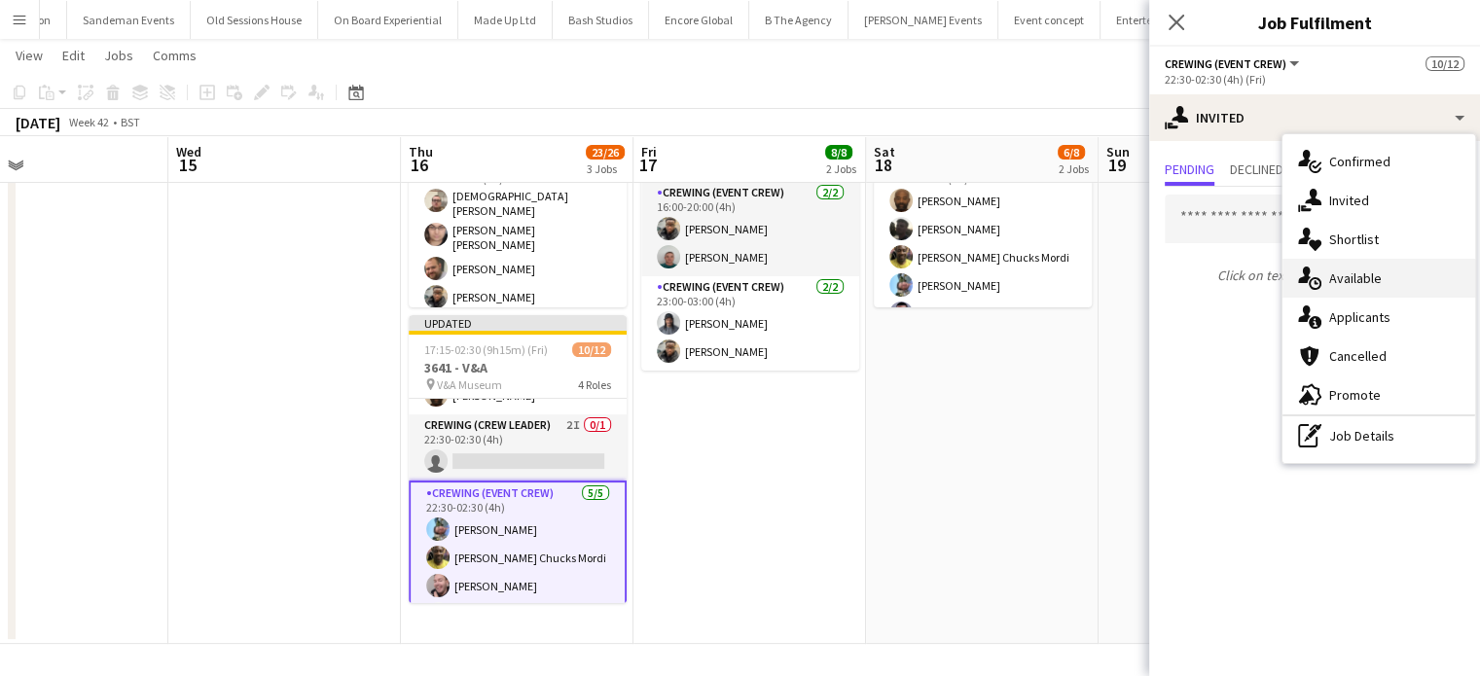
click at [1373, 284] on span "Available" at bounding box center [1355, 278] width 53 height 18
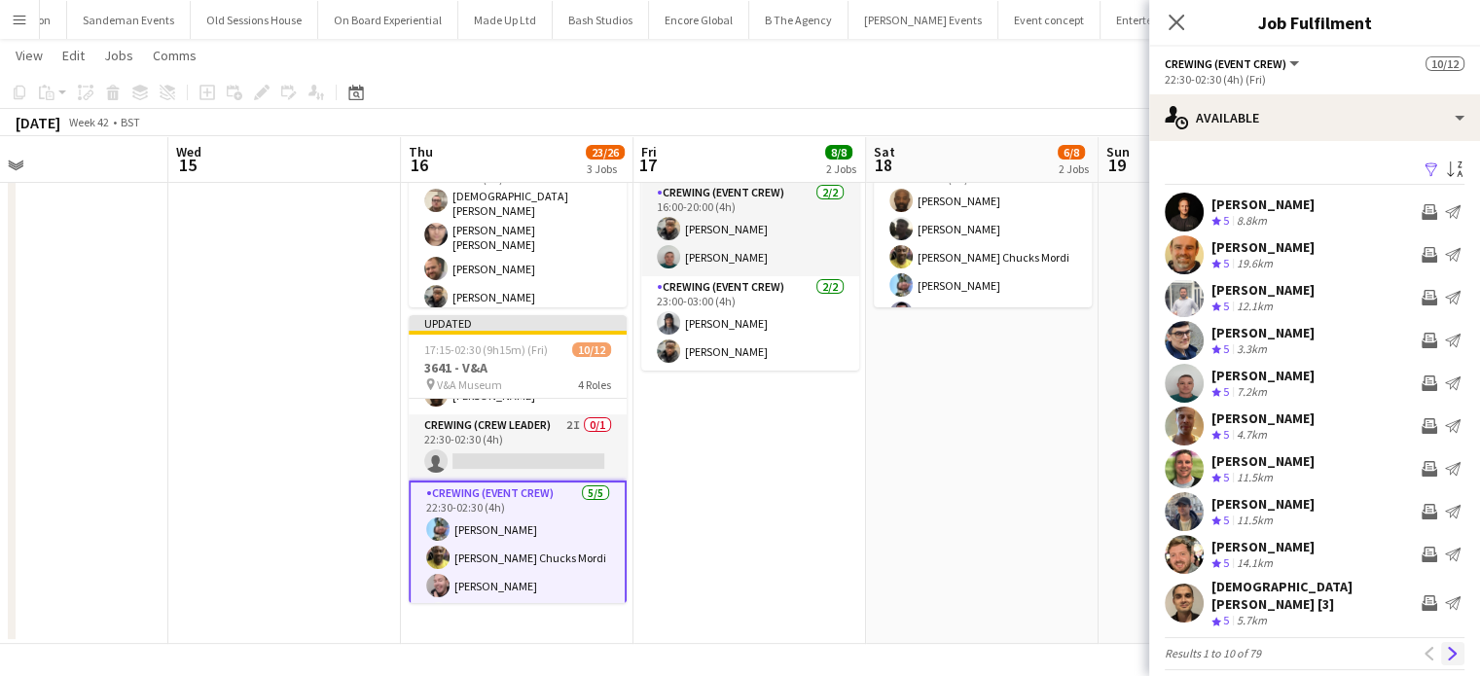
click at [1445, 647] on app-icon "Next" at bounding box center [1452, 654] width 14 height 14
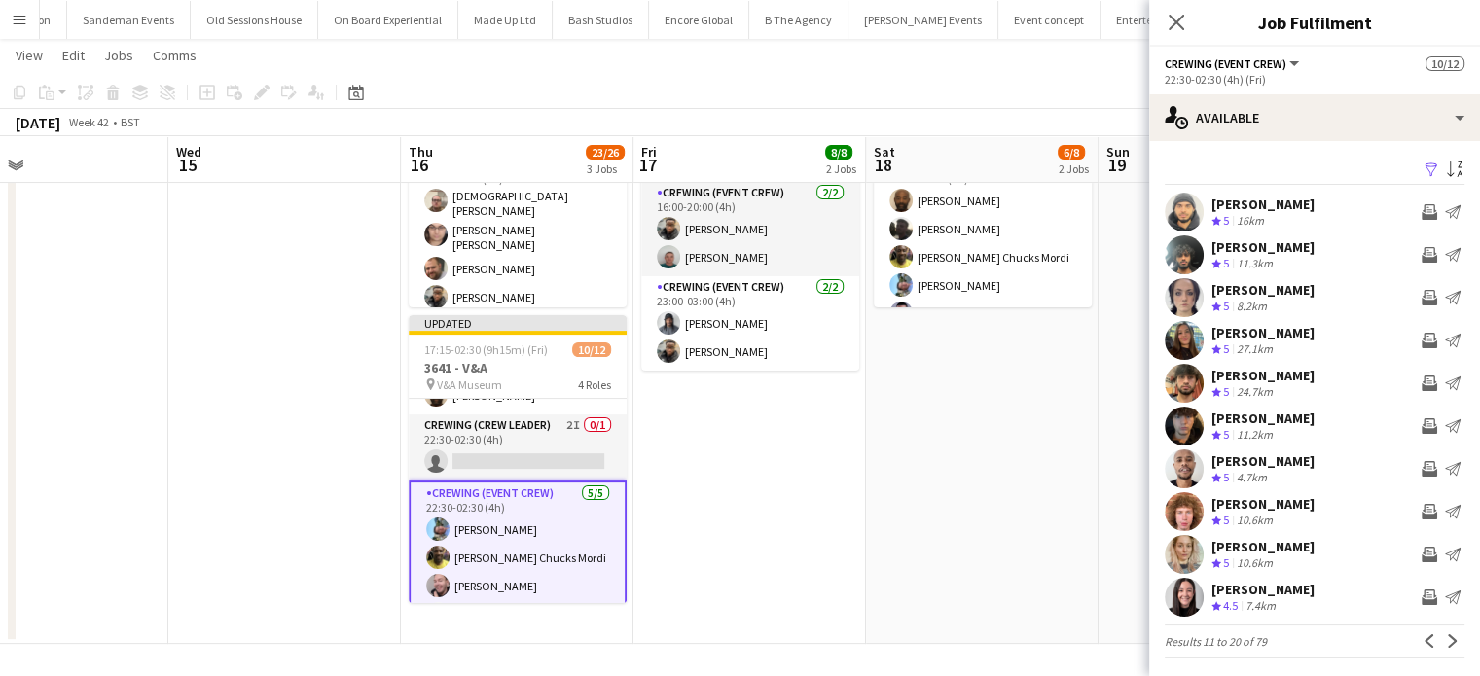
click at [1445, 644] on app-icon "Next" at bounding box center [1452, 641] width 14 height 14
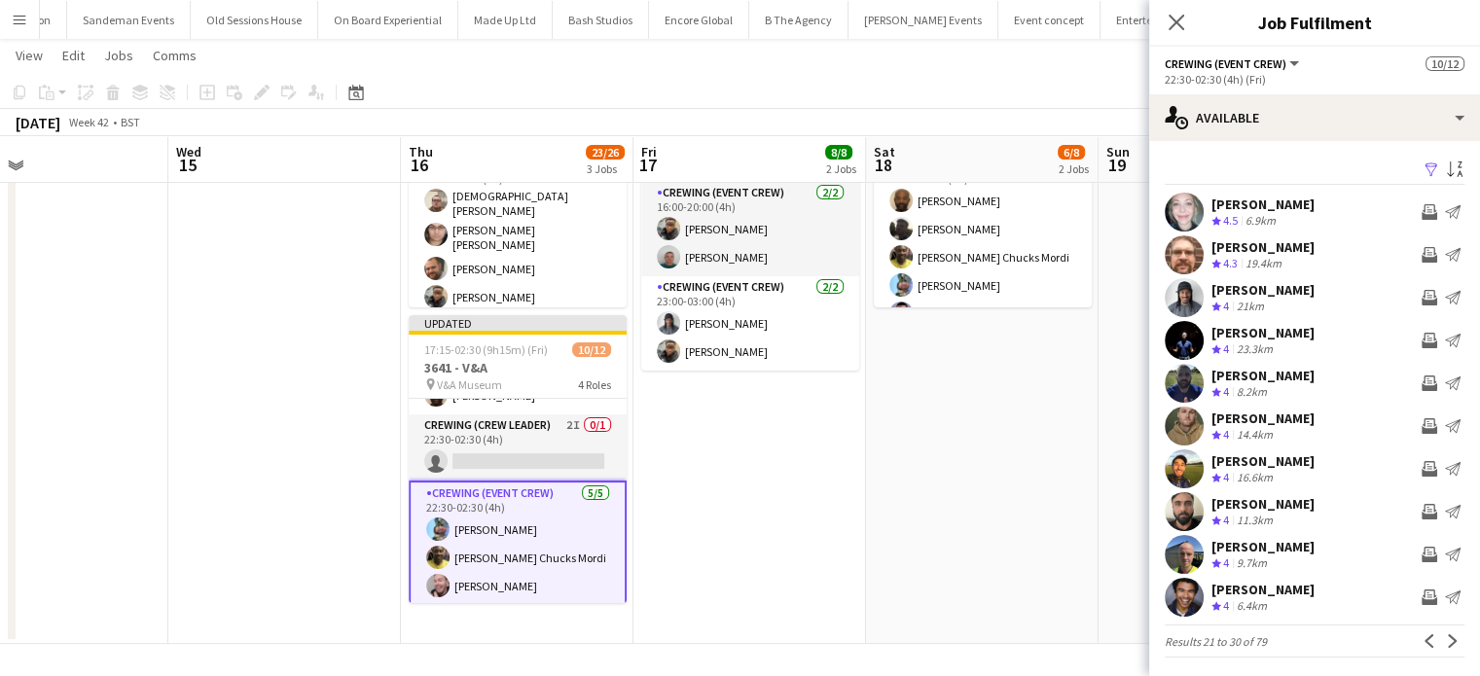
click at [1445, 644] on app-icon "Next" at bounding box center [1452, 641] width 14 height 14
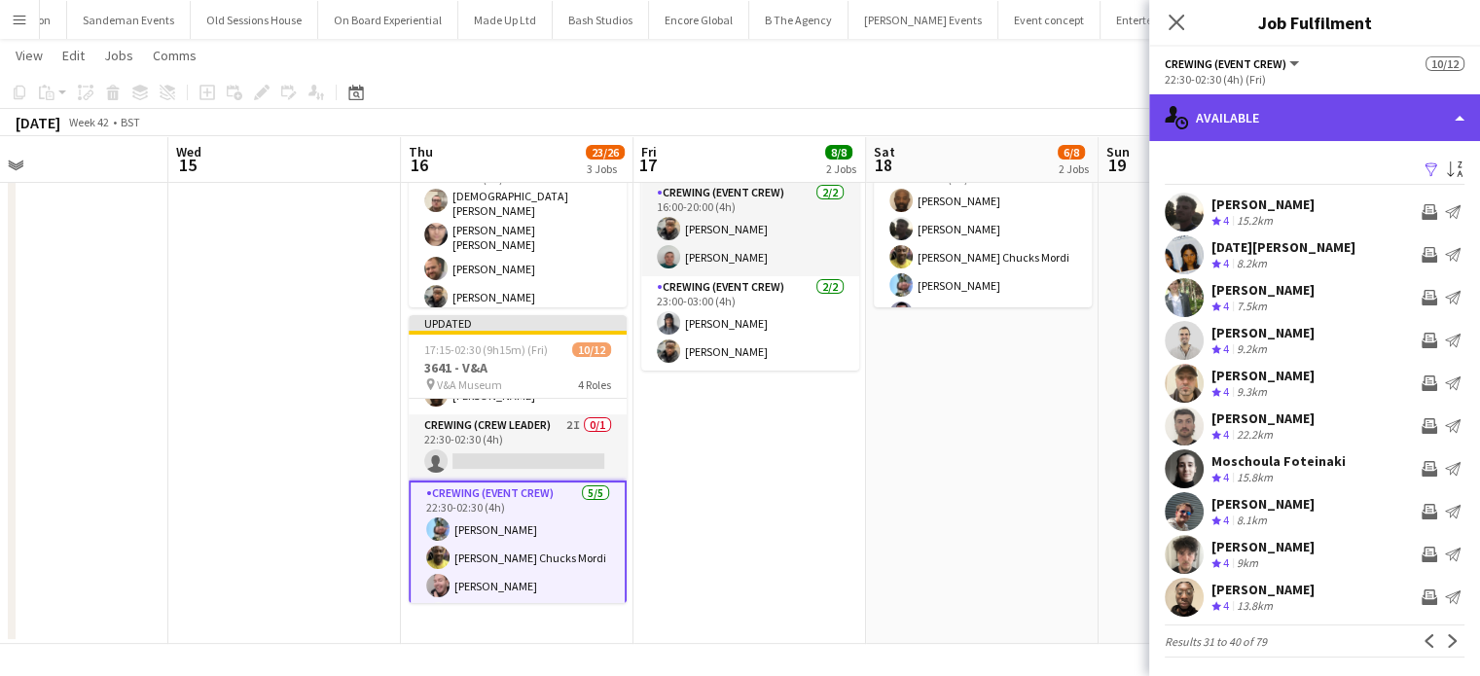
click at [1300, 138] on div "single-neutral-actions-upload Available" at bounding box center [1314, 117] width 331 height 47
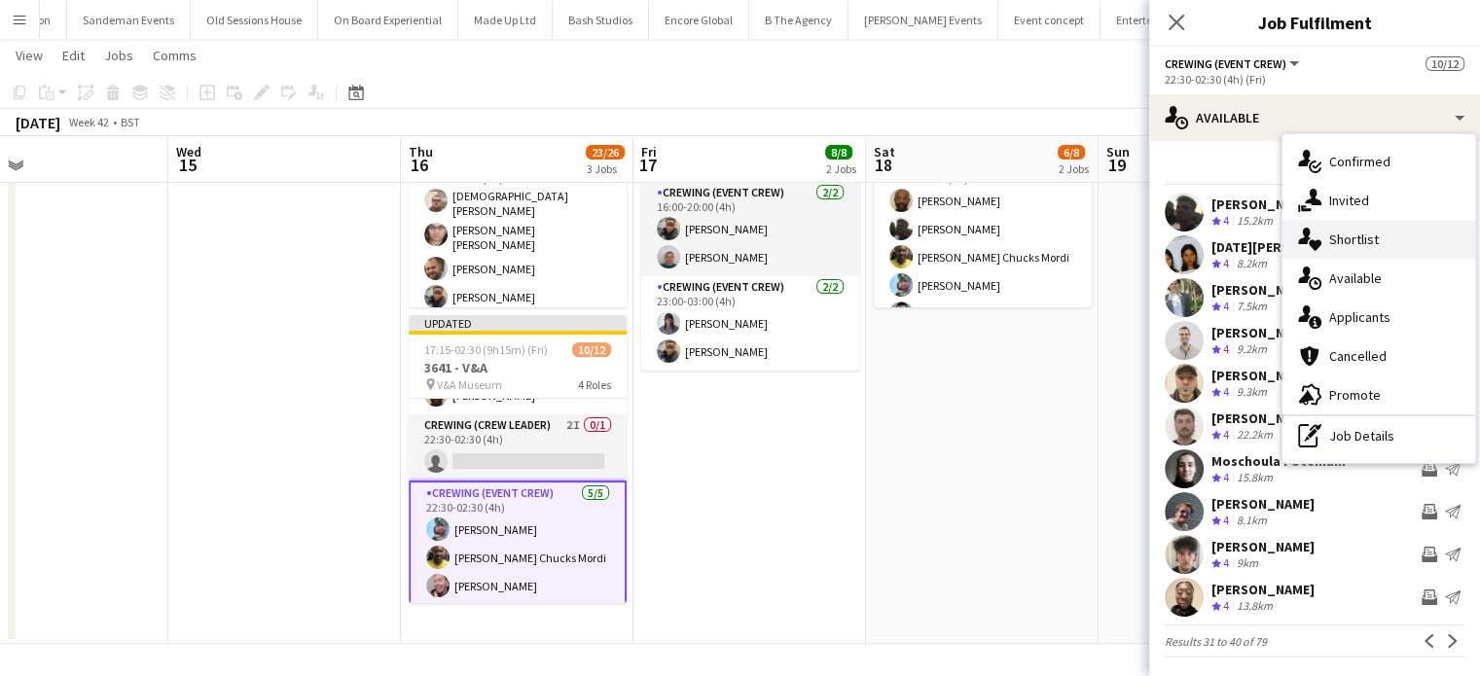
click at [1345, 221] on div "single-neutral-actions-heart Shortlist" at bounding box center [1378, 239] width 193 height 39
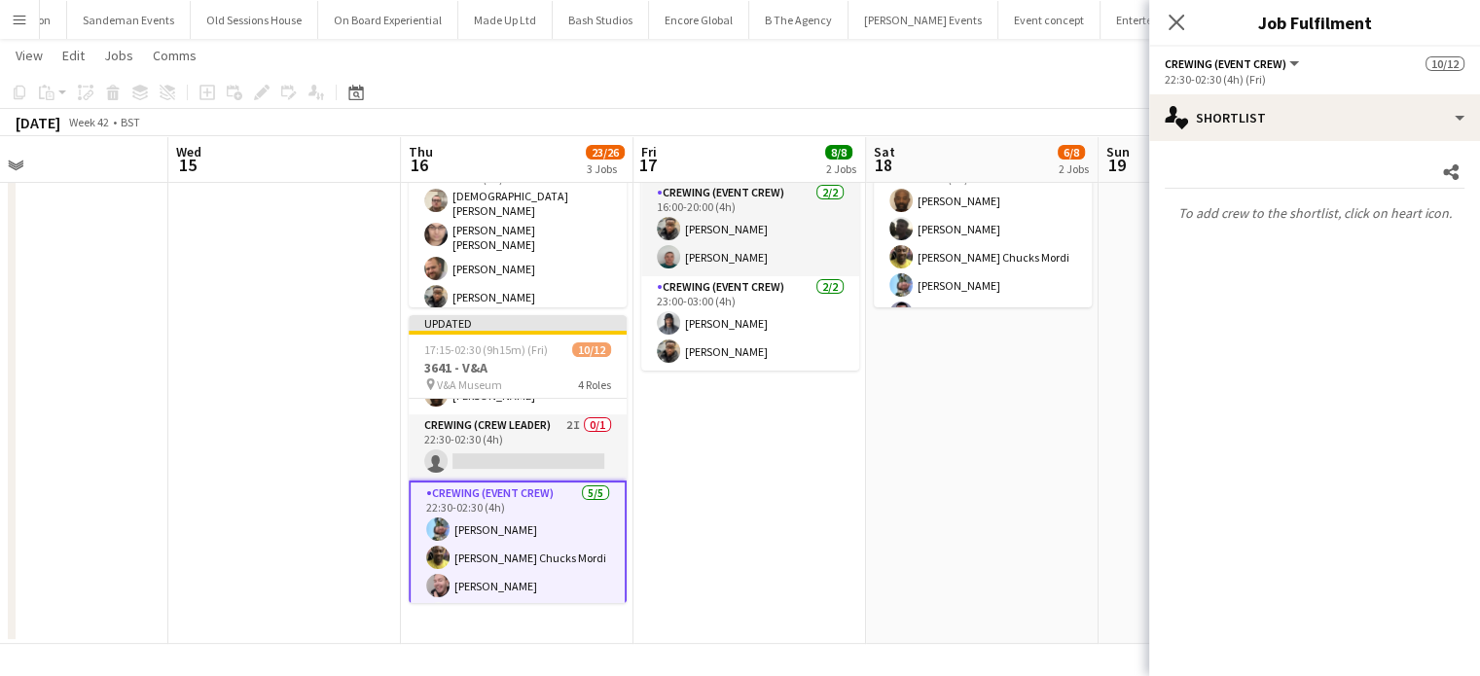
click at [735, 512] on app-date-cell "08:00-11:00 (3h) 4/4 3641 - V&A pin V&A Museum 2 Roles Crewing (Crew Leader) 1/…" at bounding box center [749, 242] width 232 height 802
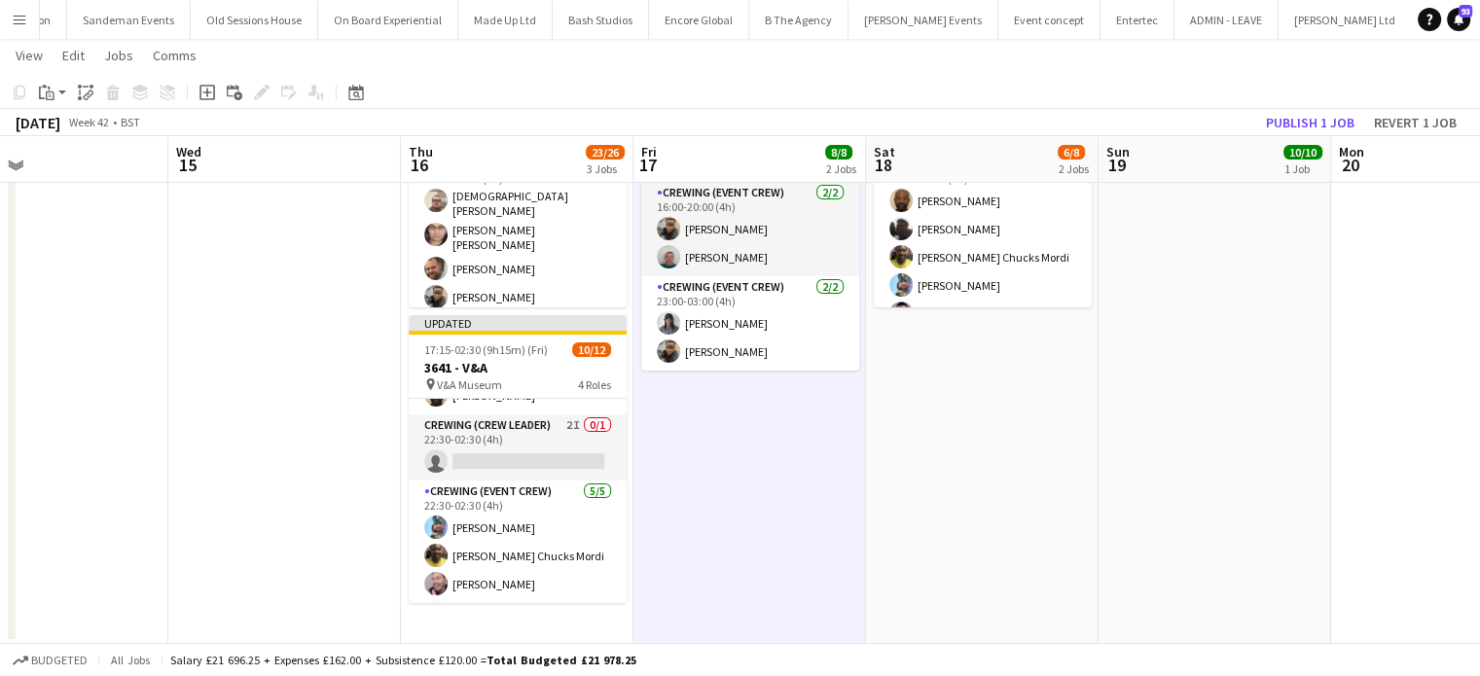
scroll to position [0, 0]
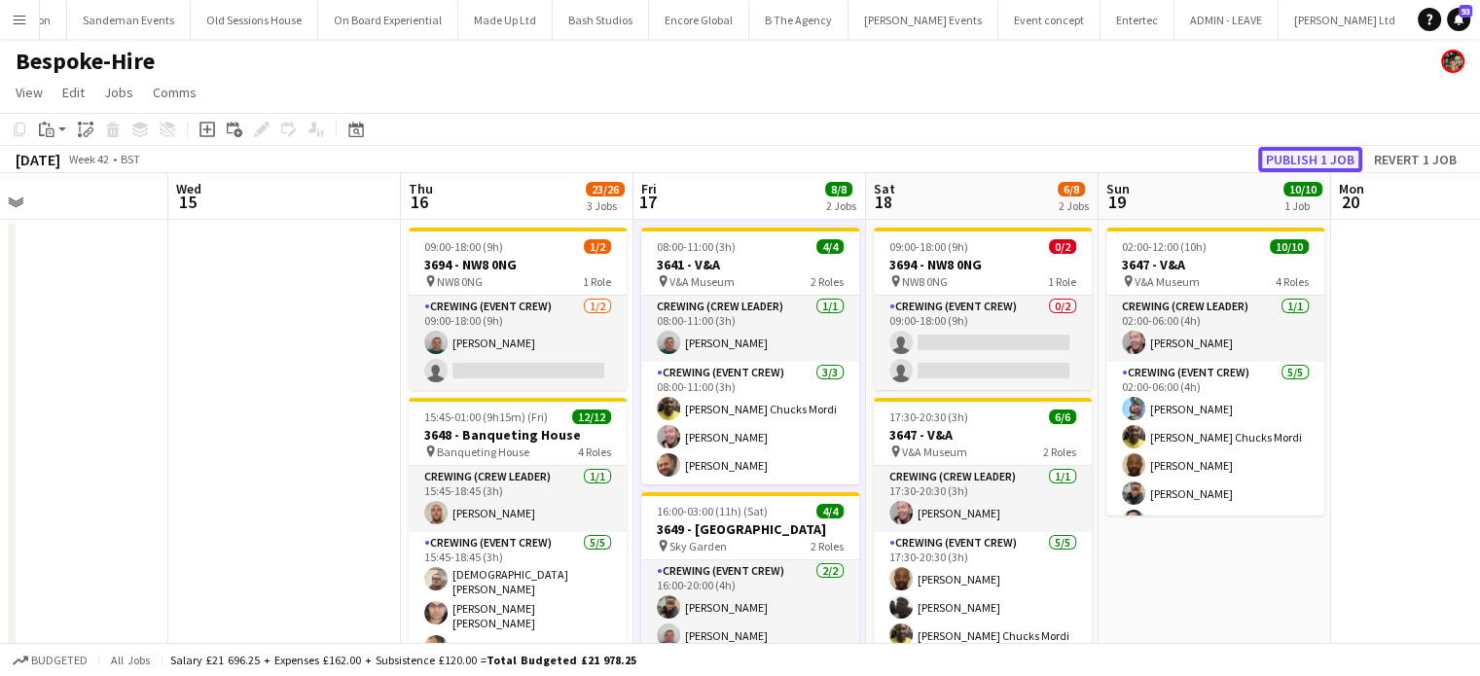
click at [1295, 162] on button "Publish 1 job" at bounding box center [1310, 159] width 104 height 25
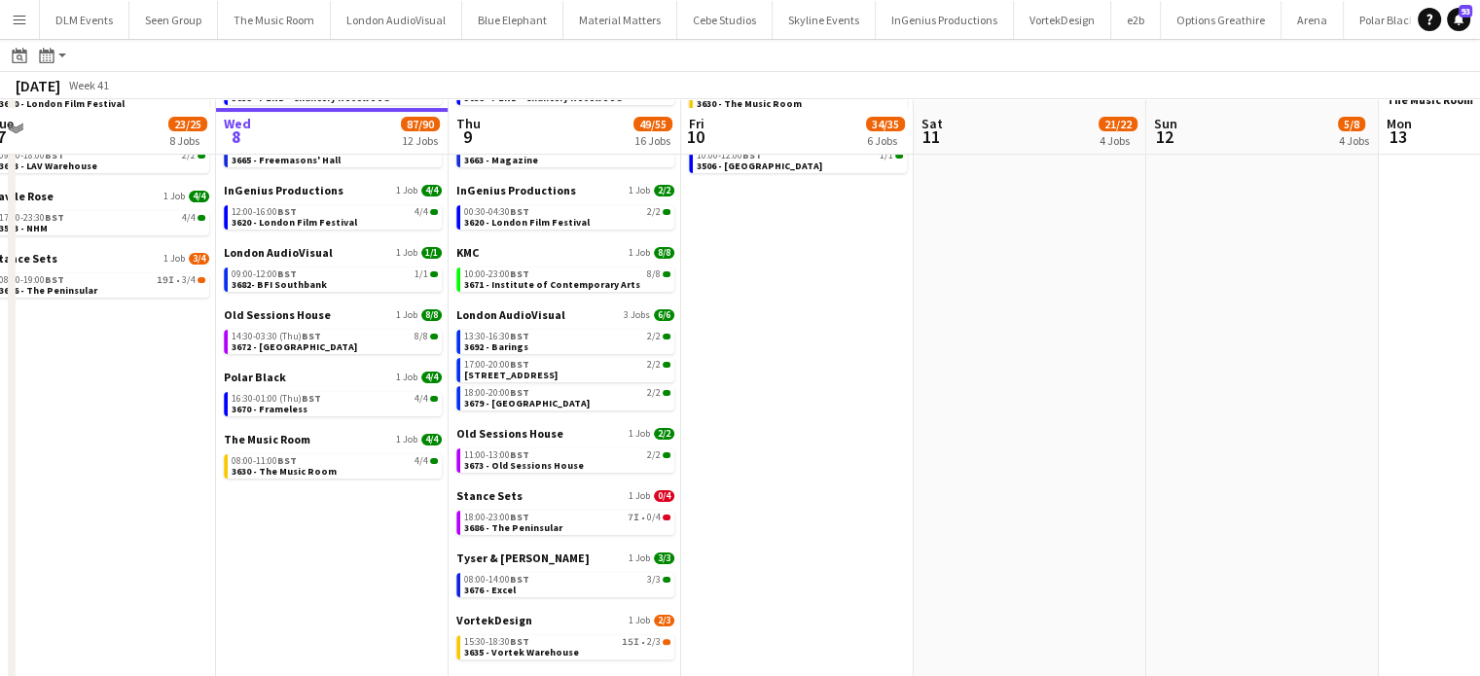
scroll to position [401, 0]
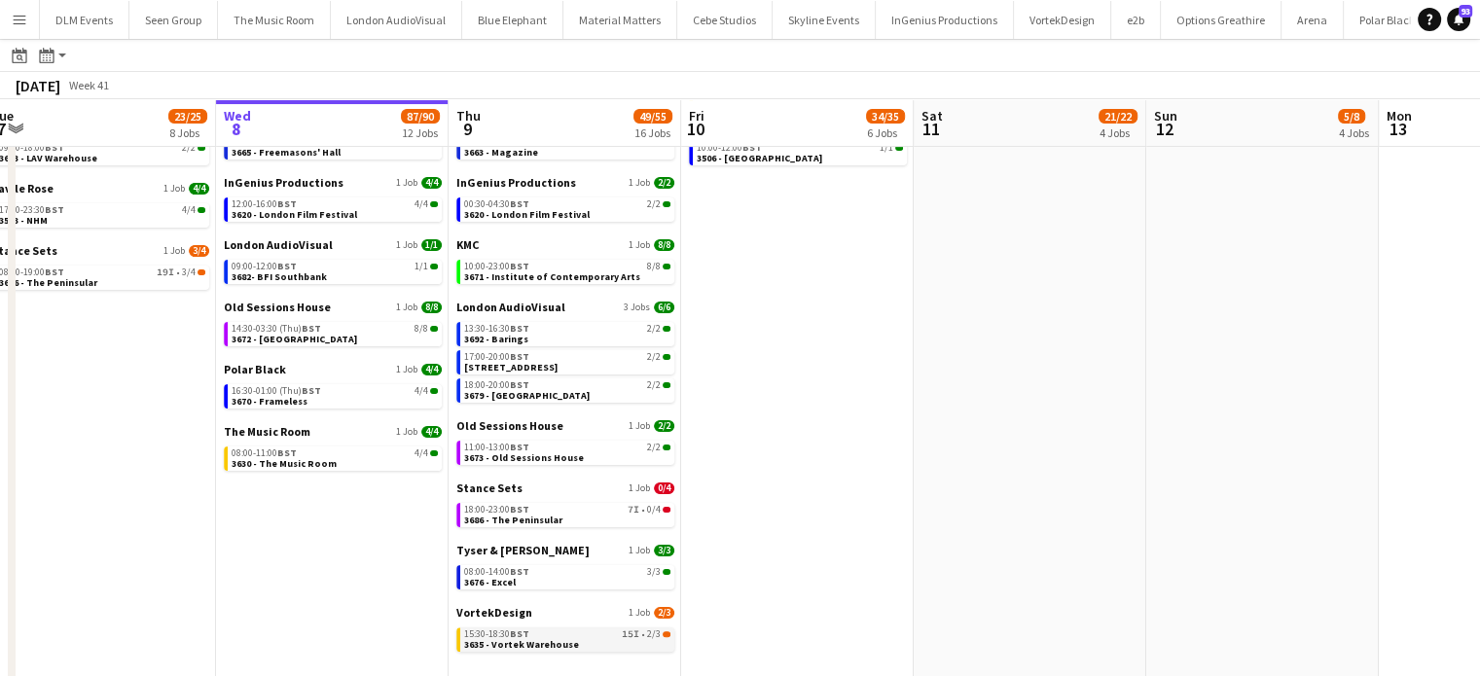
click at [636, 634] on span "15I" at bounding box center [631, 634] width 18 height 10
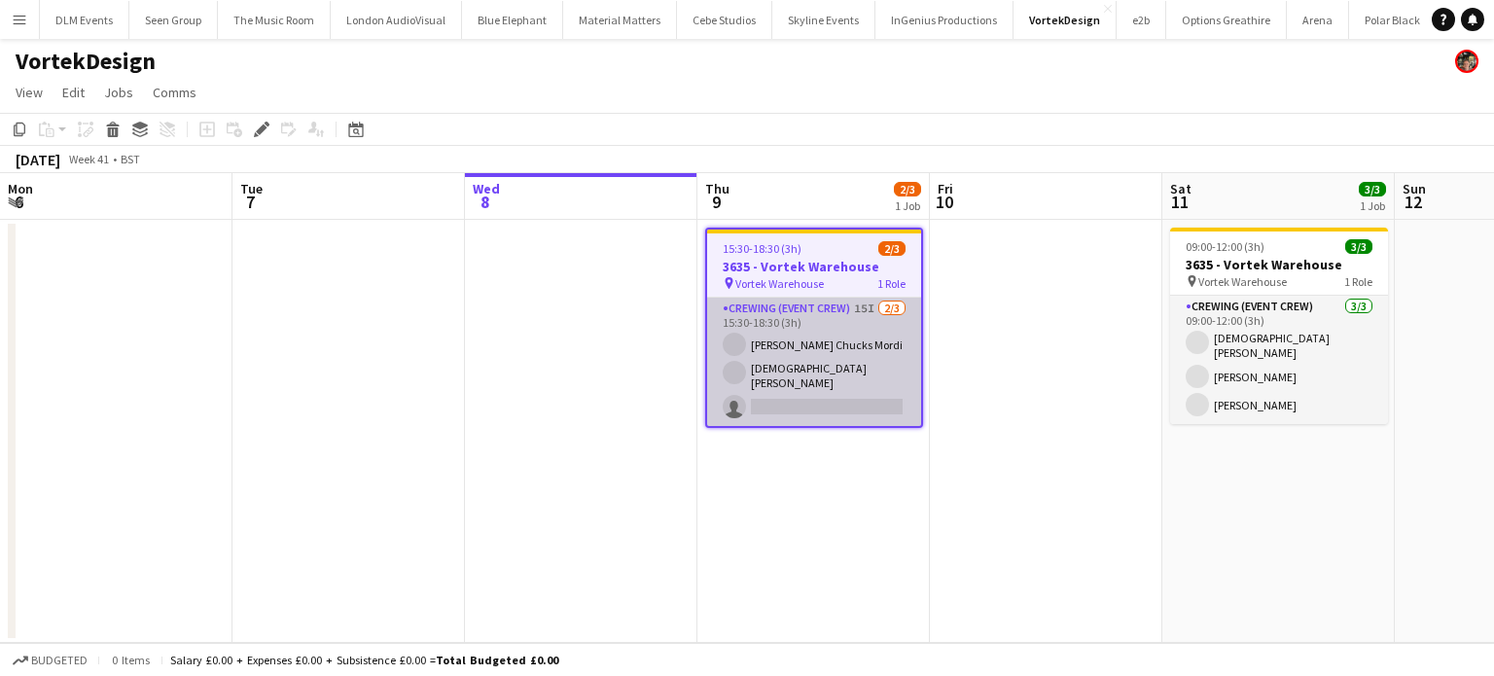
scroll to position [0, 669]
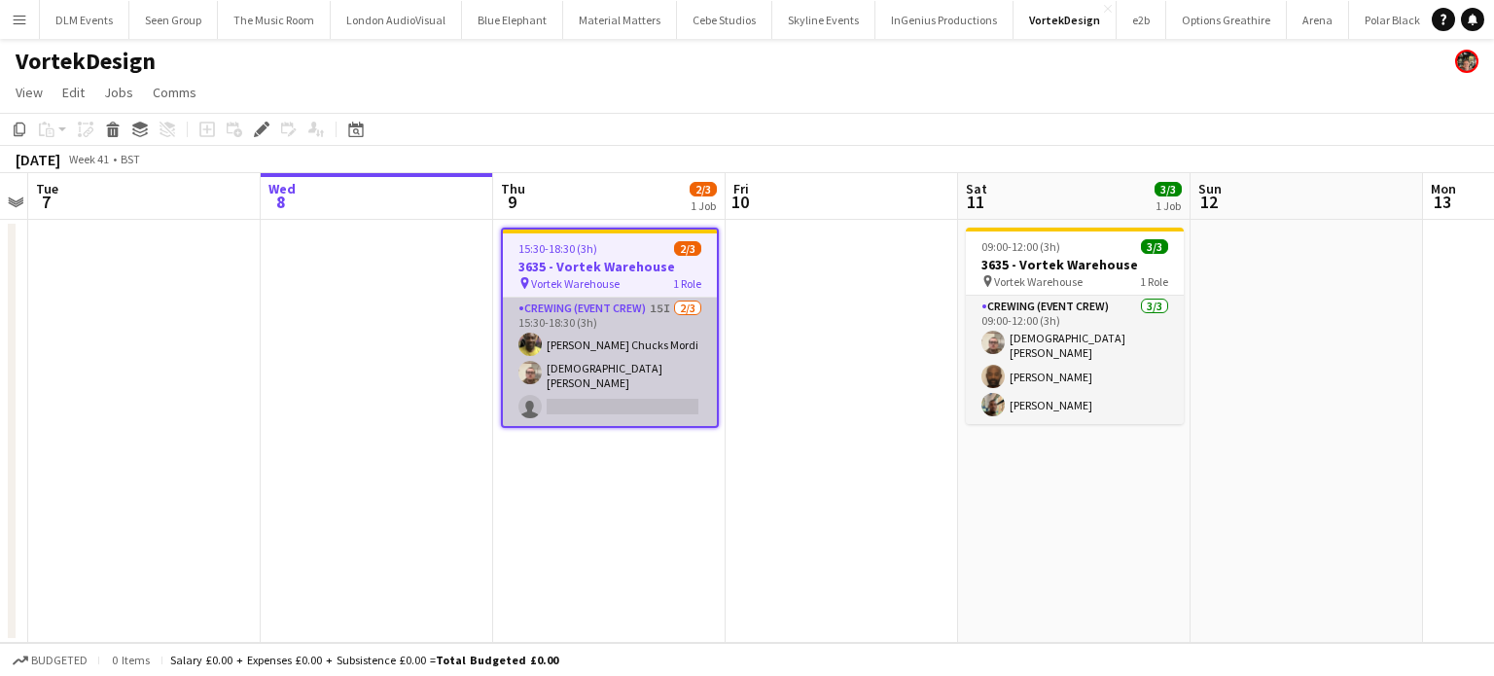
click at [601, 341] on app-card-role "Crewing (Event Crew) 15I [DATE] 15:30-18:30 (3h) [PERSON_NAME] Chucks Mordi [PE…" at bounding box center [610, 362] width 214 height 128
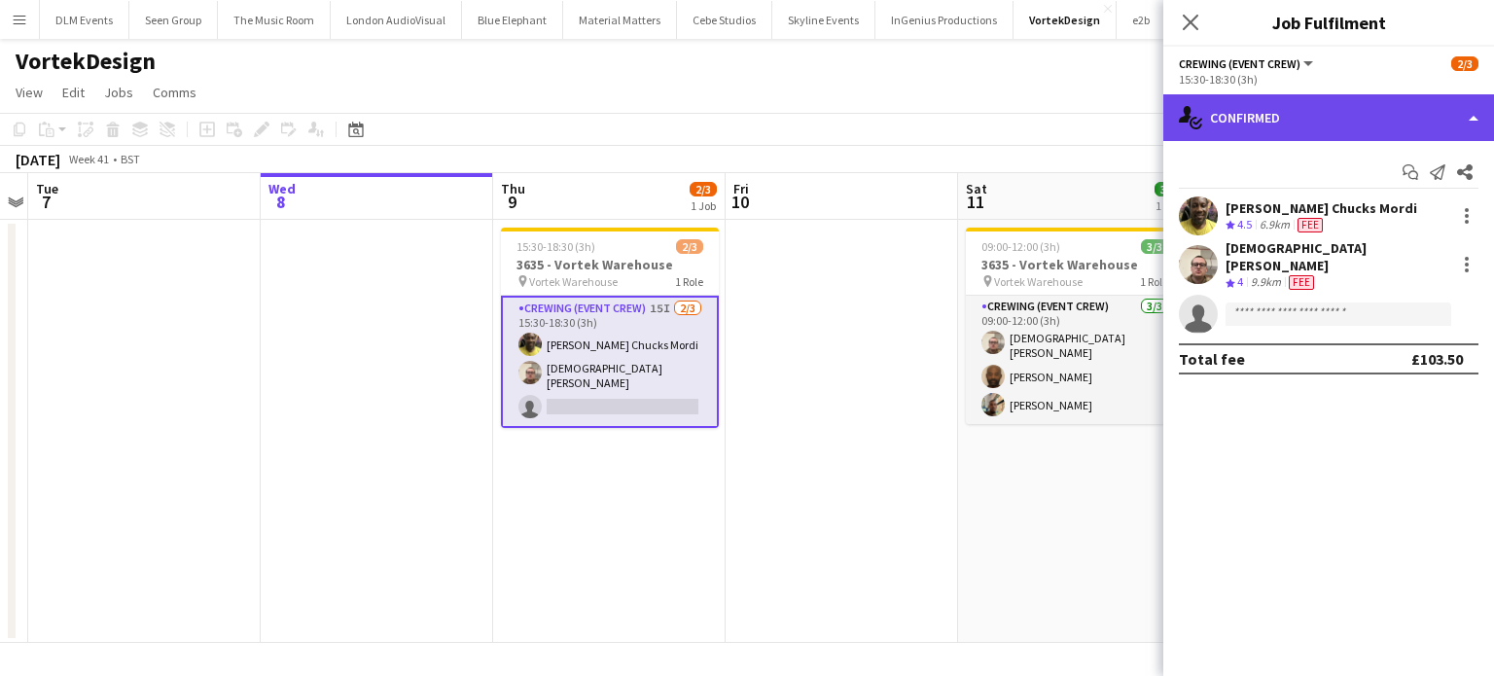
click at [1342, 128] on div "single-neutral-actions-check-2 Confirmed" at bounding box center [1328, 117] width 331 height 47
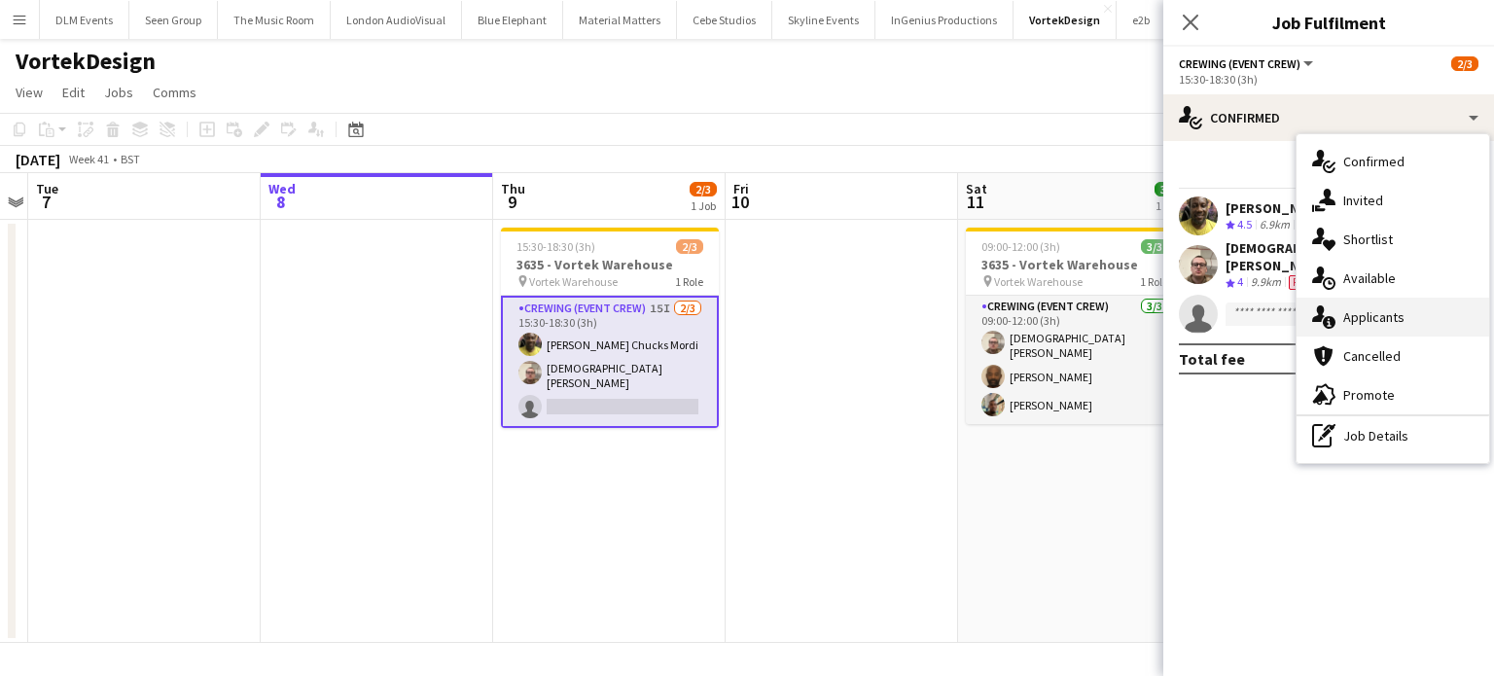
click at [1386, 309] on span "Applicants" at bounding box center [1373, 317] width 61 height 18
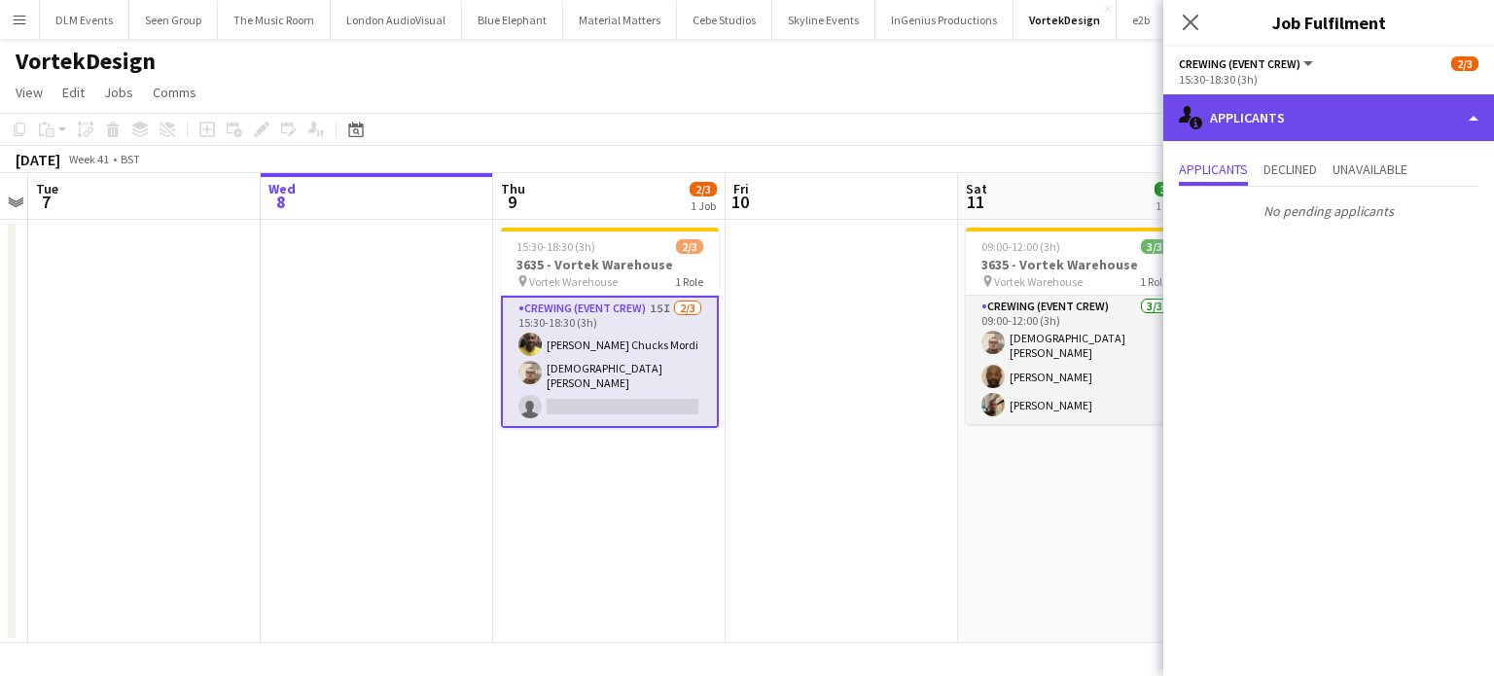
click at [1344, 94] on div "single-neutral-actions-information Applicants" at bounding box center [1328, 117] width 331 height 47
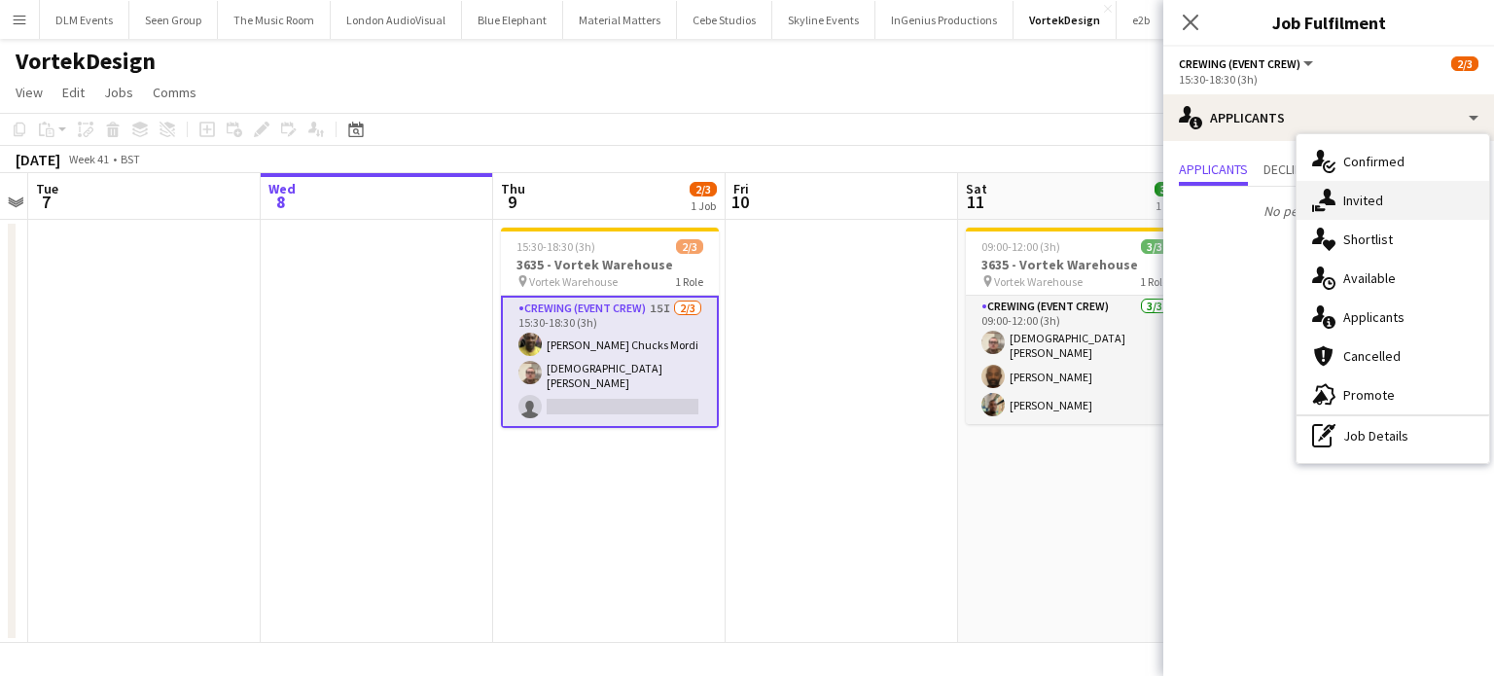
click at [1369, 197] on span "Invited" at bounding box center [1363, 201] width 40 height 18
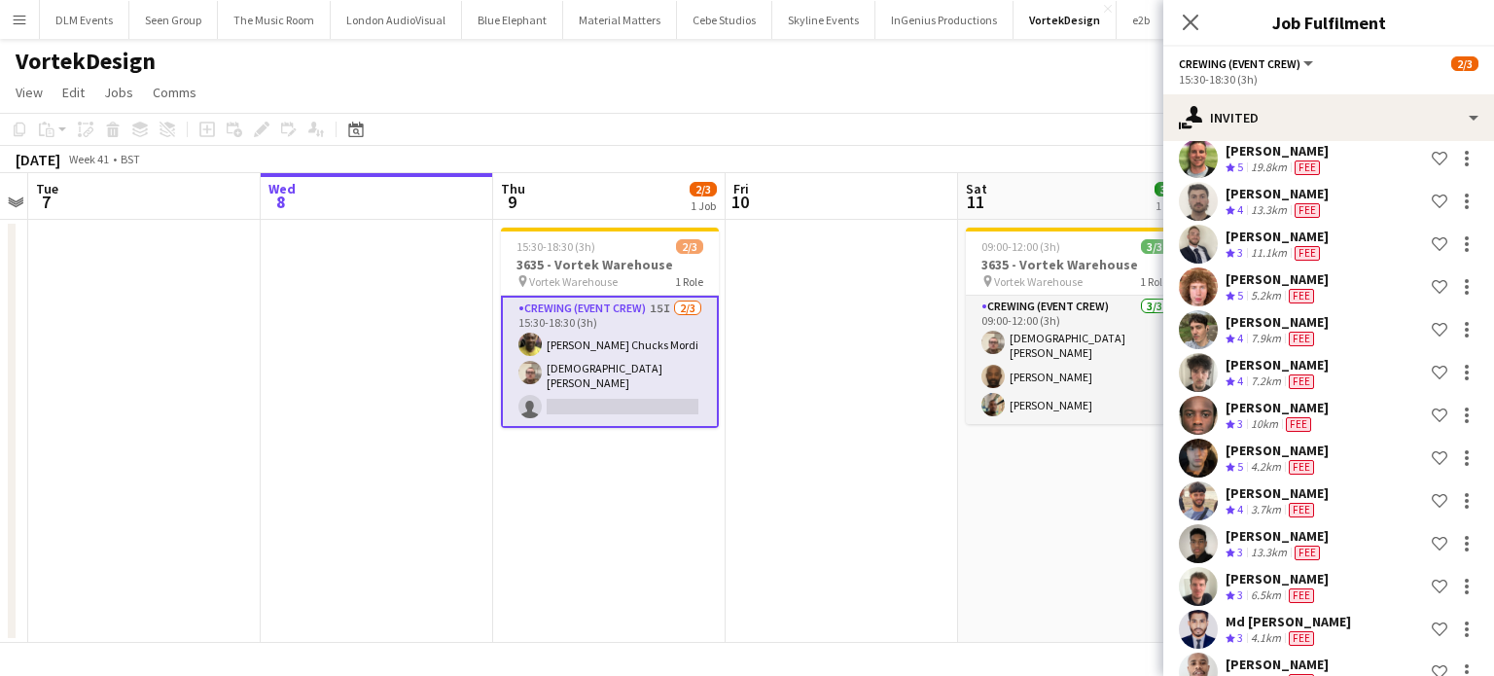
scroll to position [279, 0]
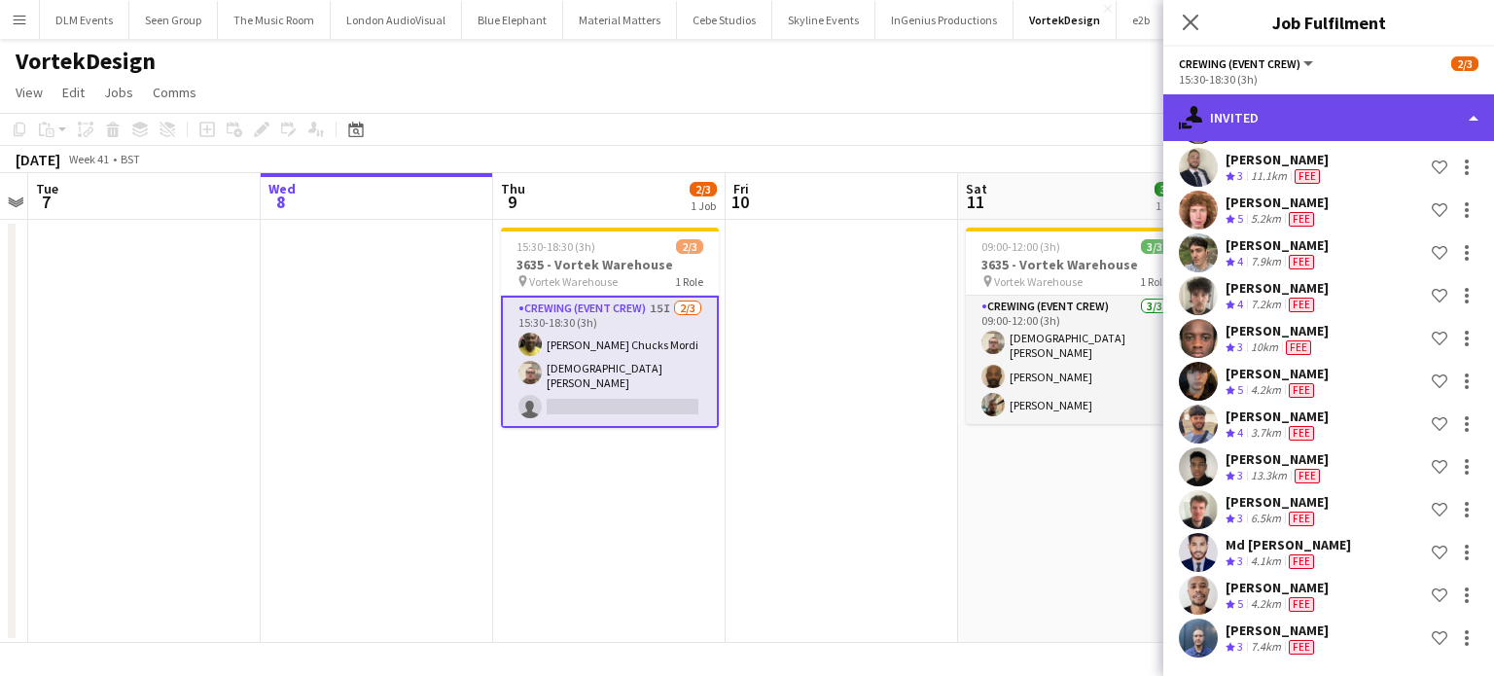
click at [1423, 105] on div "single-neutral-actions-share-1 Invited" at bounding box center [1328, 117] width 331 height 47
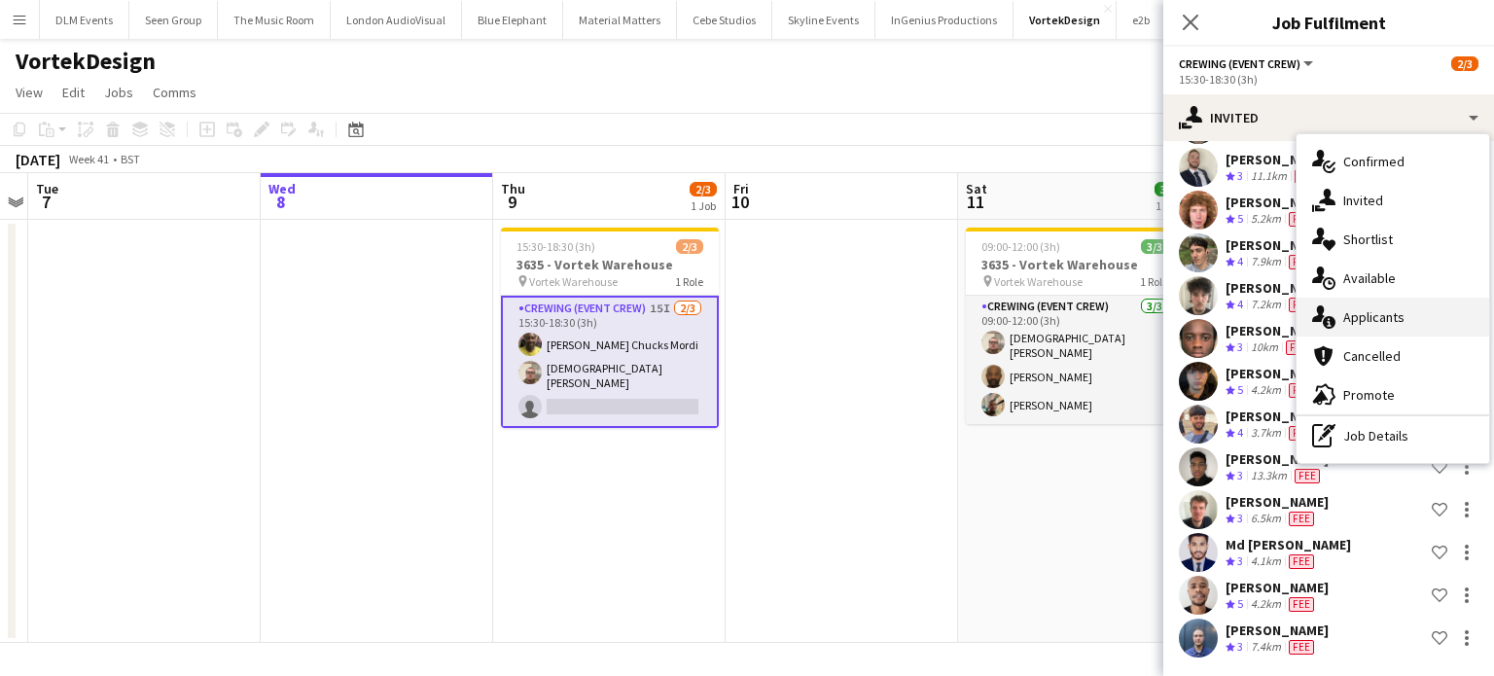
click at [1389, 310] on span "Applicants" at bounding box center [1373, 317] width 61 height 18
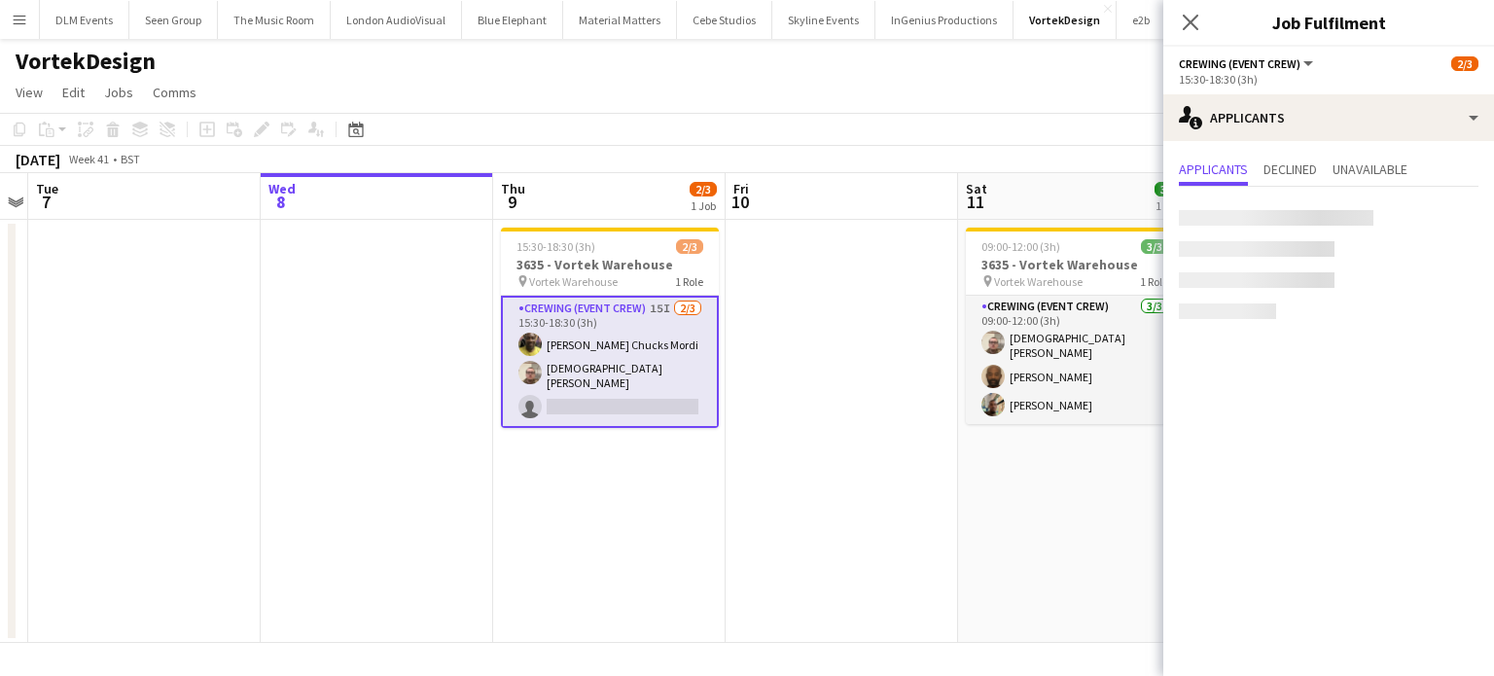
scroll to position [0, 0]
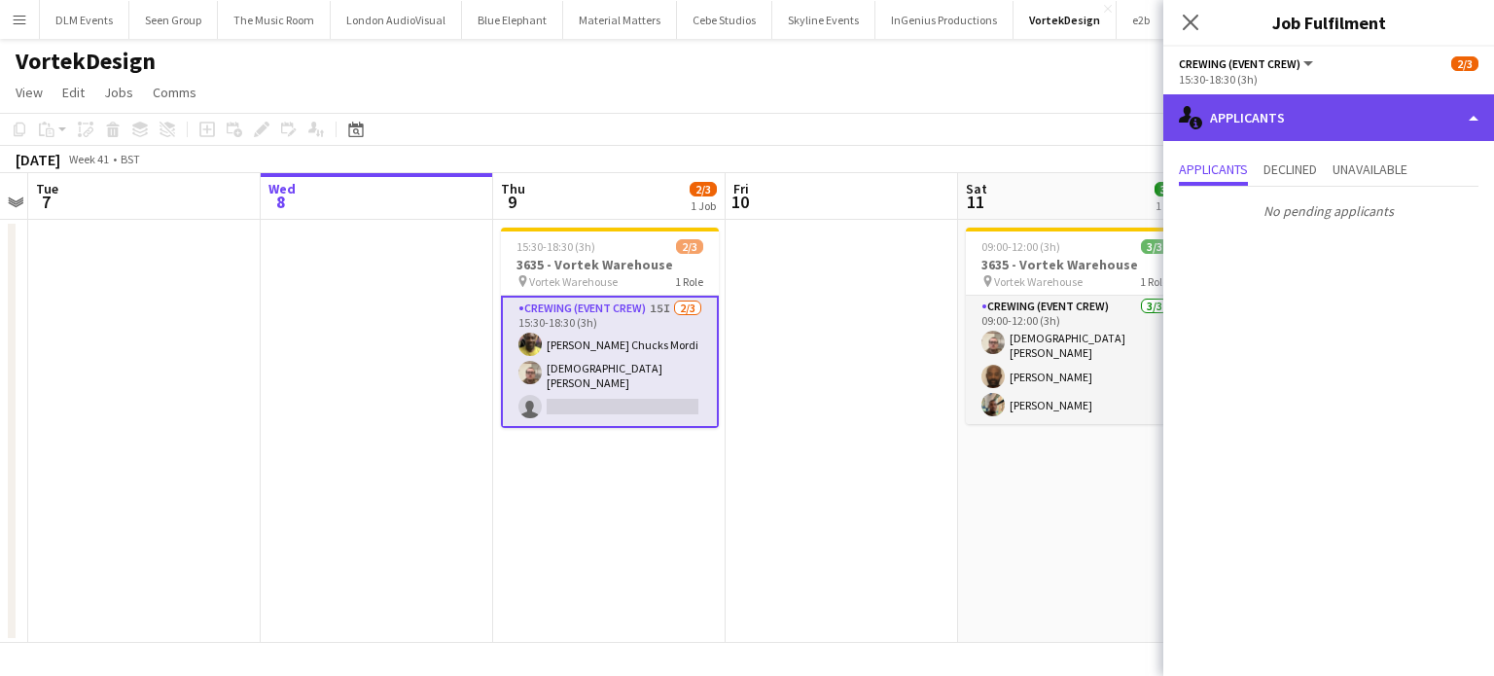
click at [1338, 108] on div "single-neutral-actions-information Applicants" at bounding box center [1328, 117] width 331 height 47
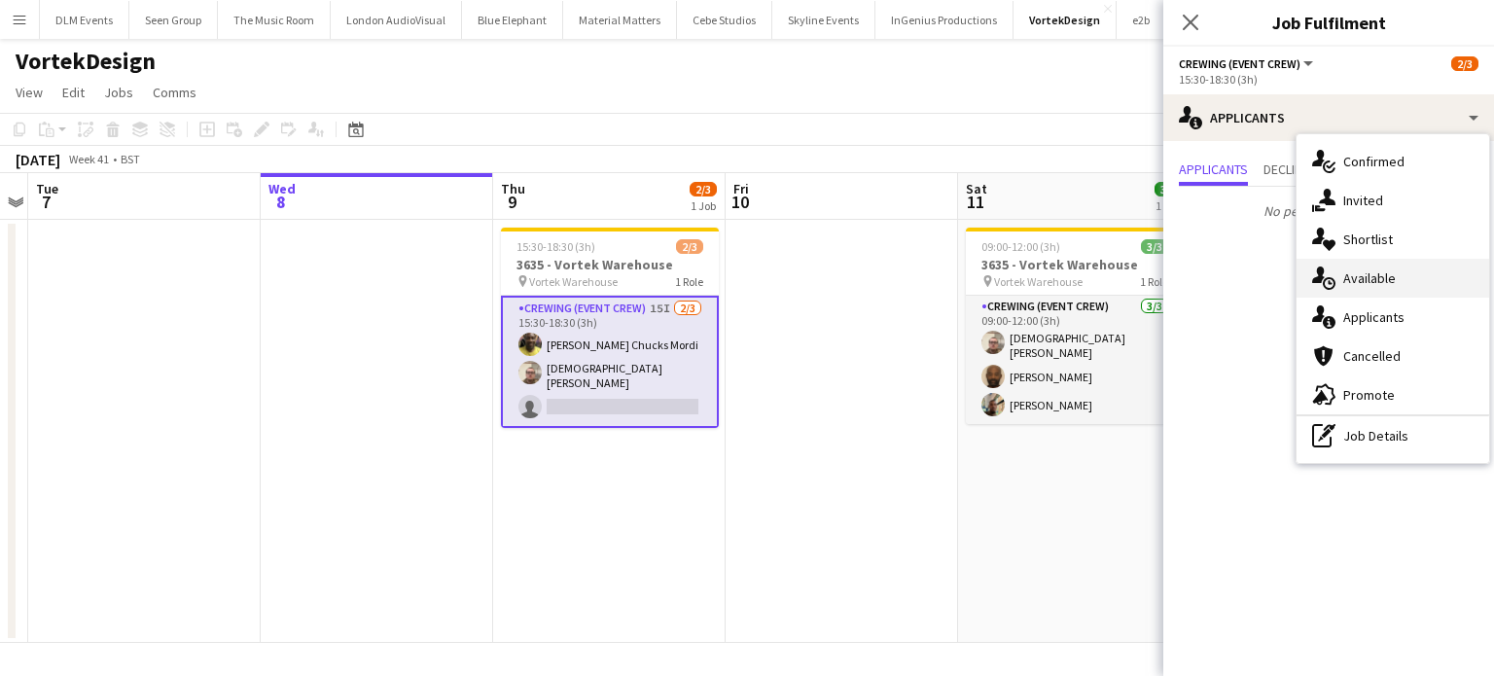
click at [1395, 272] on div "single-neutral-actions-upload Available" at bounding box center [1393, 278] width 193 height 39
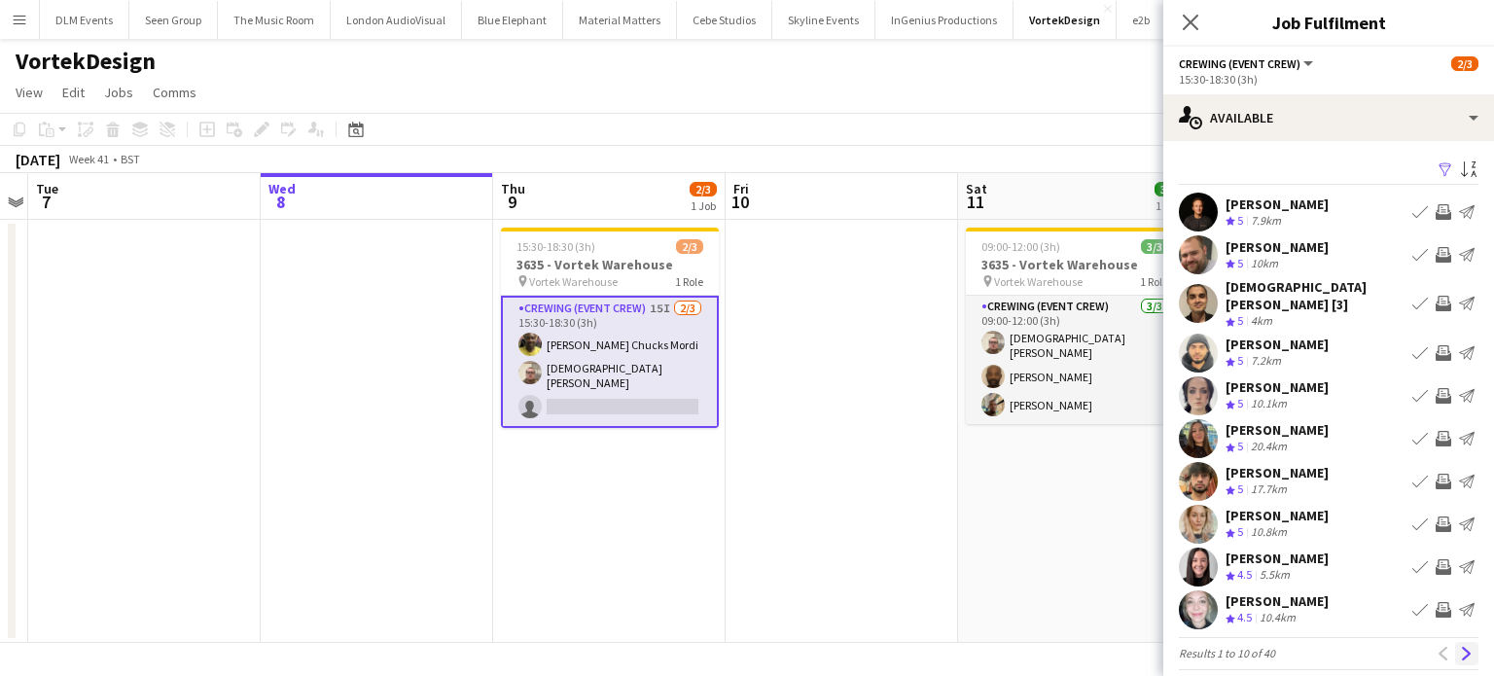
click at [1460, 647] on app-icon "Next" at bounding box center [1467, 654] width 14 height 14
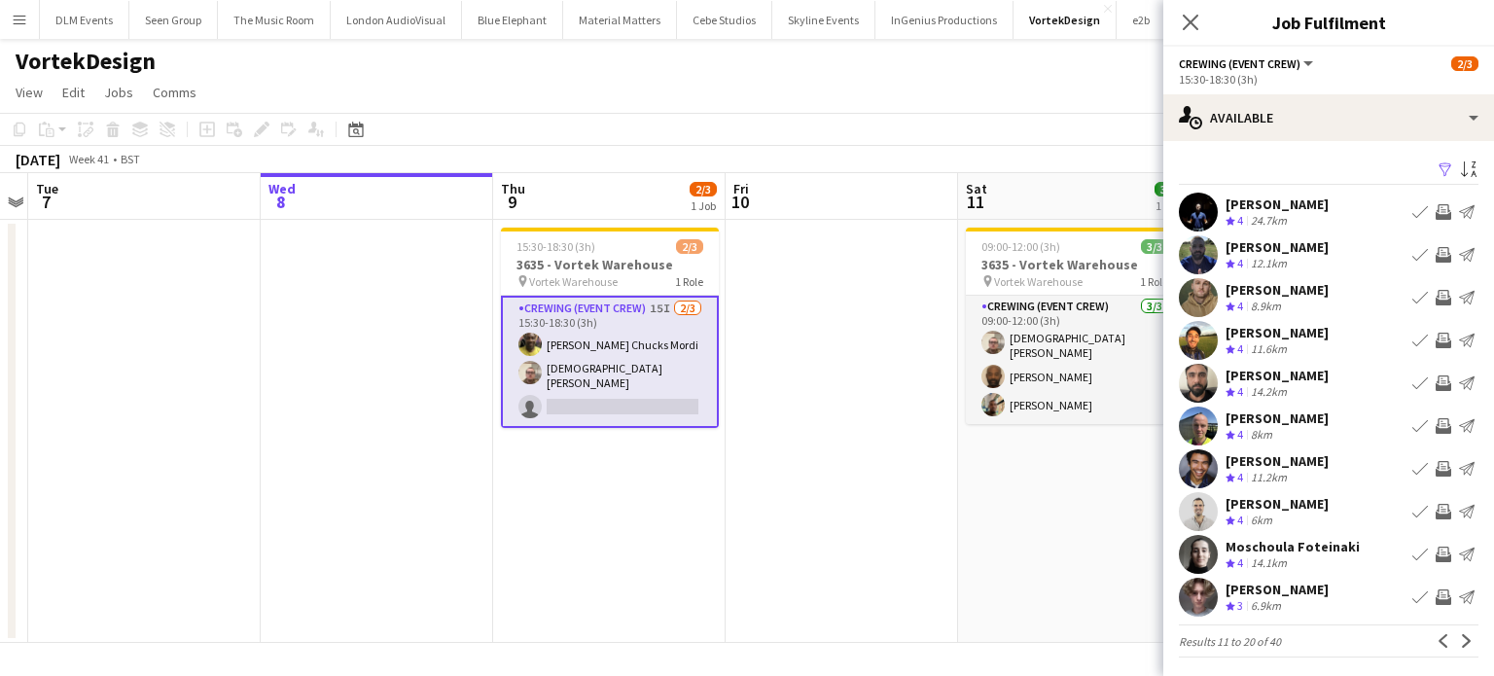
click at [1460, 635] on app-icon "Next" at bounding box center [1467, 641] width 14 height 14
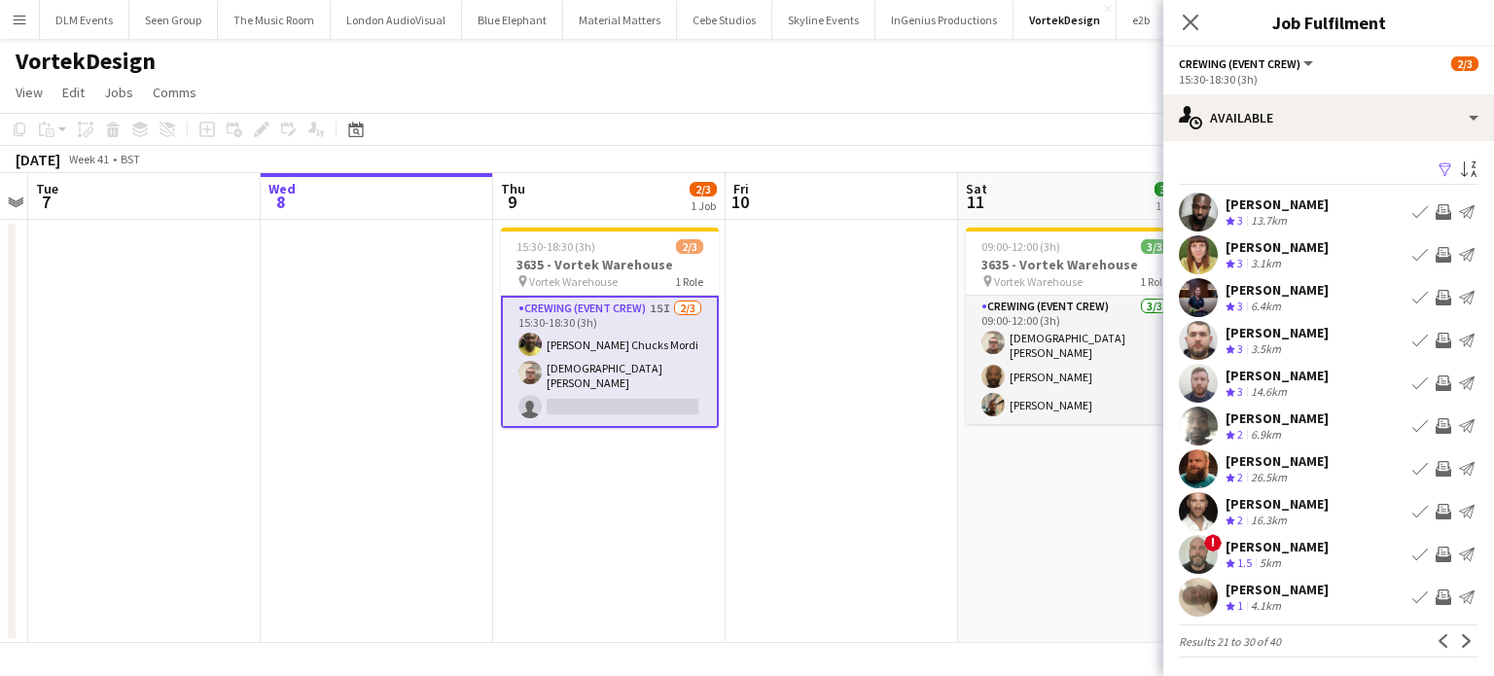
click at [1436, 344] on app-icon "Invite crew" at bounding box center [1444, 341] width 16 height 16
click at [1432, 329] on button "Invite crew" at bounding box center [1443, 340] width 23 height 23
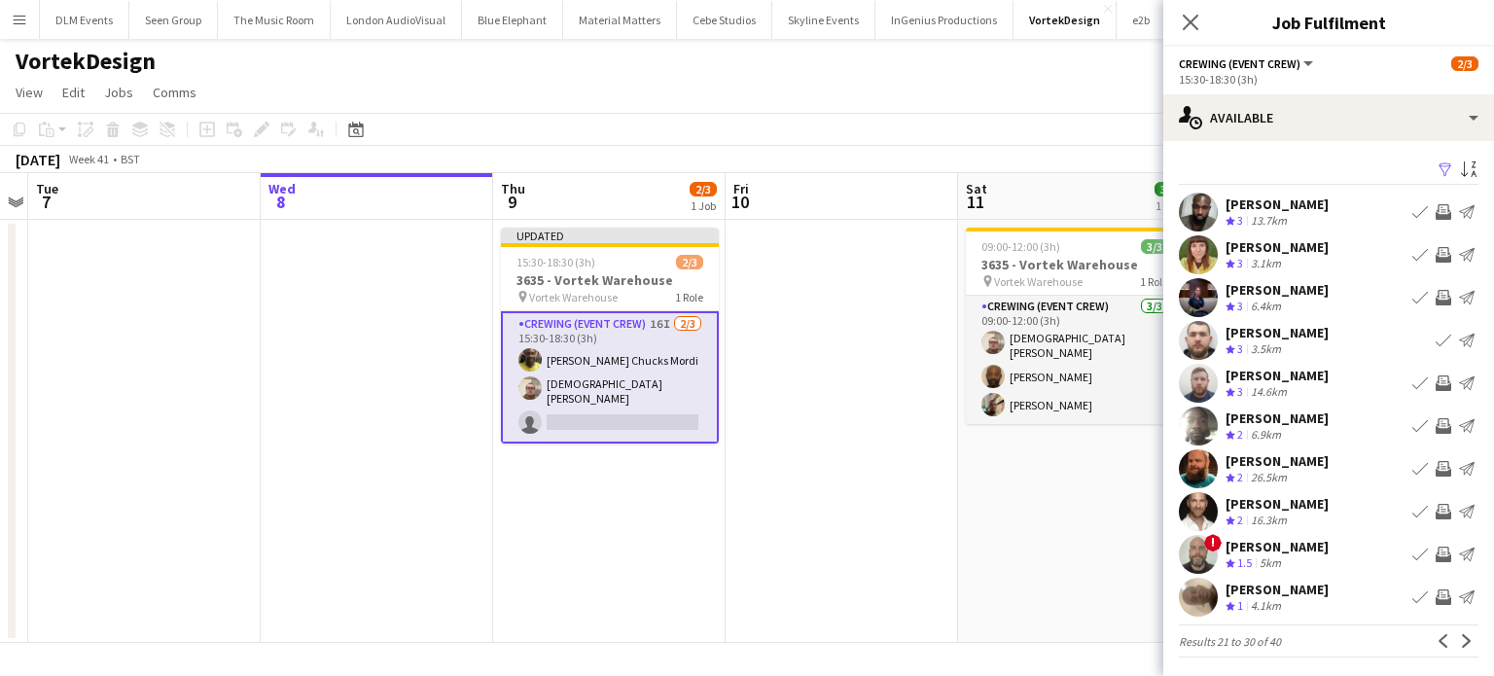
click at [1436, 384] on app-icon "Invite crew" at bounding box center [1444, 383] width 16 height 16
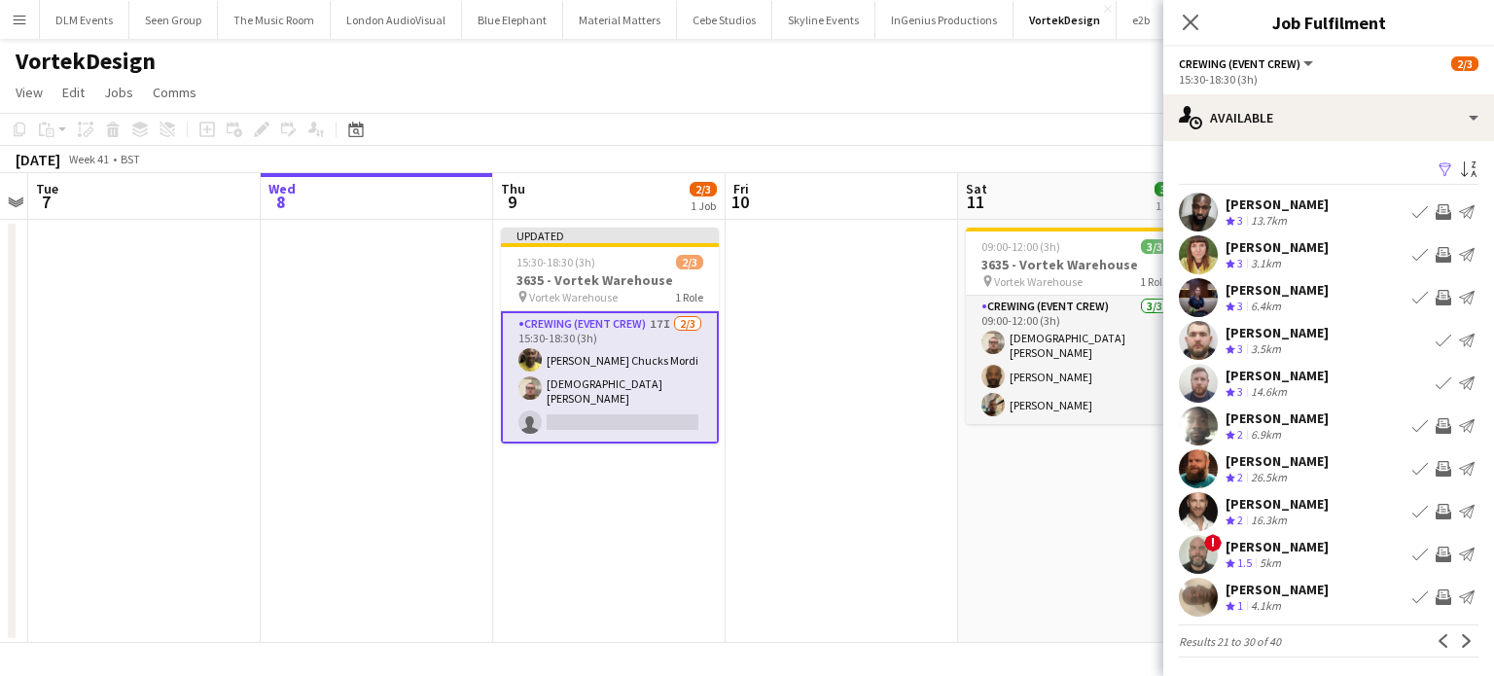
click at [1436, 468] on app-icon "Invite crew" at bounding box center [1444, 469] width 16 height 16
click at [1460, 639] on app-icon "Next" at bounding box center [1467, 641] width 14 height 14
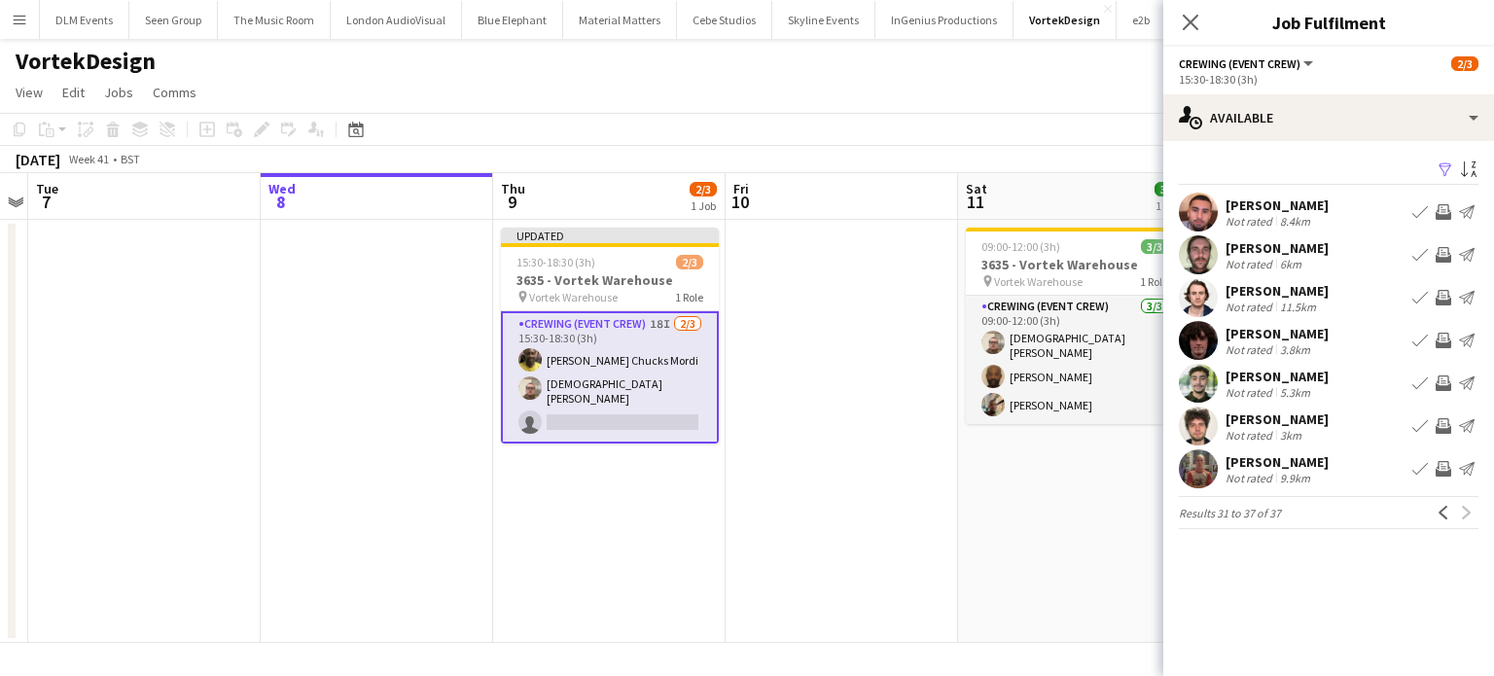
click at [870, 565] on app-date-cell at bounding box center [842, 431] width 232 height 423
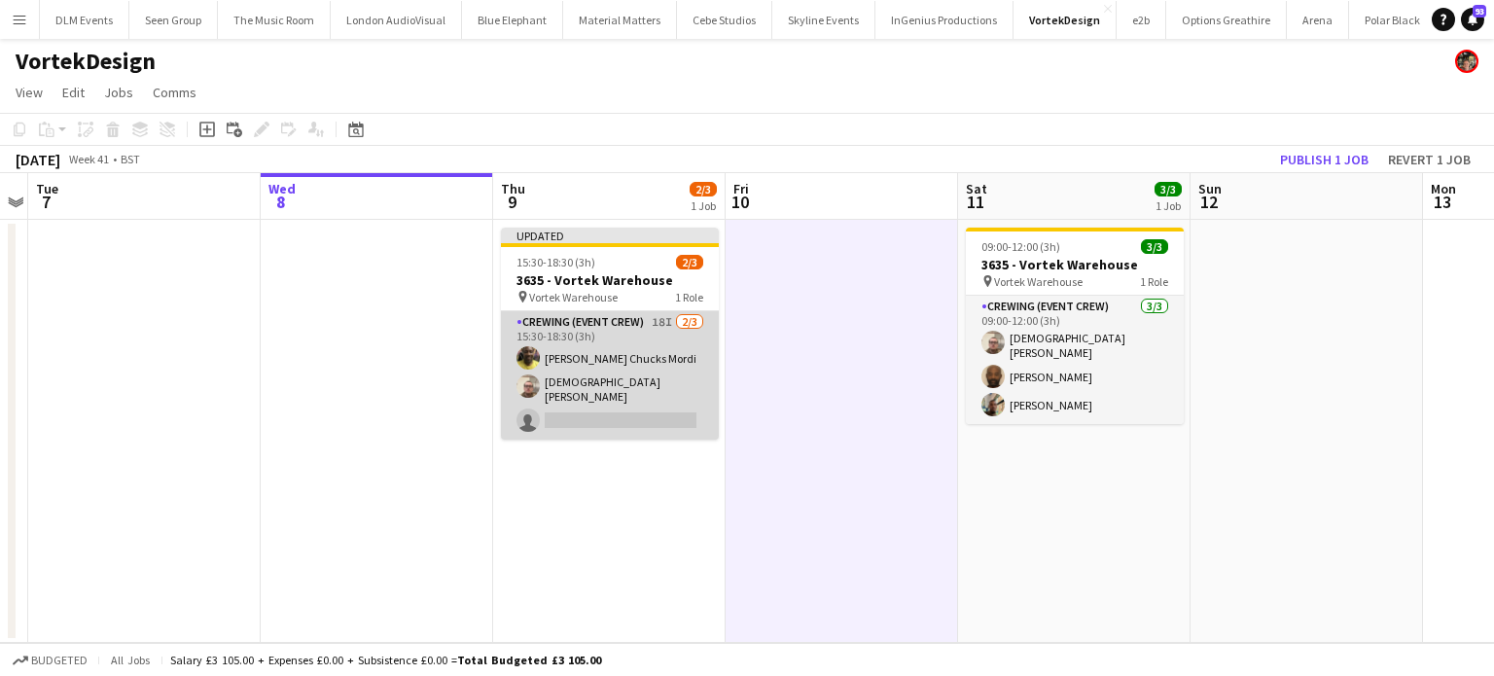
click at [650, 392] on app-card-role "Crewing (Event Crew) 18I 2/3 15:30-18:30 (3h) Alphonsus Chucks Mordi Christian …" at bounding box center [610, 375] width 218 height 128
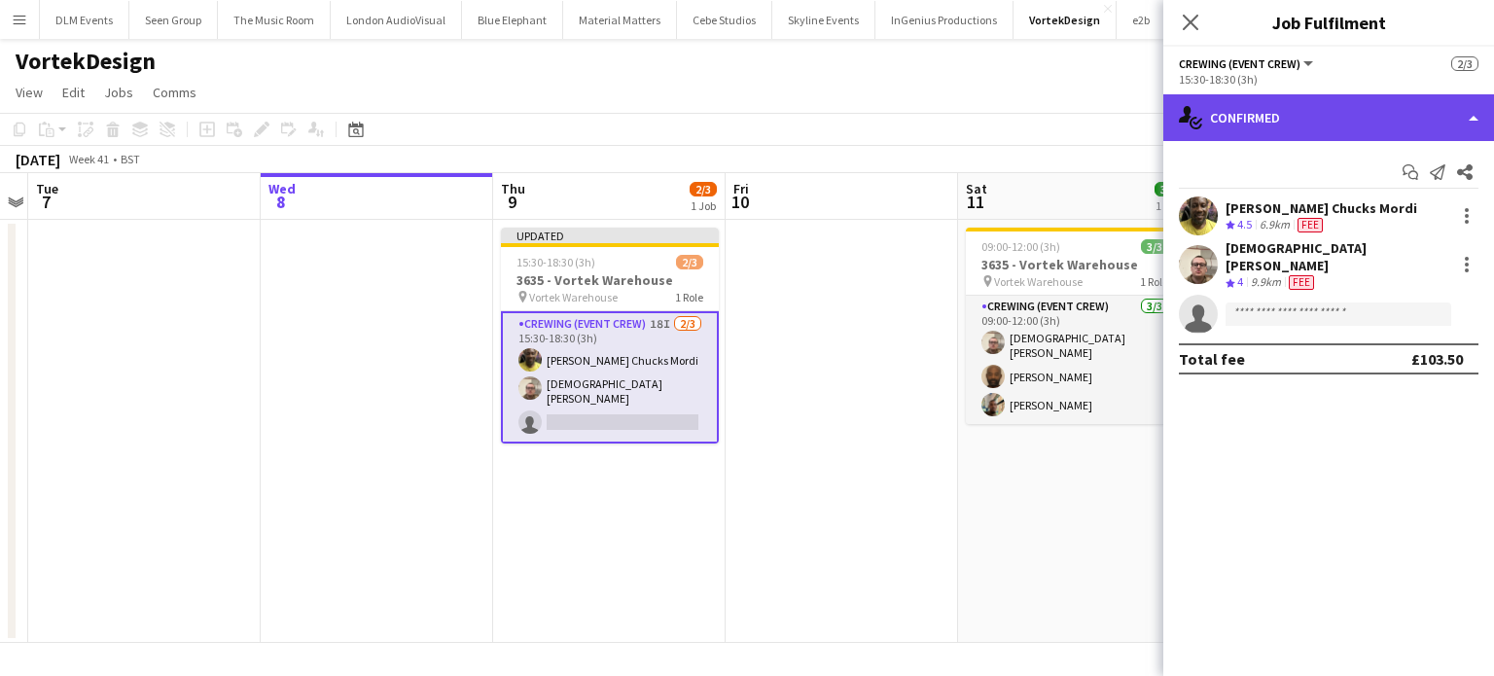
click at [1376, 124] on div "single-neutral-actions-check-2 Confirmed" at bounding box center [1328, 117] width 331 height 47
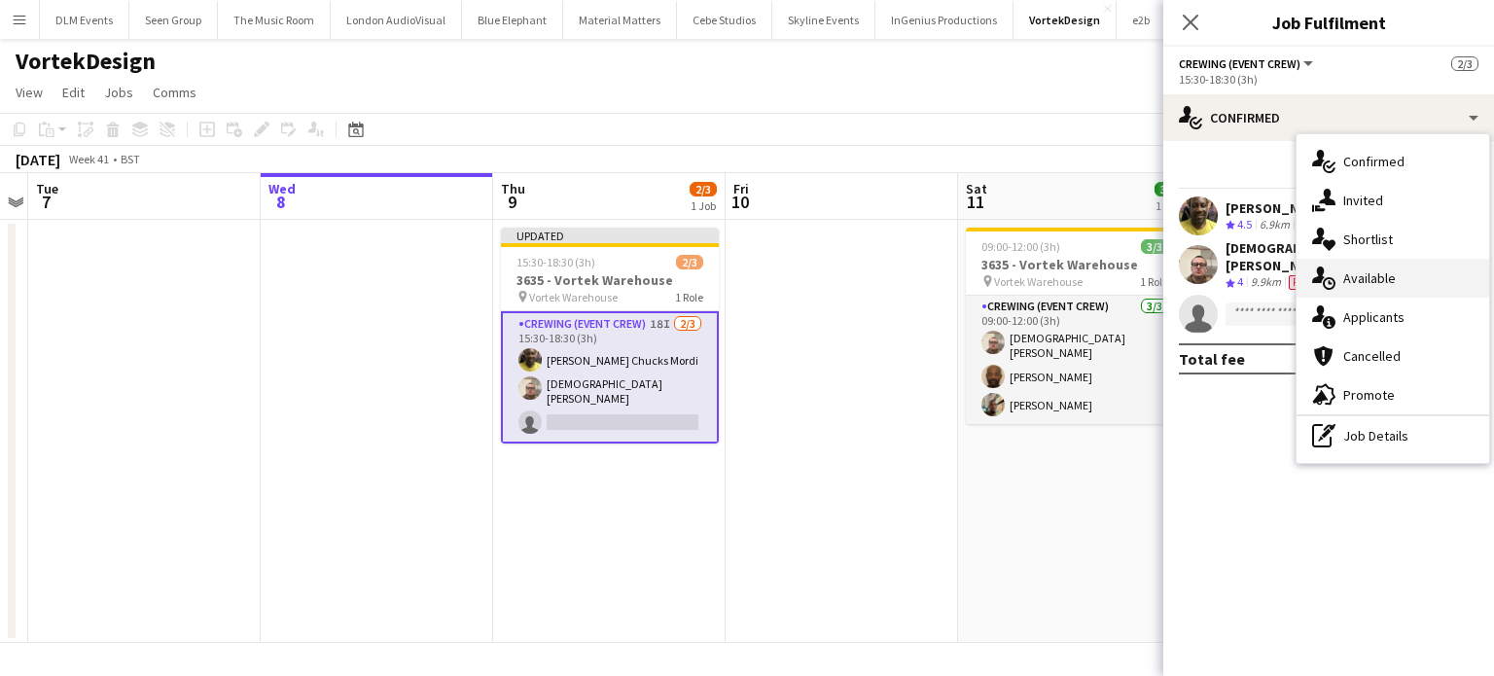
click at [1366, 269] on span "Available" at bounding box center [1369, 278] width 53 height 18
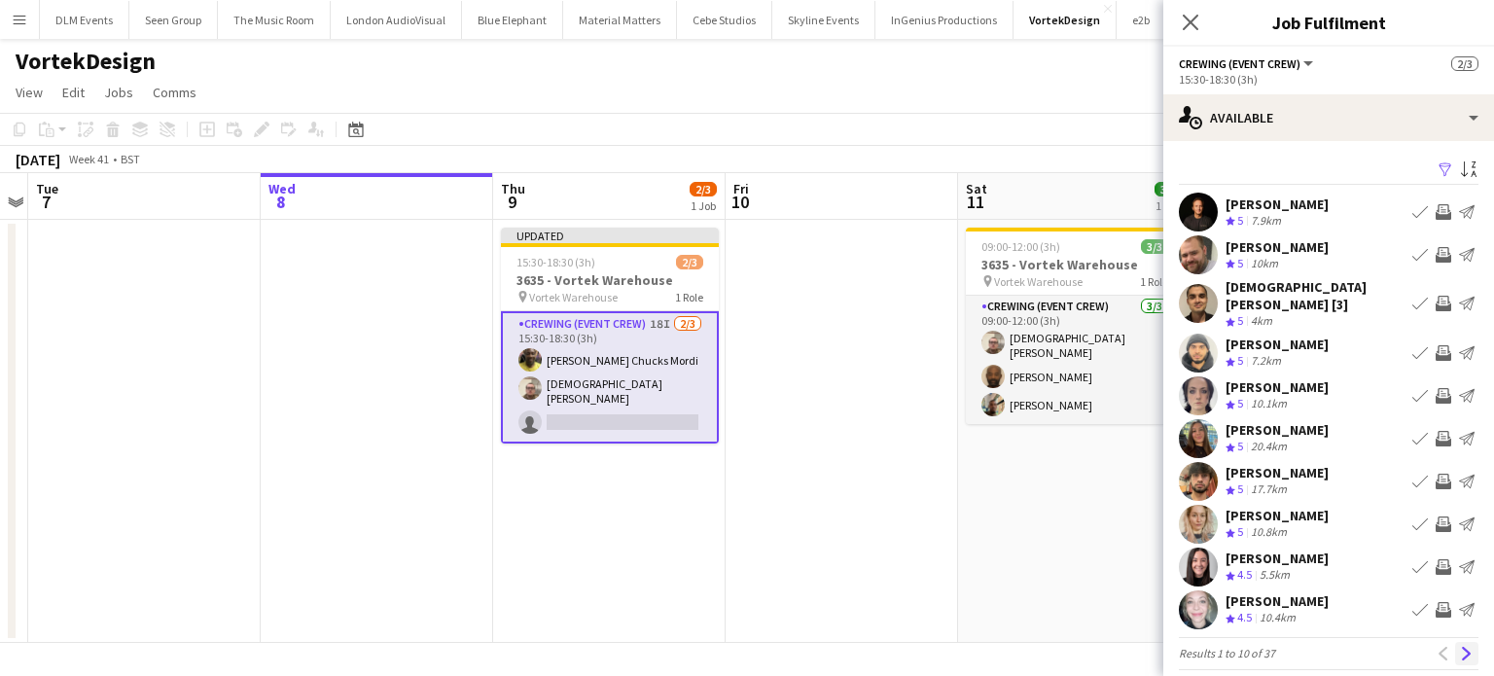
click at [1460, 647] on app-icon "Next" at bounding box center [1467, 654] width 14 height 14
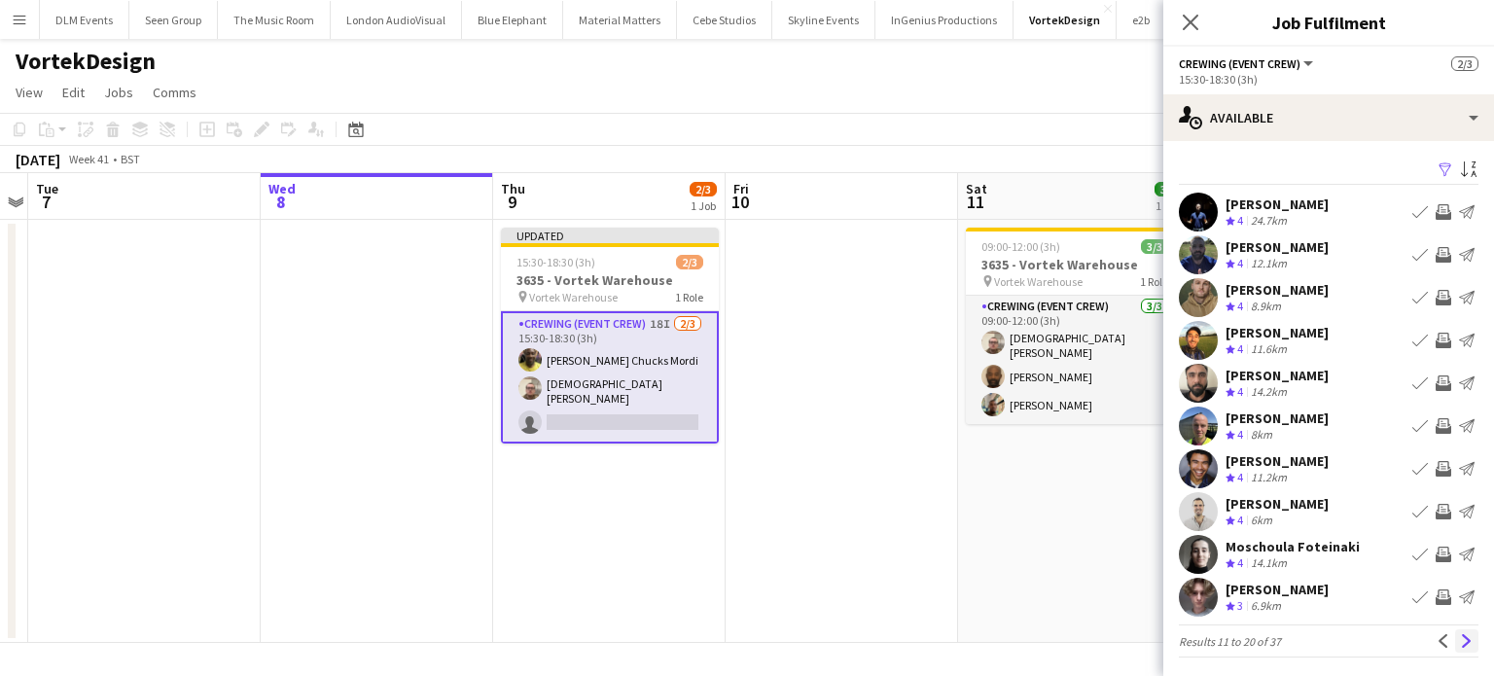
click at [1460, 642] on app-icon "Next" at bounding box center [1467, 641] width 14 height 14
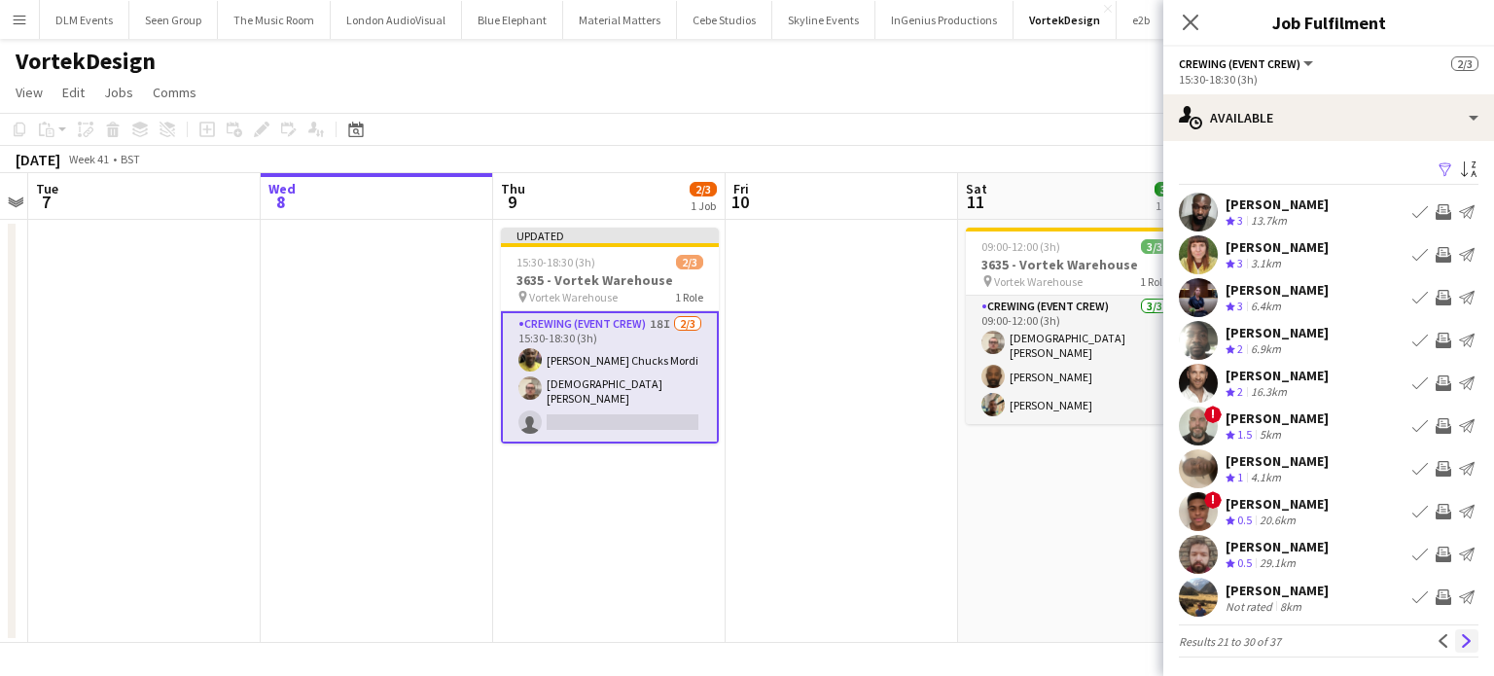
click at [1455, 649] on button "Next" at bounding box center [1466, 640] width 23 height 23
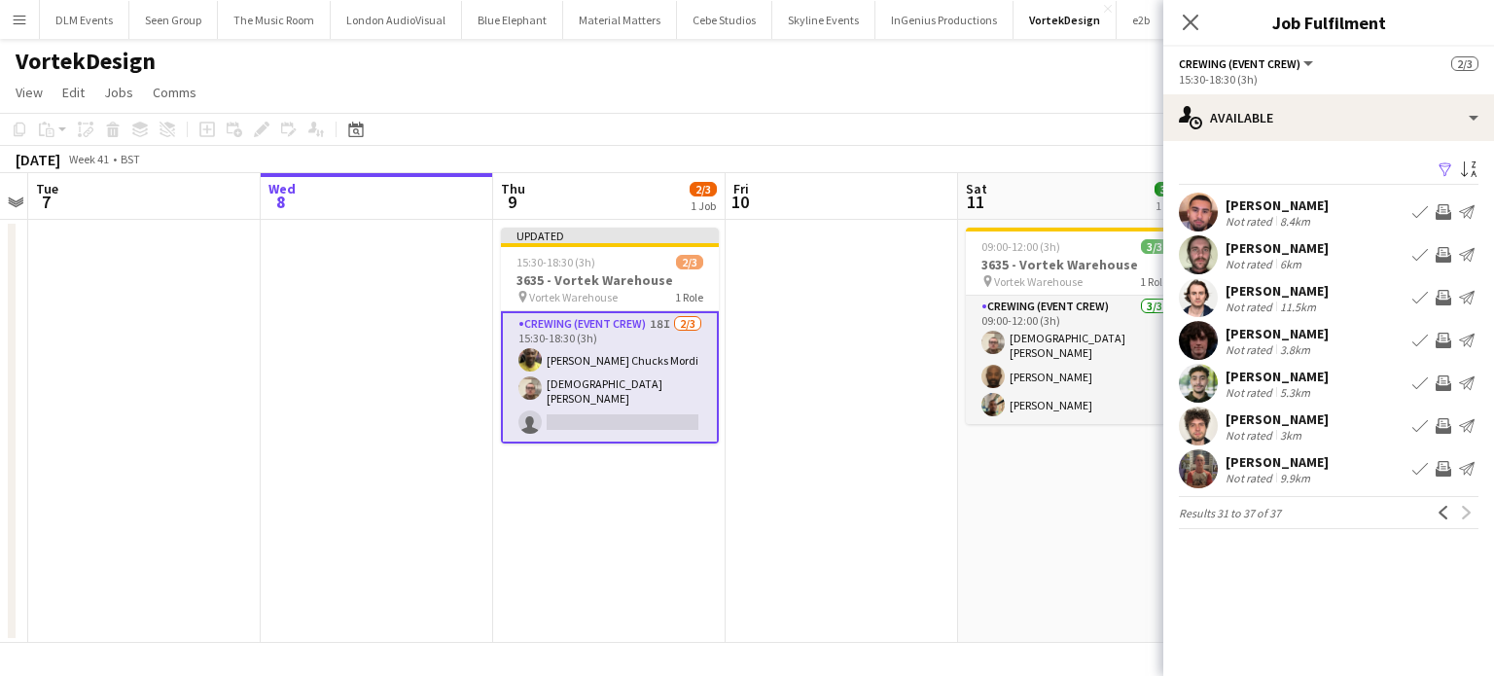
click at [1444, 477] on app-icon "Invite crew" at bounding box center [1444, 469] width 16 height 16
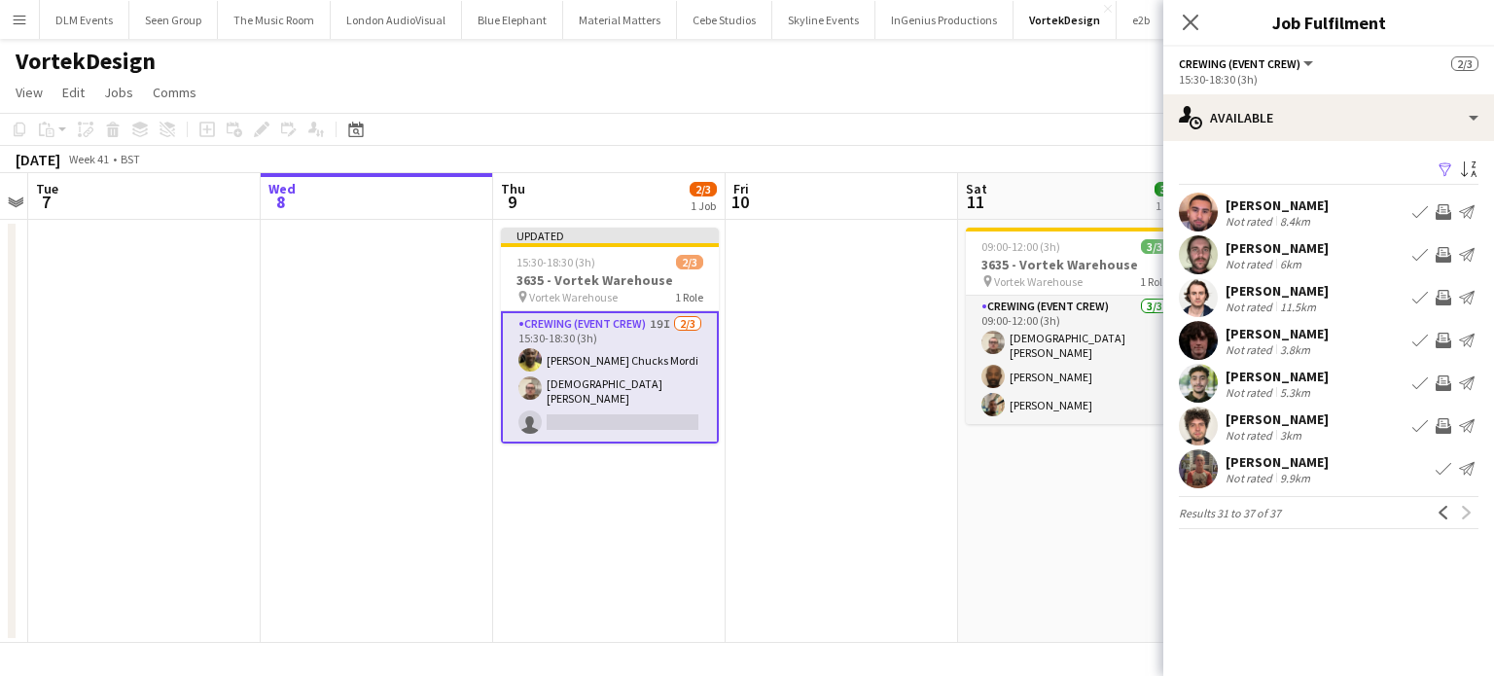
click at [1444, 438] on button "Invite crew" at bounding box center [1443, 425] width 23 height 23
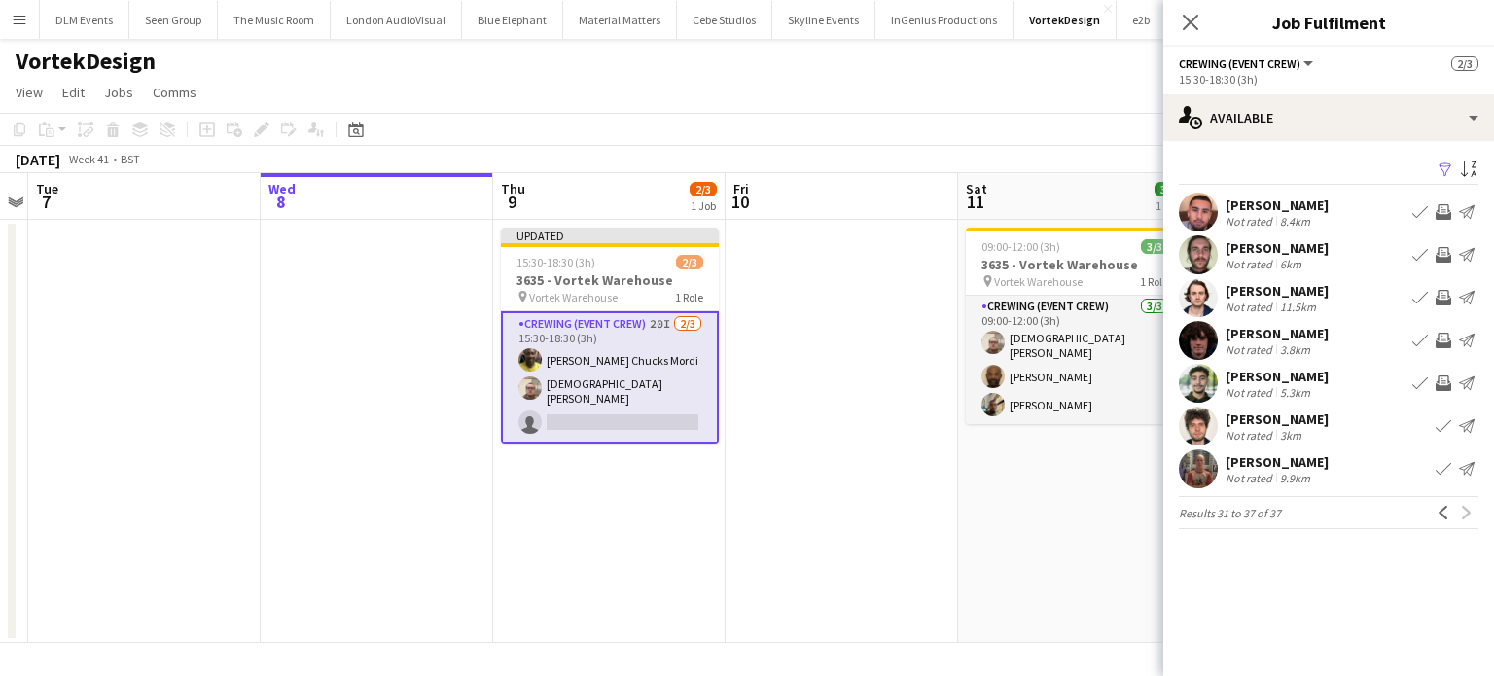
click at [1444, 388] on app-icon "Invite crew" at bounding box center [1444, 383] width 16 height 16
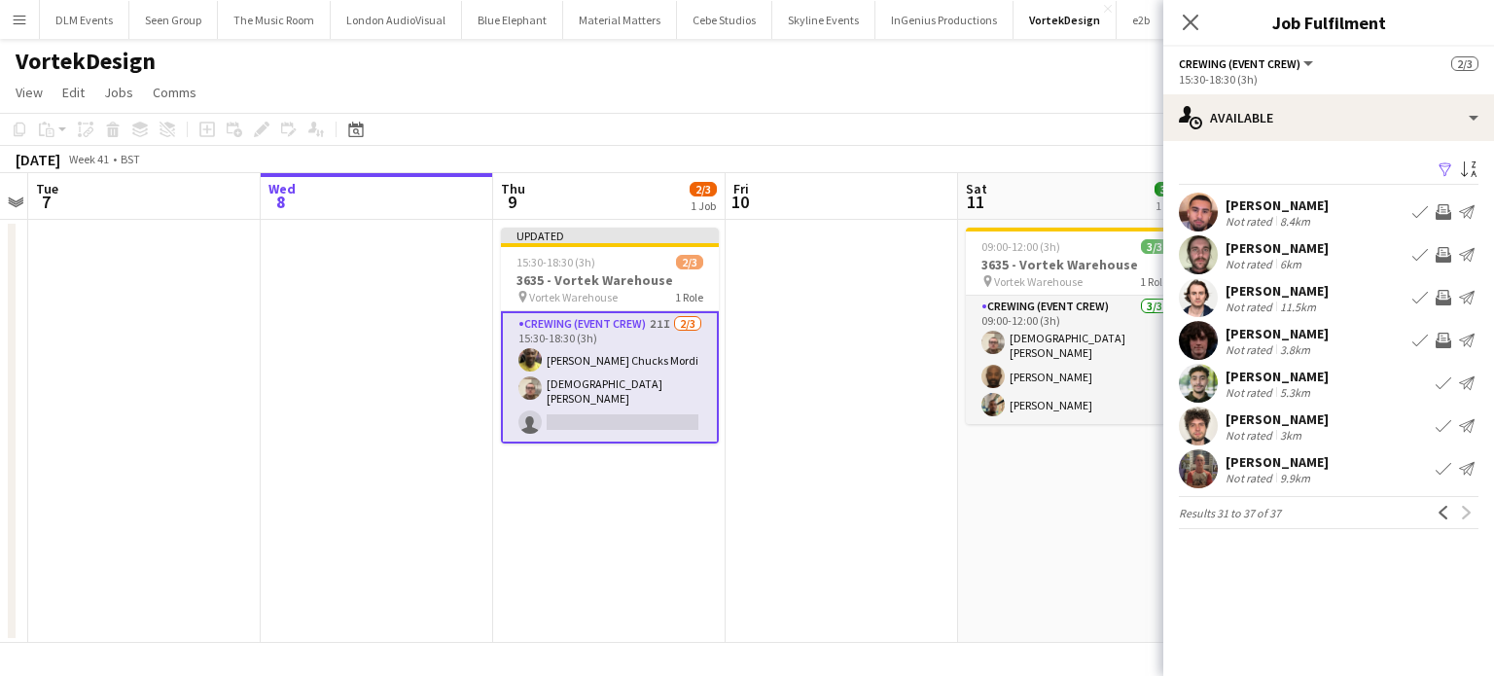
click at [1444, 347] on app-icon "Invite crew" at bounding box center [1444, 341] width 16 height 16
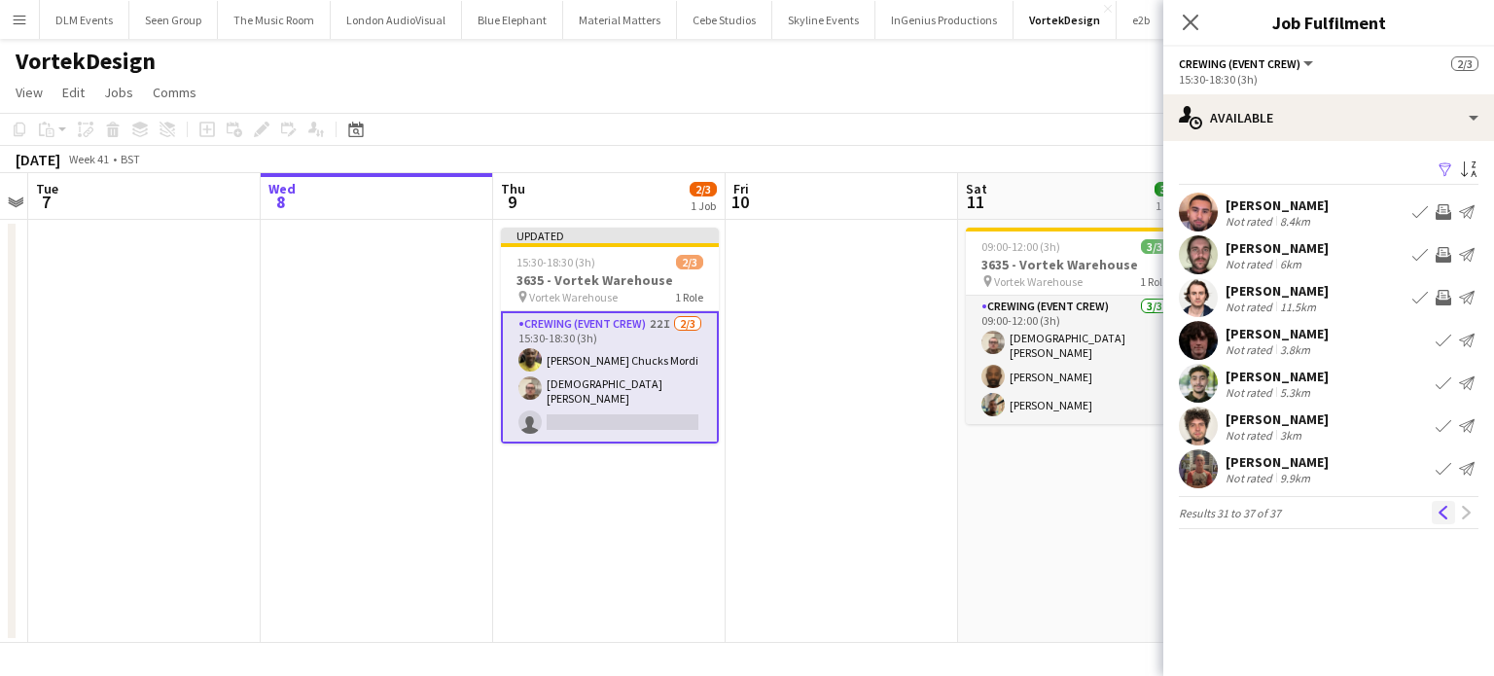
click at [1444, 518] on app-icon "Previous" at bounding box center [1444, 513] width 14 height 14
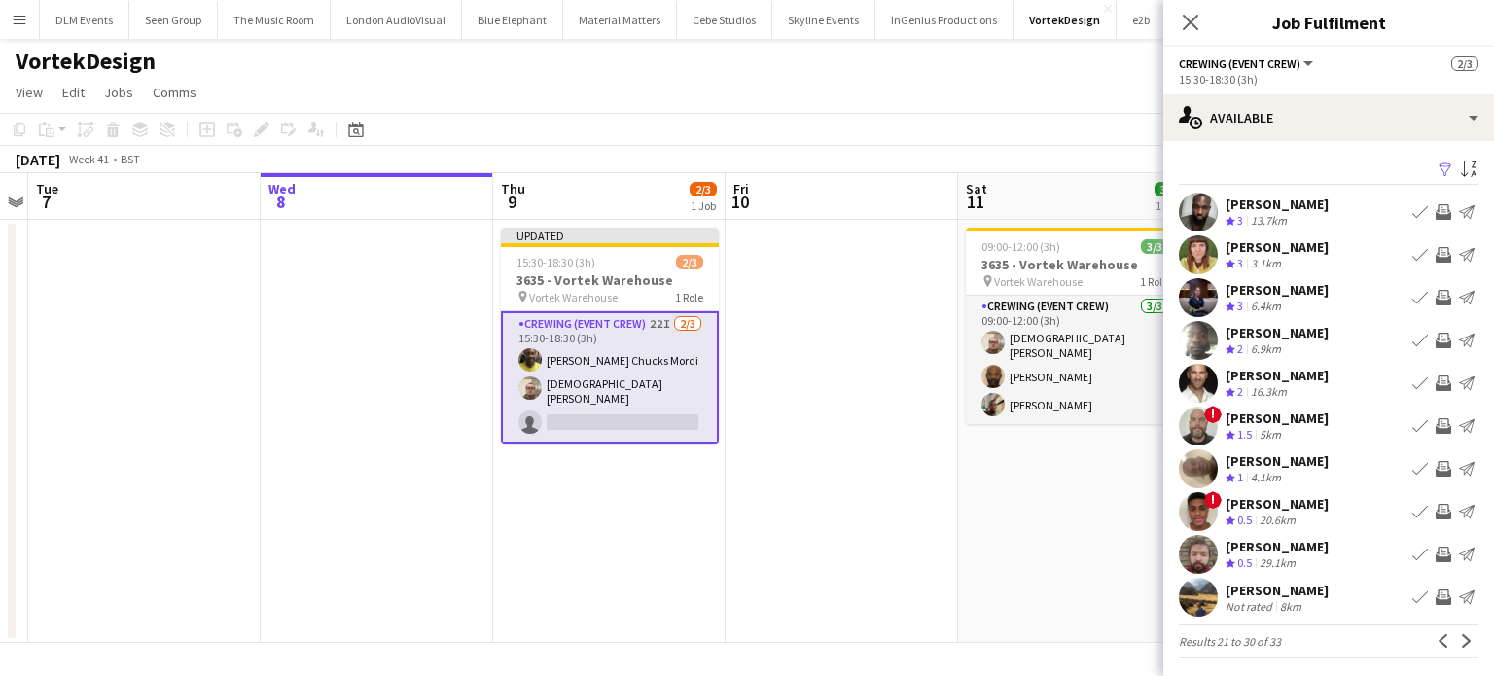
click at [851, 323] on app-date-cell at bounding box center [842, 431] width 232 height 423
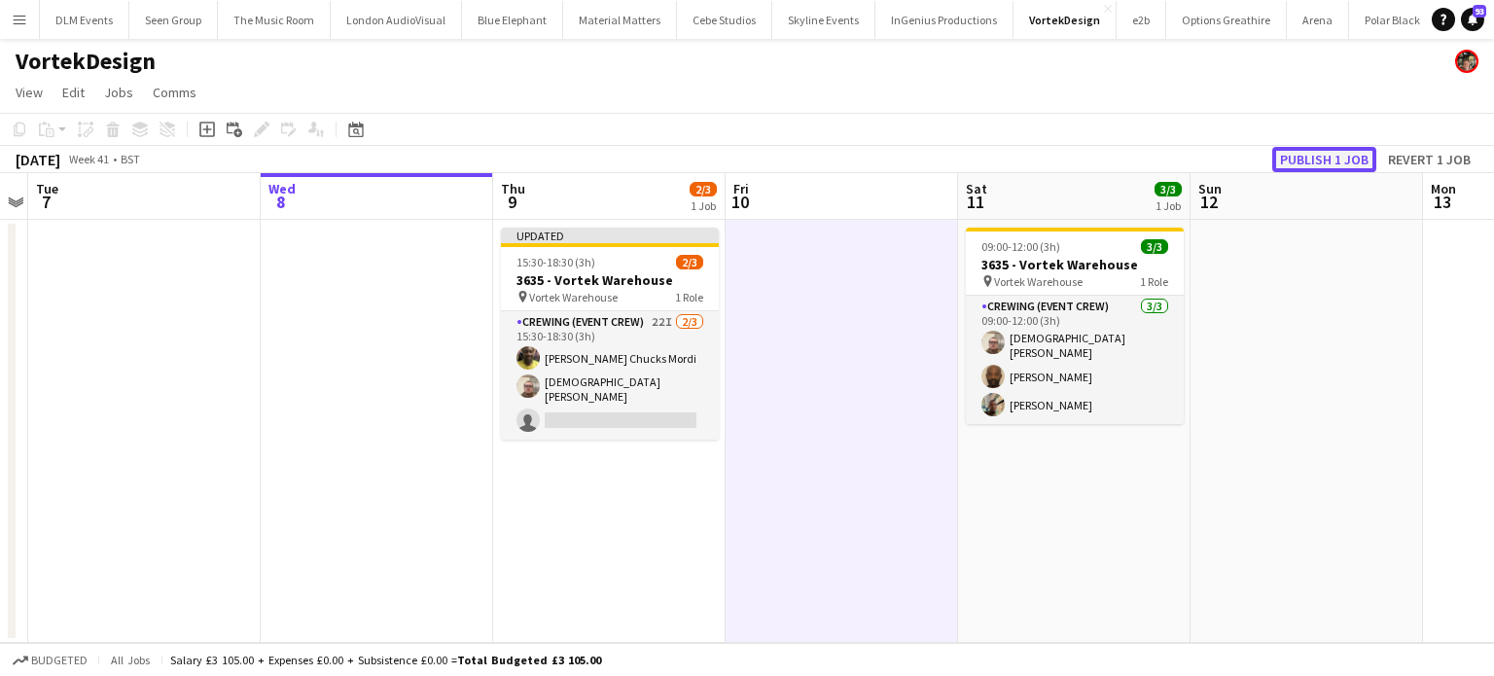
click at [1311, 153] on button "Publish 1 job" at bounding box center [1324, 159] width 104 height 25
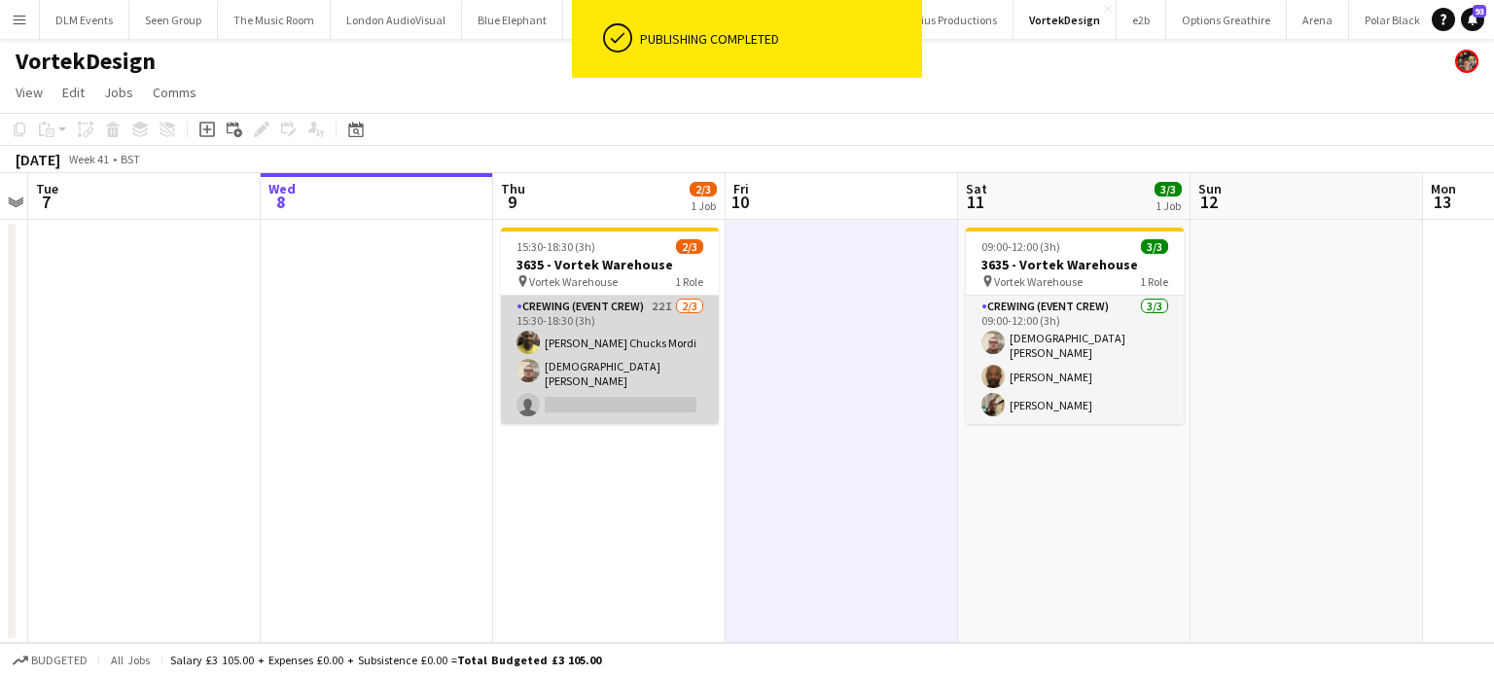
click at [696, 410] on app-card-role "Crewing (Event Crew) 22I 2/3 15:30-18:30 (3h) Alphonsus Chucks Mordi Christian …" at bounding box center [610, 360] width 218 height 128
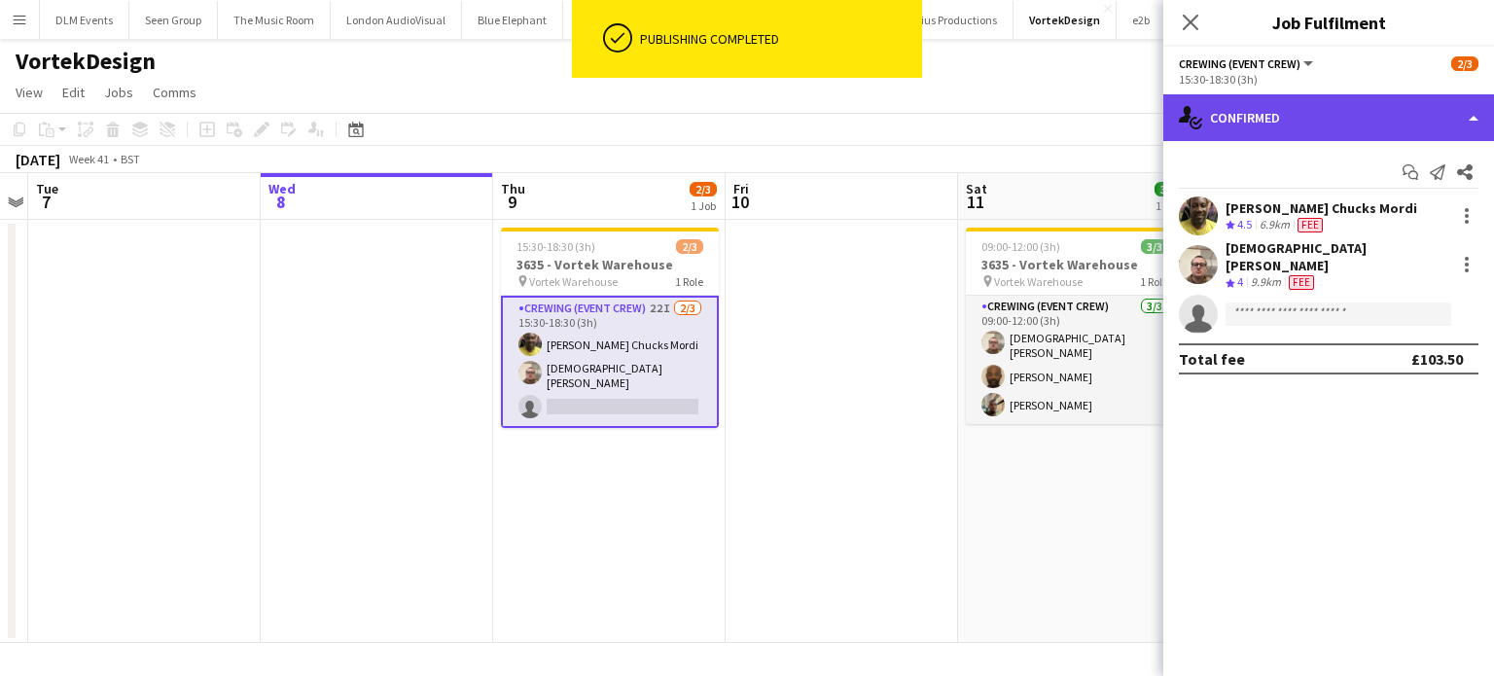
click at [1336, 105] on div "single-neutral-actions-check-2 Confirmed" at bounding box center [1328, 117] width 331 height 47
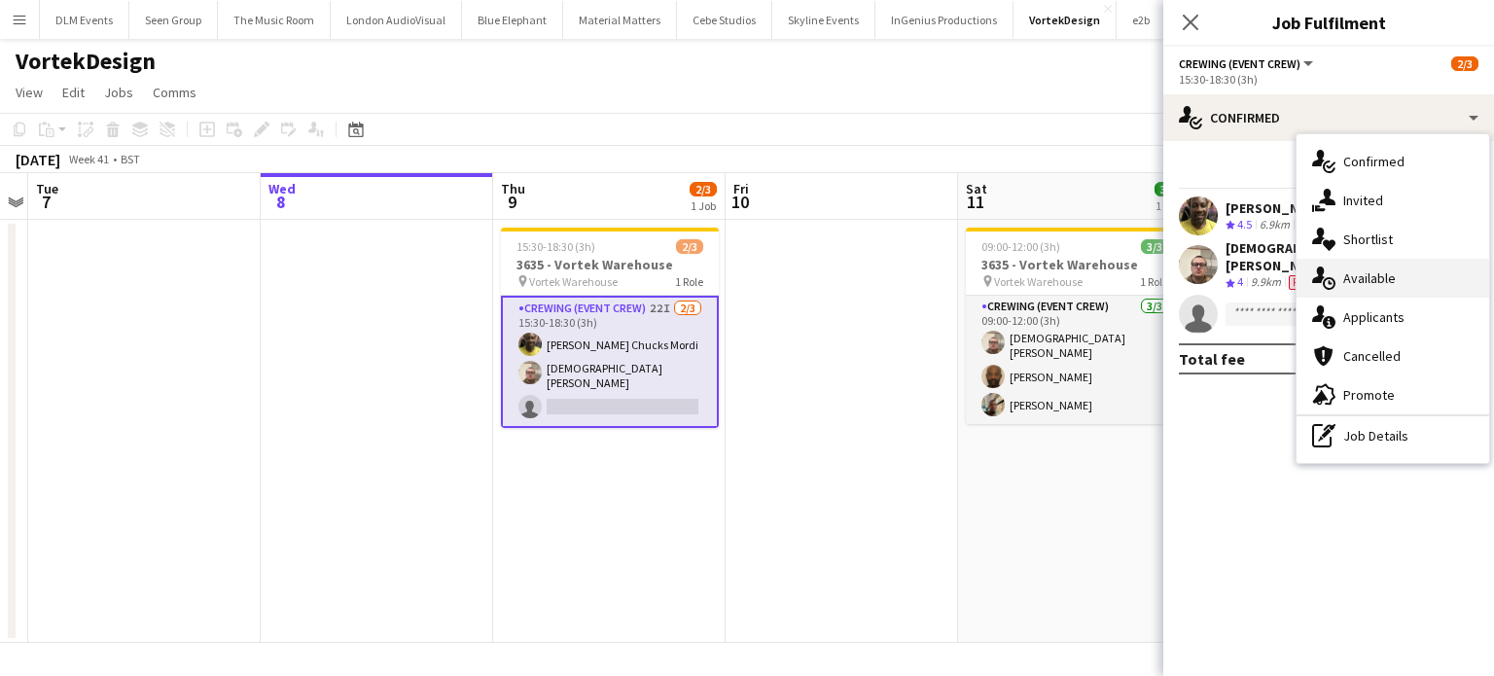
click at [1363, 267] on div "single-neutral-actions-upload Available" at bounding box center [1393, 278] width 193 height 39
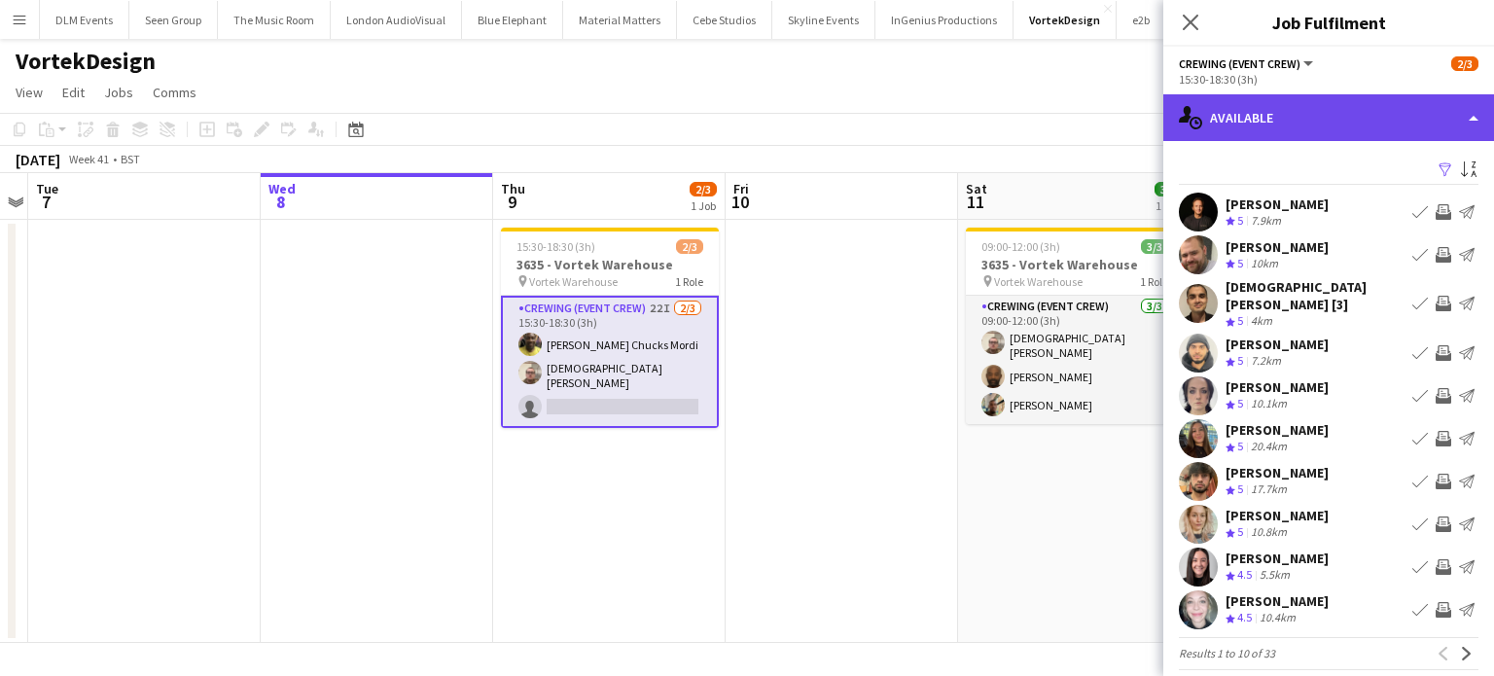
click at [1362, 98] on div "single-neutral-actions-upload Available" at bounding box center [1328, 117] width 331 height 47
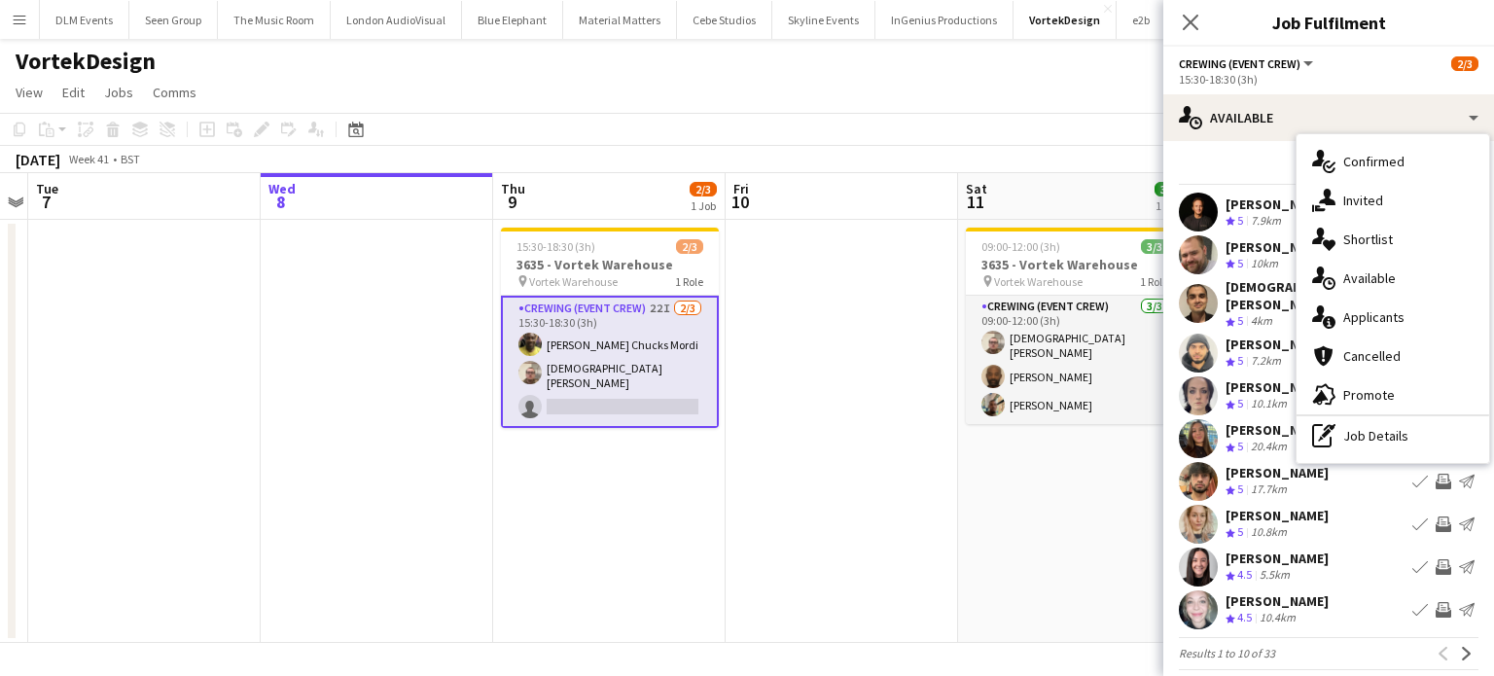
click at [1257, 287] on div "Christian Hopper [3]" at bounding box center [1315, 295] width 179 height 35
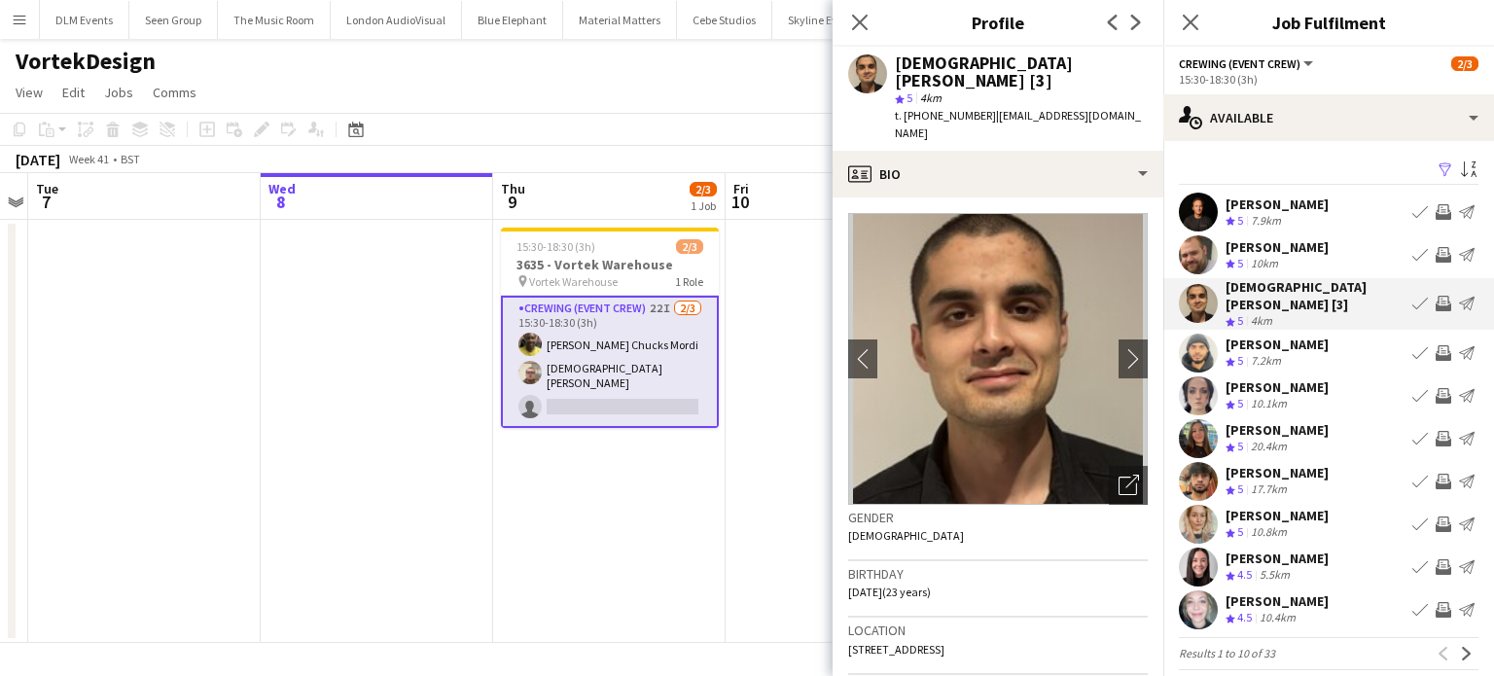
click at [1257, 287] on div "Christian Hopper [3]" at bounding box center [1315, 295] width 179 height 35
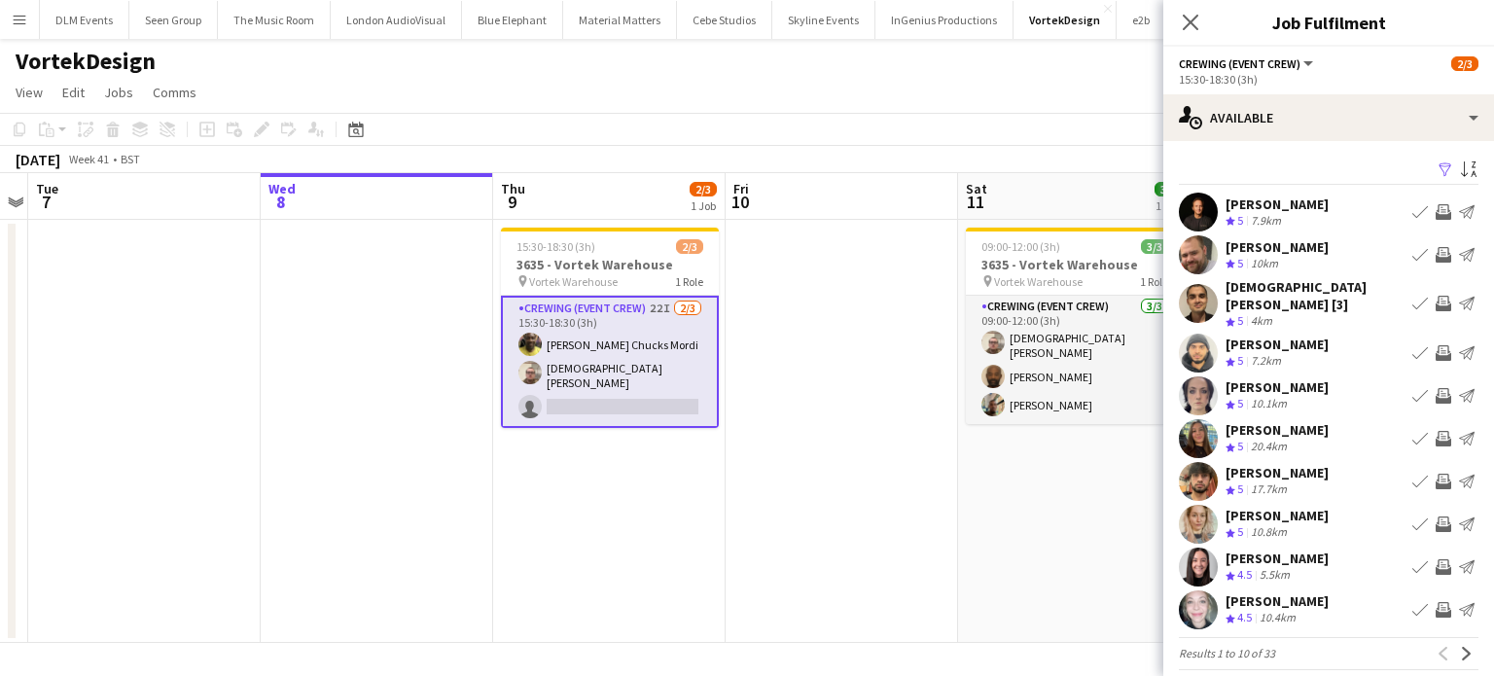
click at [1284, 468] on div "Jacob Van Der Merwe" at bounding box center [1277, 473] width 103 height 18
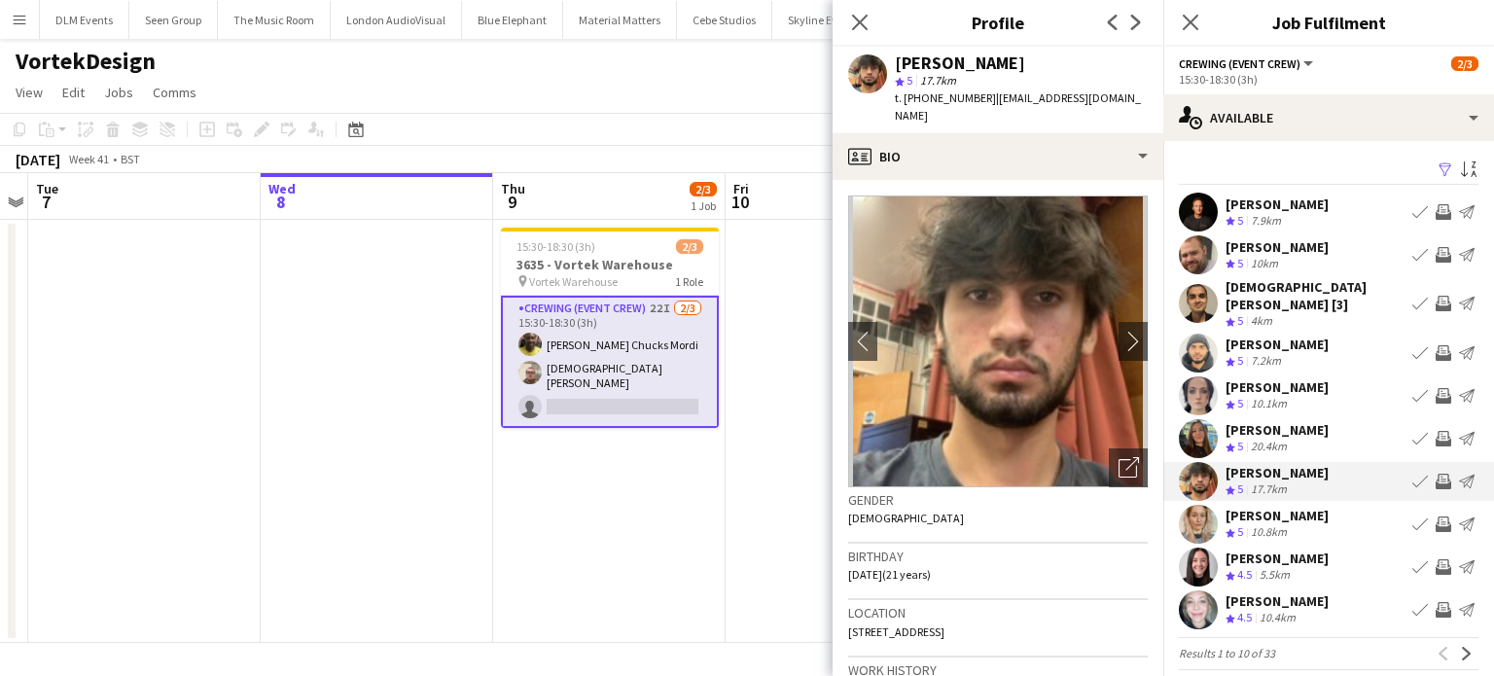
click at [1069, 180] on app-crew-profile-bio "chevron-left chevron-right Open photos pop-in Gender Male Birthday 24-02-2004 (…" at bounding box center [998, 428] width 331 height 496
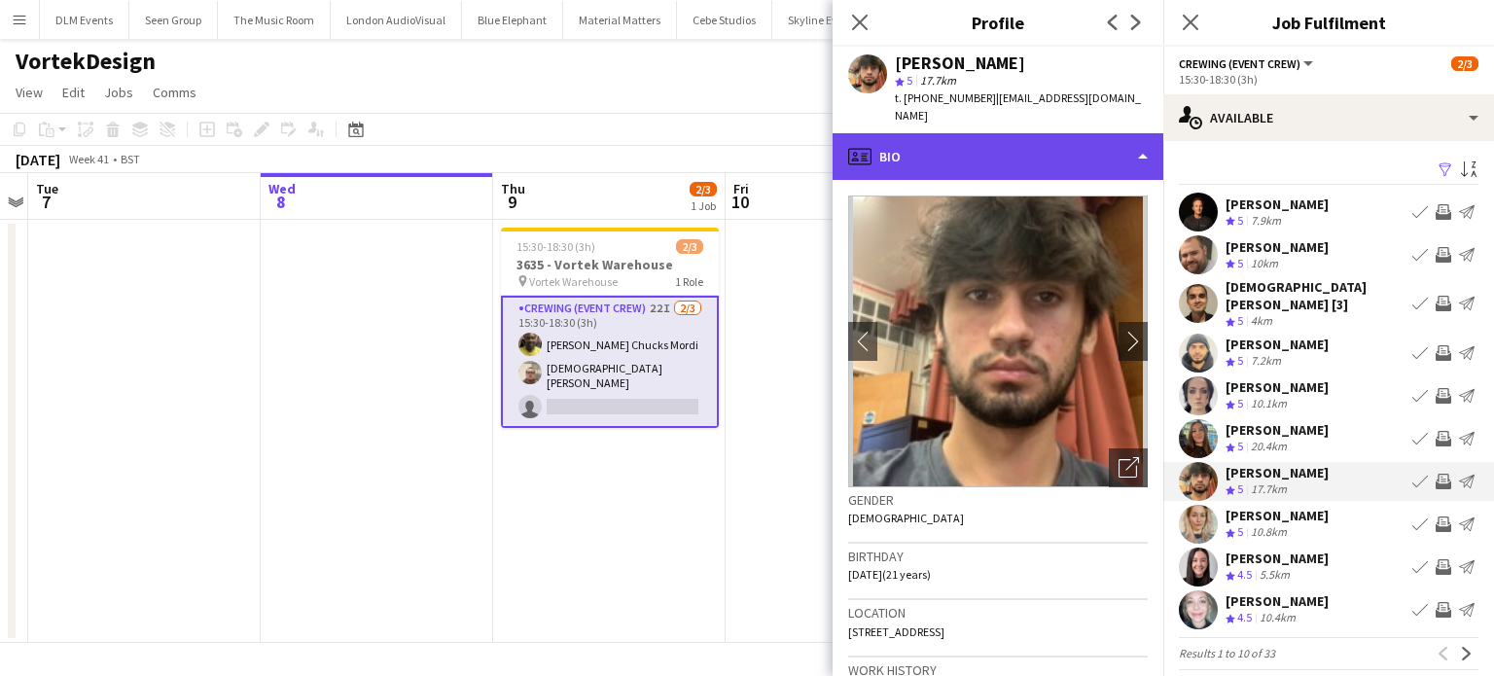
click at [1070, 159] on div "profile Bio" at bounding box center [998, 156] width 331 height 47
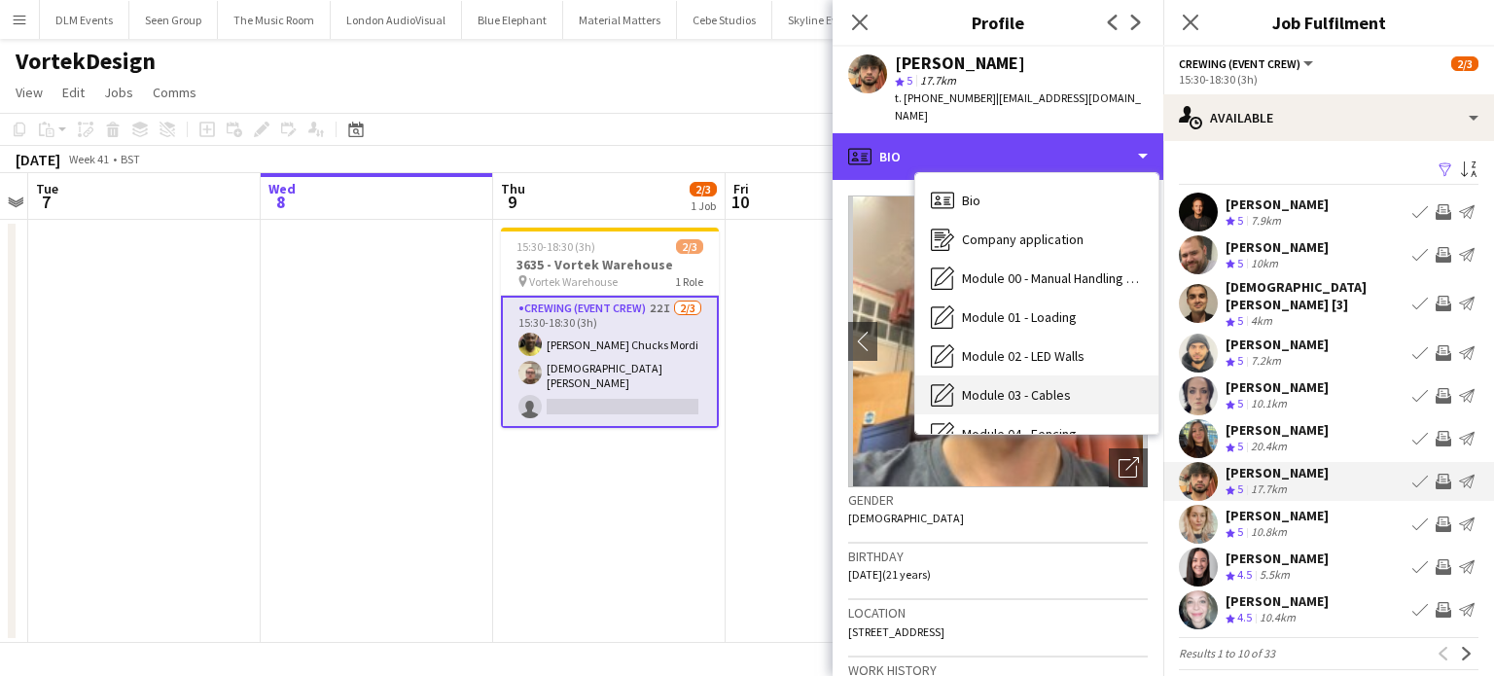
scroll to position [650, 0]
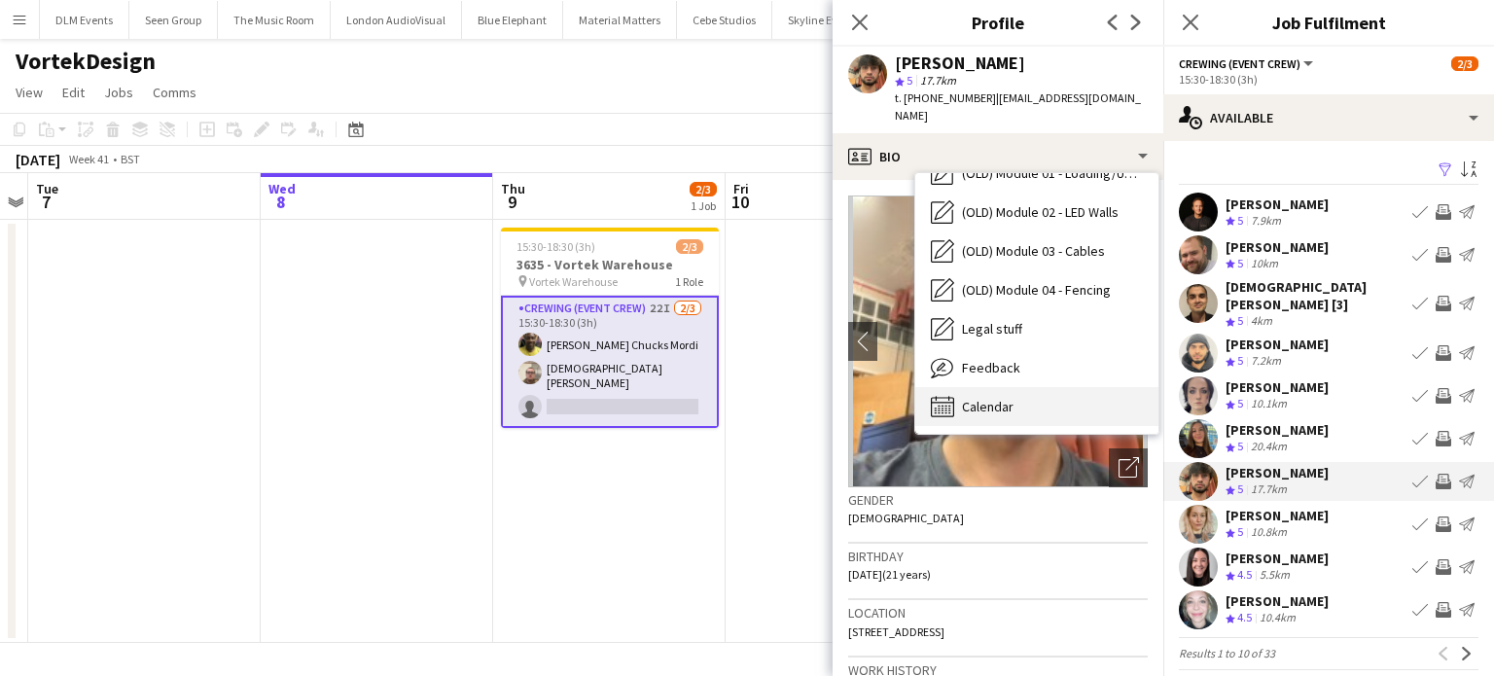
click at [1048, 391] on div "Calendar Calendar" at bounding box center [1036, 406] width 243 height 39
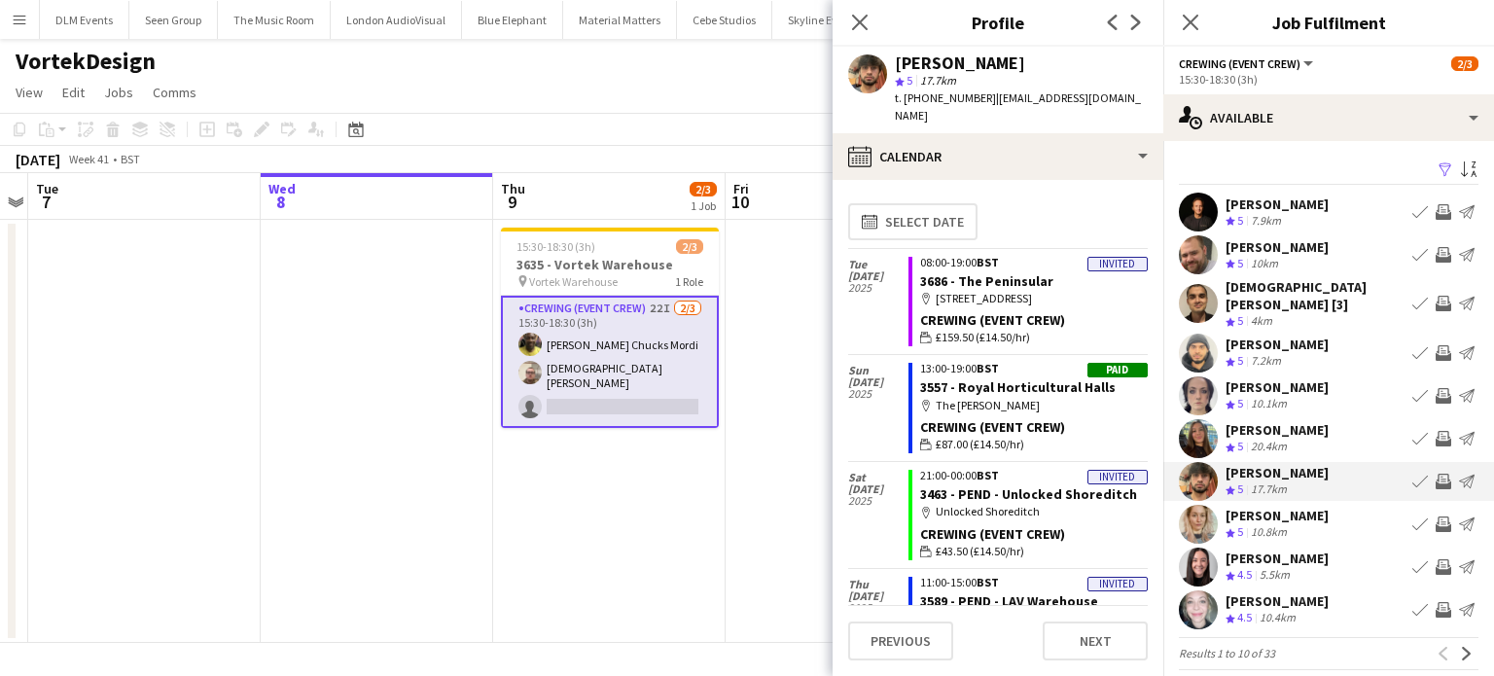
click at [1436, 474] on app-icon "Invite crew" at bounding box center [1444, 482] width 16 height 16
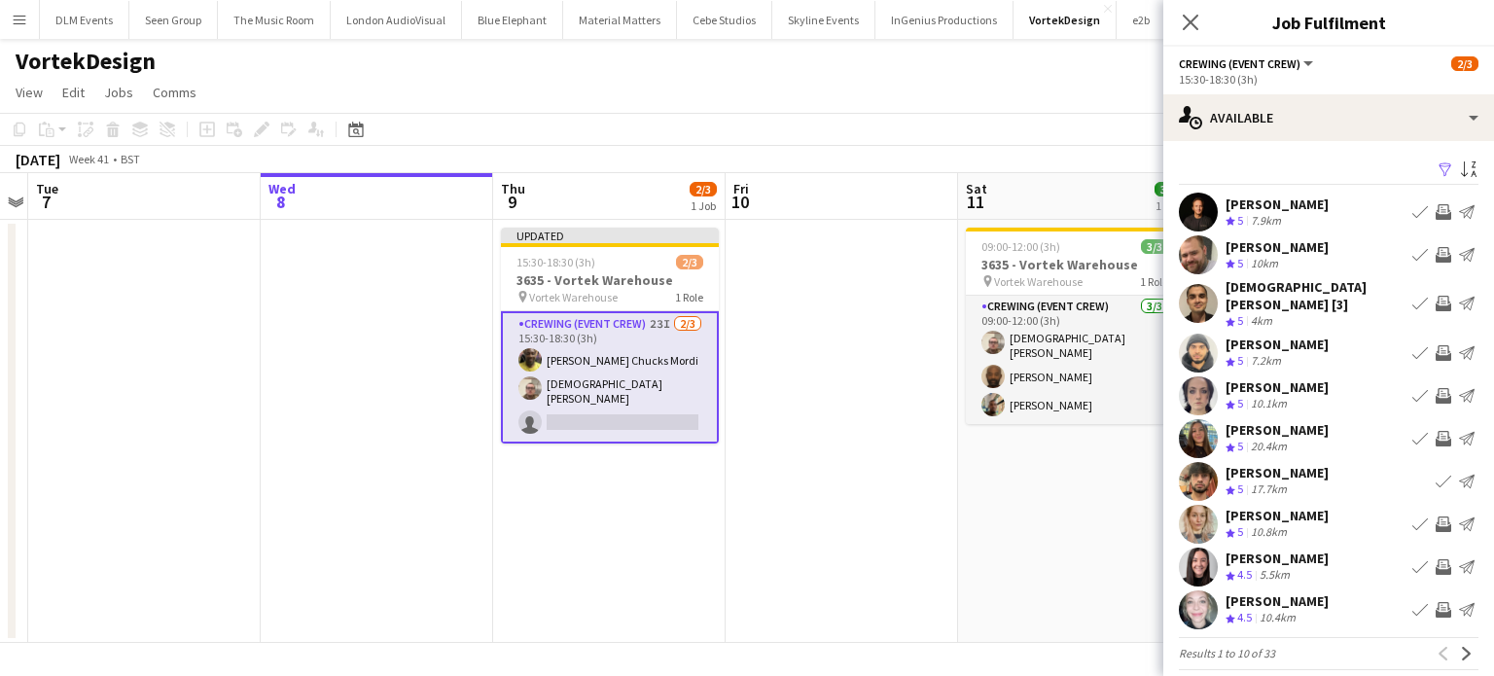
click at [839, 354] on app-date-cell at bounding box center [842, 431] width 232 height 423
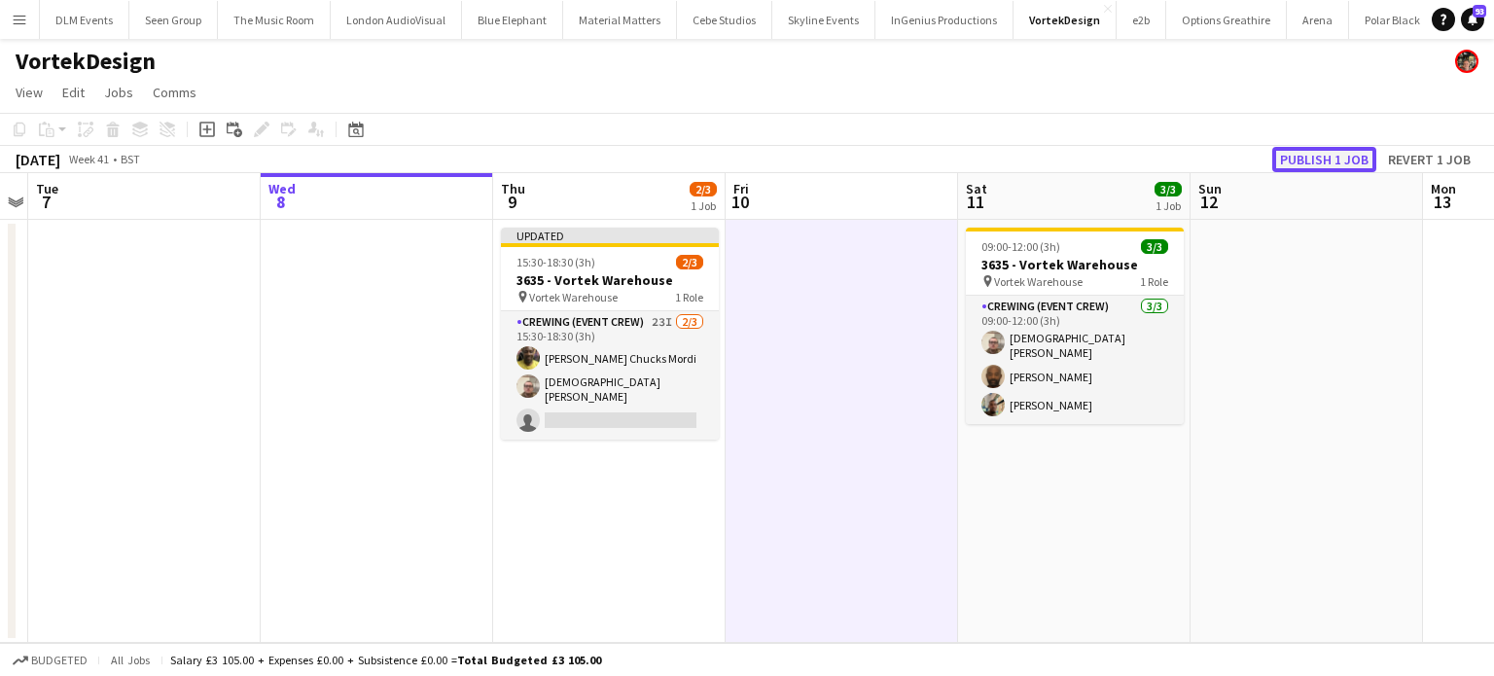
click at [1319, 153] on button "Publish 1 job" at bounding box center [1324, 159] width 104 height 25
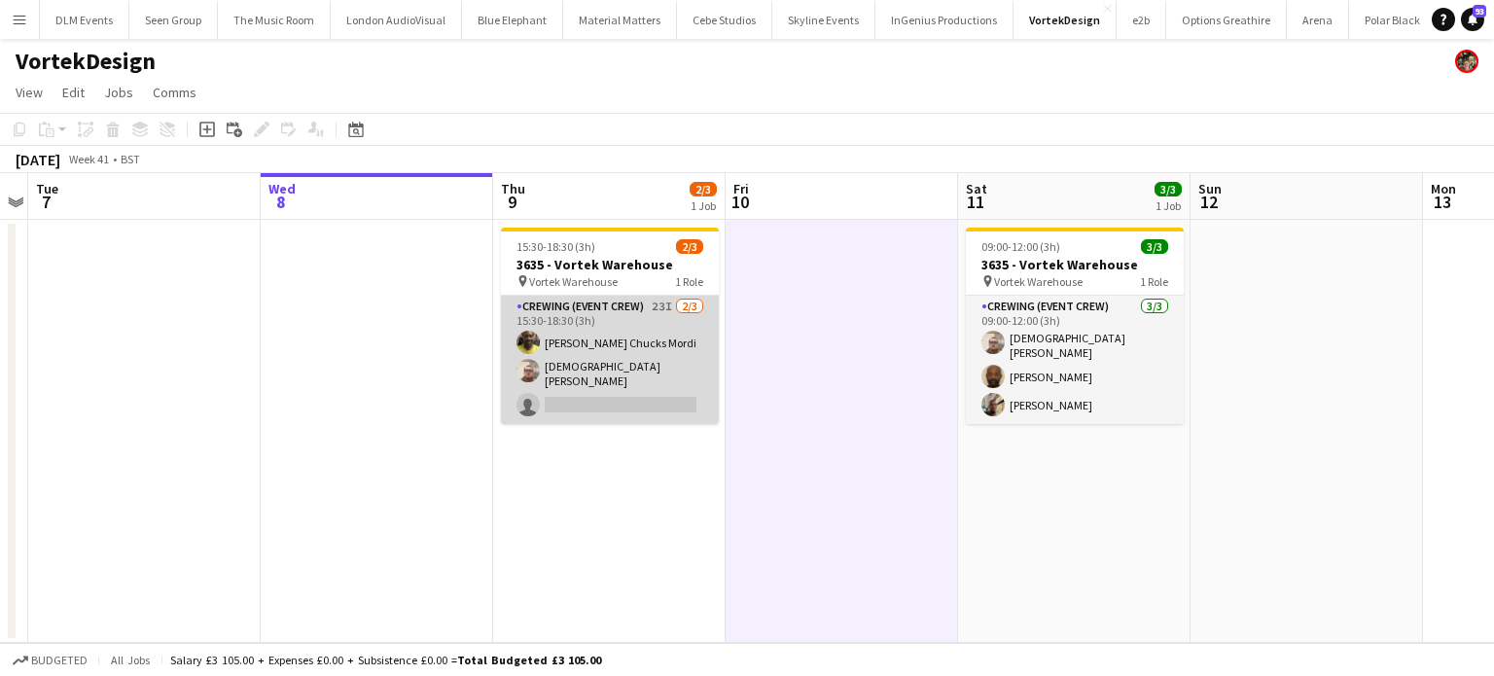
click at [623, 396] on app-card-role "Crewing (Event Crew) 23I 2/3 15:30-18:30 (3h) Alphonsus Chucks Mordi Christian …" at bounding box center [610, 360] width 218 height 128
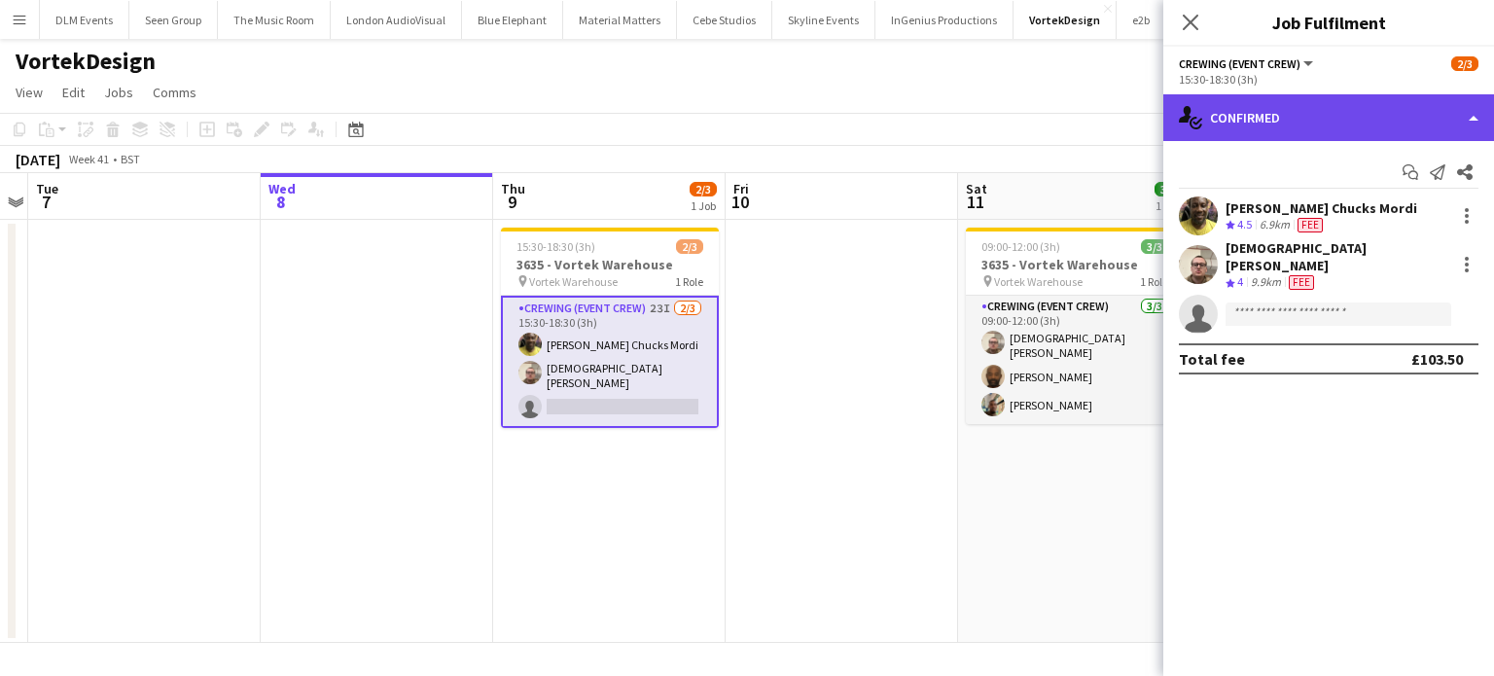
click at [1285, 120] on div "single-neutral-actions-check-2 Confirmed" at bounding box center [1328, 117] width 331 height 47
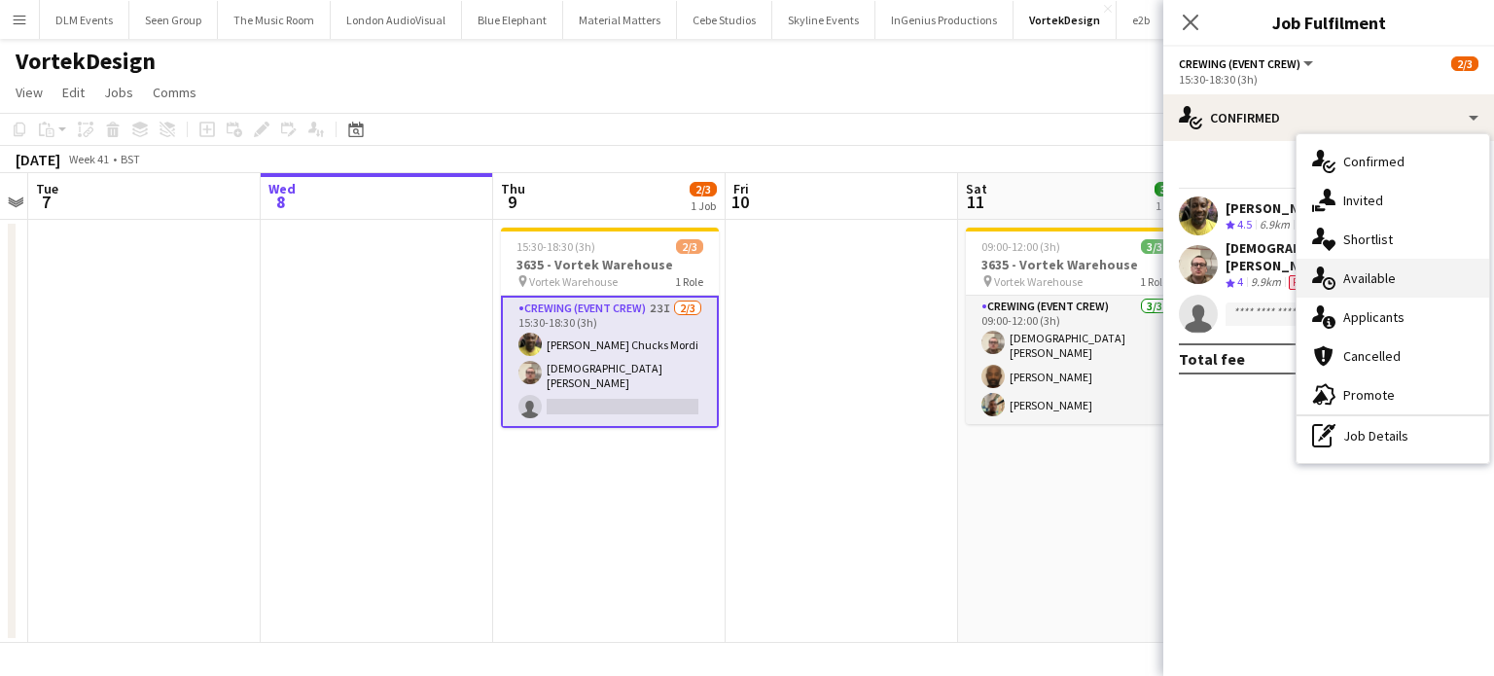
click at [1389, 267] on div "single-neutral-actions-upload Available" at bounding box center [1393, 278] width 193 height 39
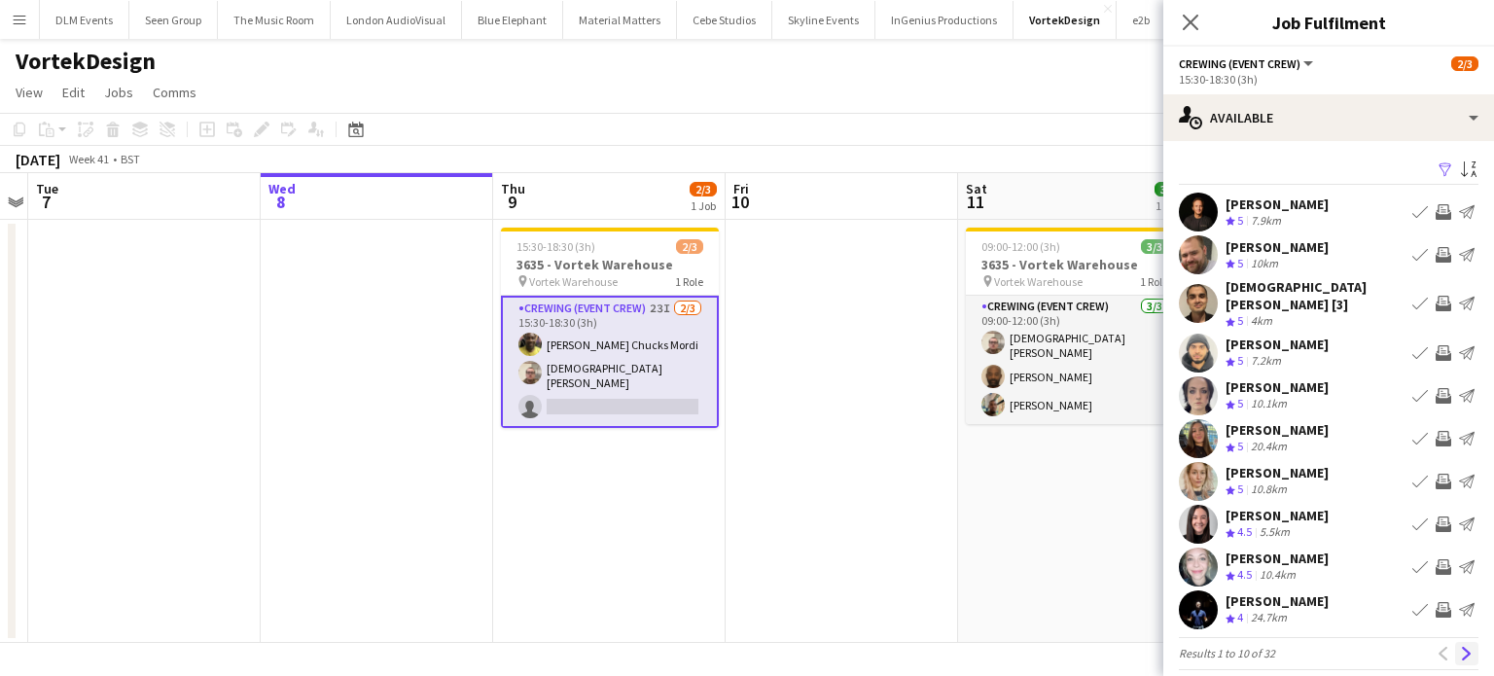
click at [1460, 647] on app-icon "Next" at bounding box center [1467, 654] width 14 height 14
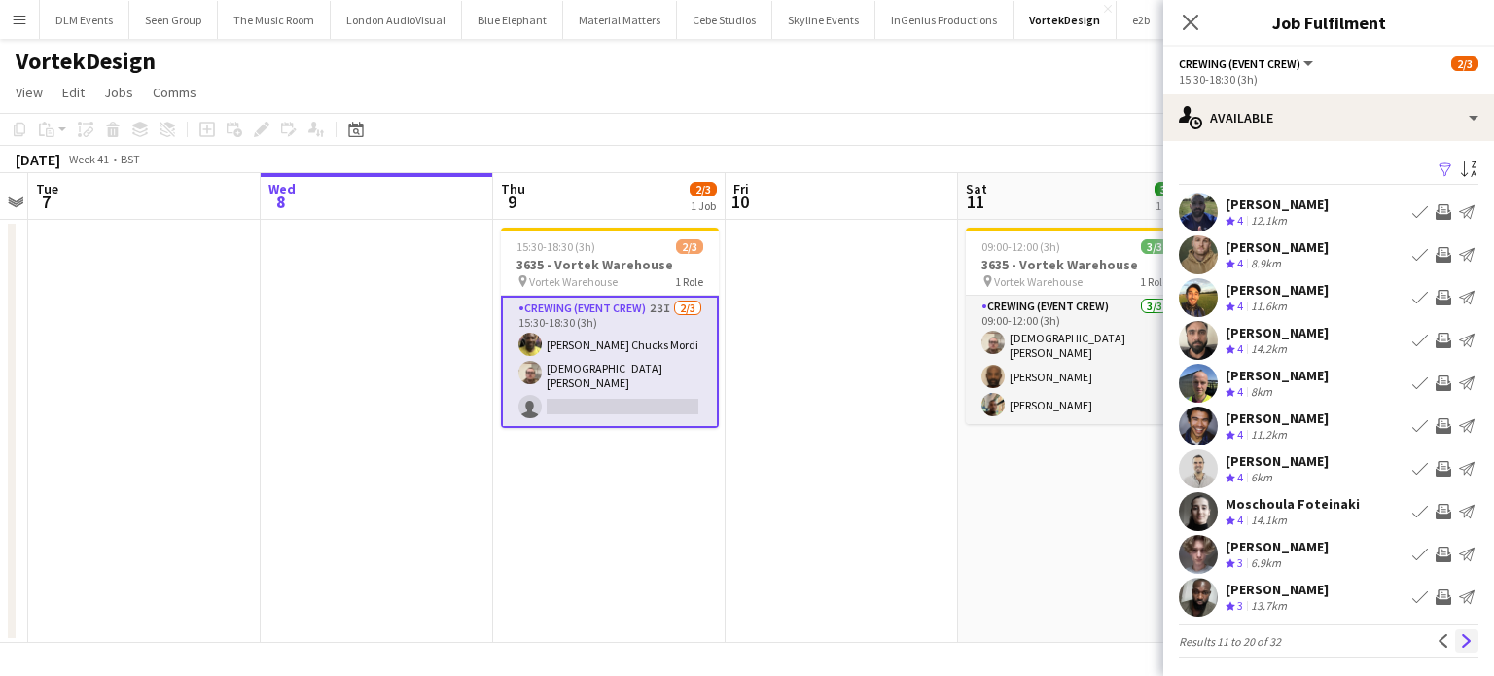
click at [1455, 633] on button "Next" at bounding box center [1466, 640] width 23 height 23
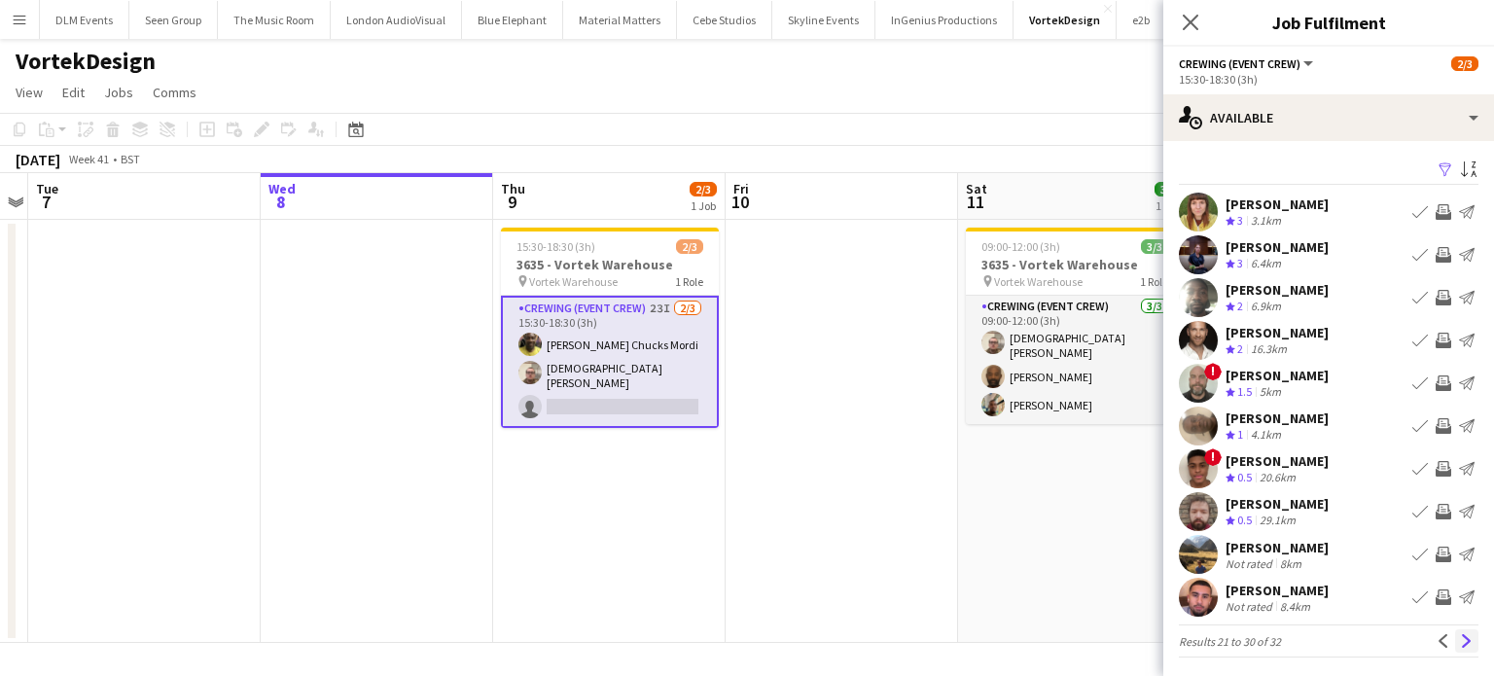
click at [1460, 646] on app-icon "Next" at bounding box center [1467, 641] width 14 height 14
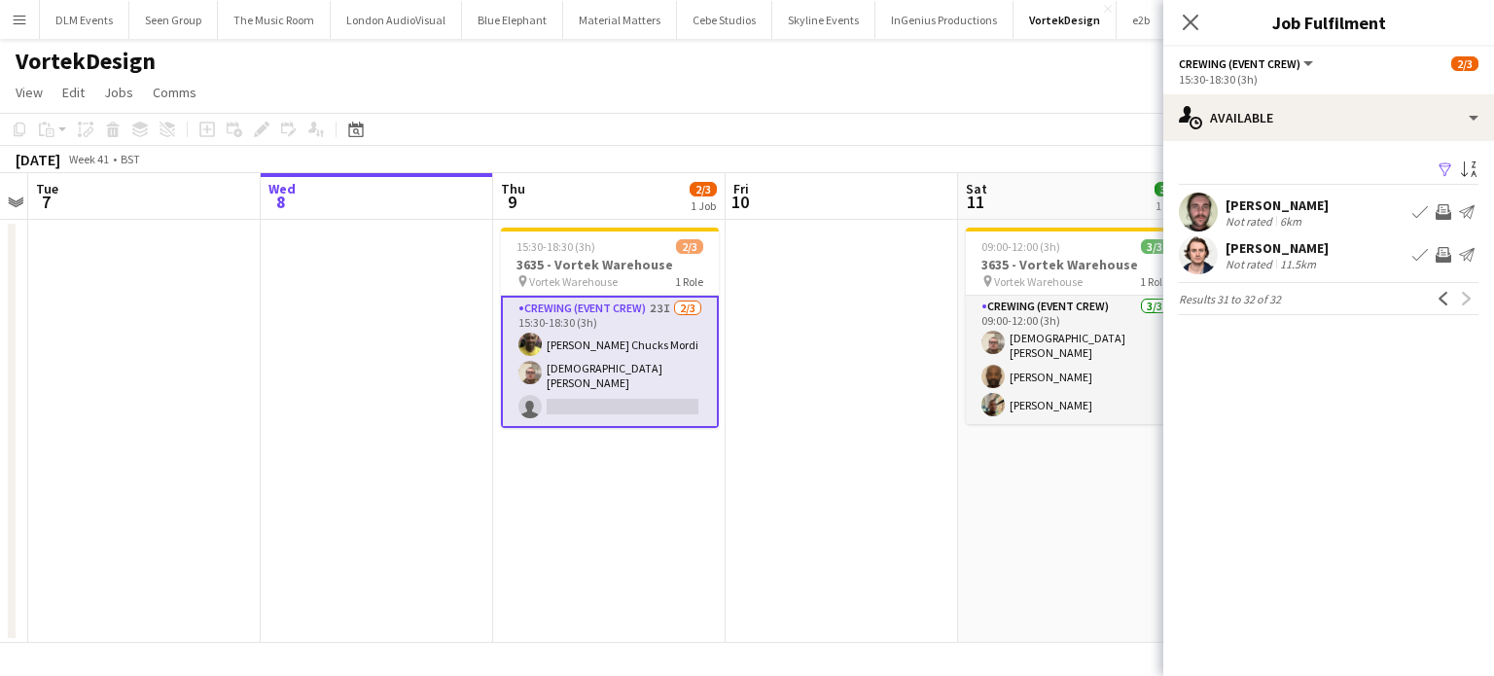
click at [866, 443] on app-date-cell at bounding box center [842, 431] width 232 height 423
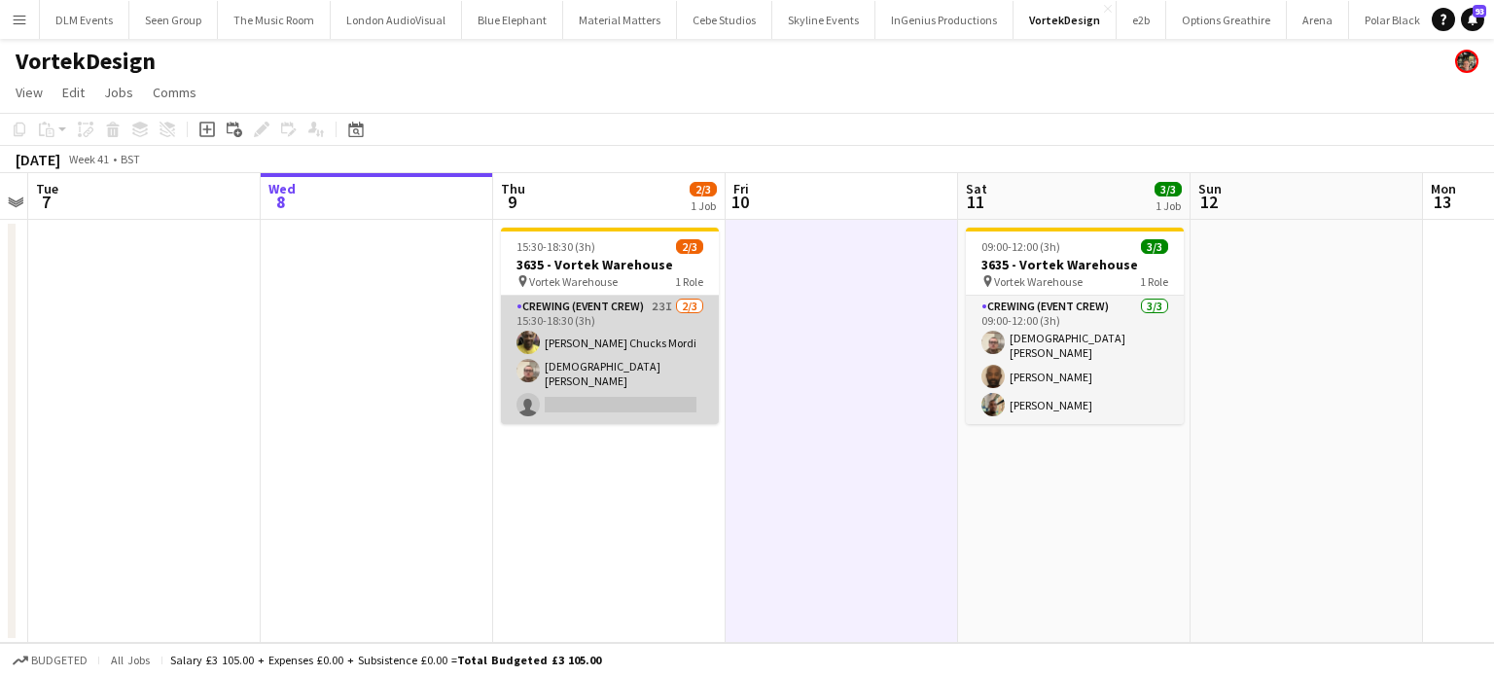
click at [629, 357] on app-card-role "Crewing (Event Crew) 23I 2/3 15:30-18:30 (3h) Alphonsus Chucks Mordi Christian …" at bounding box center [610, 360] width 218 height 128
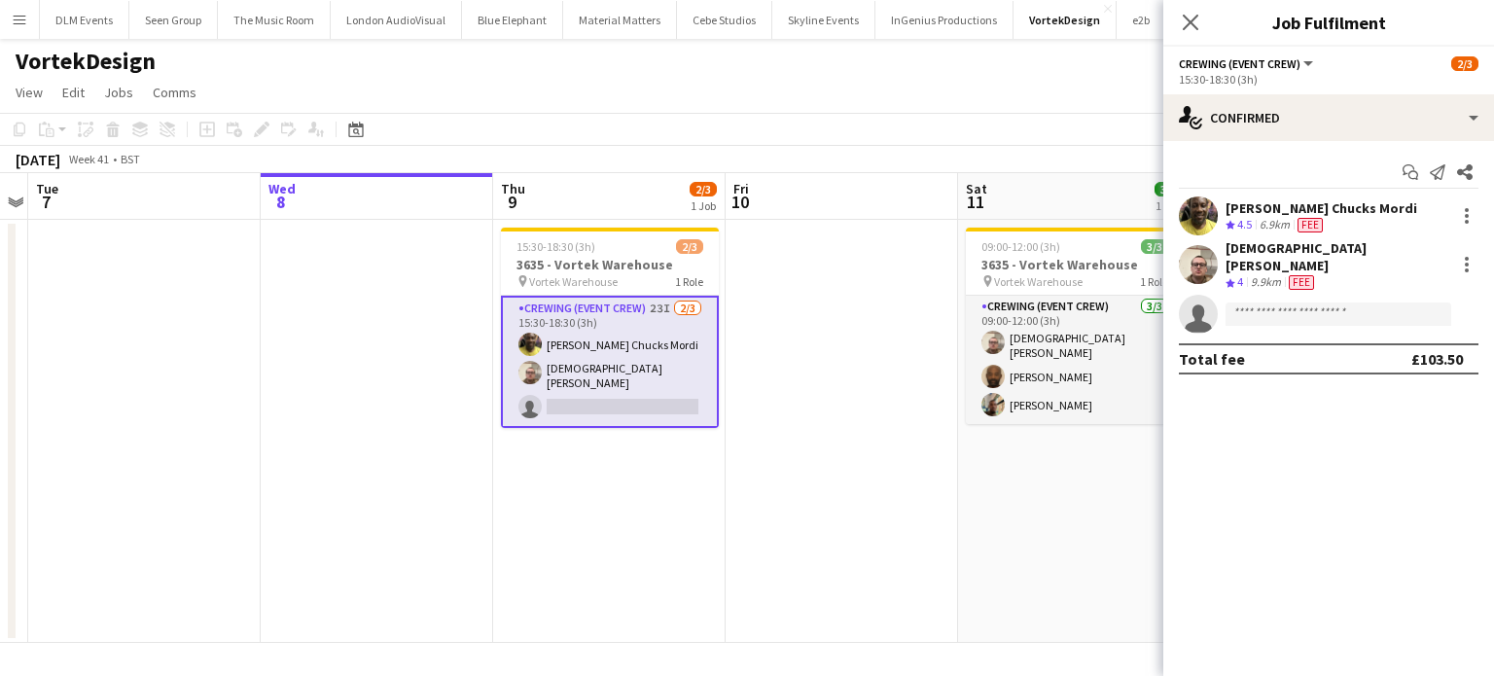
click at [1303, 146] on div "Start chat Send notification Share Alphonsus Chucks Mordi Crew rating 4.5 6.9km…" at bounding box center [1328, 265] width 331 height 249
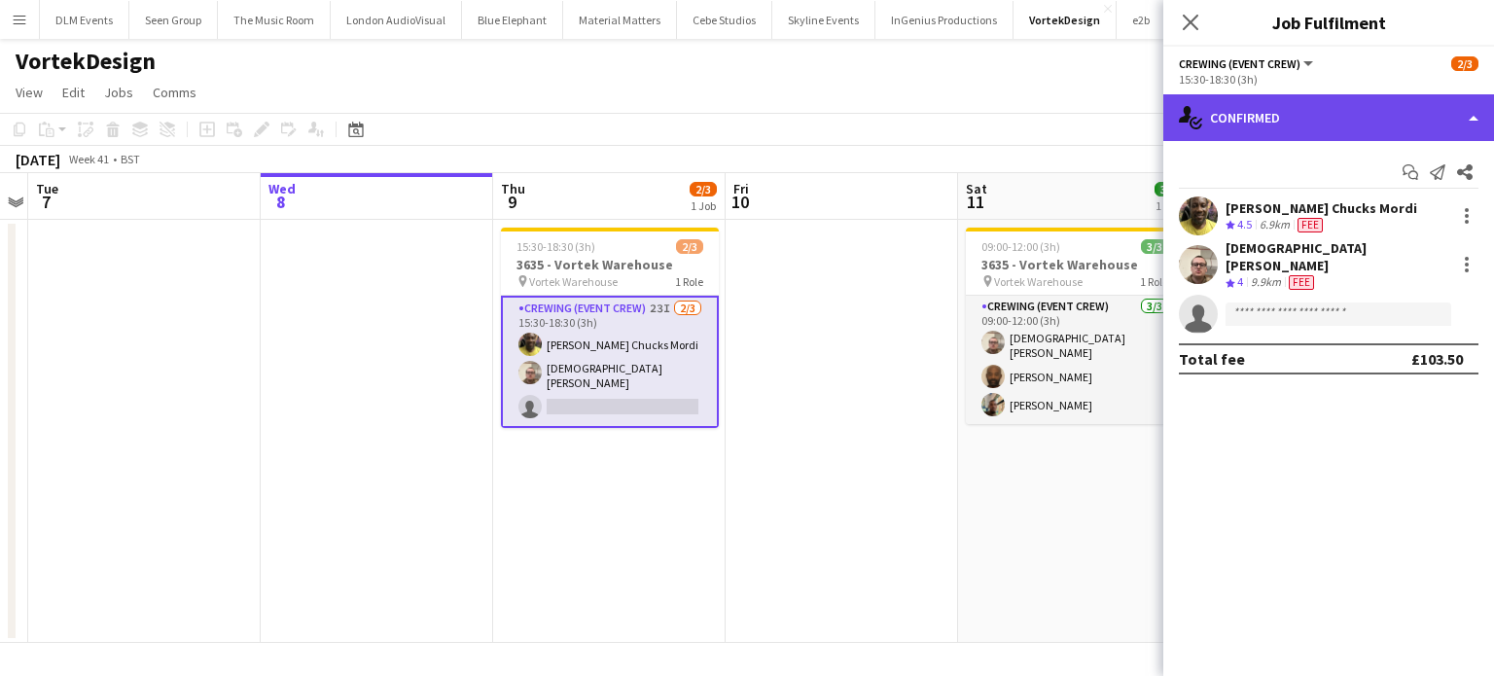
click at [1292, 136] on div "single-neutral-actions-check-2 Confirmed" at bounding box center [1328, 117] width 331 height 47
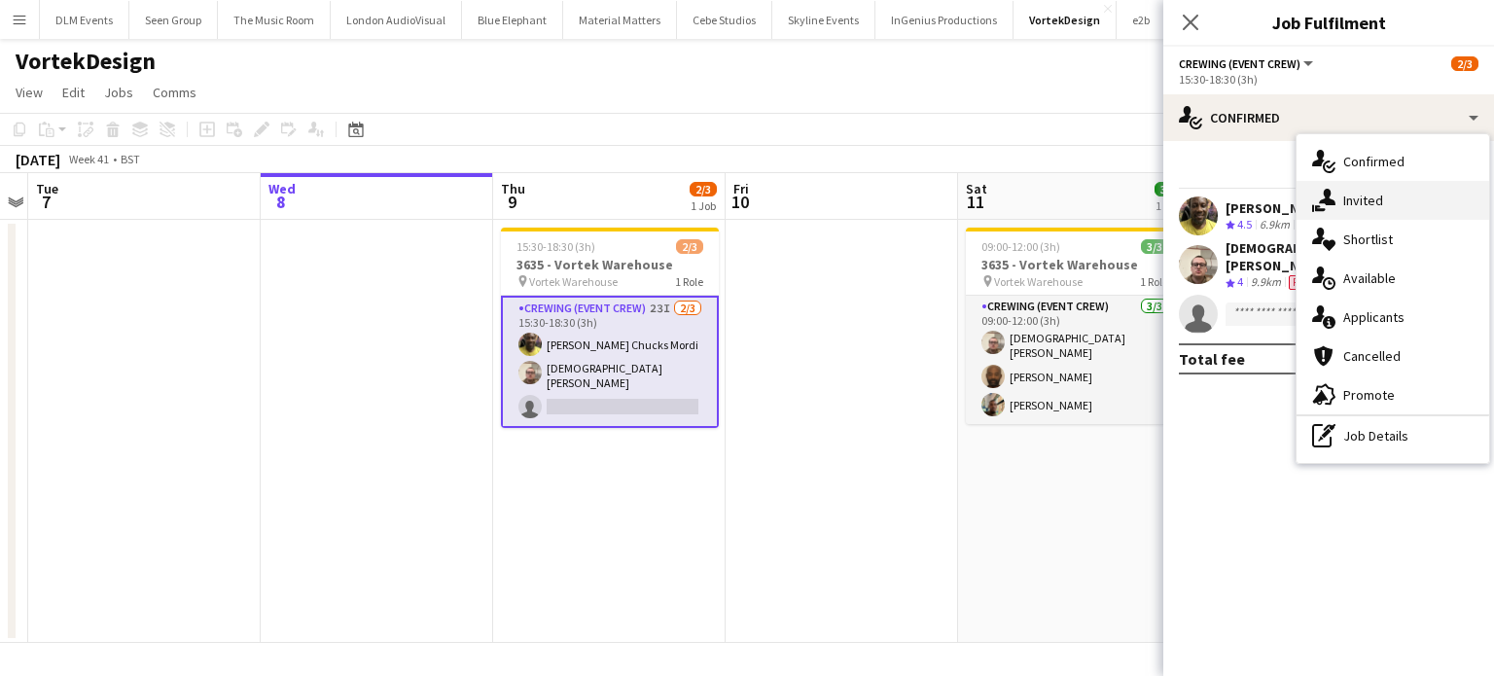
click at [1345, 190] on div "single-neutral-actions-share-1 Invited" at bounding box center [1393, 200] width 193 height 39
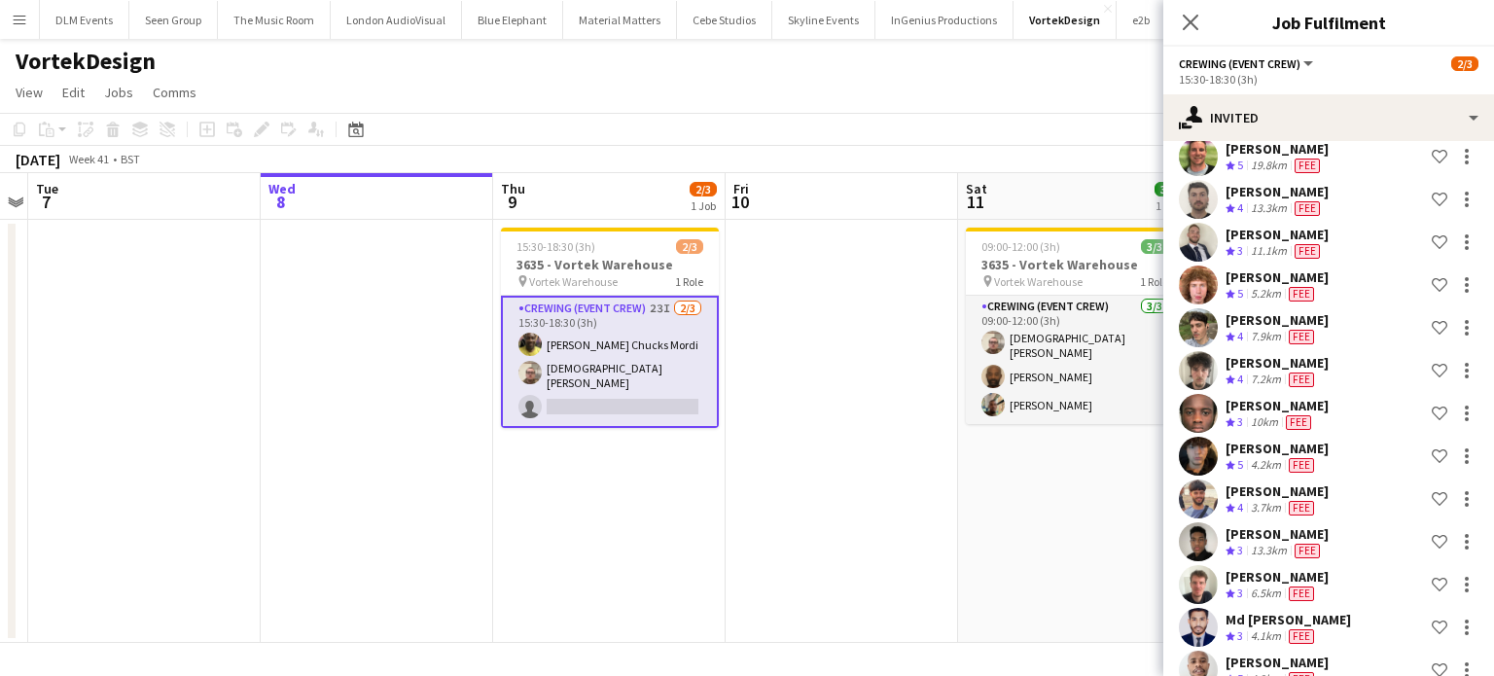
scroll to position [202, 0]
click at [1354, 297] on div "Alfie Dyer Crew rating 5 5.2km Fee Shortlist crew" at bounding box center [1328, 286] width 331 height 39
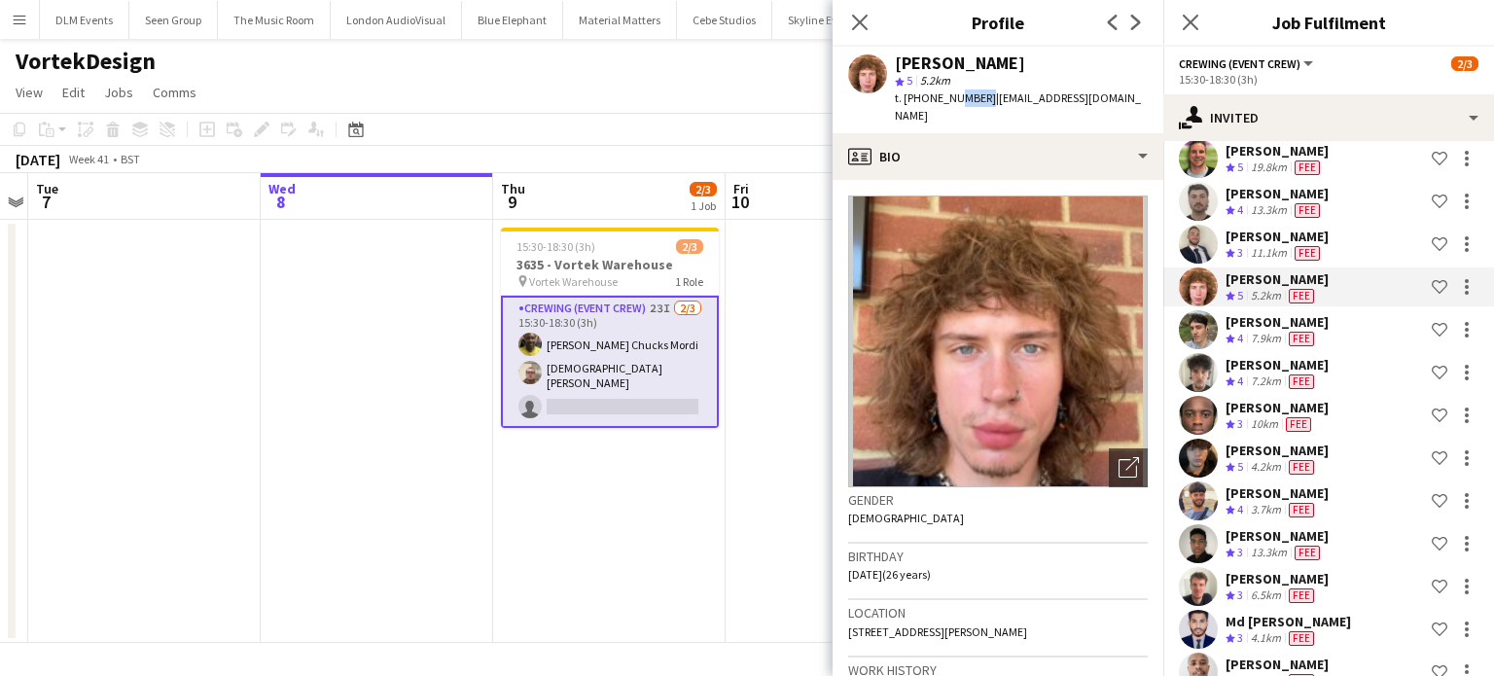
drag, startPoint x: 977, startPoint y: 99, endPoint x: 953, endPoint y: 109, distance: 25.3
click at [953, 109] on div "Alfie Dyer star 5 5.2km t. +447856772665 | dalfieusa@gmail.com" at bounding box center [998, 90] width 331 height 87
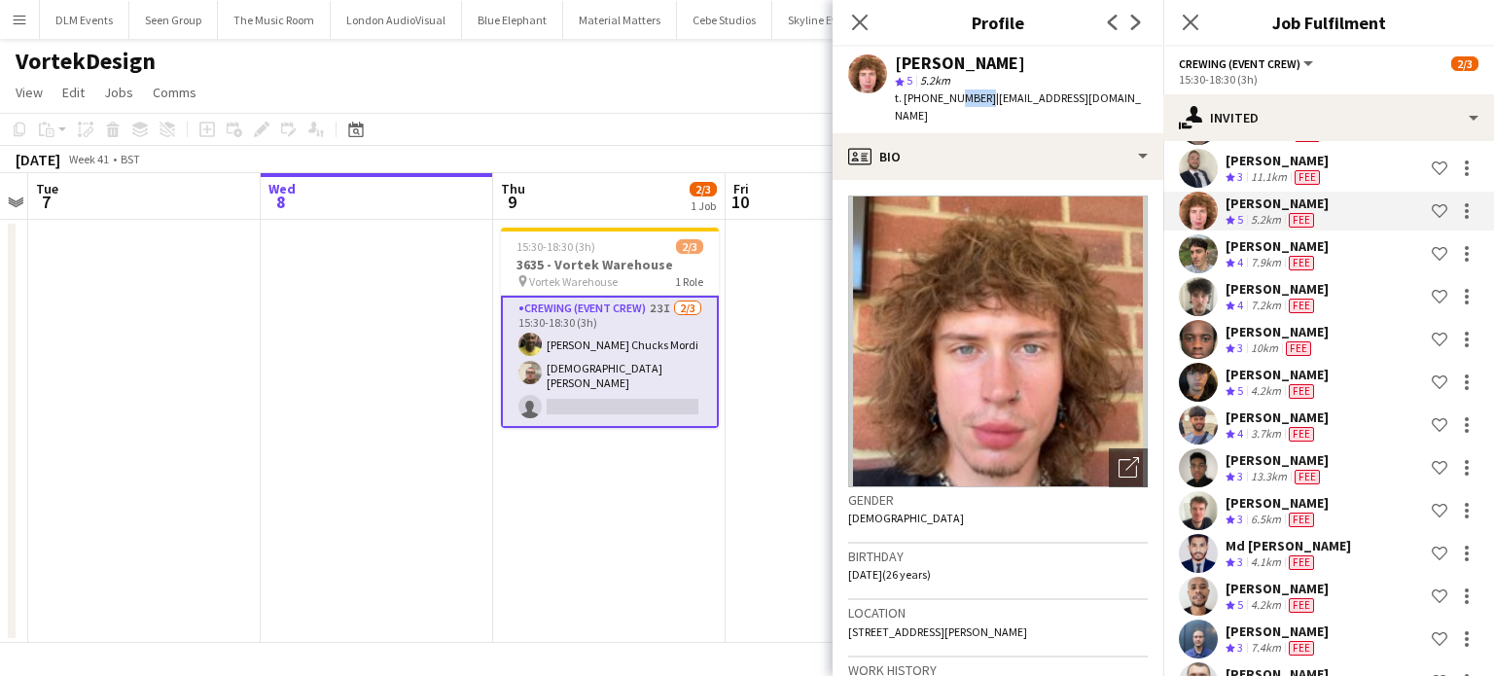
scroll to position [276, 0]
click at [1325, 574] on div "William Connor Crew rating 5 19.7km Fee Shortlist crew Allan Horsfield Crew rat…" at bounding box center [1328, 478] width 331 height 1056
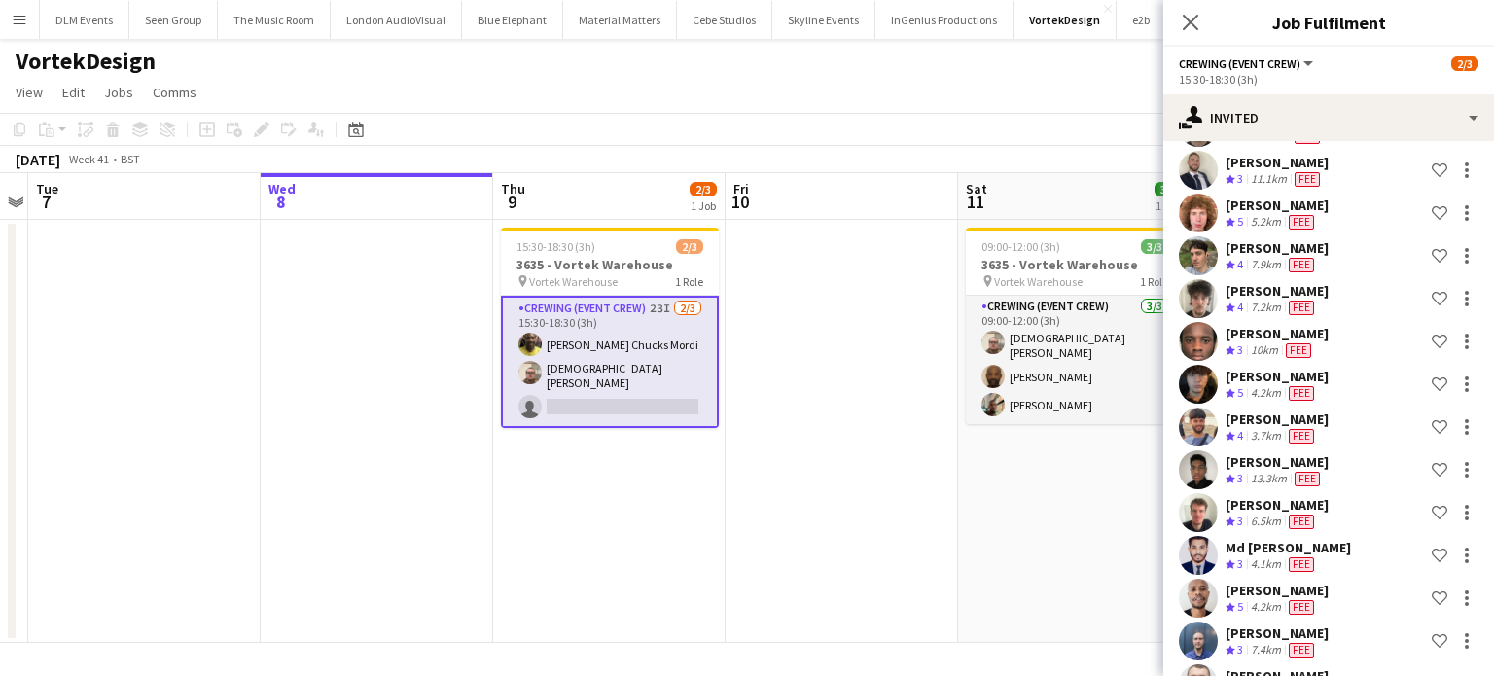
click at [1319, 554] on div "Md Mosabbit Hridoy" at bounding box center [1288, 548] width 125 height 18
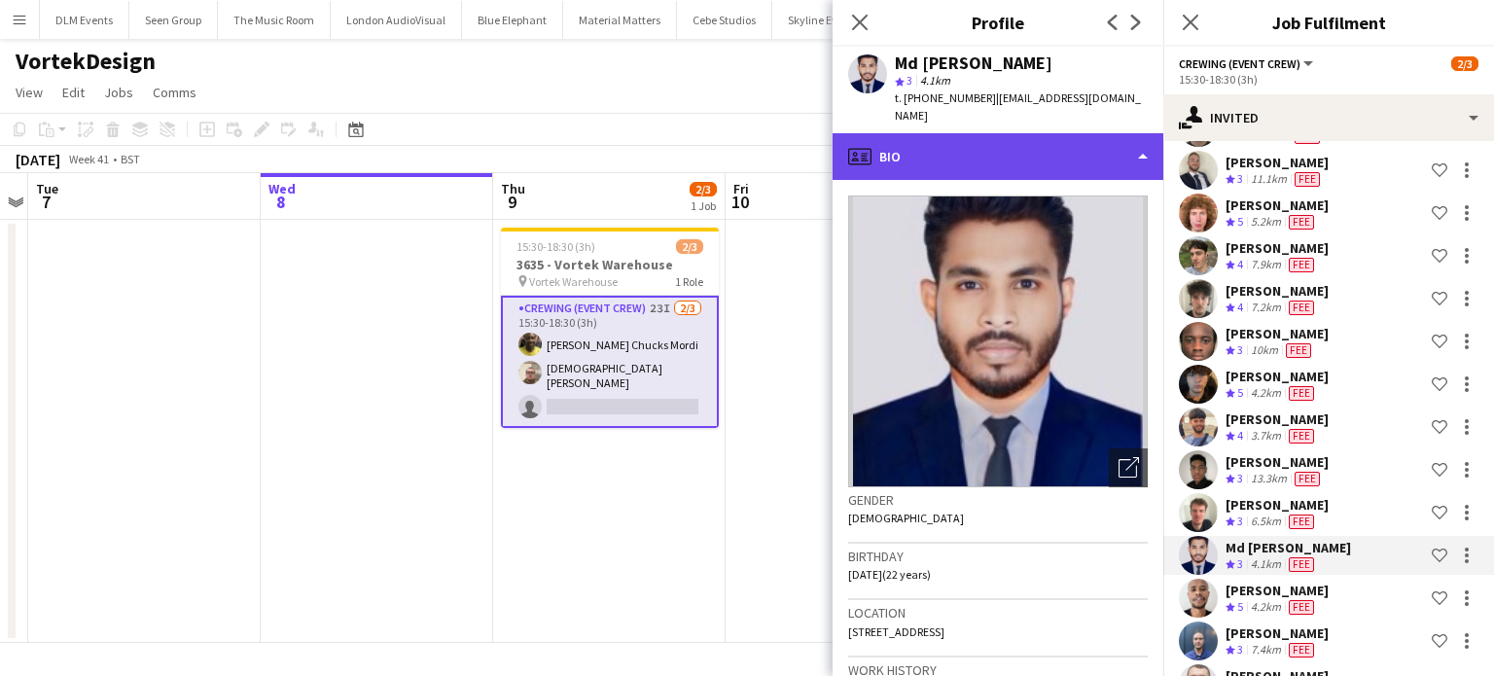
click at [1001, 142] on div "profile Bio" at bounding box center [998, 156] width 331 height 47
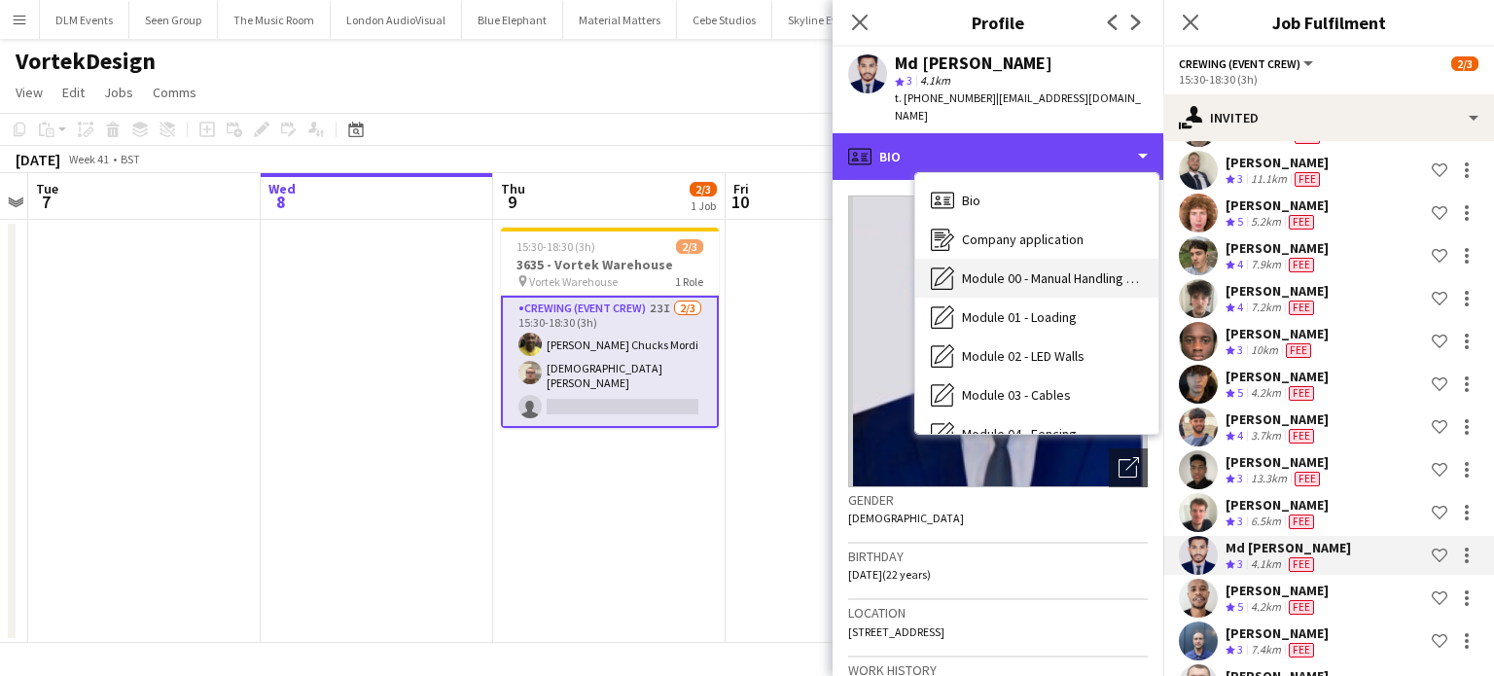
scroll to position [650, 0]
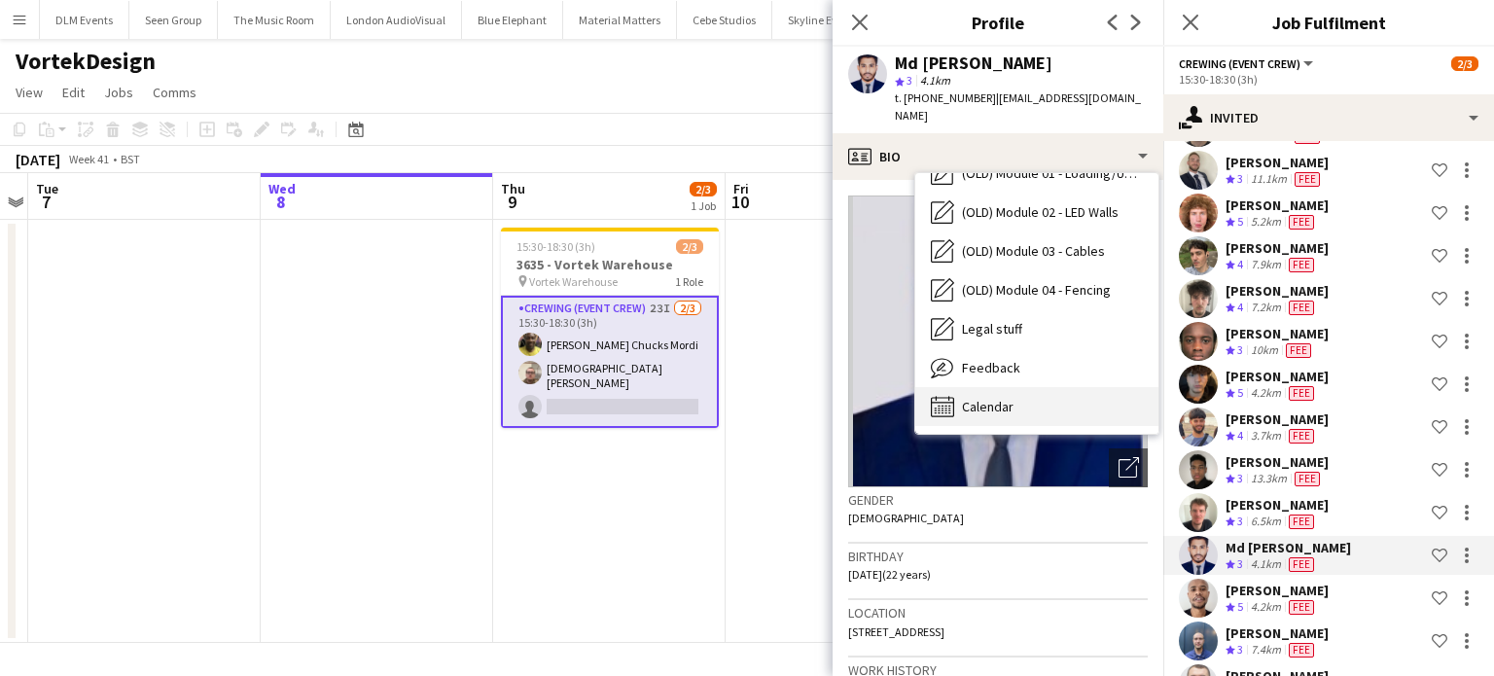
click at [1013, 398] on span "Calendar" at bounding box center [988, 407] width 52 height 18
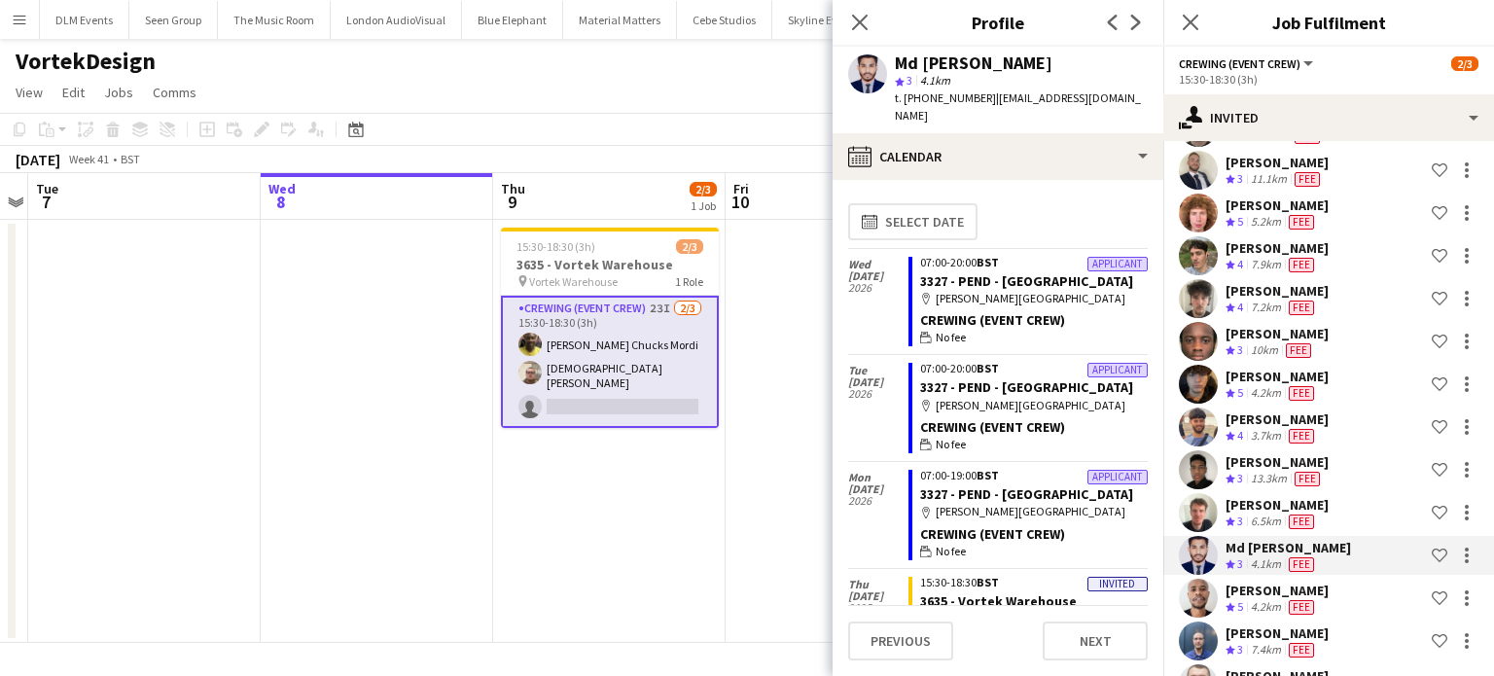
click at [914, 224] on div "calendar-full Select date" at bounding box center [998, 222] width 300 height 53
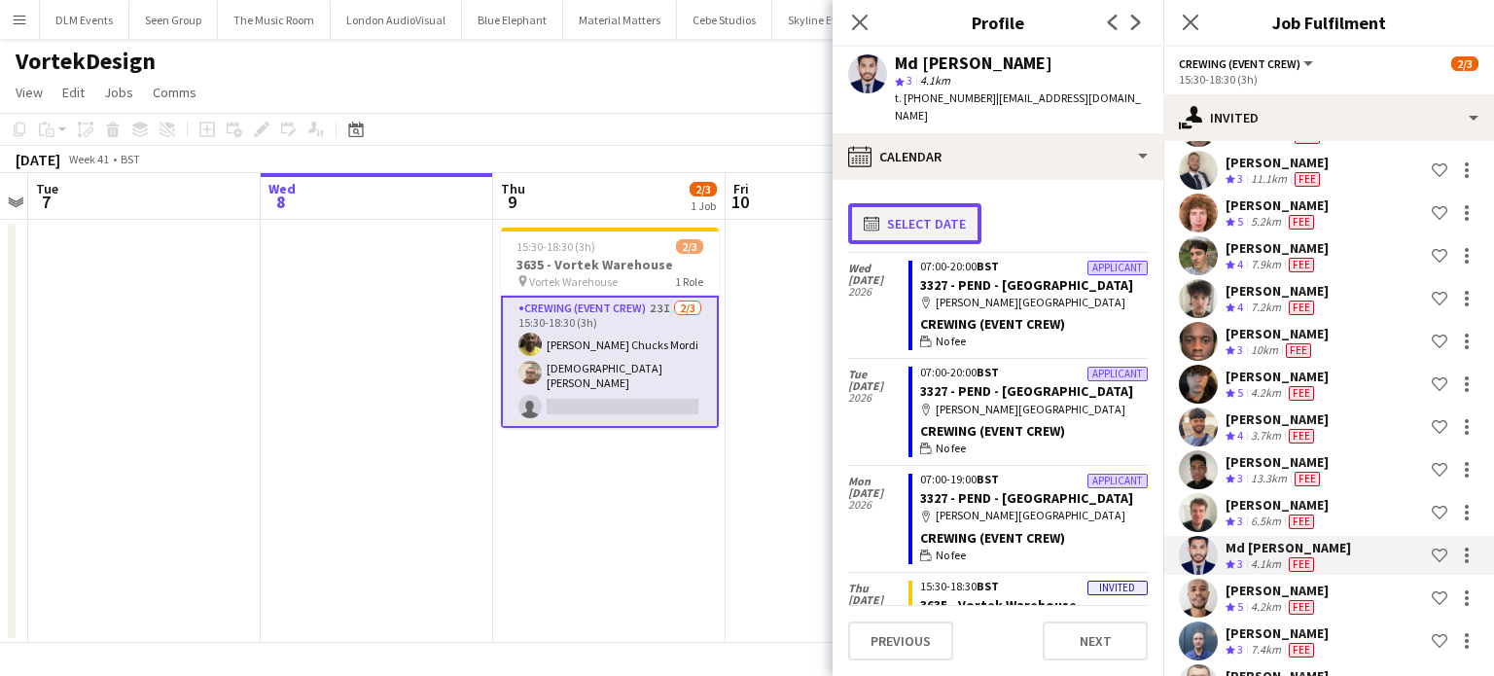
click at [933, 203] on button "calendar-full Select date" at bounding box center [914, 223] width 133 height 41
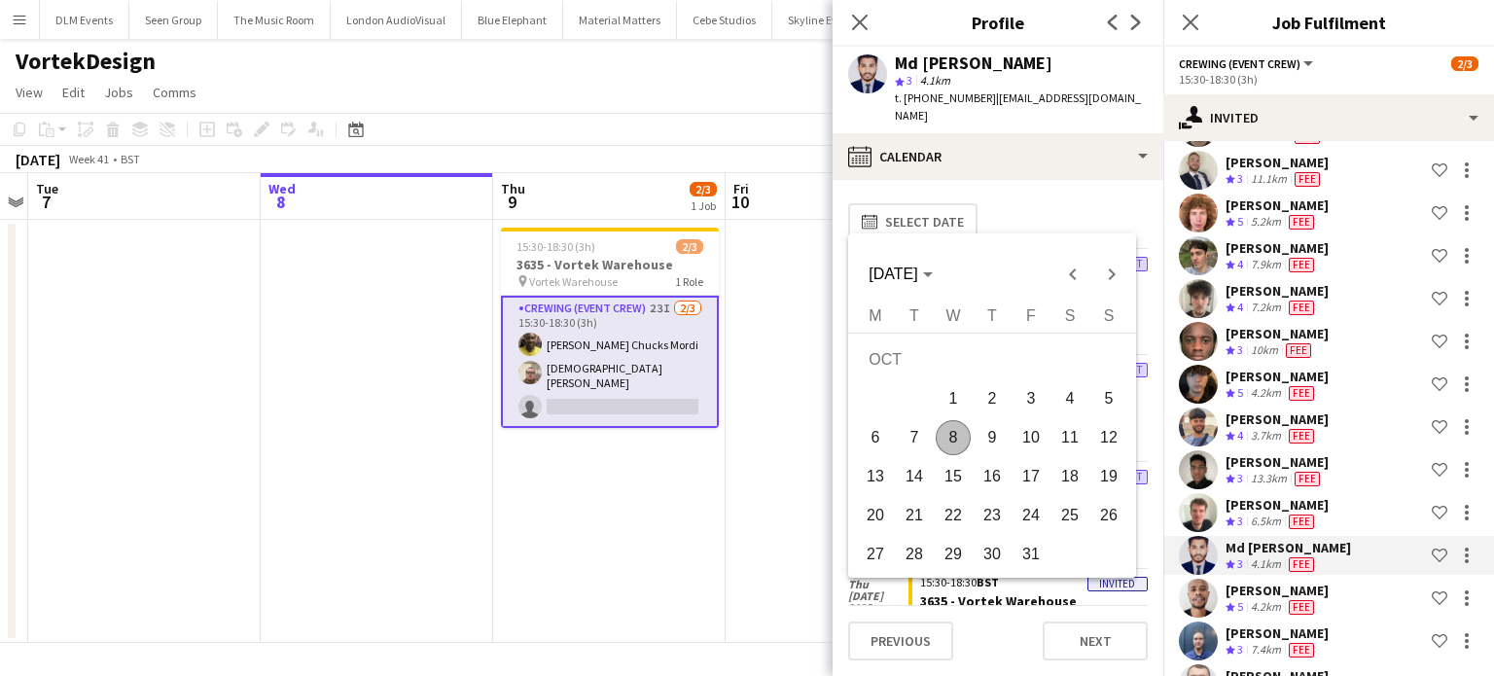
click at [984, 431] on span "9" at bounding box center [992, 437] width 35 height 35
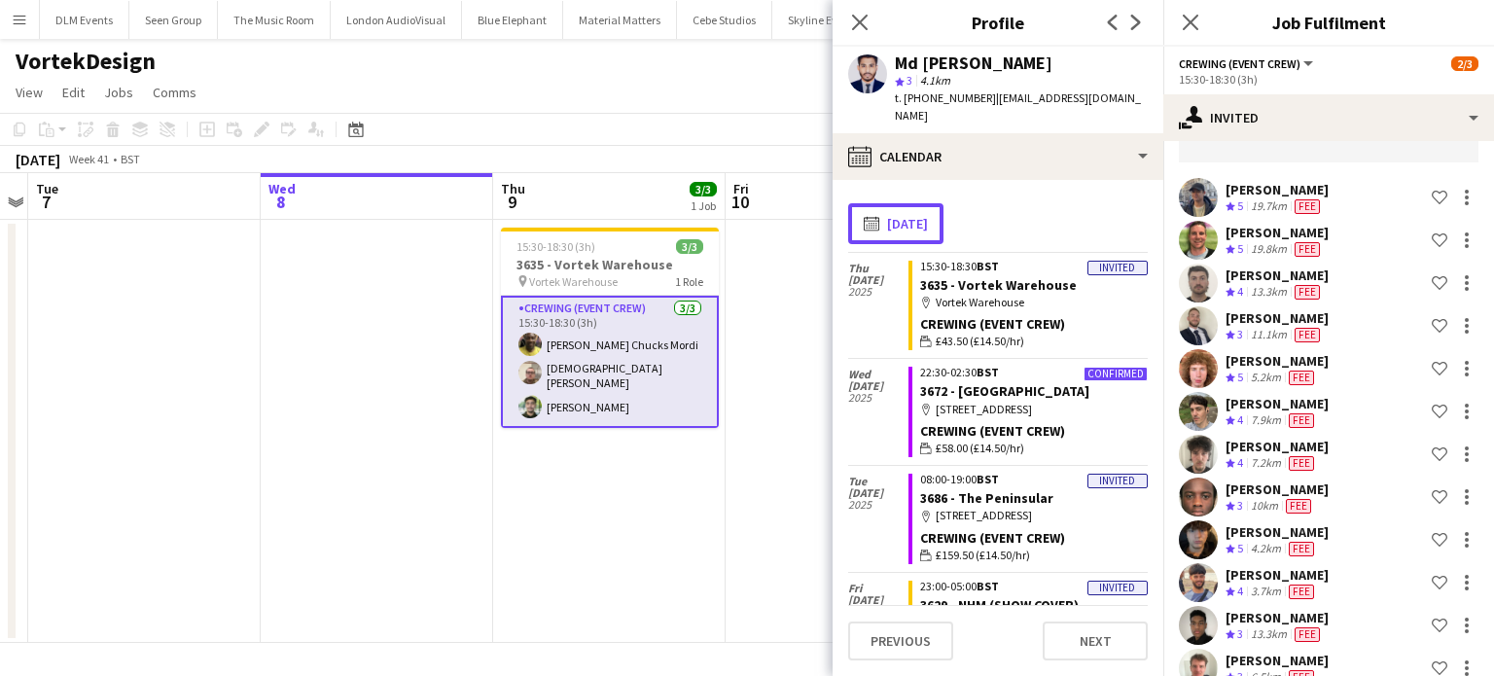
scroll to position [123, 0]
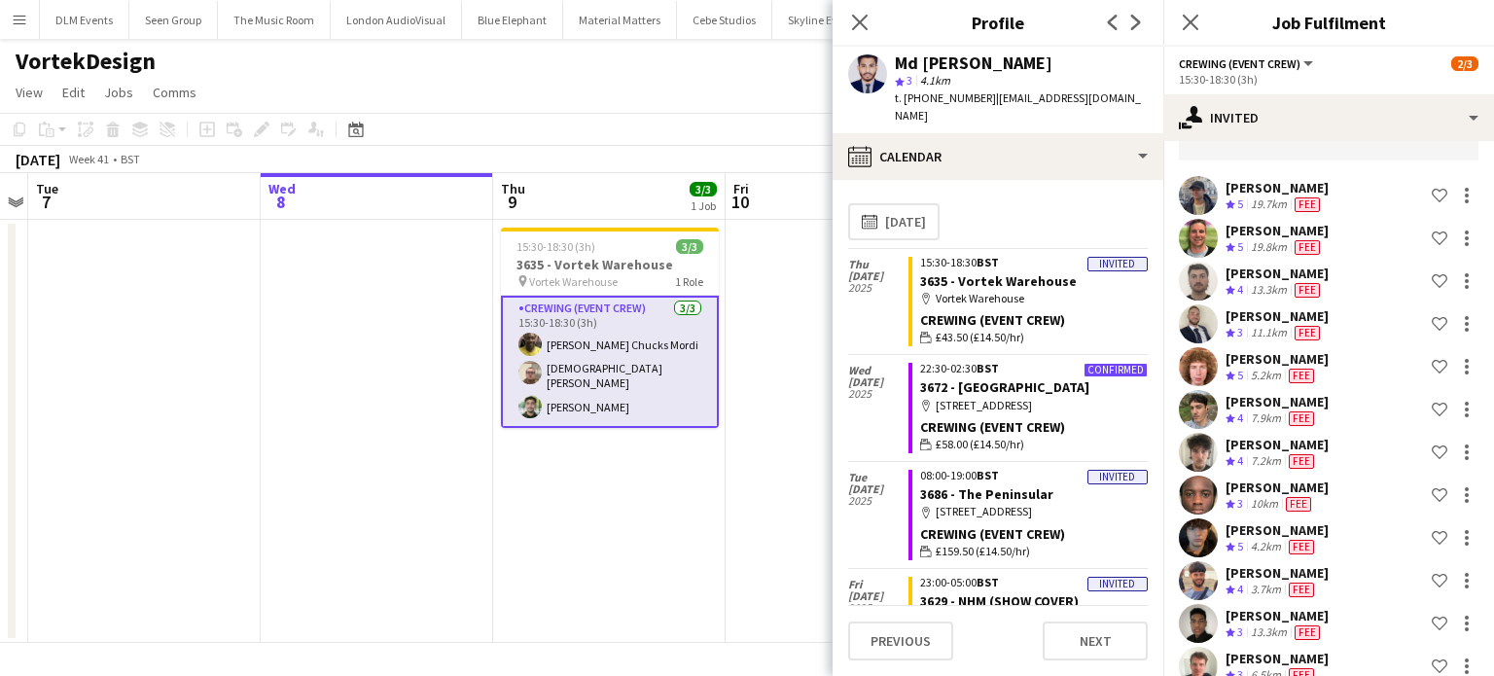
click at [1252, 369] on div "5.2km" at bounding box center [1266, 376] width 38 height 17
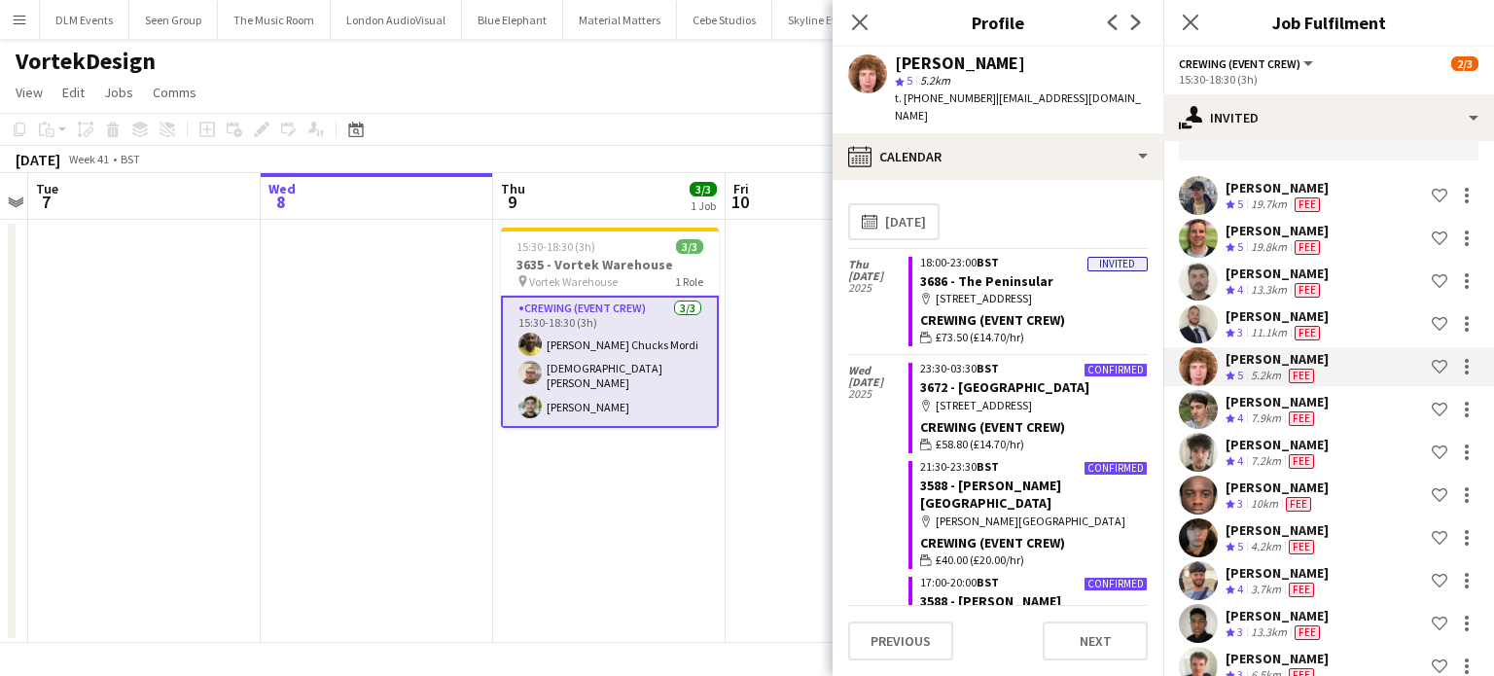
click at [1278, 376] on div "5.2km" at bounding box center [1266, 376] width 38 height 17
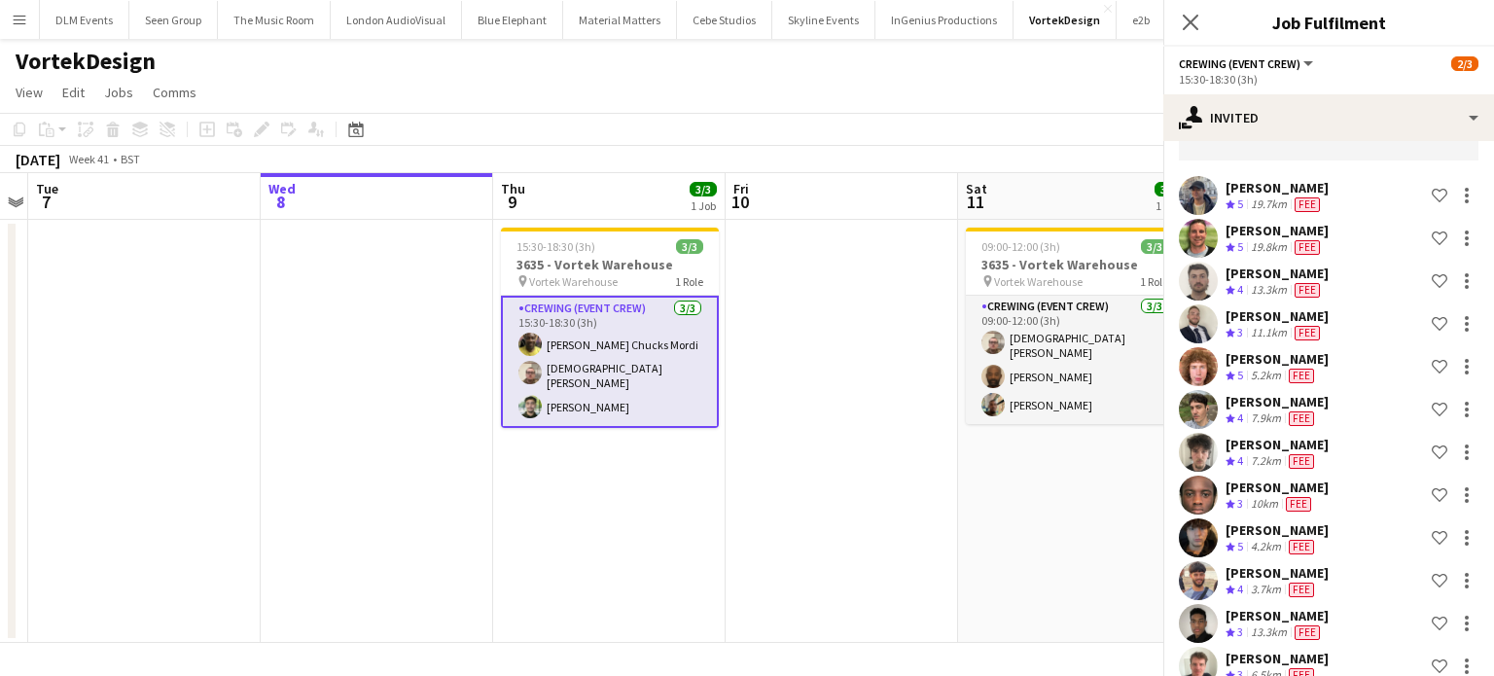
click at [1278, 376] on div "5.2km" at bounding box center [1266, 376] width 38 height 17
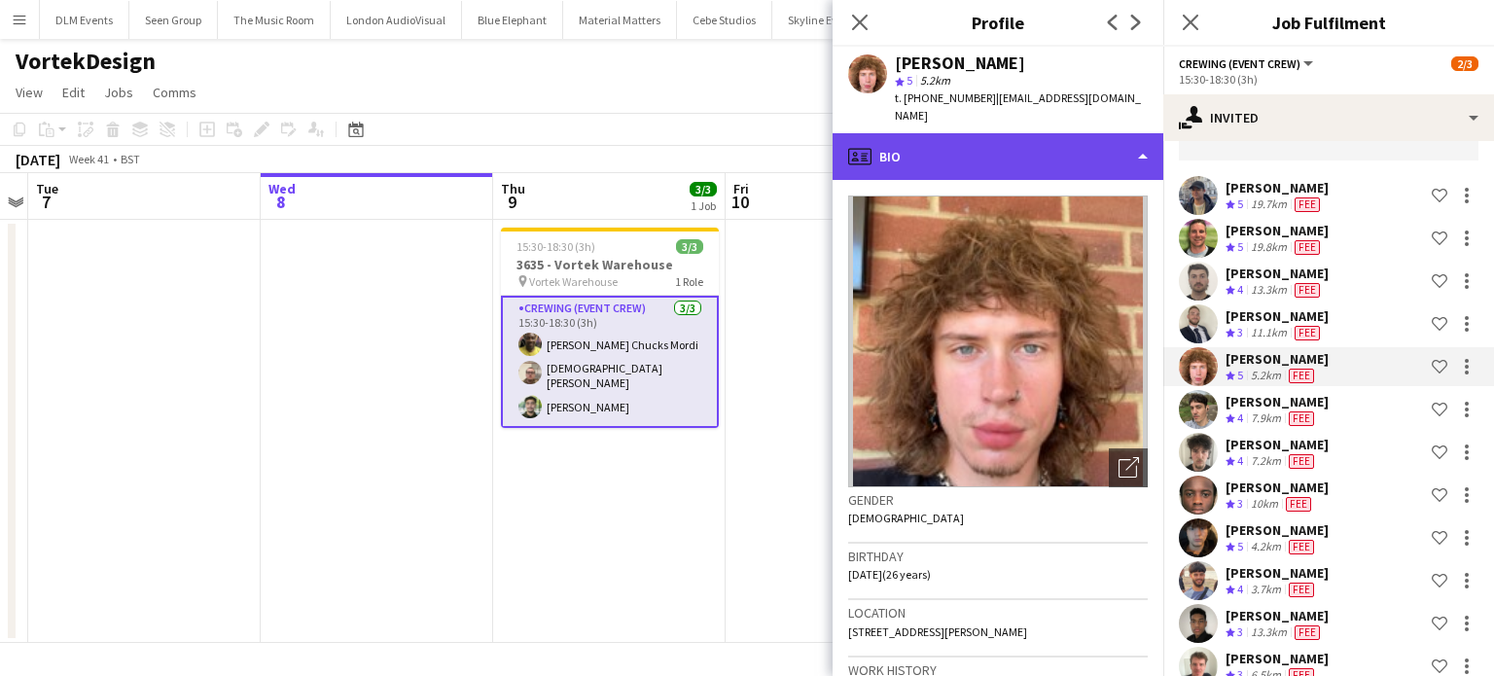
click at [1023, 147] on div "profile Bio" at bounding box center [998, 156] width 331 height 47
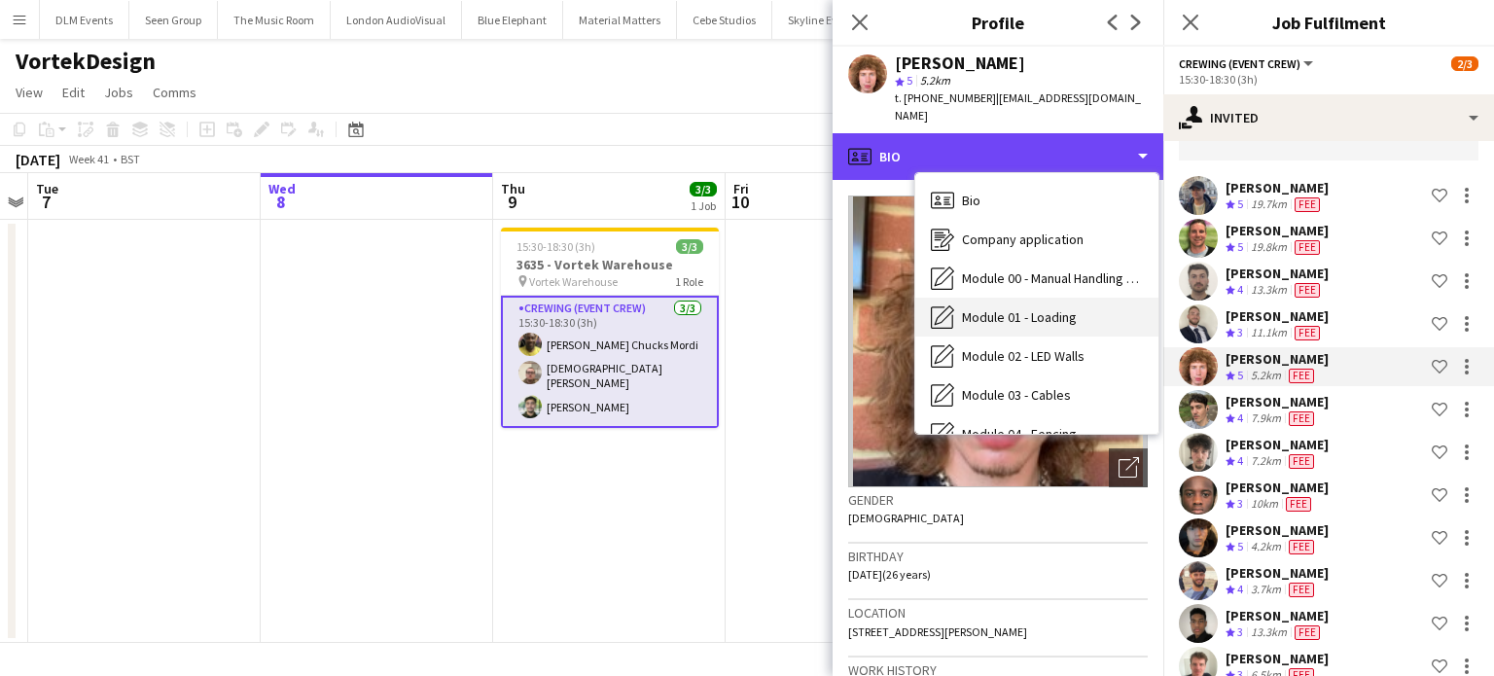
scroll to position [650, 0]
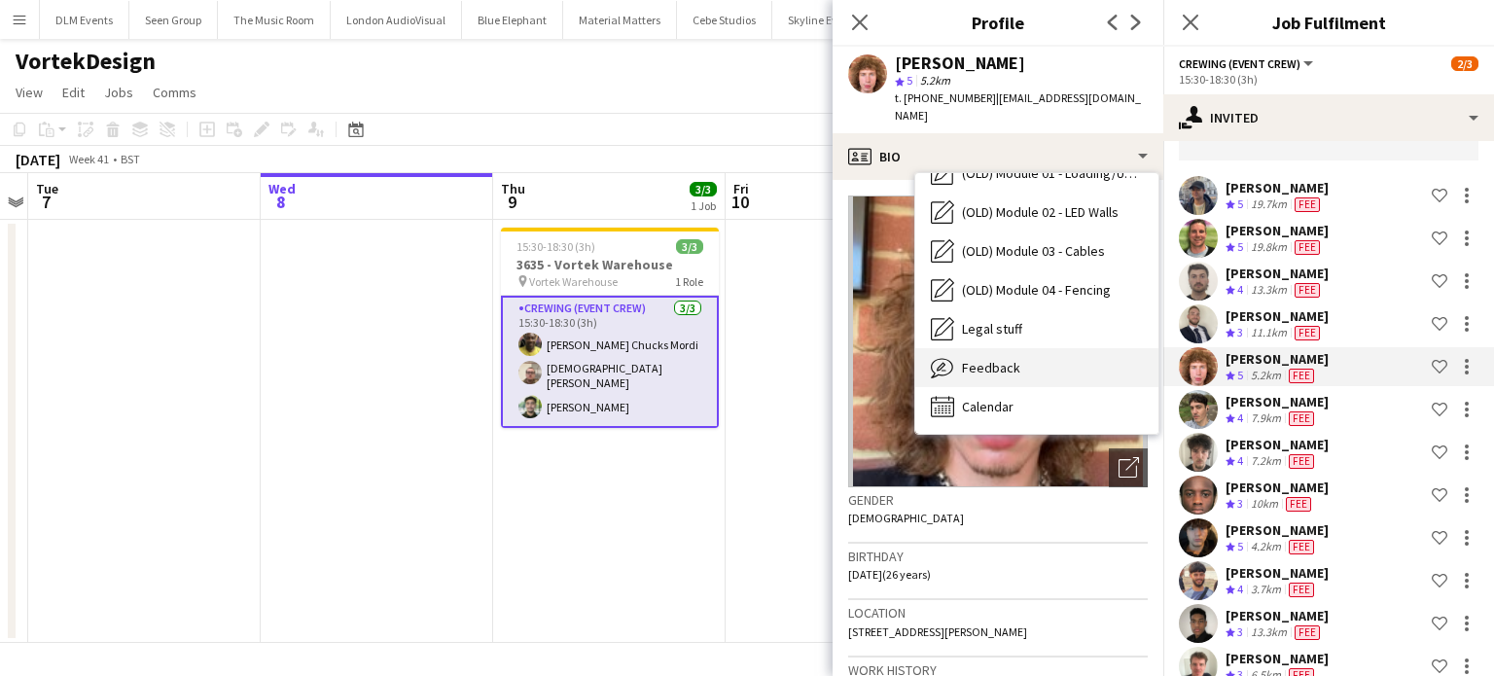
drag, startPoint x: 1043, startPoint y: 320, endPoint x: 1052, endPoint y: 368, distance: 48.6
click at [1052, 368] on div "Bio Bio Company application Company application Module 00 - Manual Handling & I…" at bounding box center [1036, 303] width 243 height 261
click at [1052, 365] on div "Feedback Feedback" at bounding box center [1036, 367] width 243 height 39
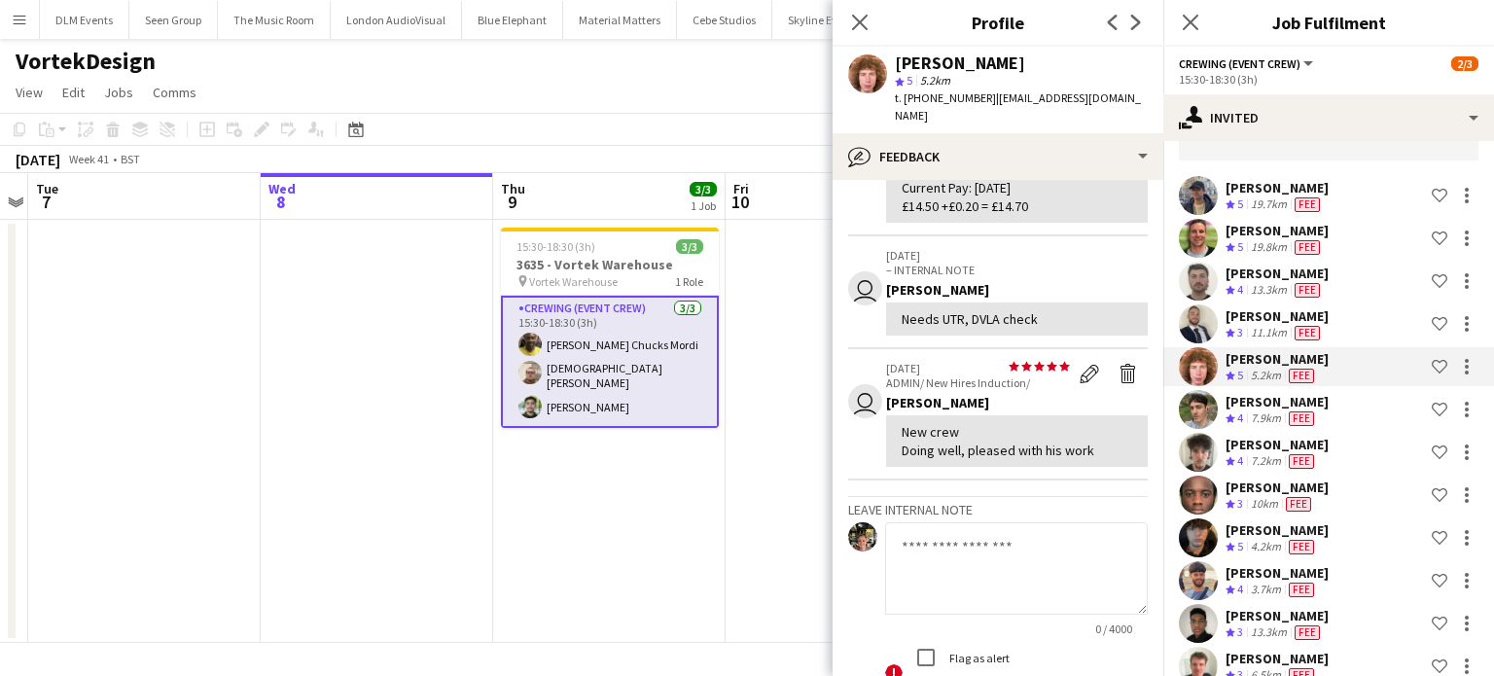
scroll to position [205, 0]
click at [695, 497] on app-date-cell "15:30-18:30 (3h) 3/3 3635 - Vortek Warehouse pin Vortek Warehouse 1 Role Crewin…" at bounding box center [609, 431] width 232 height 423
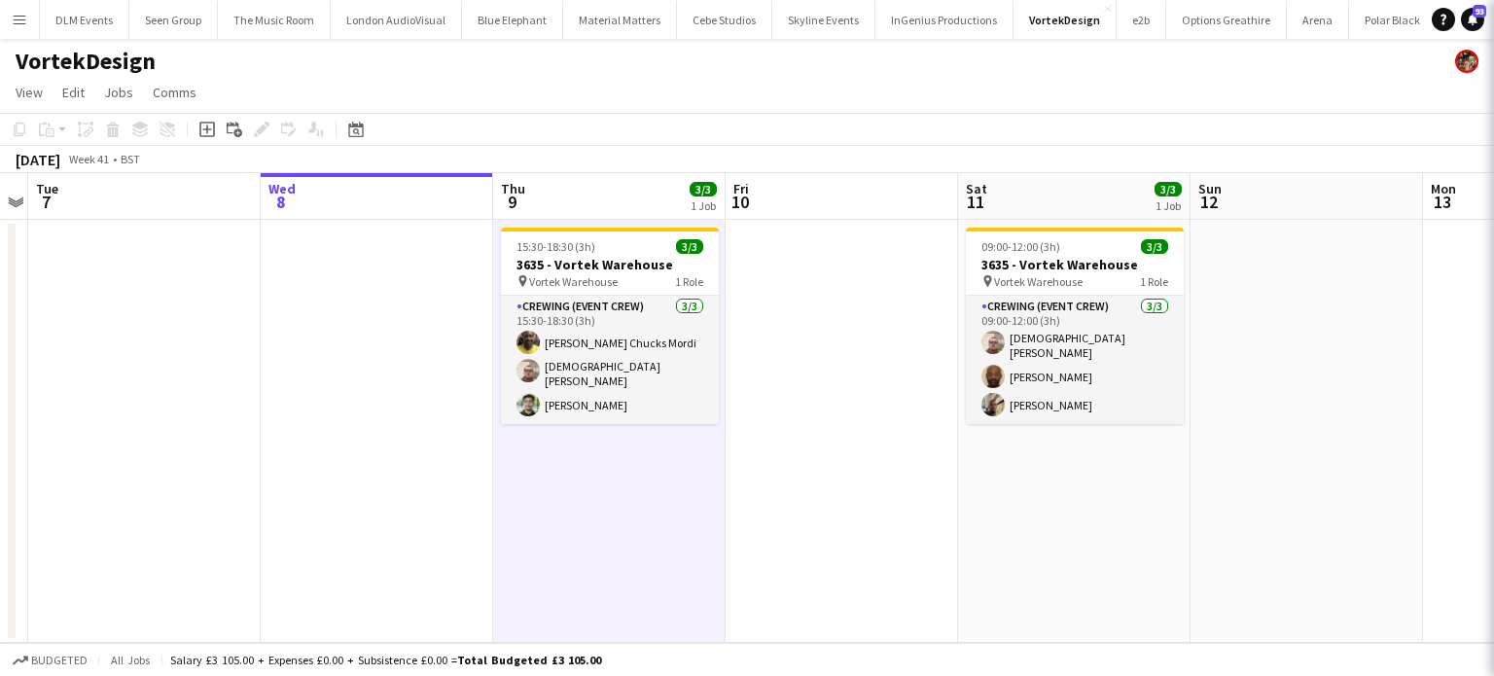
scroll to position [0, 0]
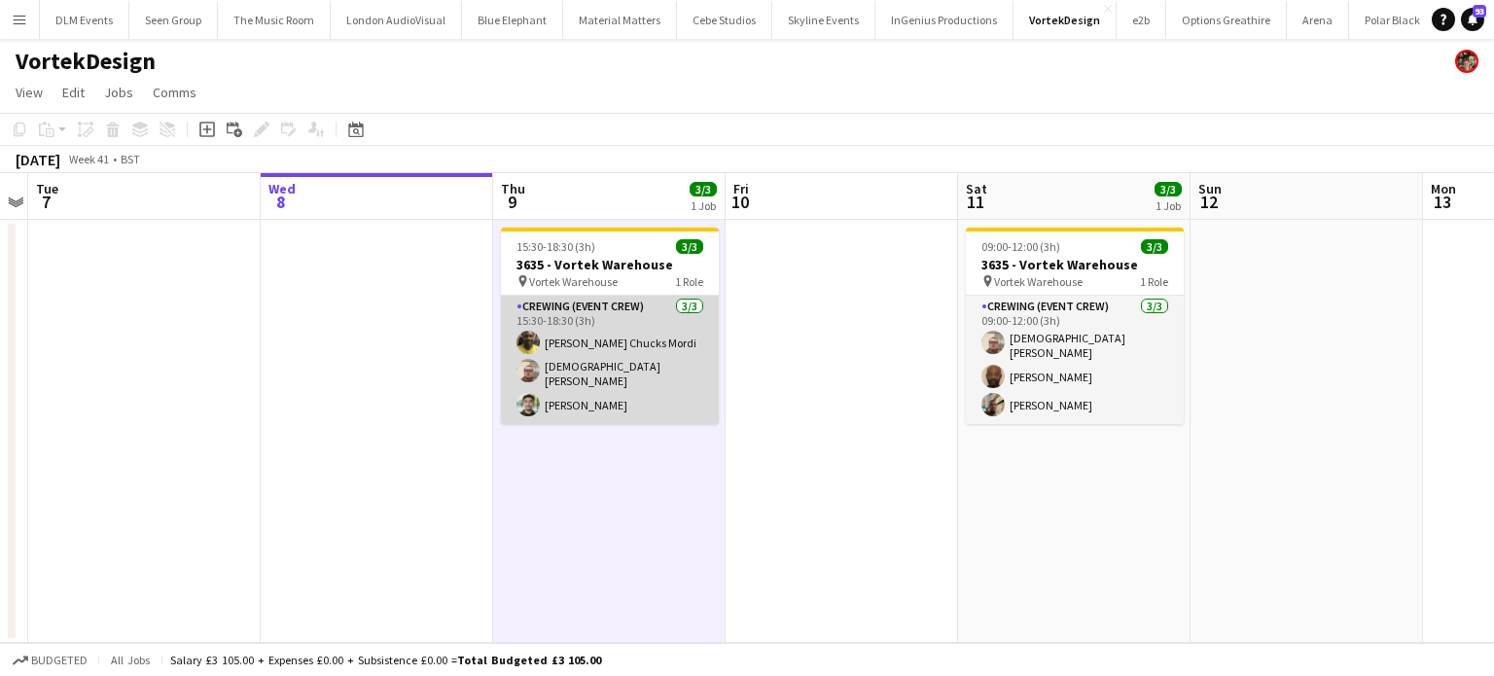
click at [681, 411] on app-card-role "Crewing (Event Crew) 3/3 15:30-18:30 (3h) Alphonsus Chucks Mordi Christian Skin…" at bounding box center [610, 360] width 218 height 128
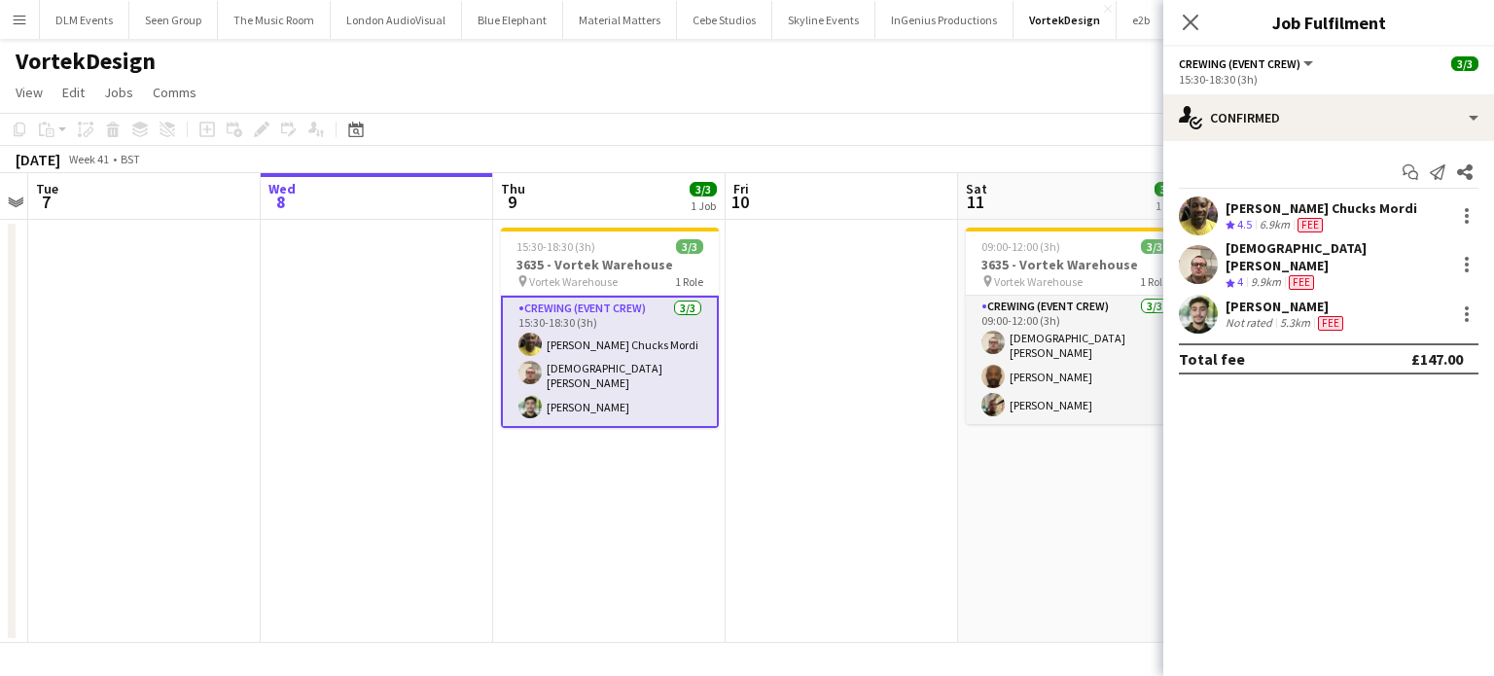
click at [1314, 317] on div "Fee" at bounding box center [1330, 323] width 33 height 16
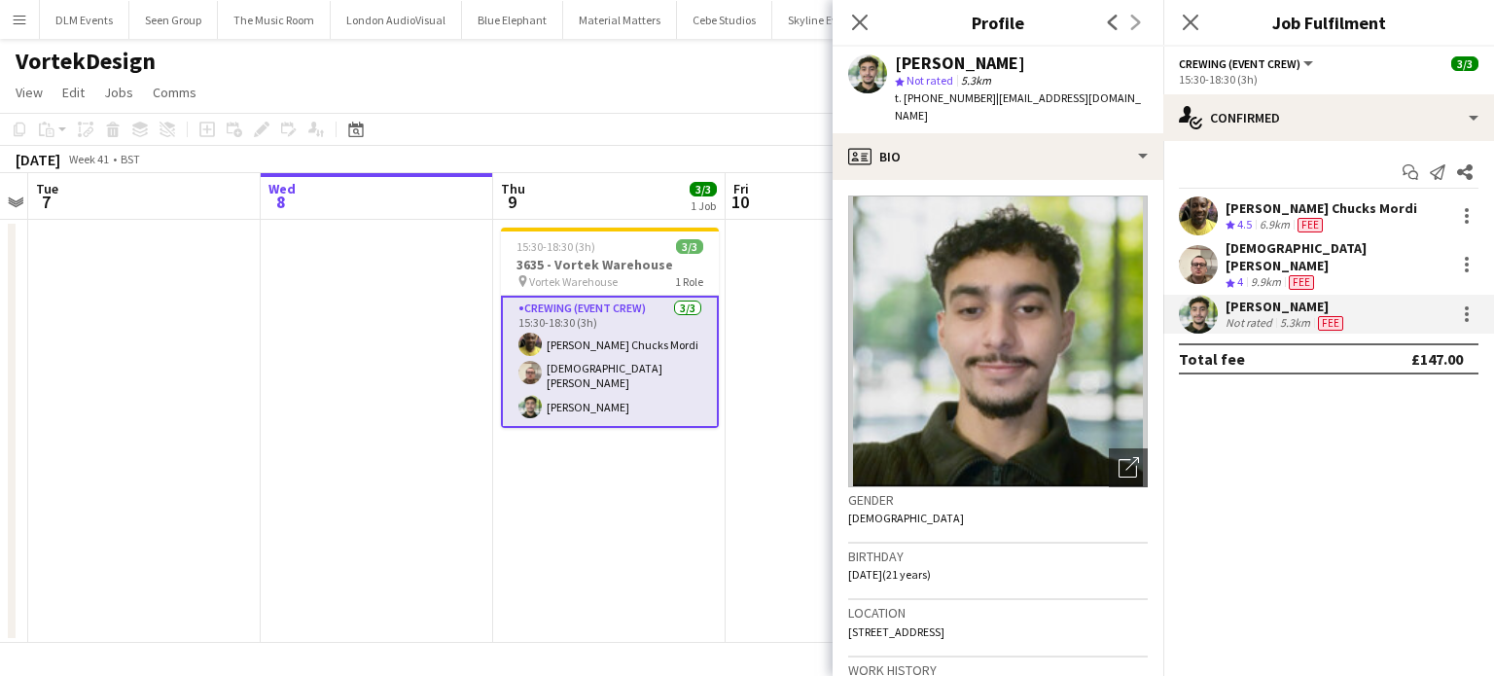
click at [1366, 240] on div "Christian Skinner Crew rating 4 9.9km Fee" at bounding box center [1328, 265] width 331 height 52
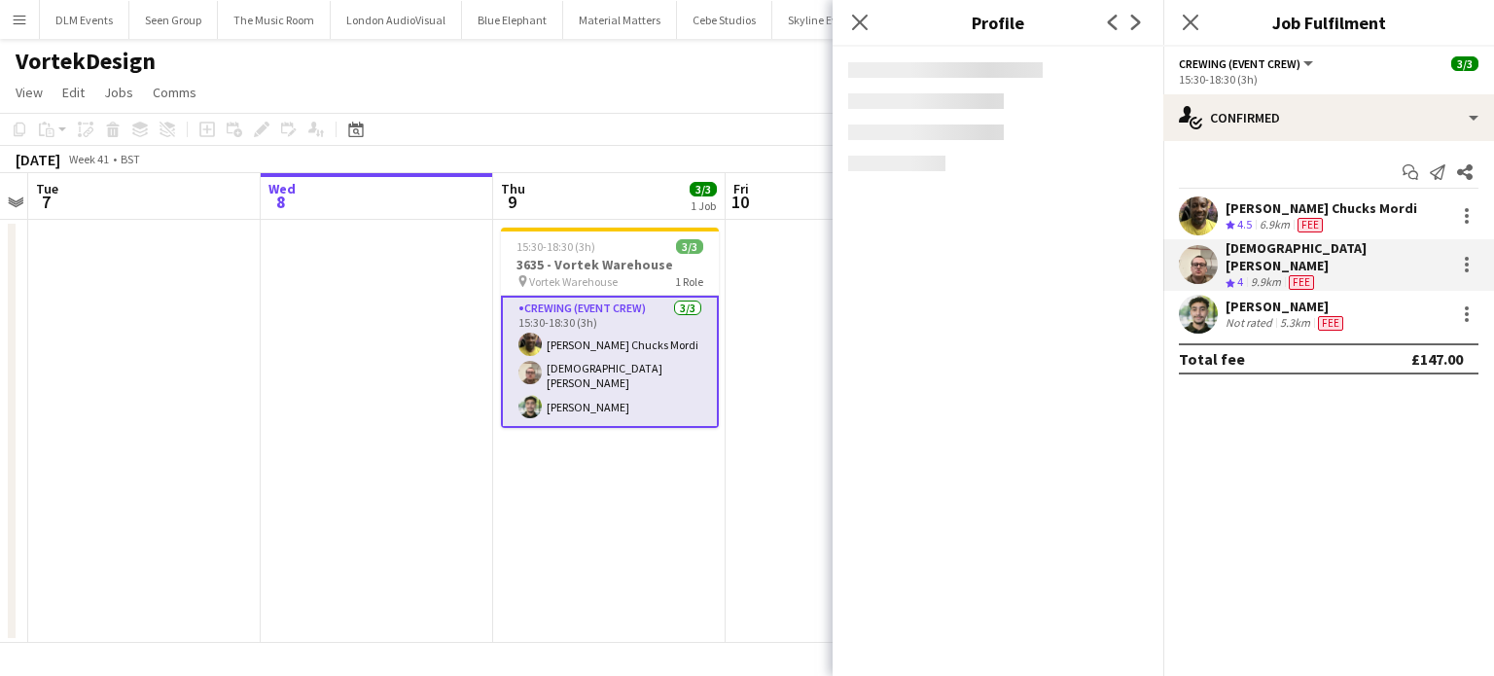
click at [1310, 218] on span "Fee" at bounding box center [1310, 225] width 25 height 15
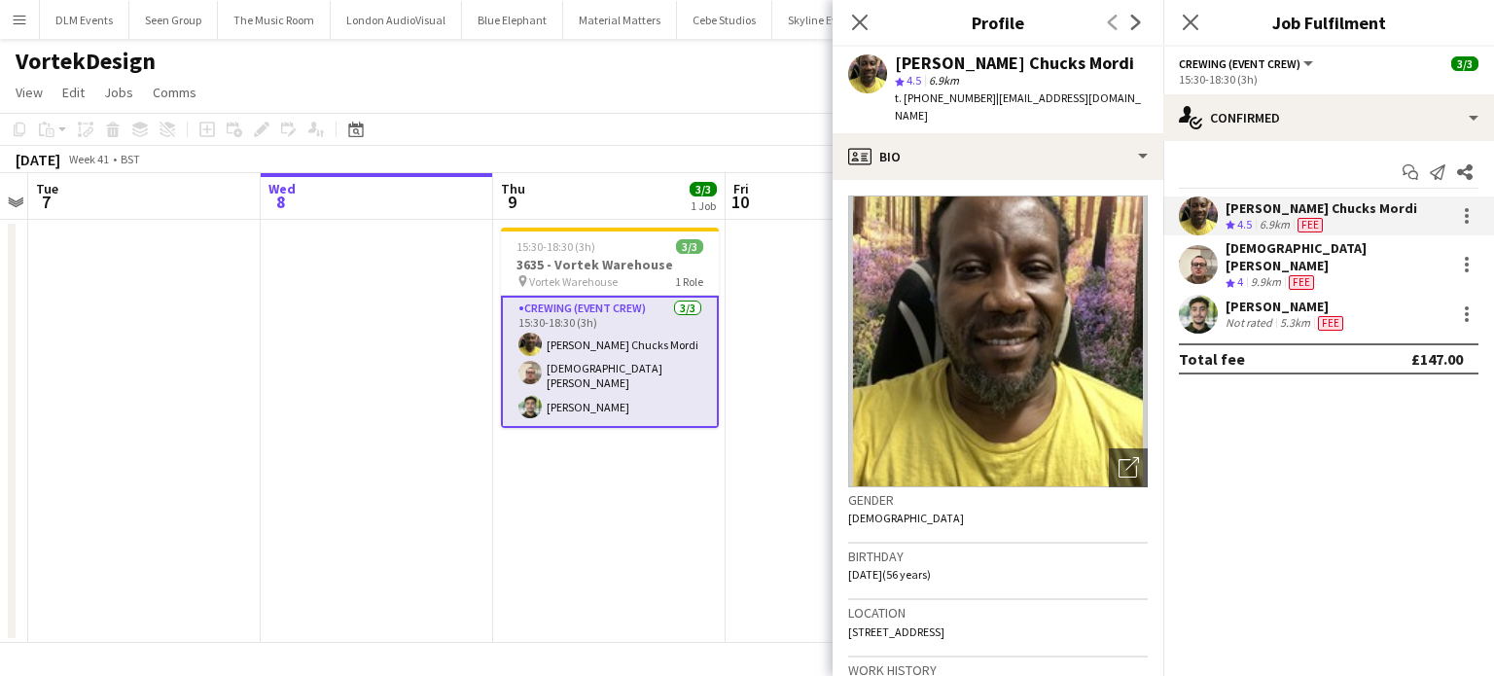
click at [973, 99] on span "t. +447805926328" at bounding box center [945, 97] width 101 height 15
drag, startPoint x: 980, startPoint y: 98, endPoint x: 903, endPoint y: 96, distance: 76.9
click at [903, 96] on span "t. +447805926328" at bounding box center [945, 97] width 101 height 15
copy span "+447805926328"
click at [1260, 274] on div "9.9km" at bounding box center [1266, 282] width 38 height 17
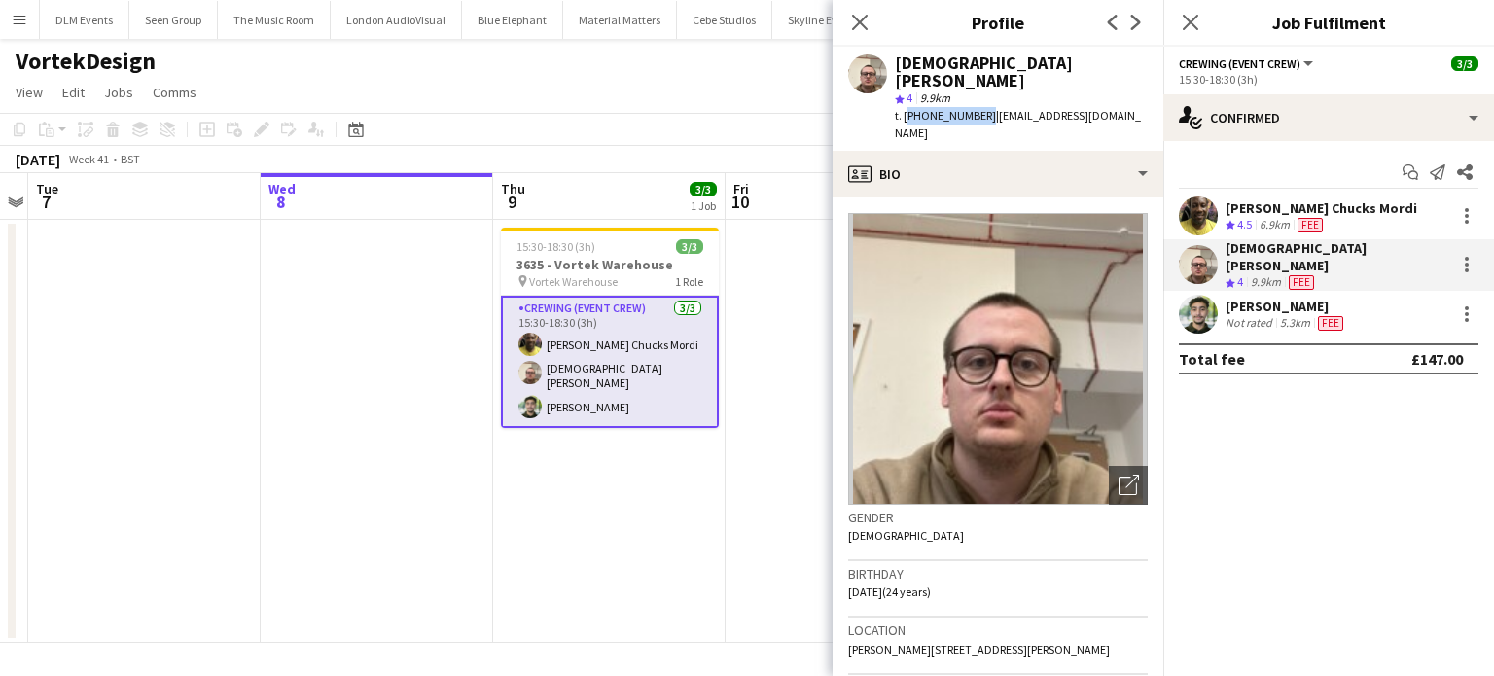
drag, startPoint x: 979, startPoint y: 99, endPoint x: 906, endPoint y: 100, distance: 73.0
click at [906, 108] on span "t. +447549225241" at bounding box center [945, 115] width 101 height 15
copy span "+447549225241"
click at [1234, 298] on div "Nazim Aouadi" at bounding box center [1287, 307] width 122 height 18
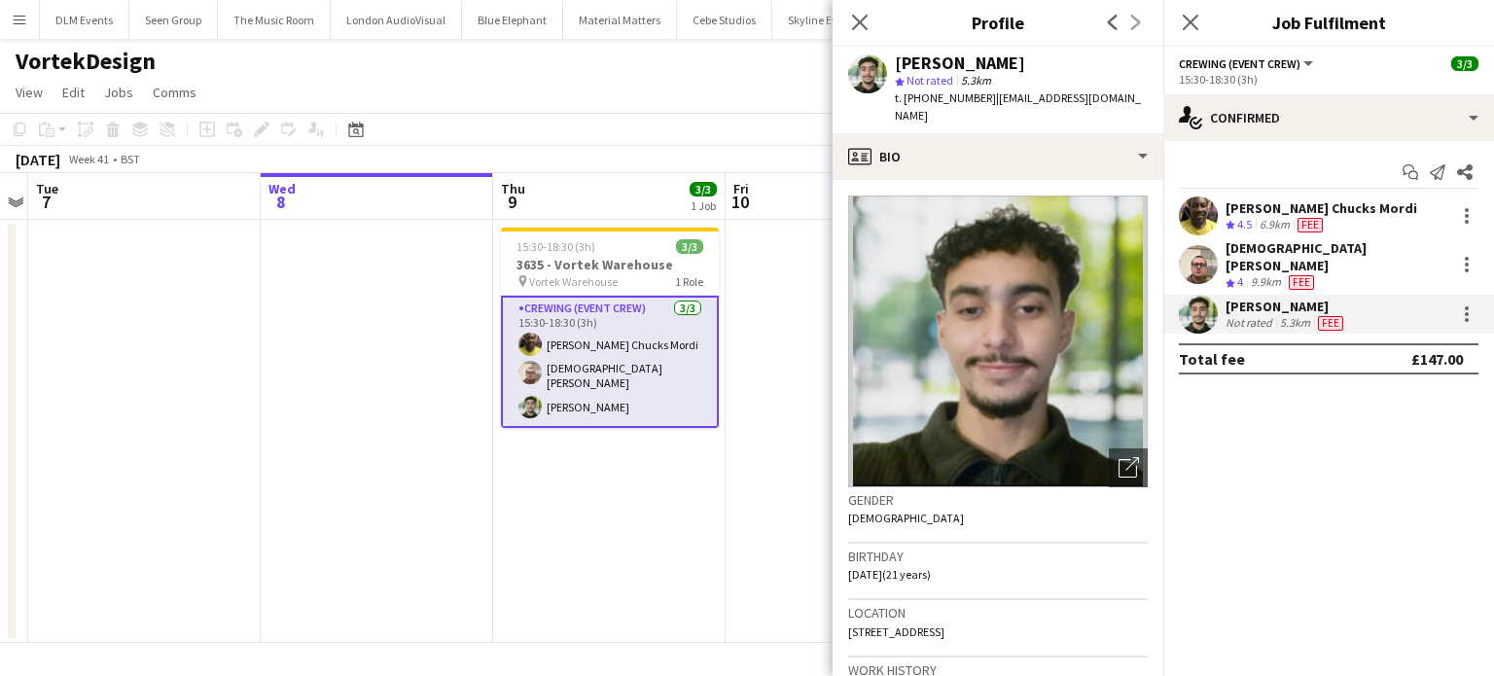
click at [969, 63] on div "Nazim Aouadi" at bounding box center [960, 63] width 130 height 18
copy div "Nazim Aouadi"
drag, startPoint x: 980, startPoint y: 95, endPoint x: 906, endPoint y: 106, distance: 74.7
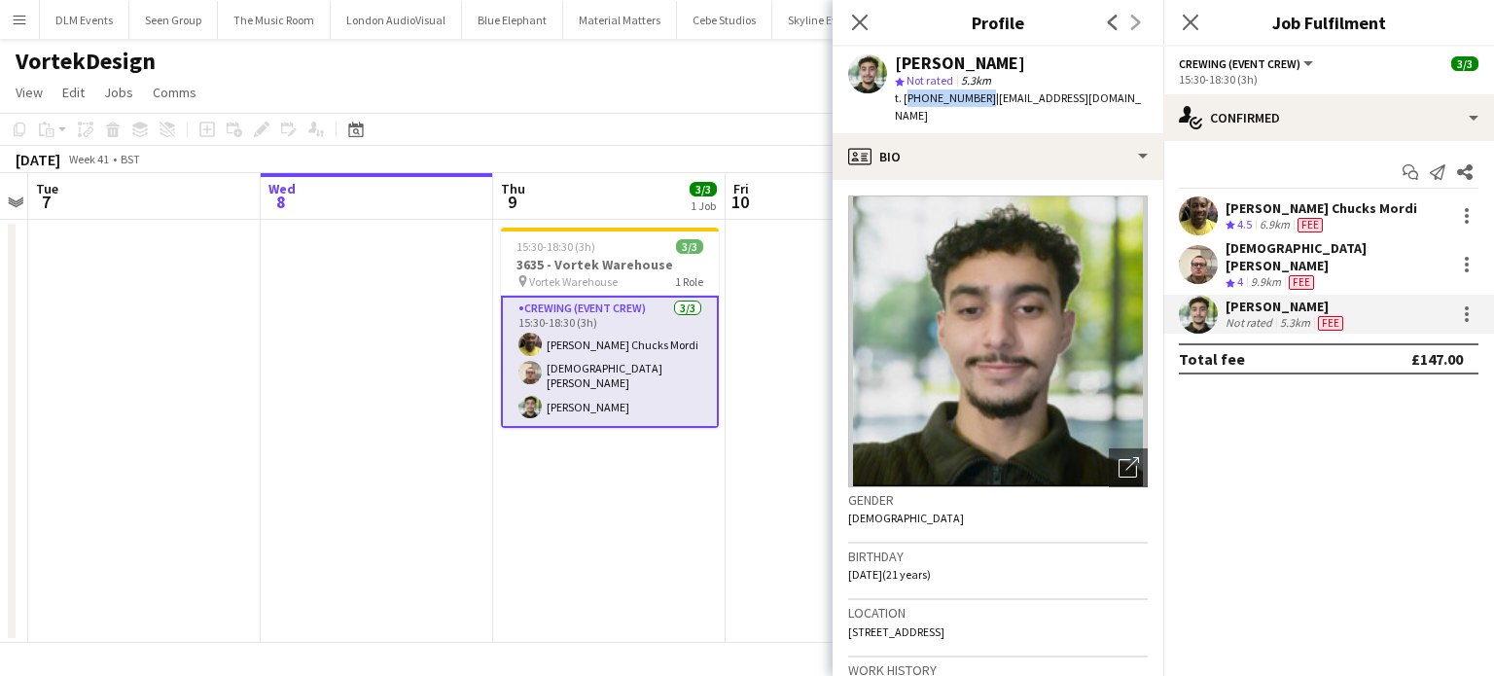
click at [906, 106] on div "t. +447548657709 | nazim20046@gmail.com" at bounding box center [1021, 106] width 253 height 35
copy span "+447548657709"
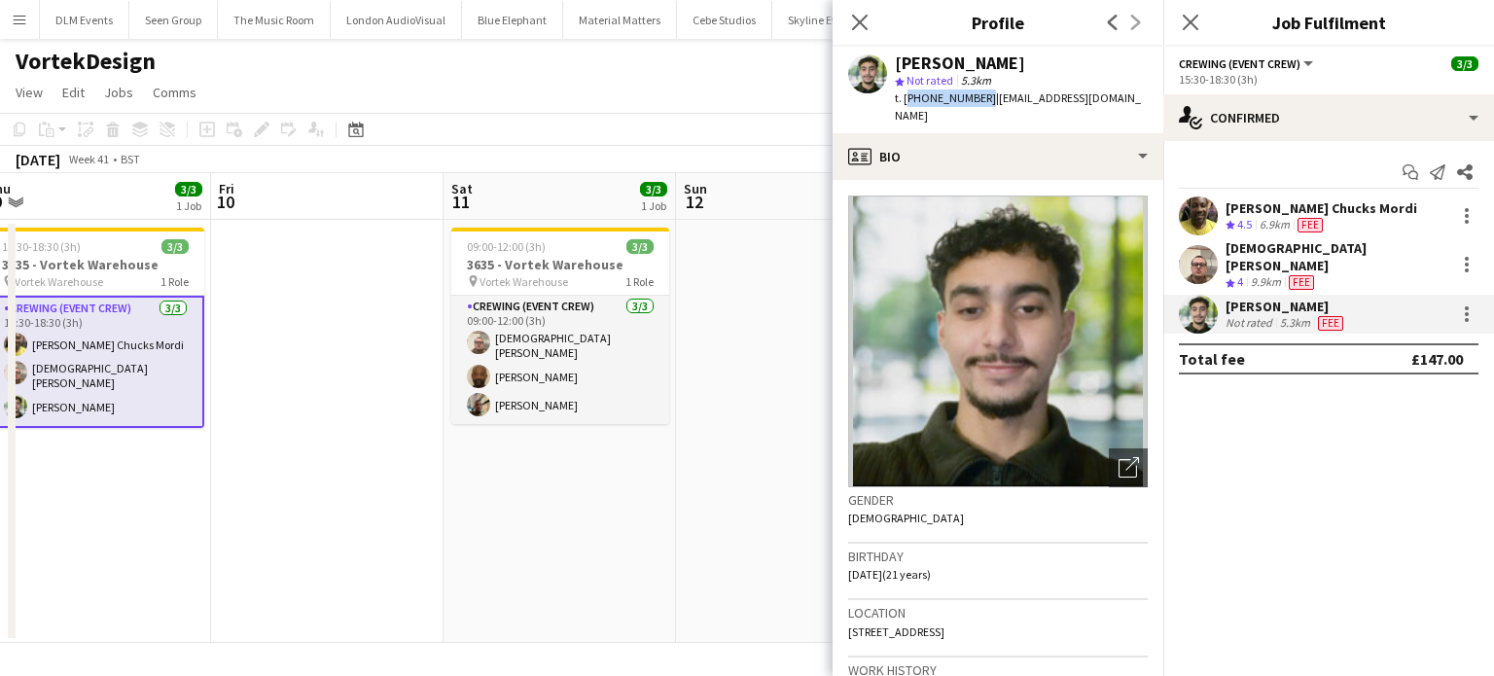
scroll to position [0, 487]
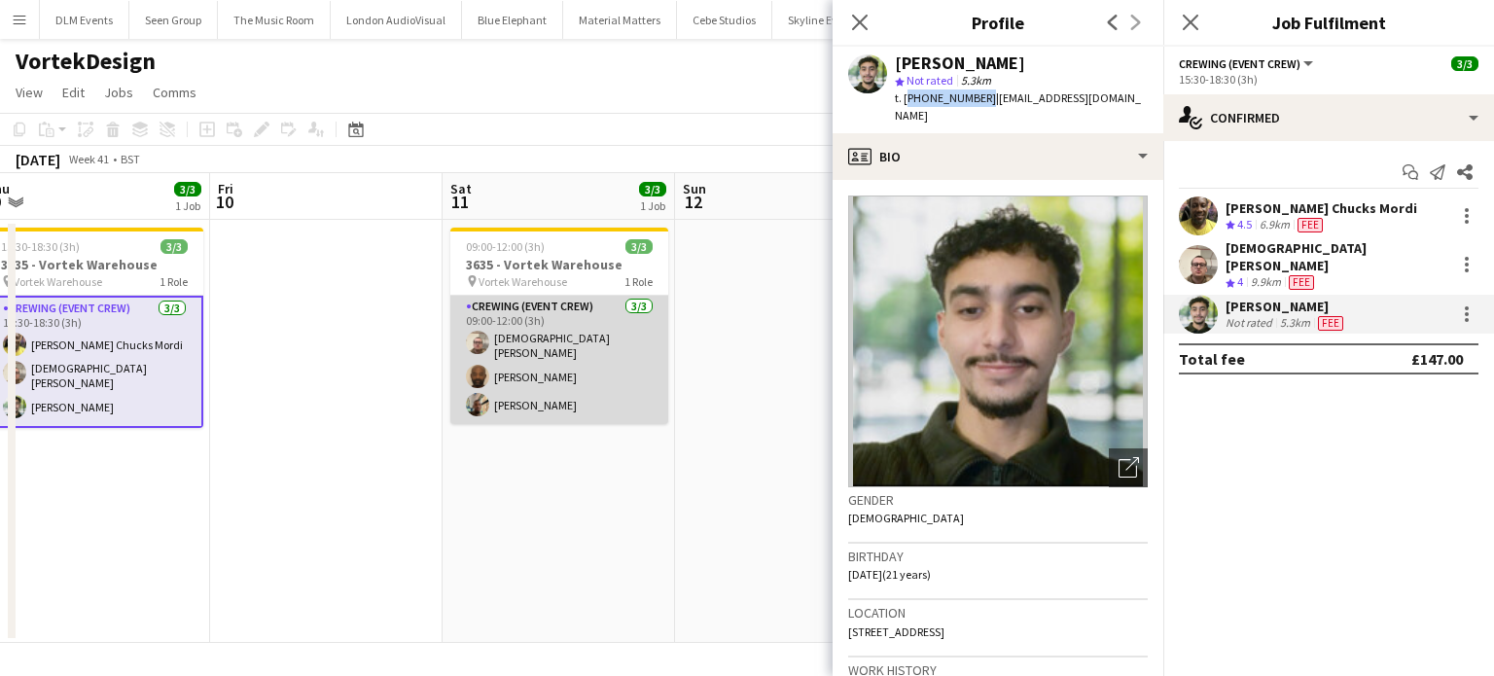
click at [616, 379] on app-card-role "Crewing (Event Crew) 3/3 09:00-12:00 (3h) Christian Skinner Kevin Olanrewaju St…" at bounding box center [559, 360] width 218 height 128
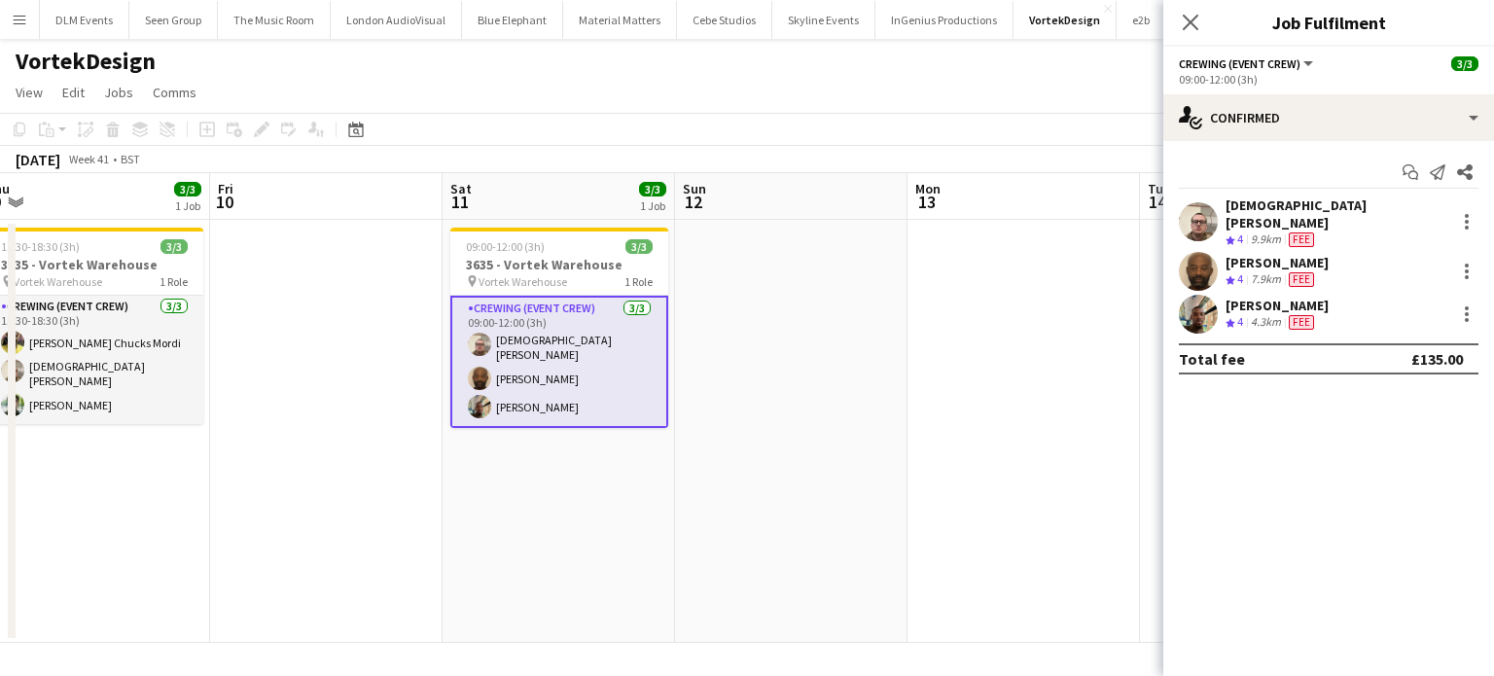
click at [1370, 275] on div "Kevin Olanrewaju Crew rating 4 7.9km Fee" at bounding box center [1328, 271] width 331 height 39
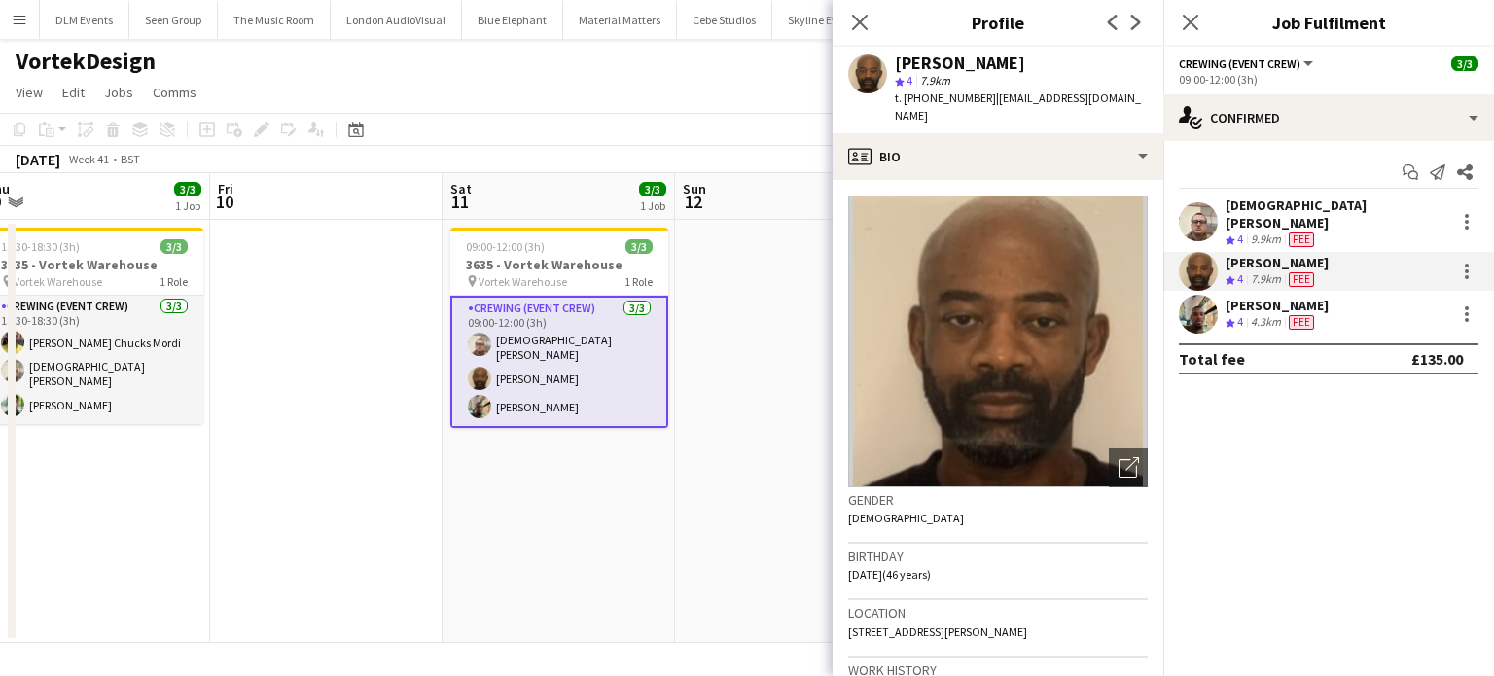
click at [1008, 54] on div "Kevin Olanrewaju" at bounding box center [960, 63] width 130 height 18
copy div "Kevin Olanrewaju"
drag, startPoint x: 977, startPoint y: 98, endPoint x: 904, endPoint y: 105, distance: 73.3
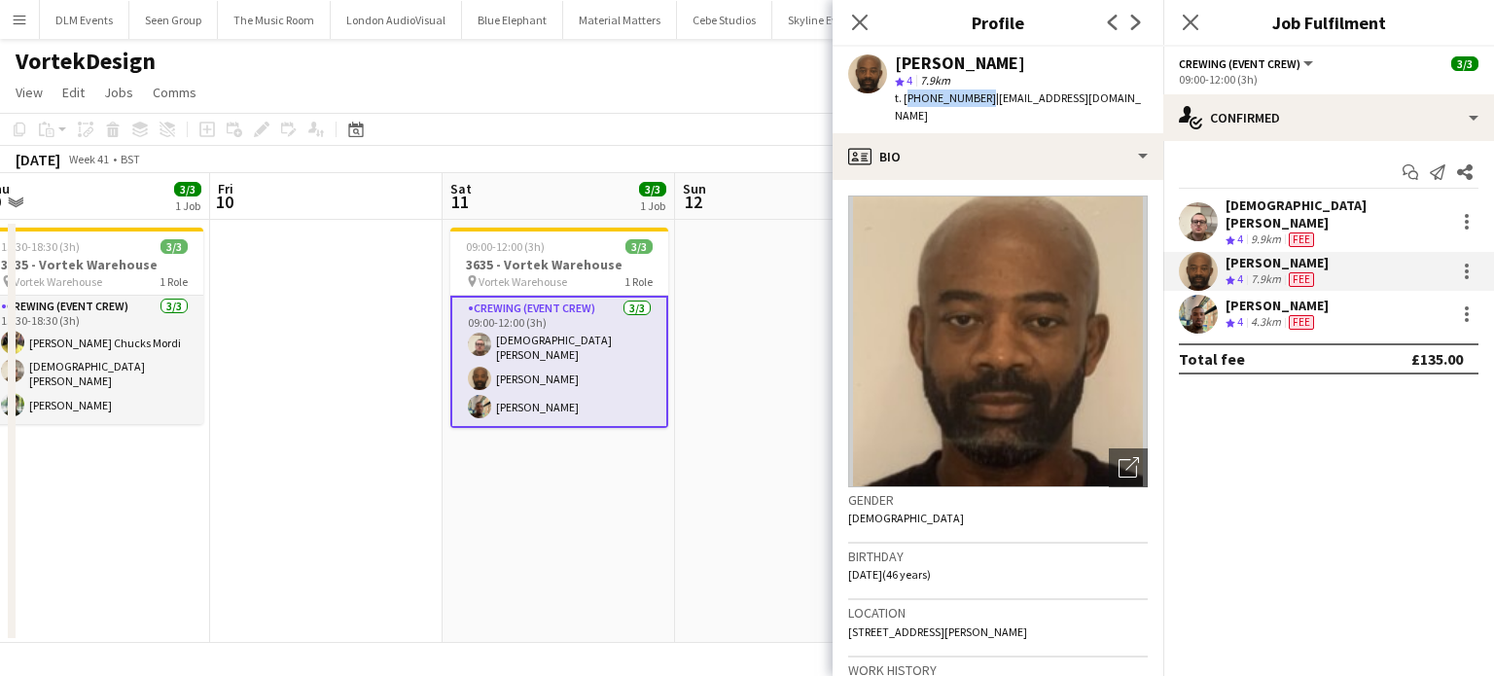
click at [904, 105] on div "t. +447446908300 | kevinlanre@googlemail.com" at bounding box center [1021, 106] width 253 height 35
copy span "+447446908300"
click at [1249, 301] on div "Stephon Johnson" at bounding box center [1277, 306] width 103 height 18
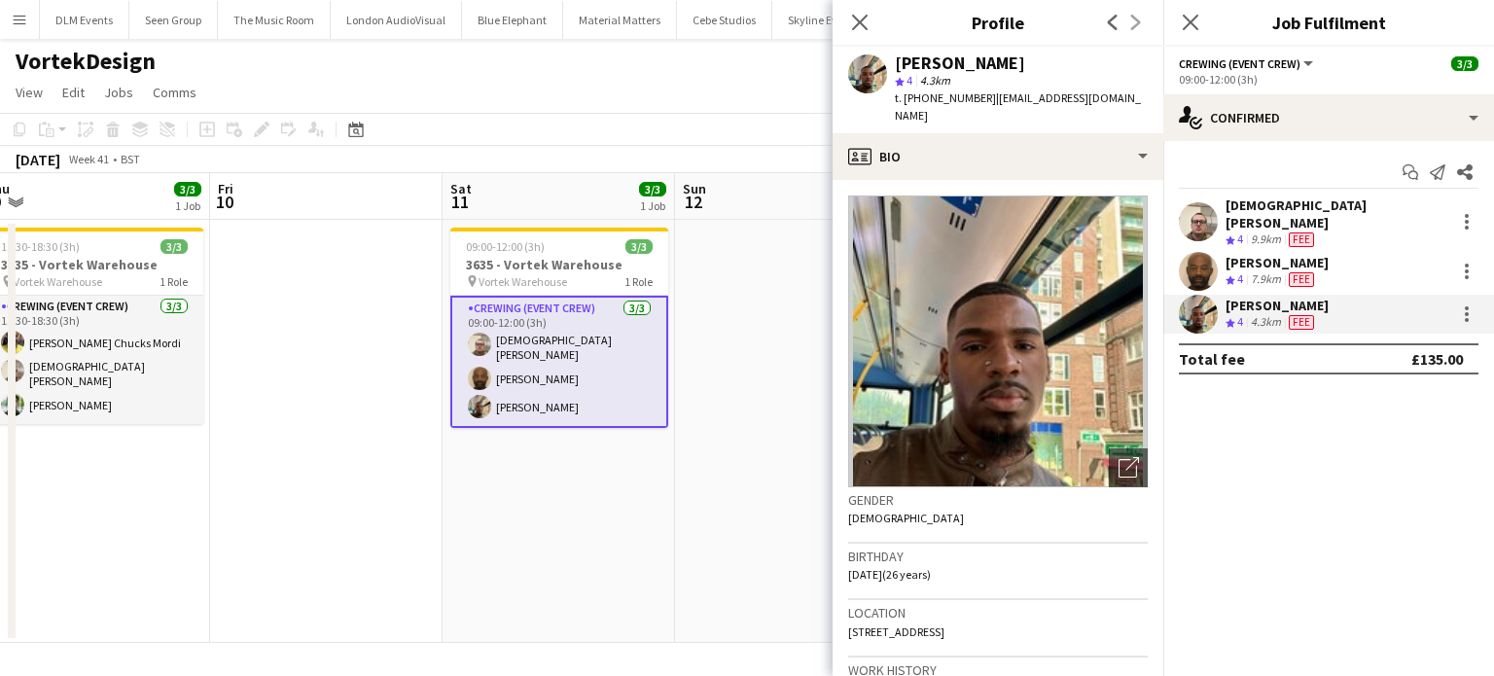
copy span "+447951879132"
drag, startPoint x: 981, startPoint y: 100, endPoint x: 902, endPoint y: 111, distance: 79.5
click at [902, 111] on div "Stephon Johnson star 4 4.3km t. +447951879132 | stephonjohnson876@gmail.com" at bounding box center [998, 90] width 331 height 87
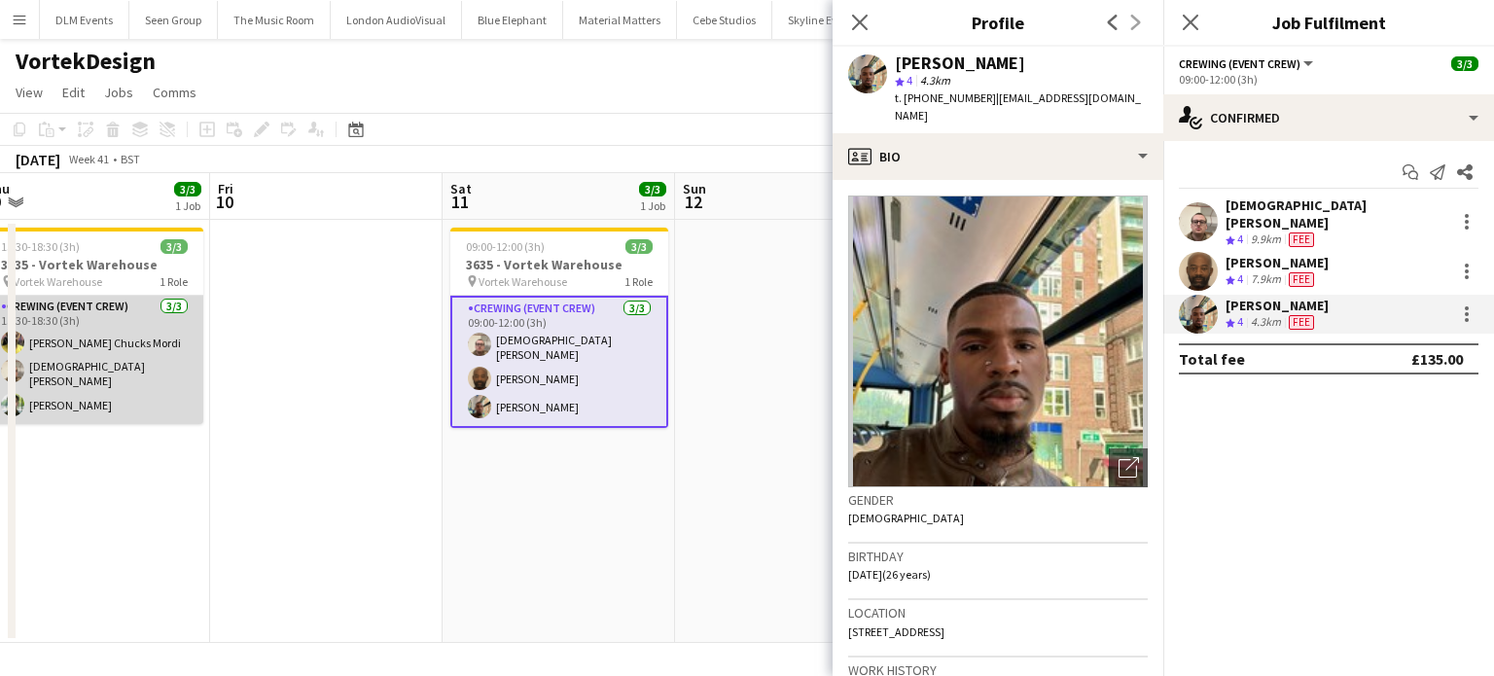
click at [109, 402] on app-card-role "Crewing (Event Crew) 3/3 15:30-18:30 (3h) Alphonsus Chucks Mordi Christian Skin…" at bounding box center [94, 360] width 218 height 128
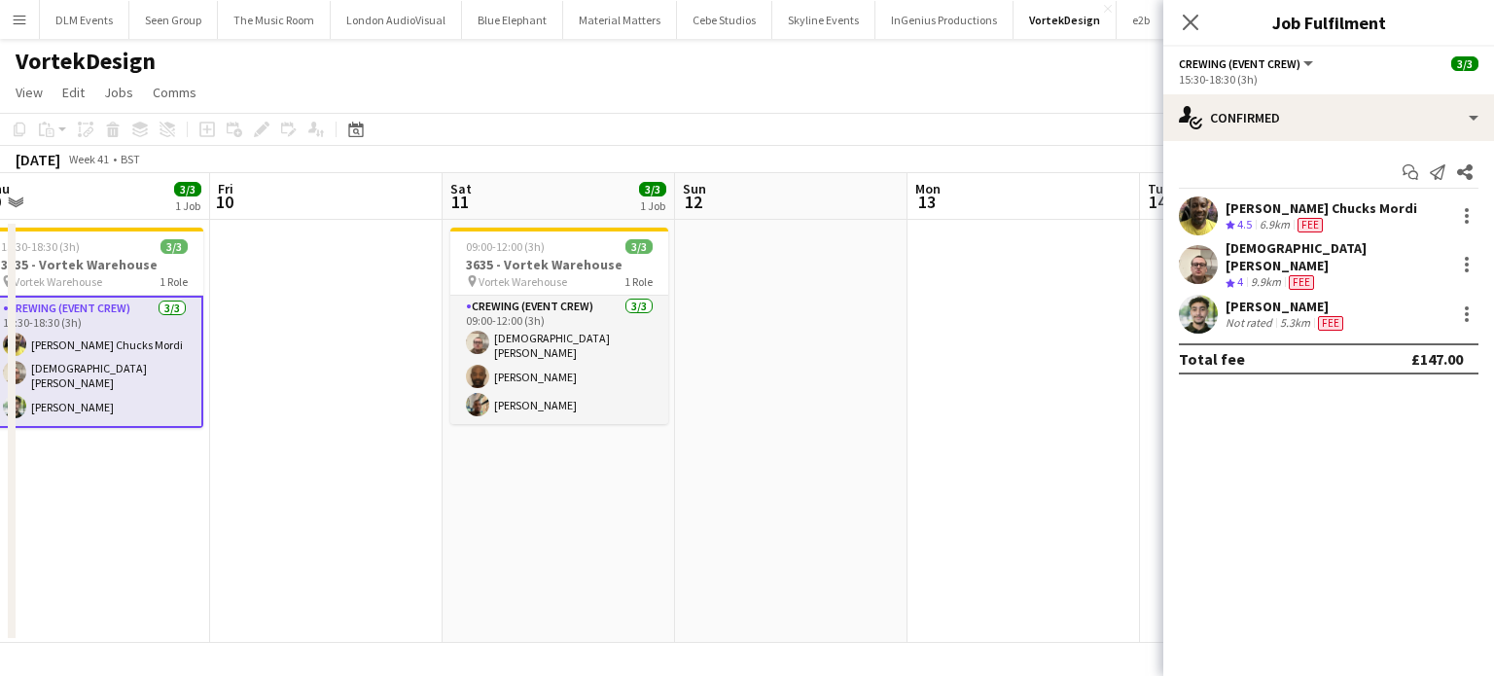
click at [1331, 300] on div "Nazim Aouadi" at bounding box center [1287, 307] width 122 height 18
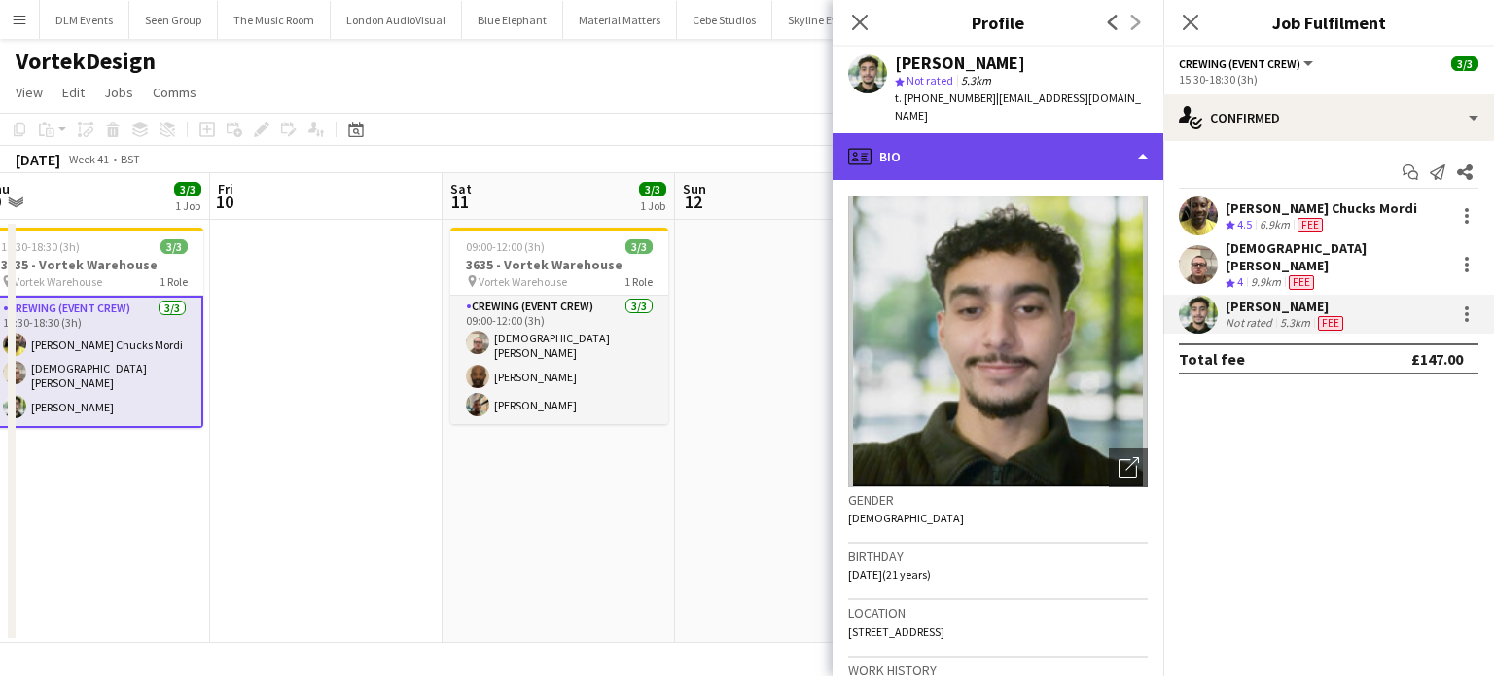
click at [1068, 140] on div "profile Bio" at bounding box center [998, 156] width 331 height 47
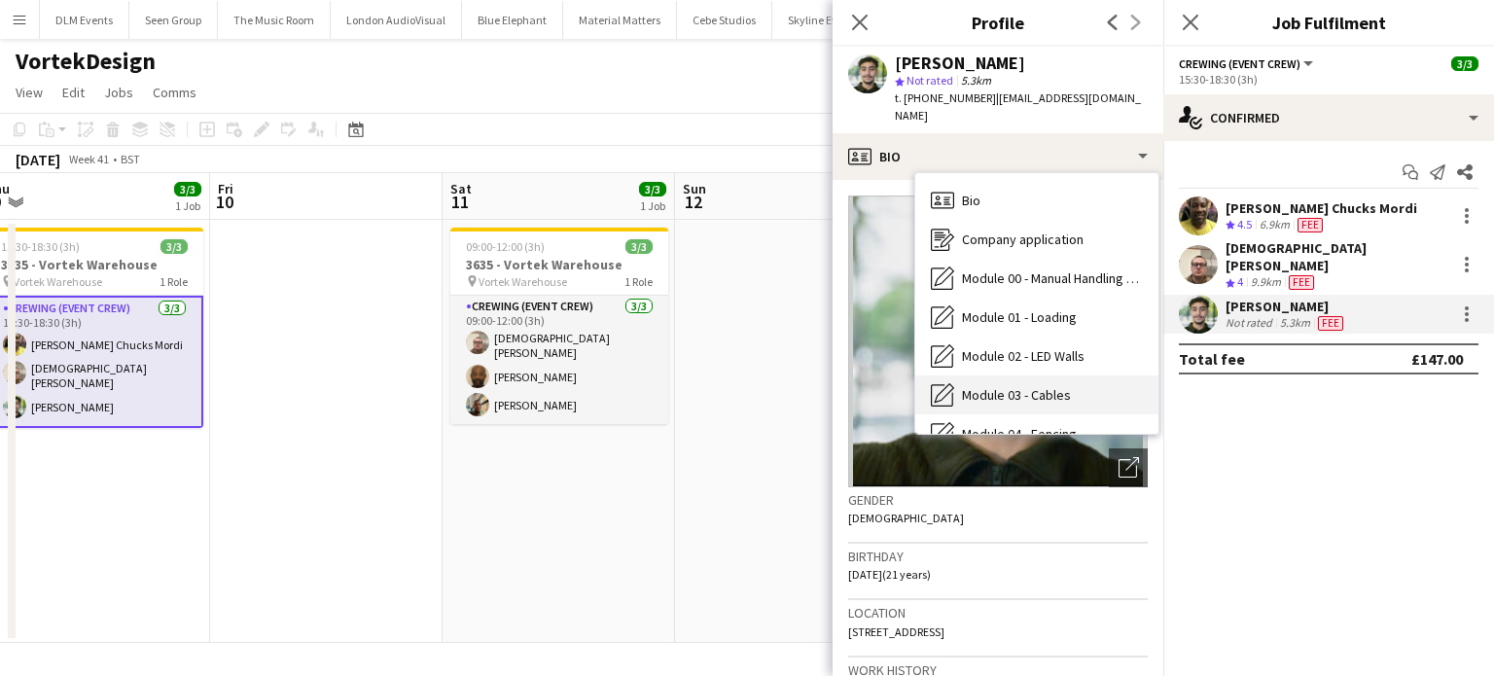
drag, startPoint x: 1058, startPoint y: 511, endPoint x: 1079, endPoint y: 359, distance: 153.1
click at [1079, 359] on div "profile Bio Bio Bio Company application Company application Module 00 - Manual …" at bounding box center [998, 404] width 331 height 543
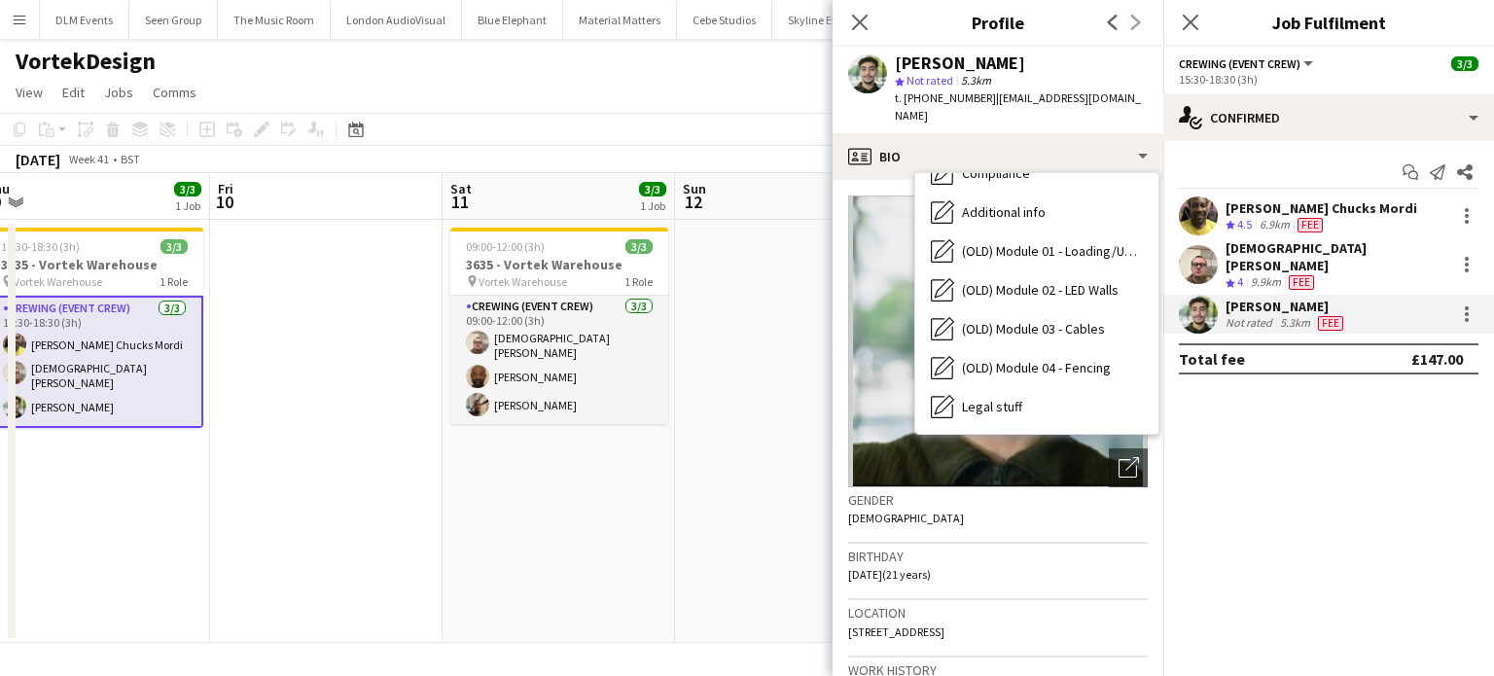
scroll to position [650, 0]
click at [1048, 387] on div "Calendar Calendar" at bounding box center [1036, 406] width 243 height 39
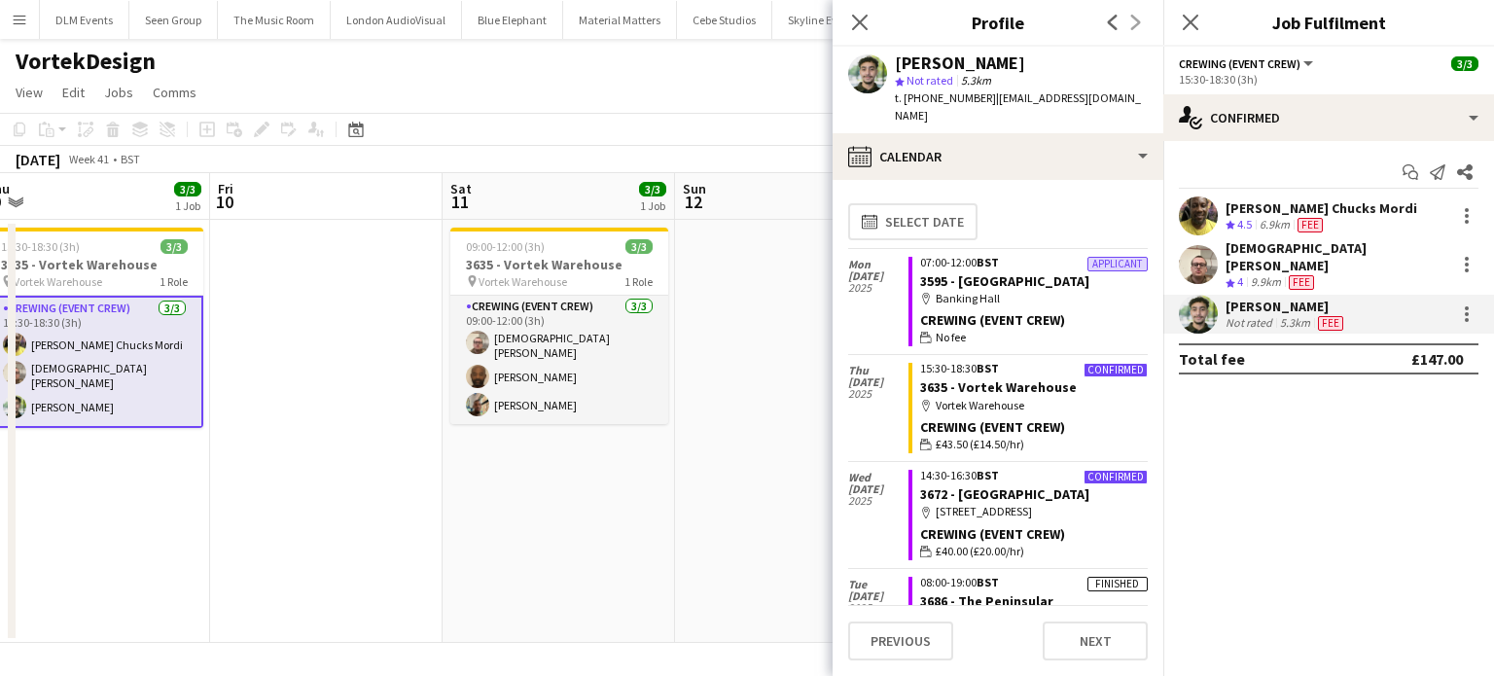
click at [362, 384] on app-date-cell at bounding box center [326, 431] width 232 height 423
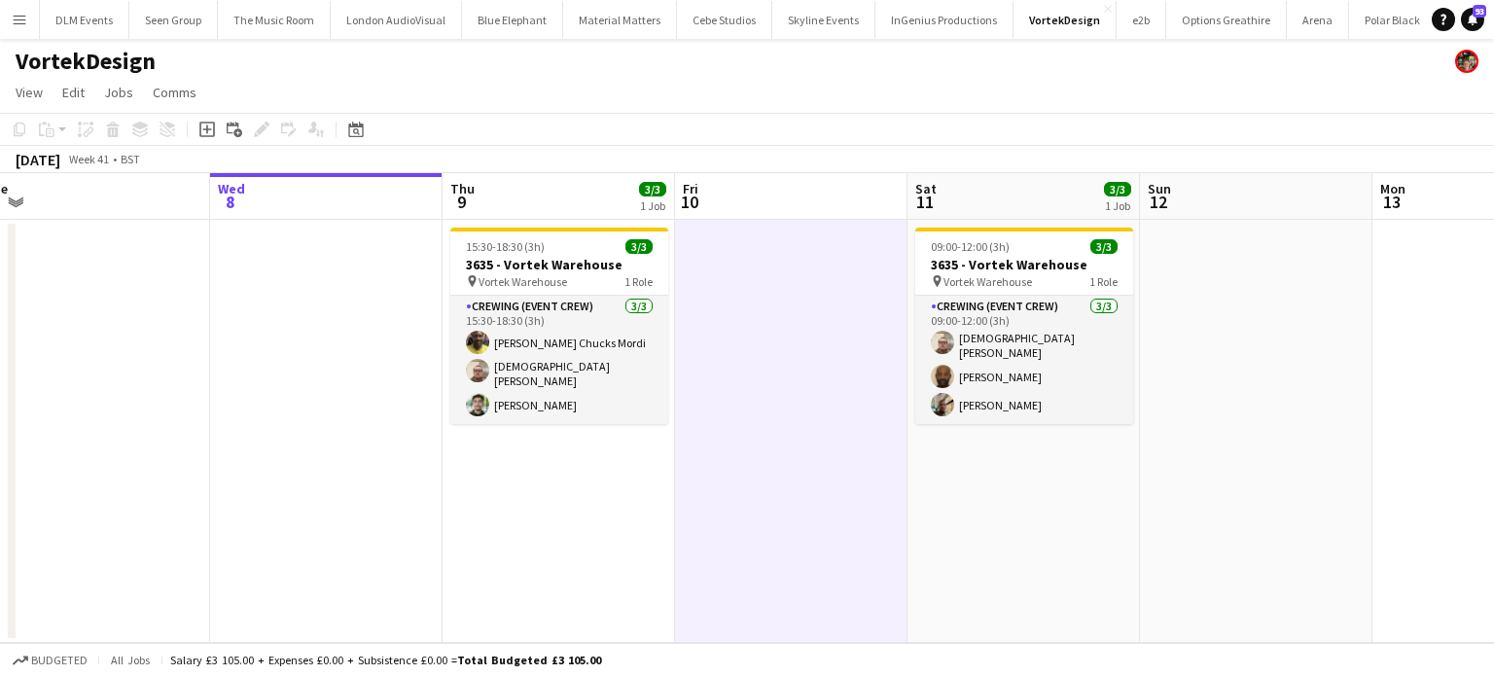
scroll to position [0, 585]
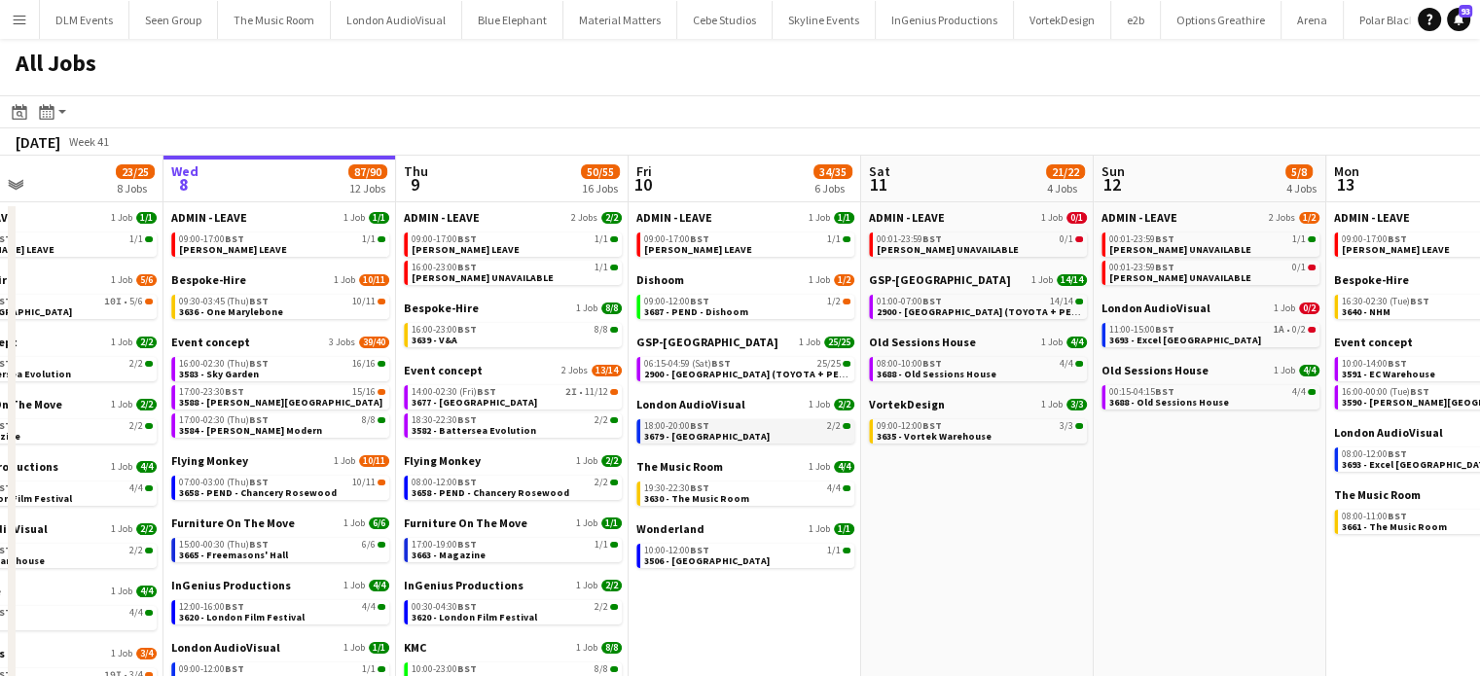
scroll to position [0, 535]
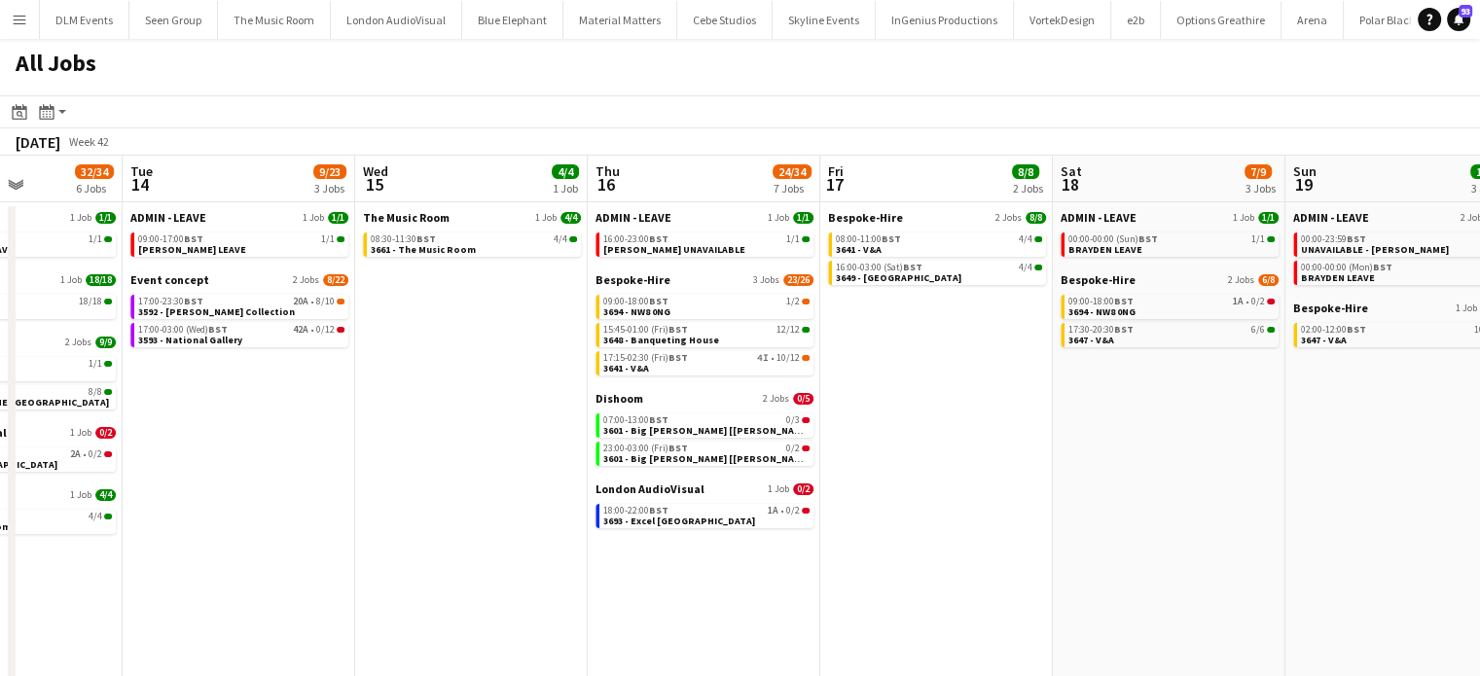
scroll to position [0, 836]
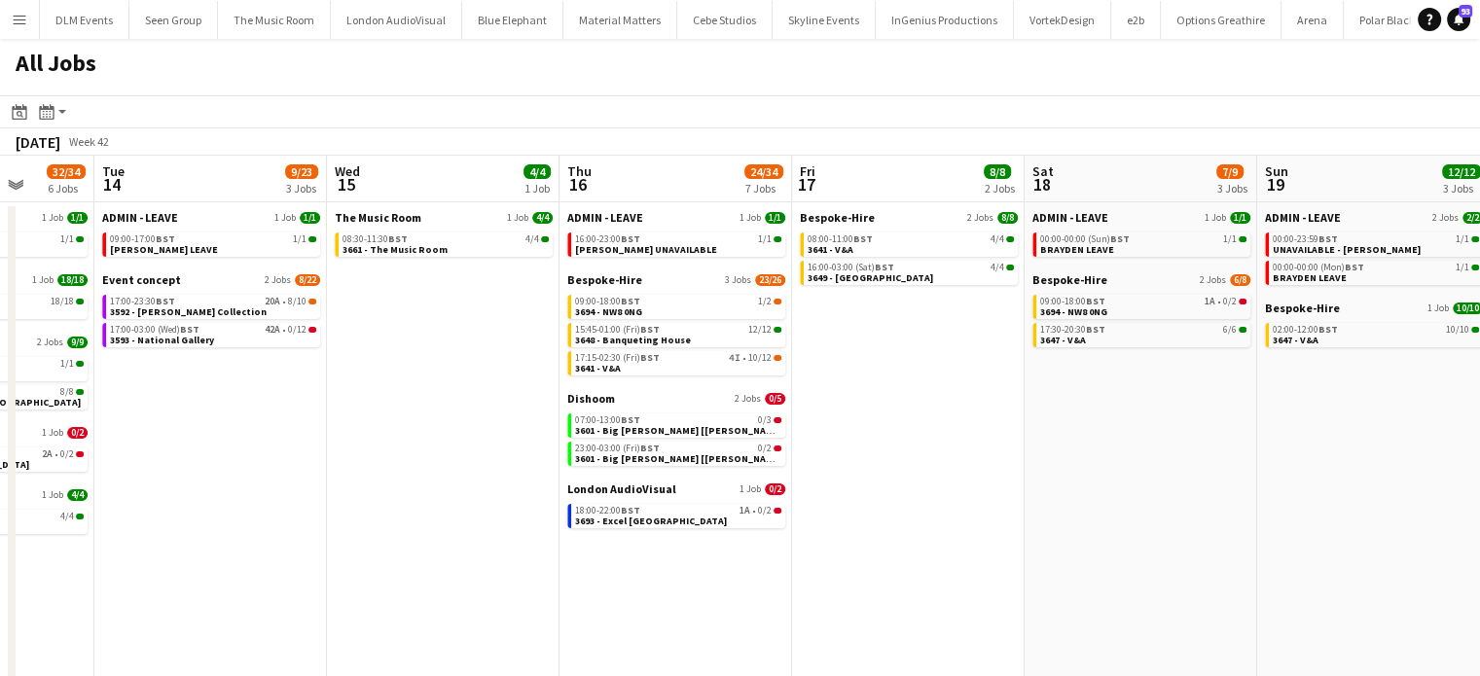
click at [695, 379] on div "Bespoke-Hire 3 Jobs 23/26 09:00-18:00 BST 1/2 3694 - NW8 0NG 15:45-01:00 (Fri) …" at bounding box center [676, 331] width 218 height 119
click at [699, 372] on link "17:15-02:30 (Fri) BST 4I • 10/12 3641 - V&A" at bounding box center [678, 362] width 206 height 22
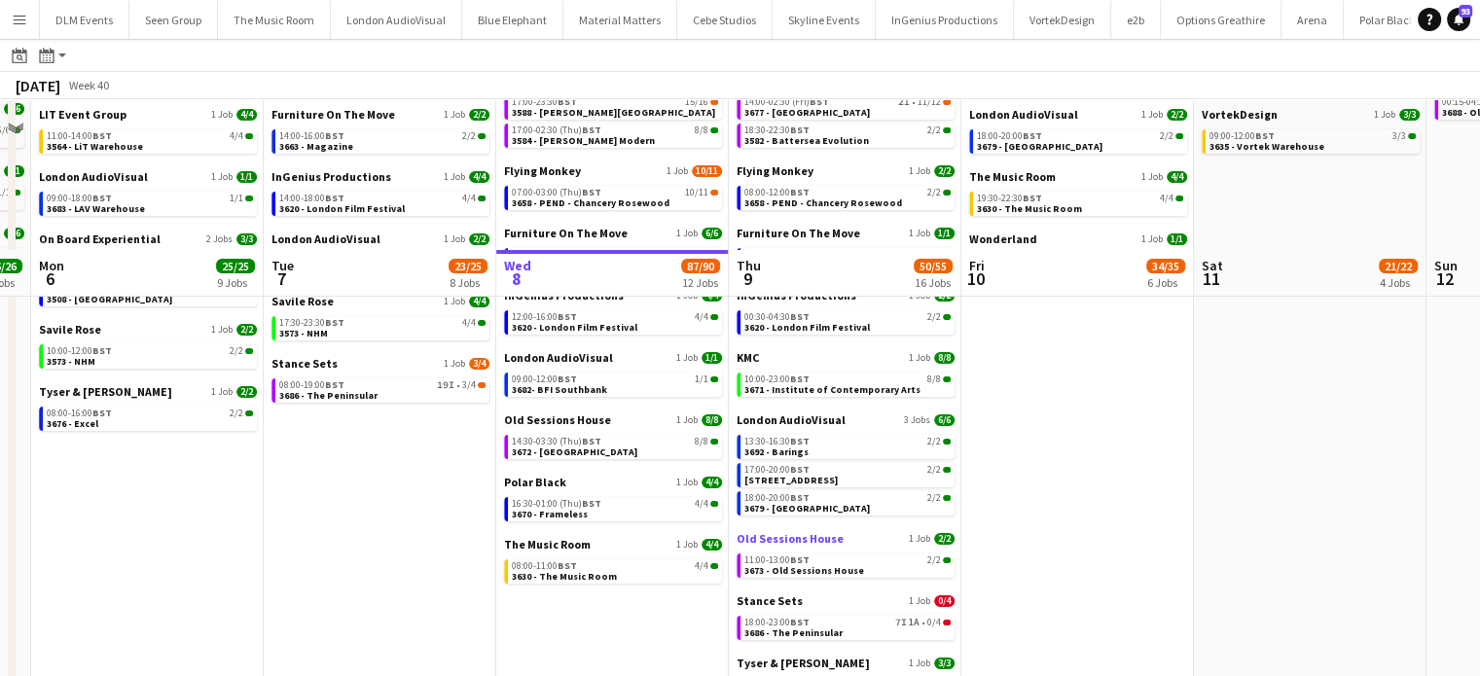
scroll to position [439, 0]
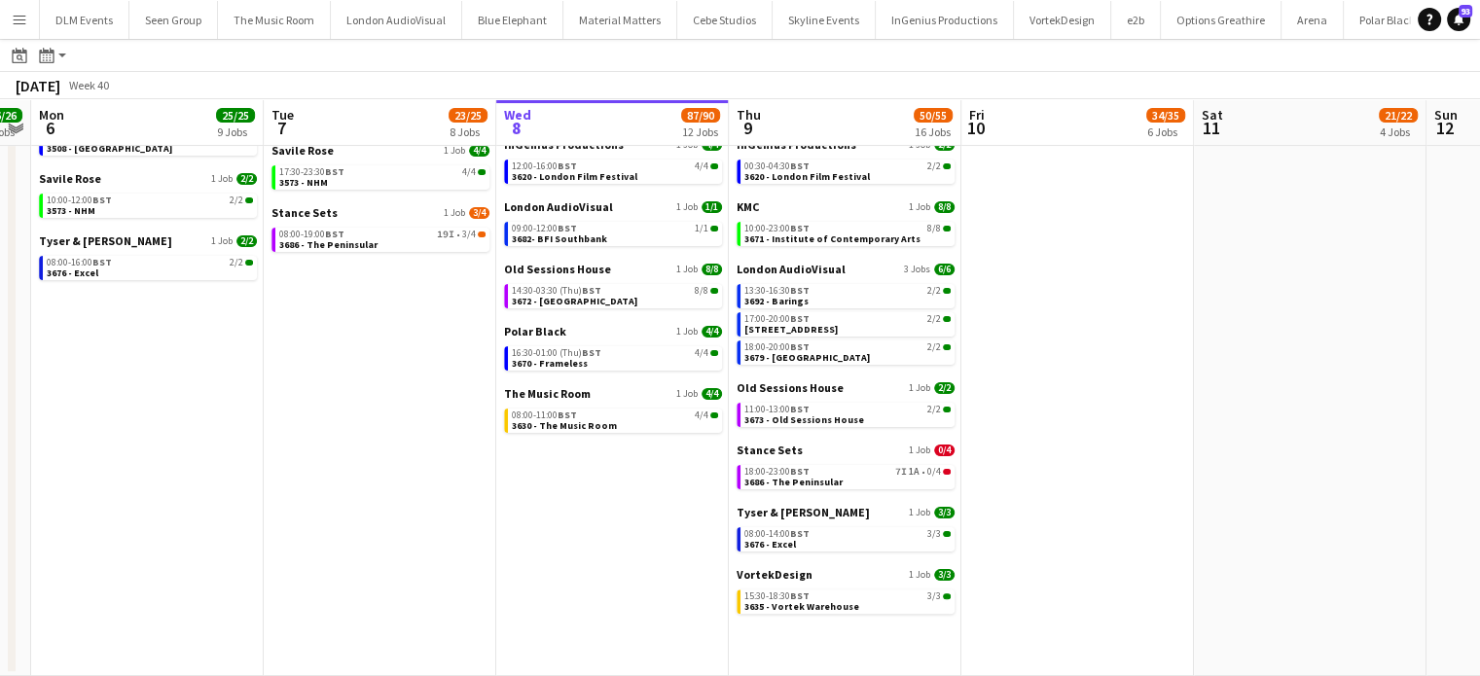
click at [809, 615] on div "VortekDesign 1 Job 3/3 15:30-18:30 BST 3/3 3635 - Vortek Warehouse" at bounding box center [845, 592] width 218 height 51
click at [832, 600] on span "3635 - Vortek Warehouse" at bounding box center [801, 606] width 115 height 13
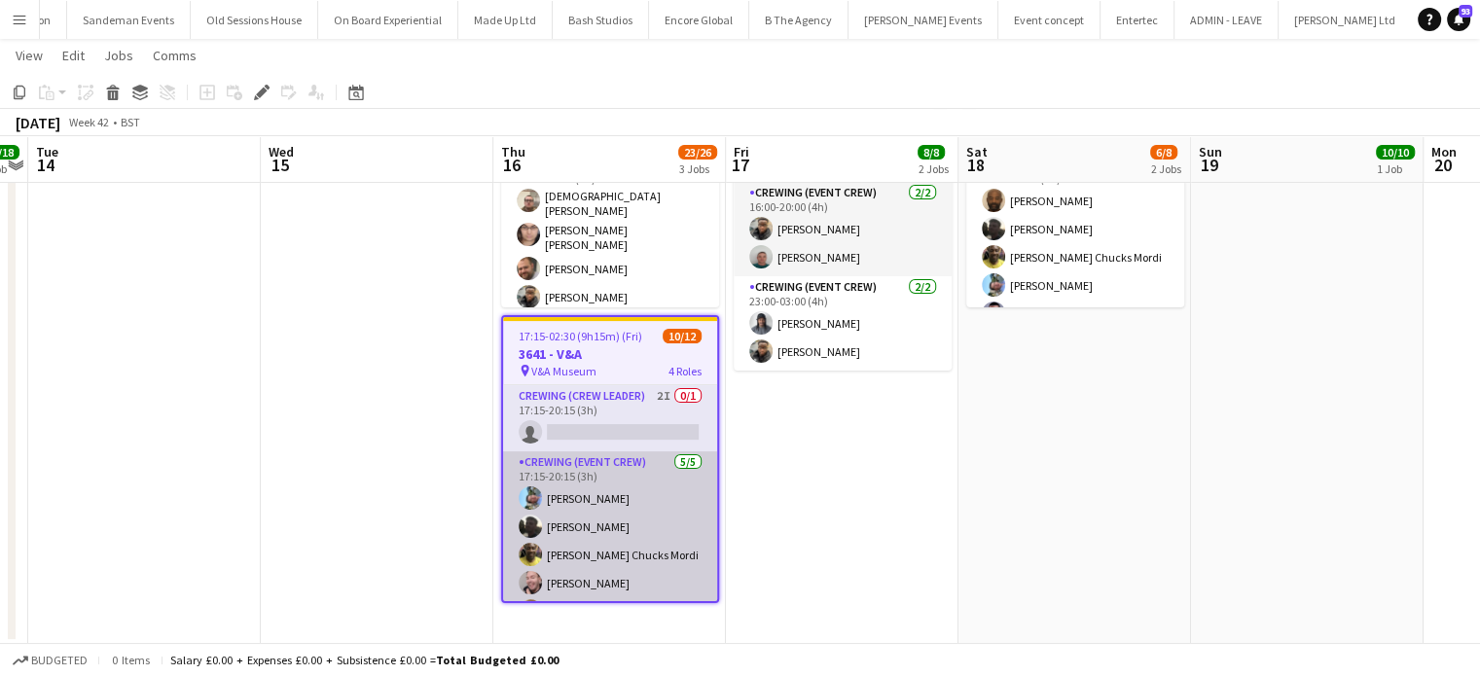
scroll to position [272, 0]
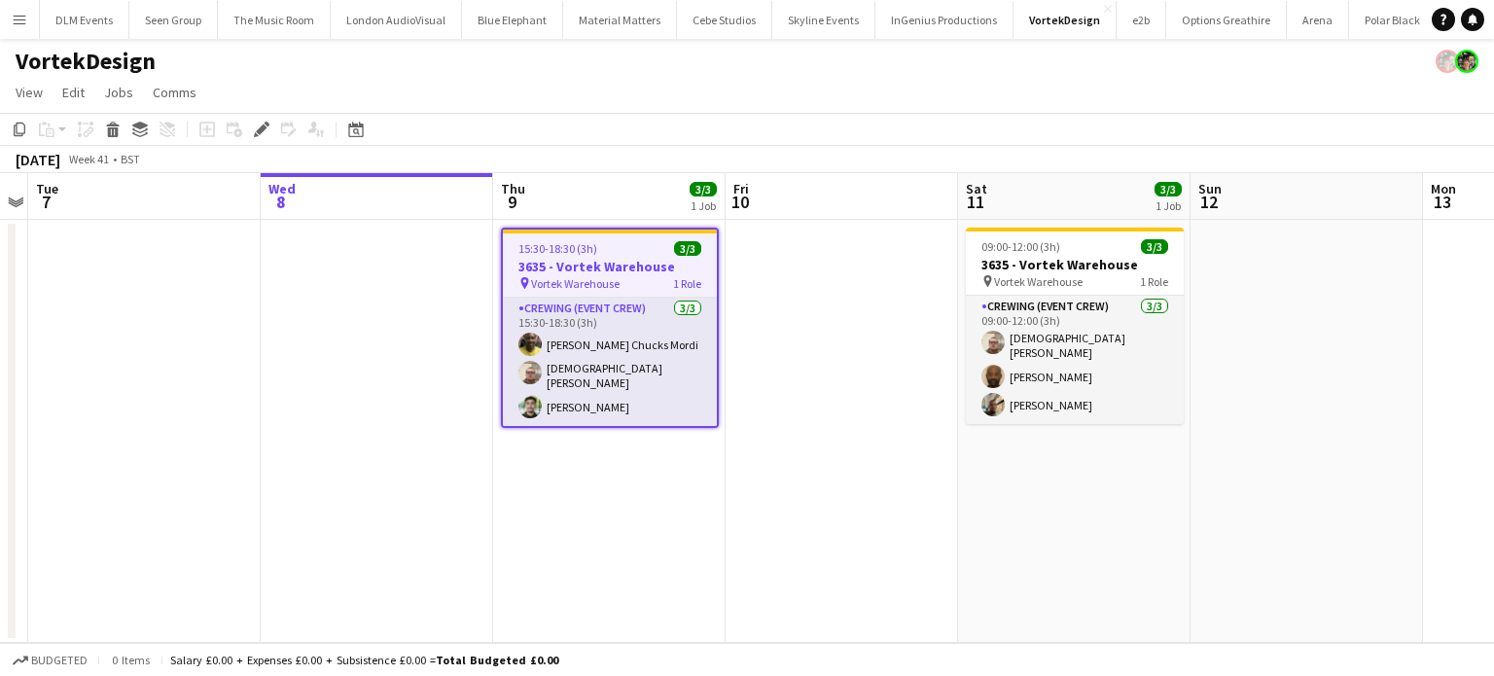
click at [671, 397] on app-card-role "Crewing (Event Crew) [DATE] 15:30-18:30 (3h) [PERSON_NAME] Chucks [PERSON_NAME]…" at bounding box center [610, 362] width 214 height 128
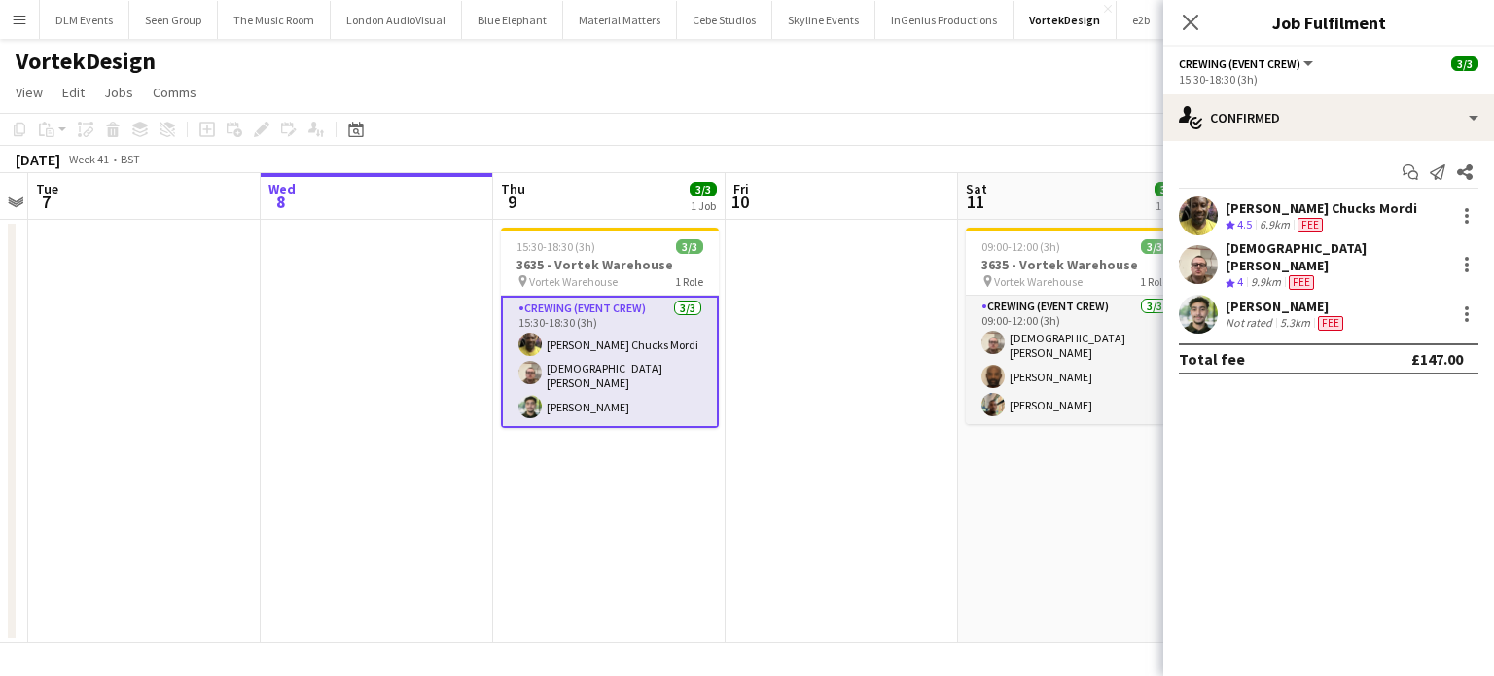
click at [1282, 298] on div "[PERSON_NAME]" at bounding box center [1287, 307] width 122 height 18
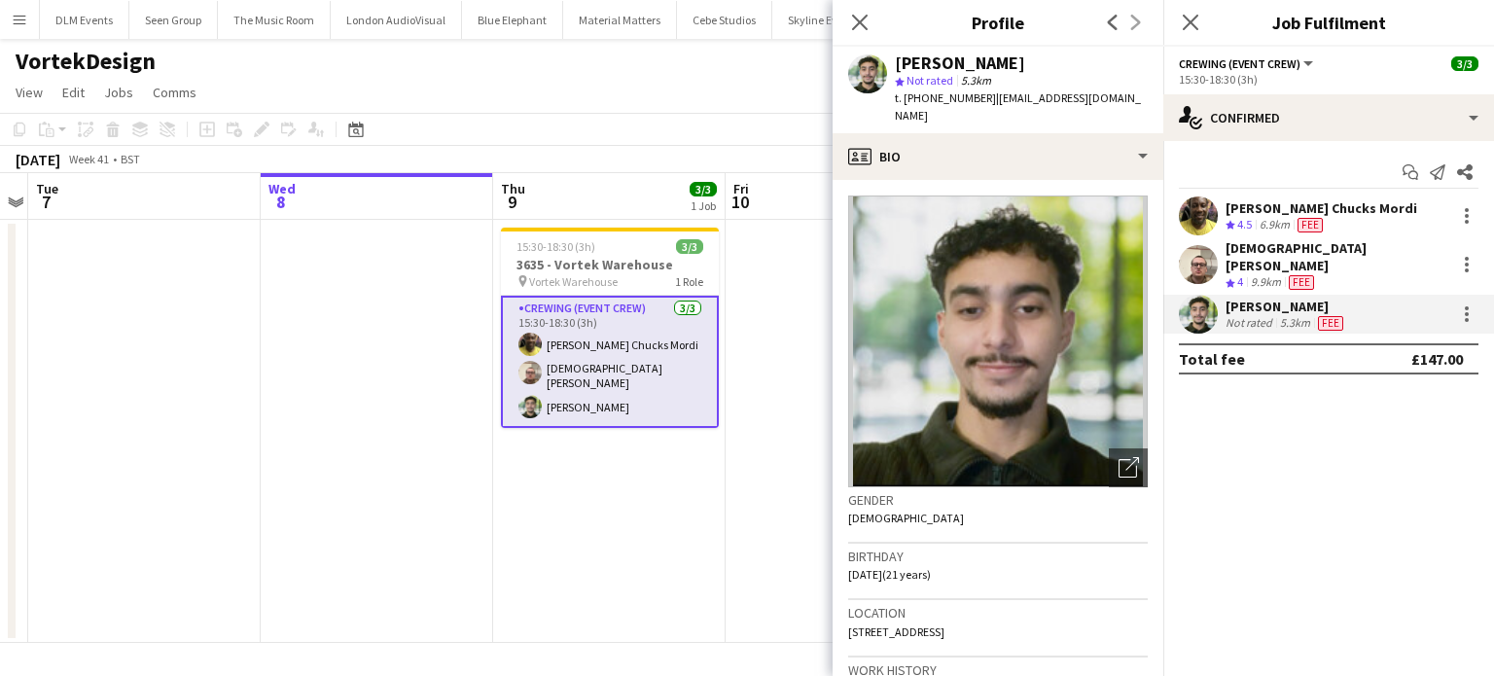
click at [596, 480] on app-date-cell "15:30-18:30 (3h) 3/3 3635 - Vortek Warehouse pin Vortek Warehouse 1 Role Crewin…" at bounding box center [609, 431] width 232 height 423
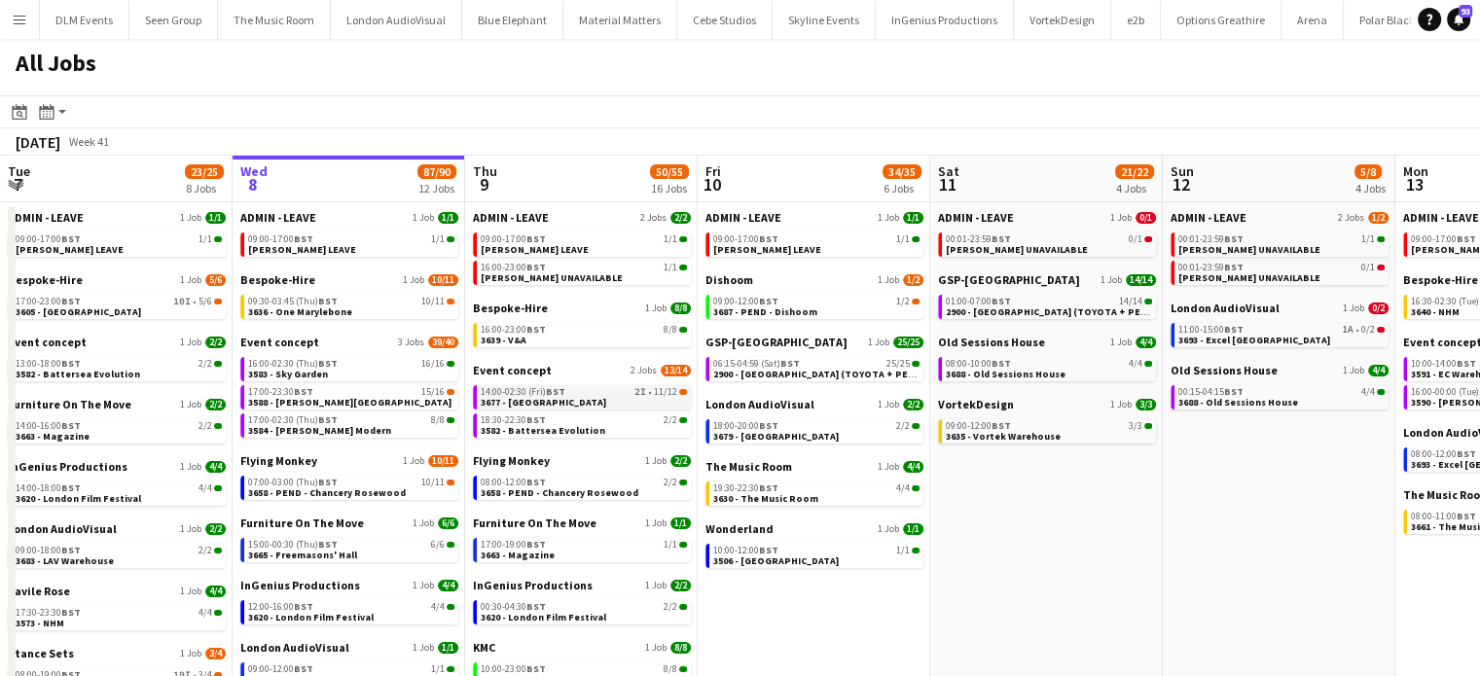
click at [654, 396] on span "11/12" at bounding box center [665, 392] width 23 height 10
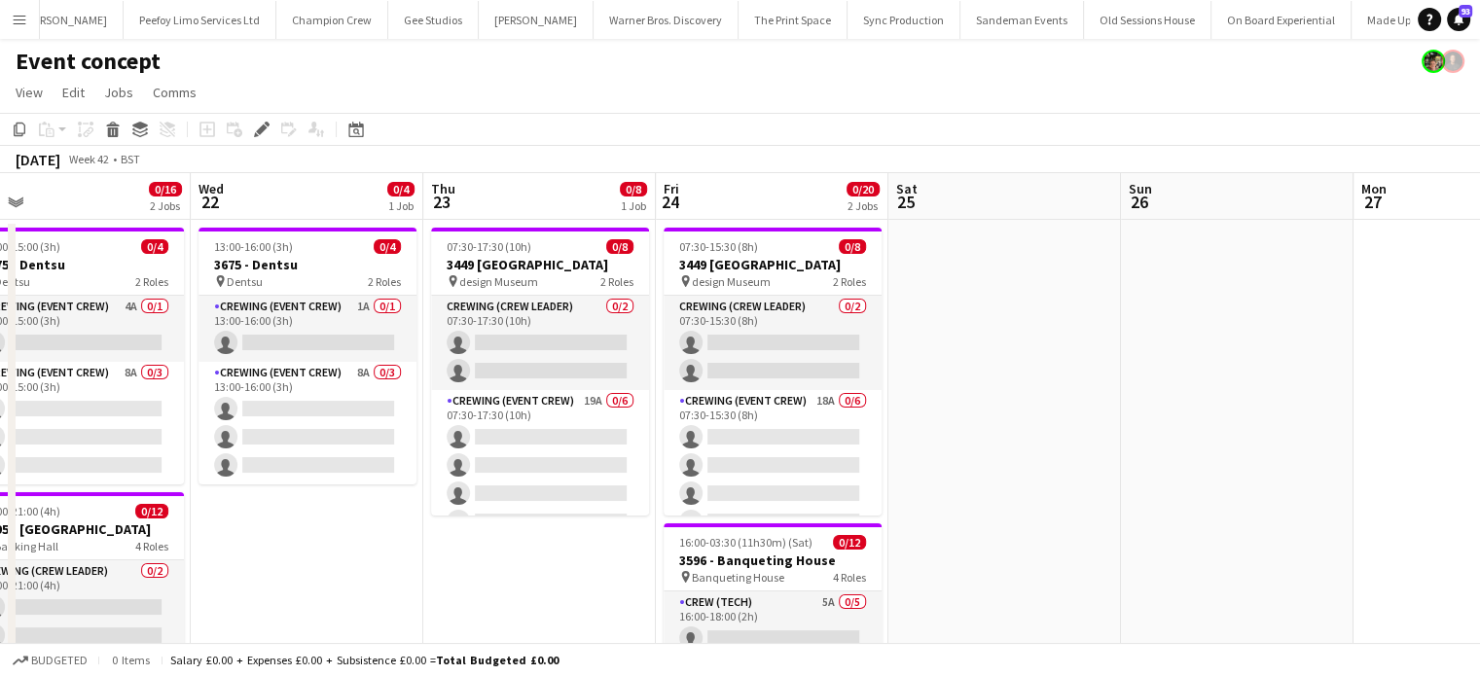
scroll to position [0, 740]
